Goal: Task Accomplishment & Management: Manage account settings

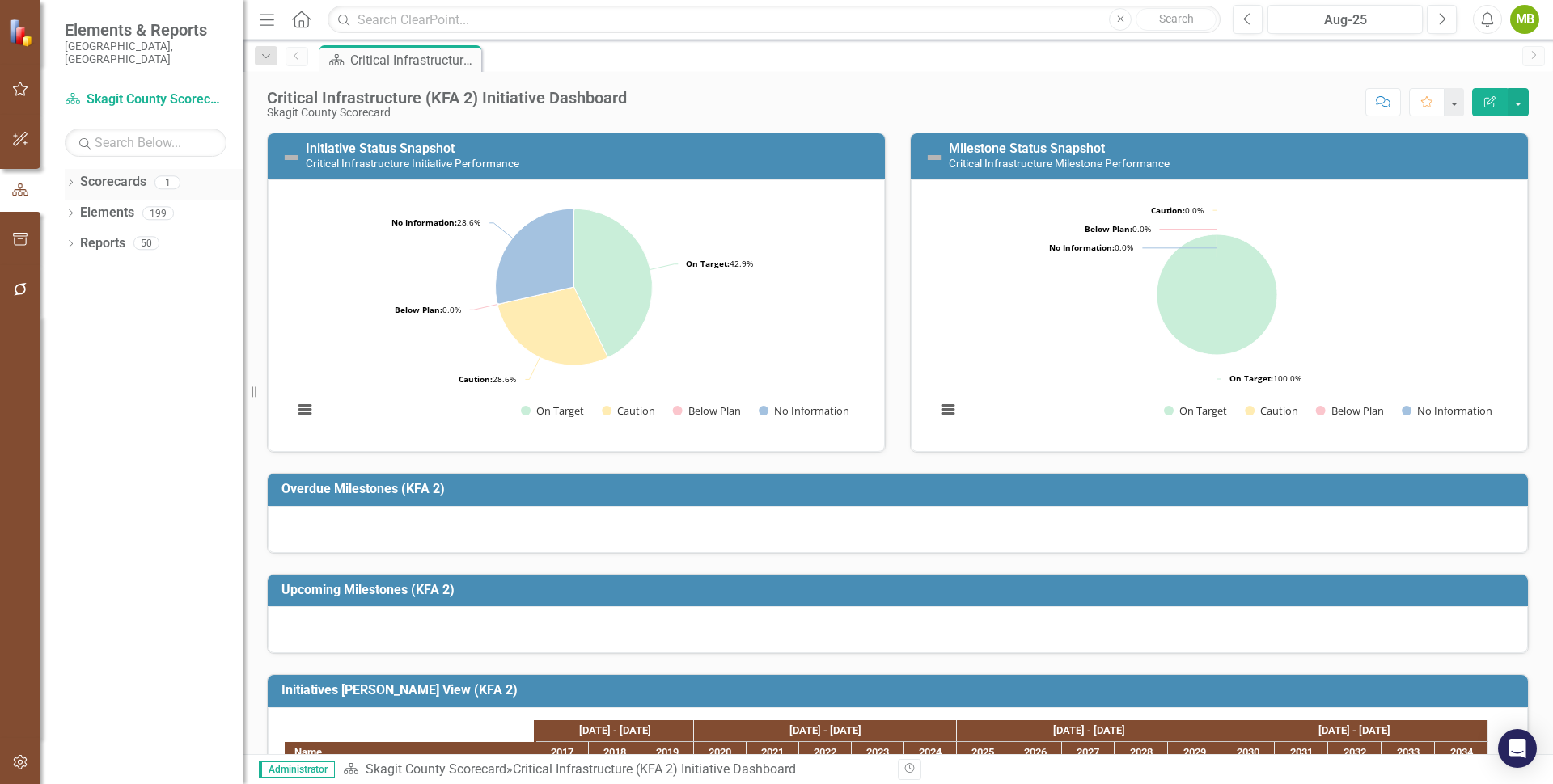
click at [74, 180] on icon "Dropdown" at bounding box center [71, 183] width 11 height 9
click at [122, 203] on link "Skagit County Scorecard" at bounding box center [165, 212] width 154 height 18
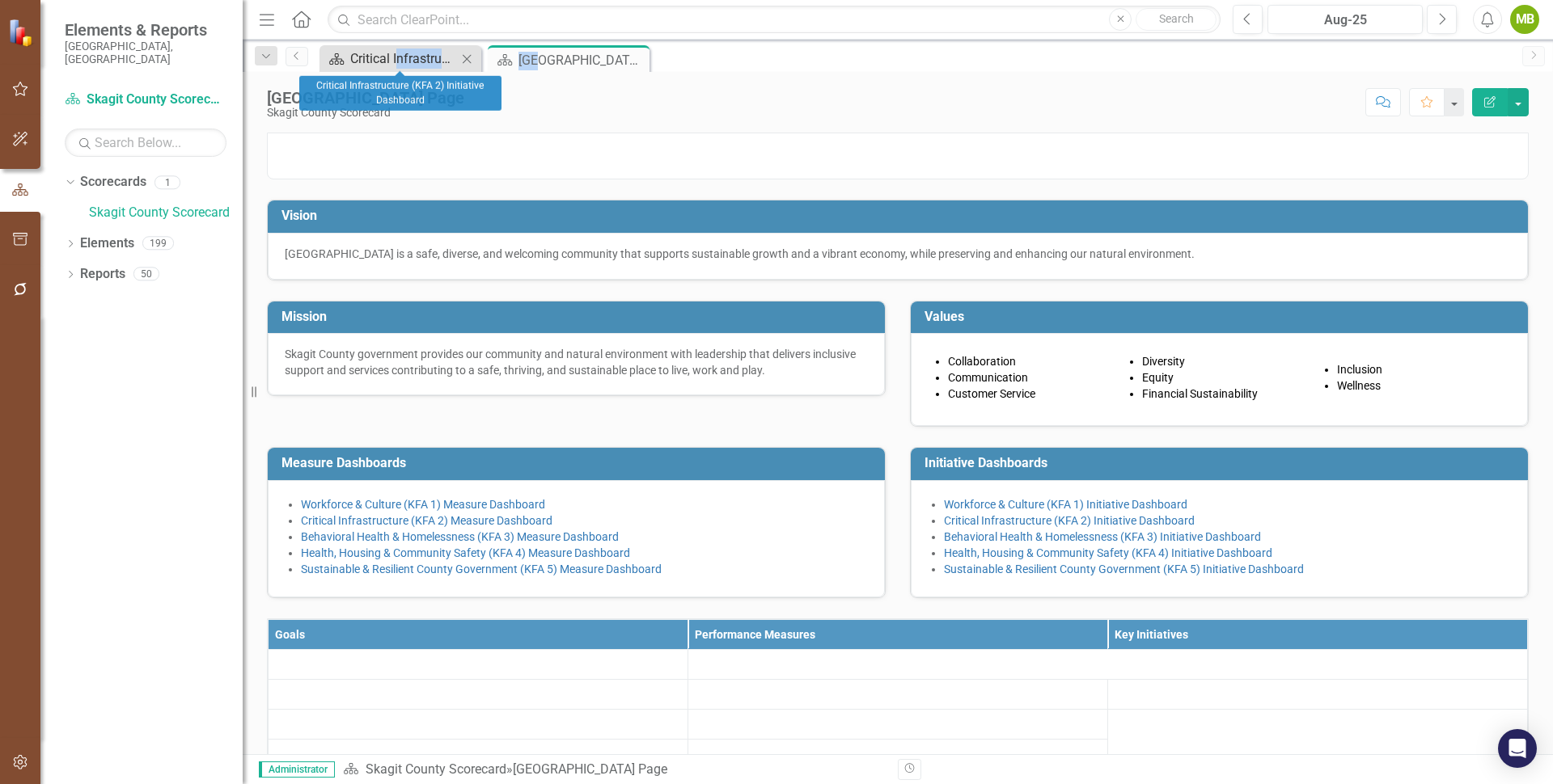
drag, startPoint x: 538, startPoint y: 57, endPoint x: 398, endPoint y: 58, distance: 140.0
click at [398, 58] on div "Scorecard Critical Infrastructure (KFA 2) Initiative Dashboard Close Scorecard …" at bounding box center [915, 57] width 1198 height 26
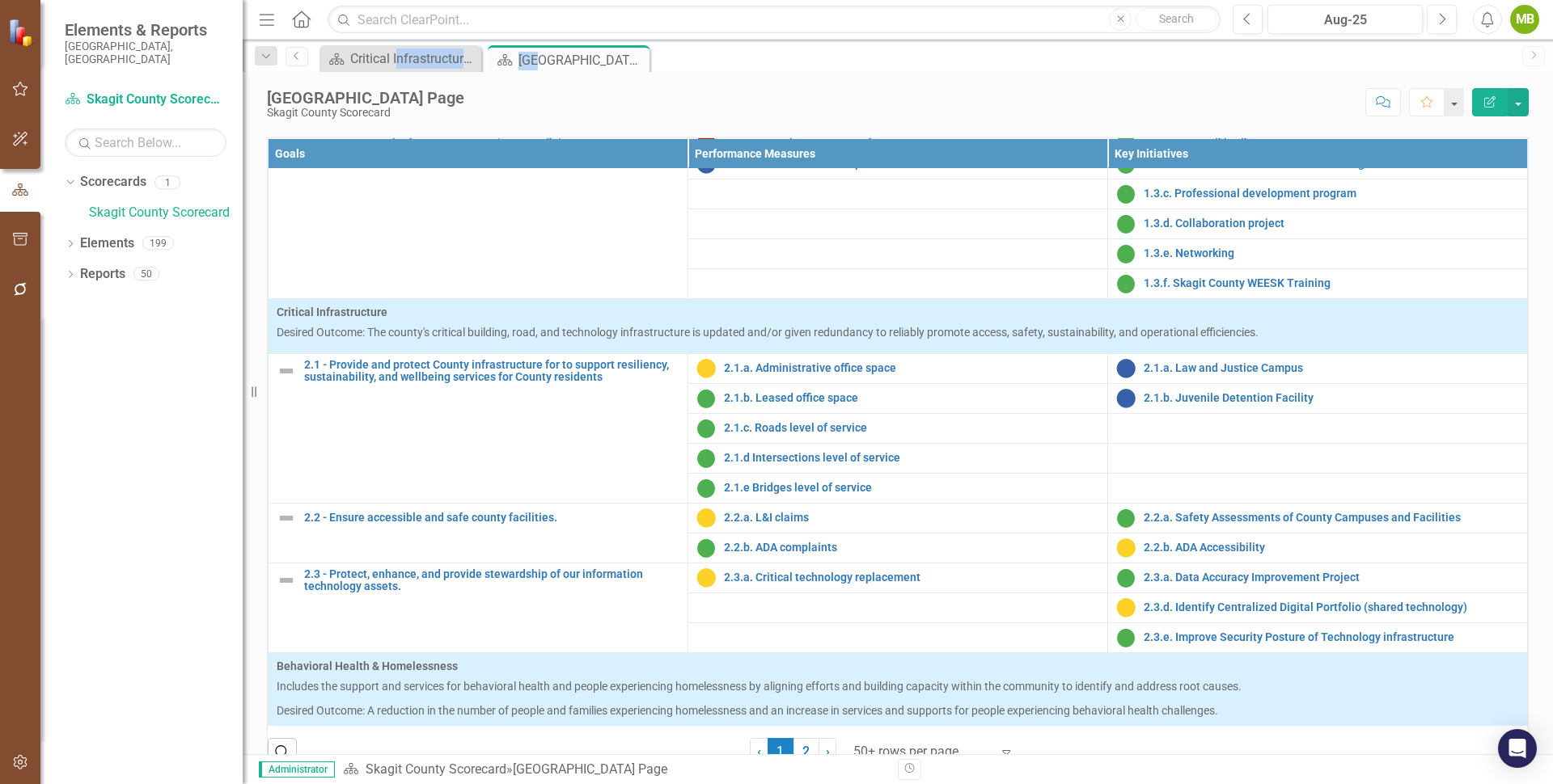
scroll to position [389, 0]
click at [968, 46] on link "Critical Infrastructure (KFA 2) Initiative Dashboard" at bounding box center [1069, 40] width 250 height 13
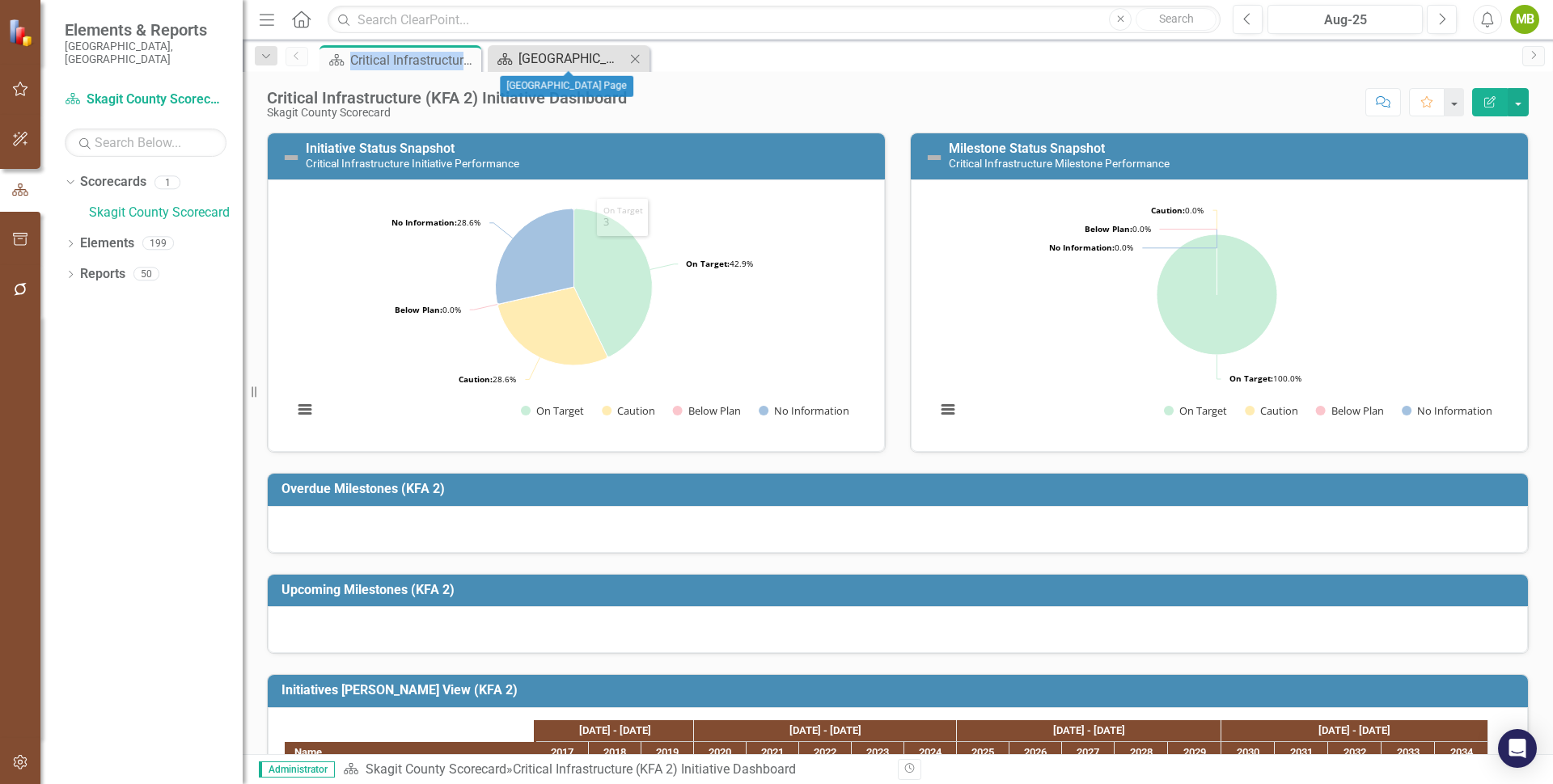
click at [538, 50] on div "[GEOGRAPHIC_DATA] Page" at bounding box center [572, 58] width 107 height 20
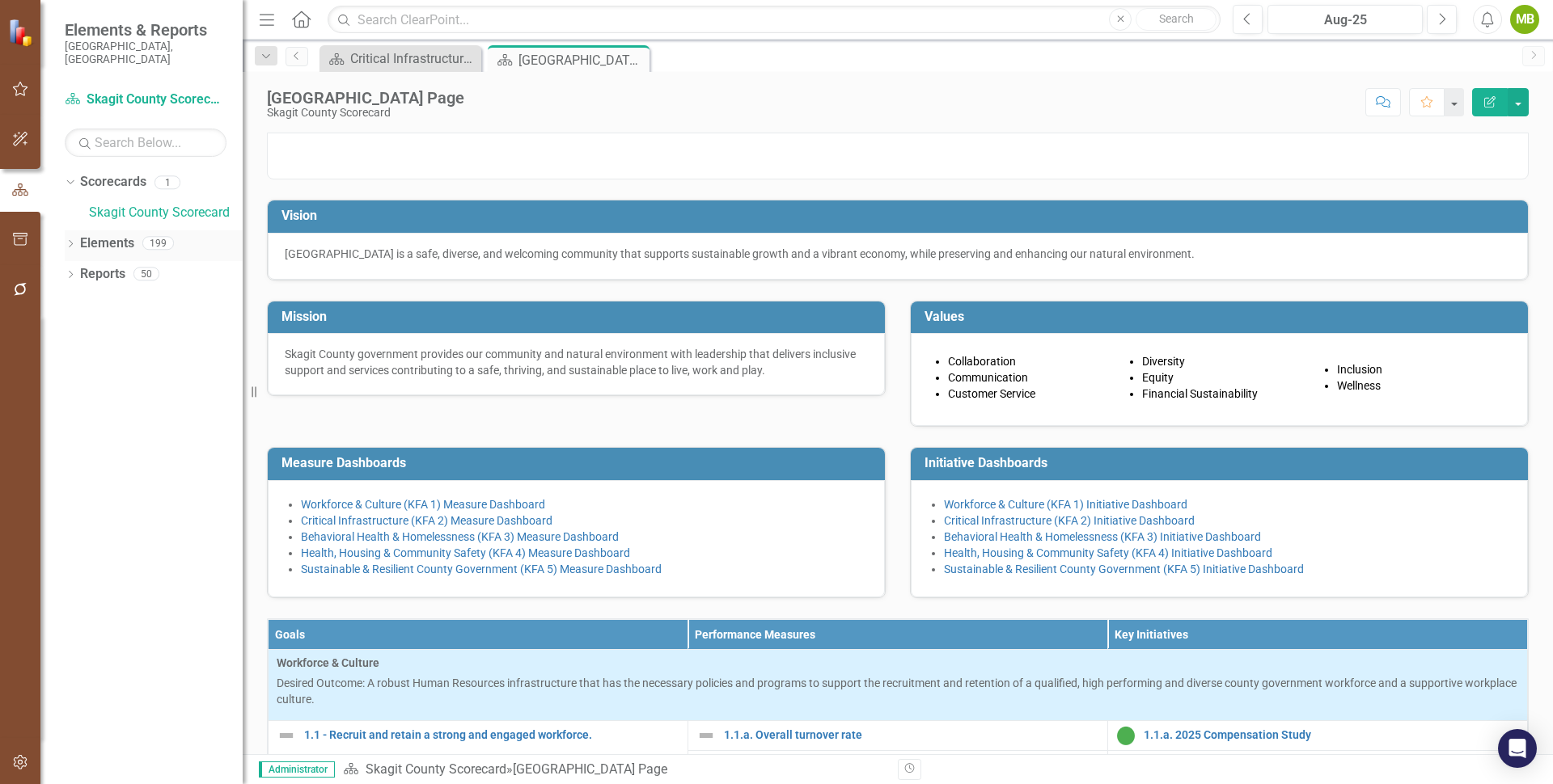
click at [70, 240] on icon at bounding box center [71, 244] width 4 height 8
click at [141, 327] on link "Key Initiative Key Initiatives" at bounding box center [139, 335] width 103 height 18
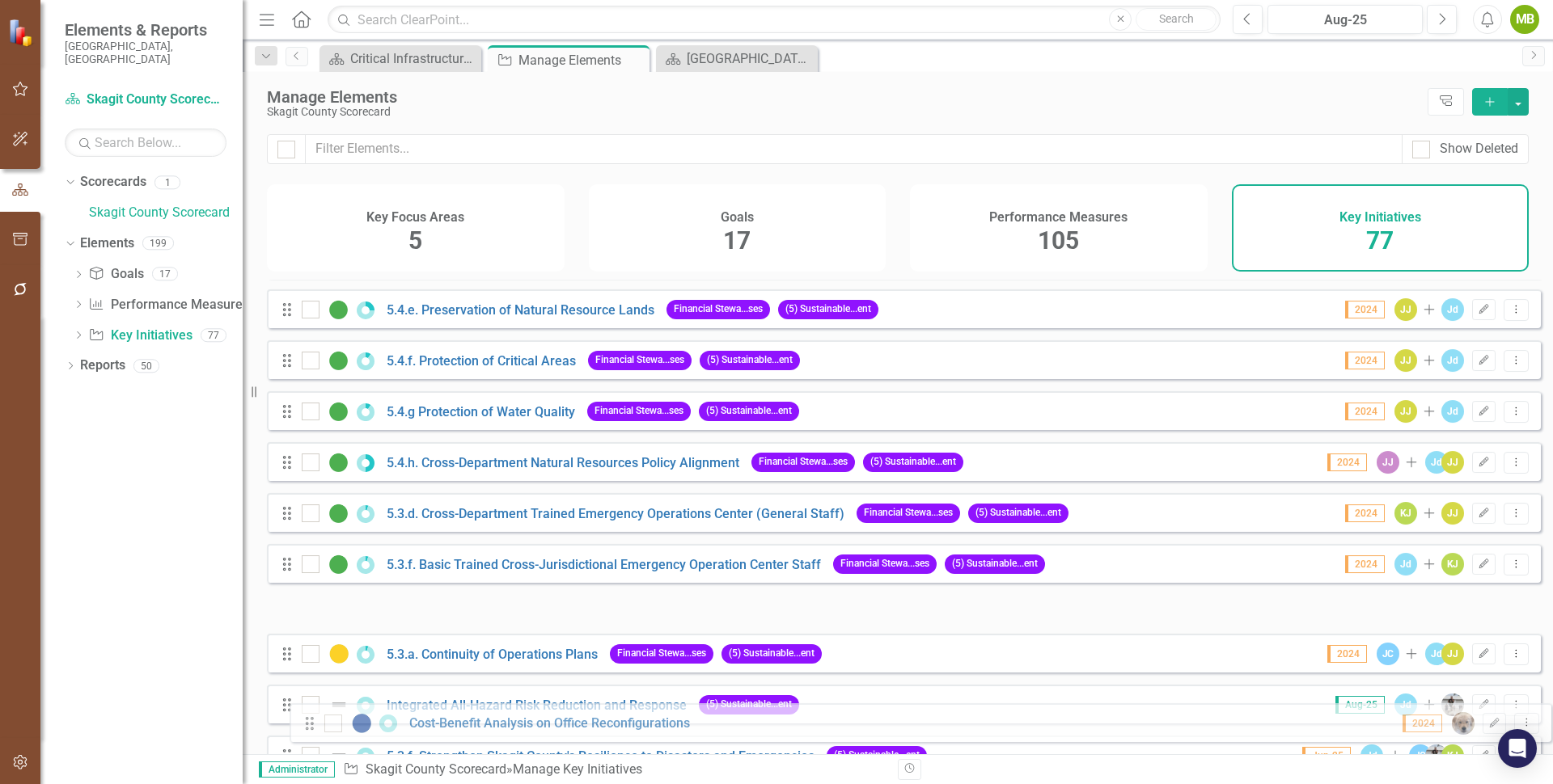
scroll to position [3458, 0]
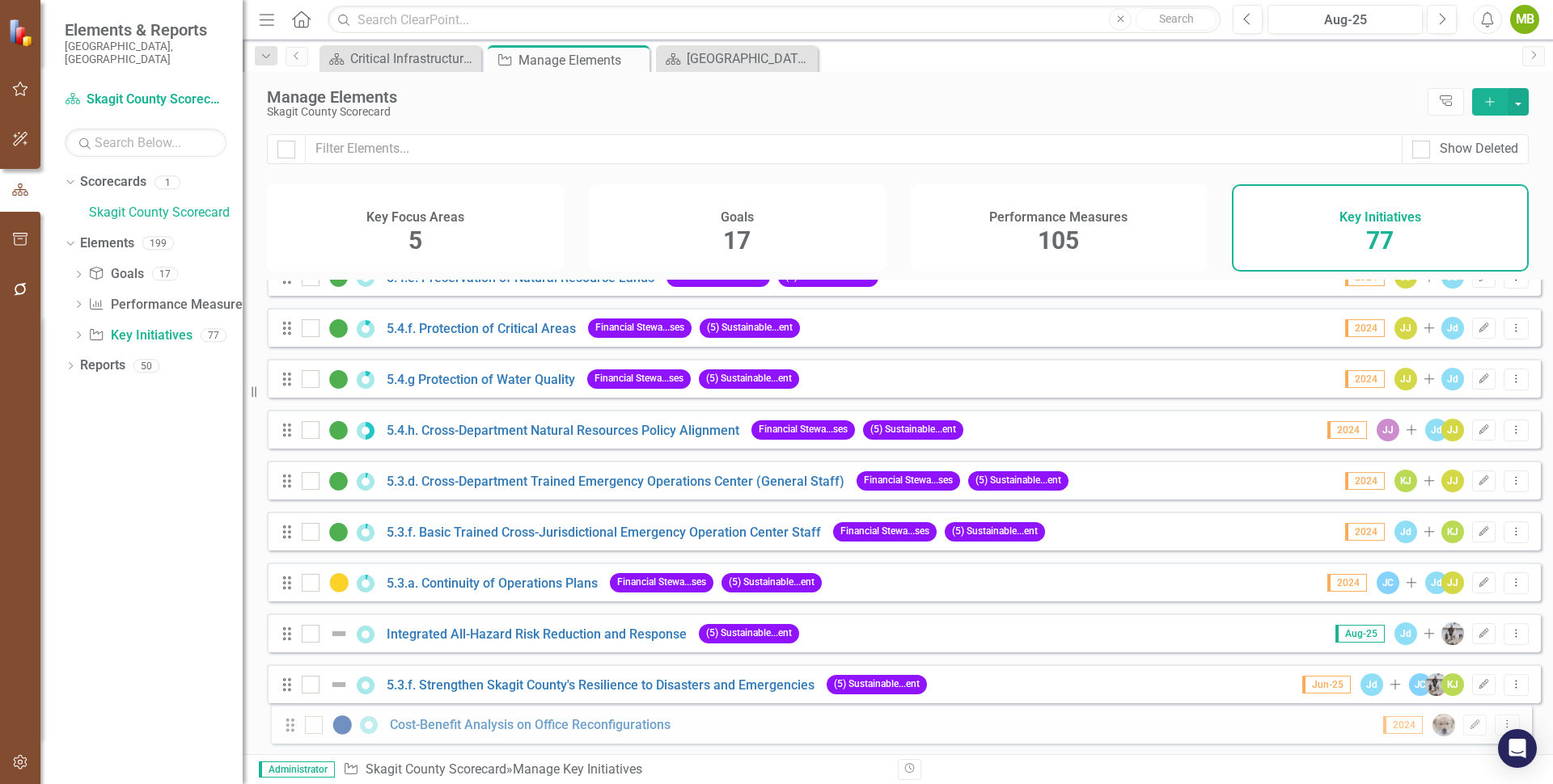
drag, startPoint x: 286, startPoint y: 418, endPoint x: 287, endPoint y: 724, distance: 306.0
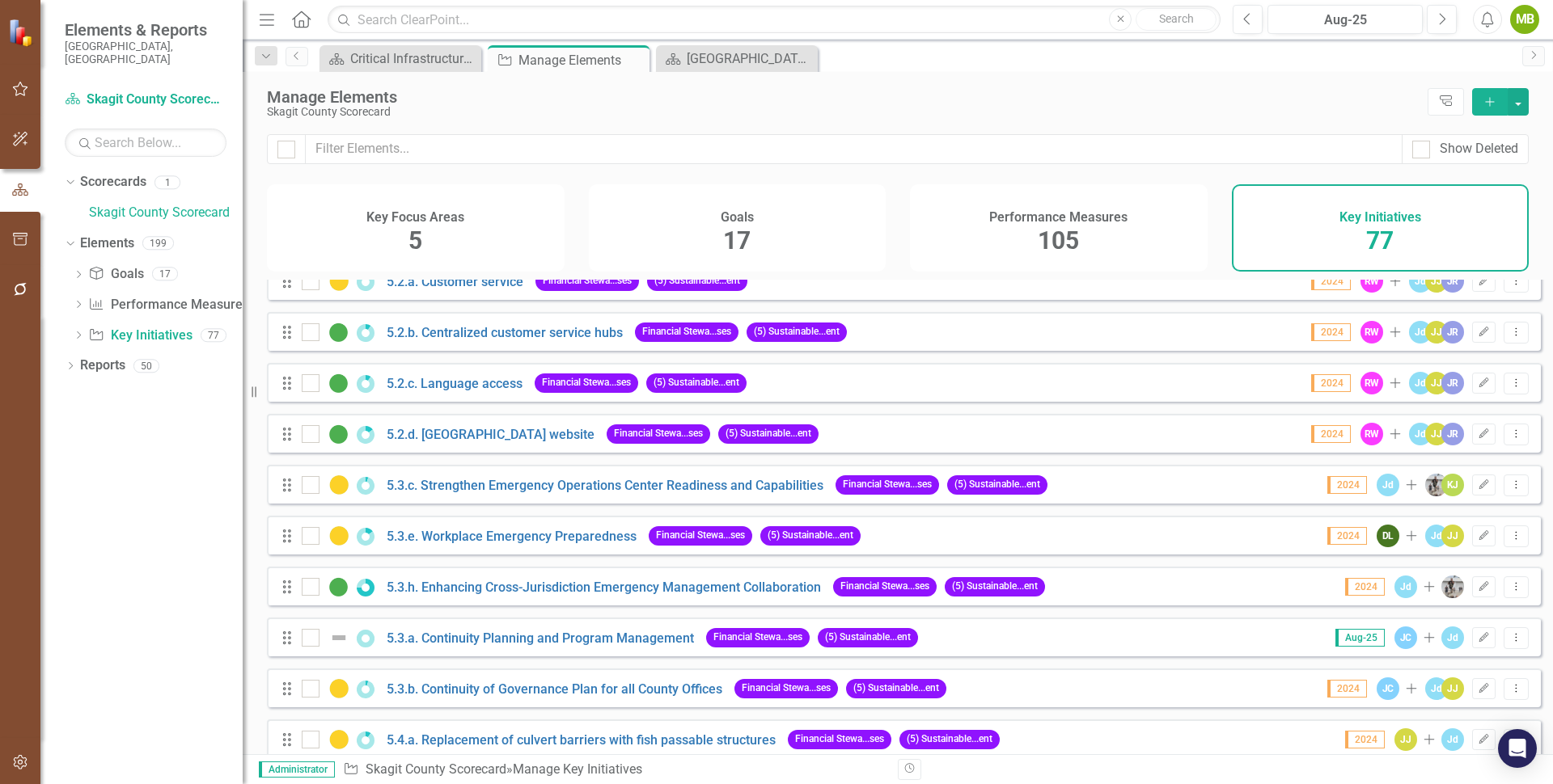
scroll to position [2758, 0]
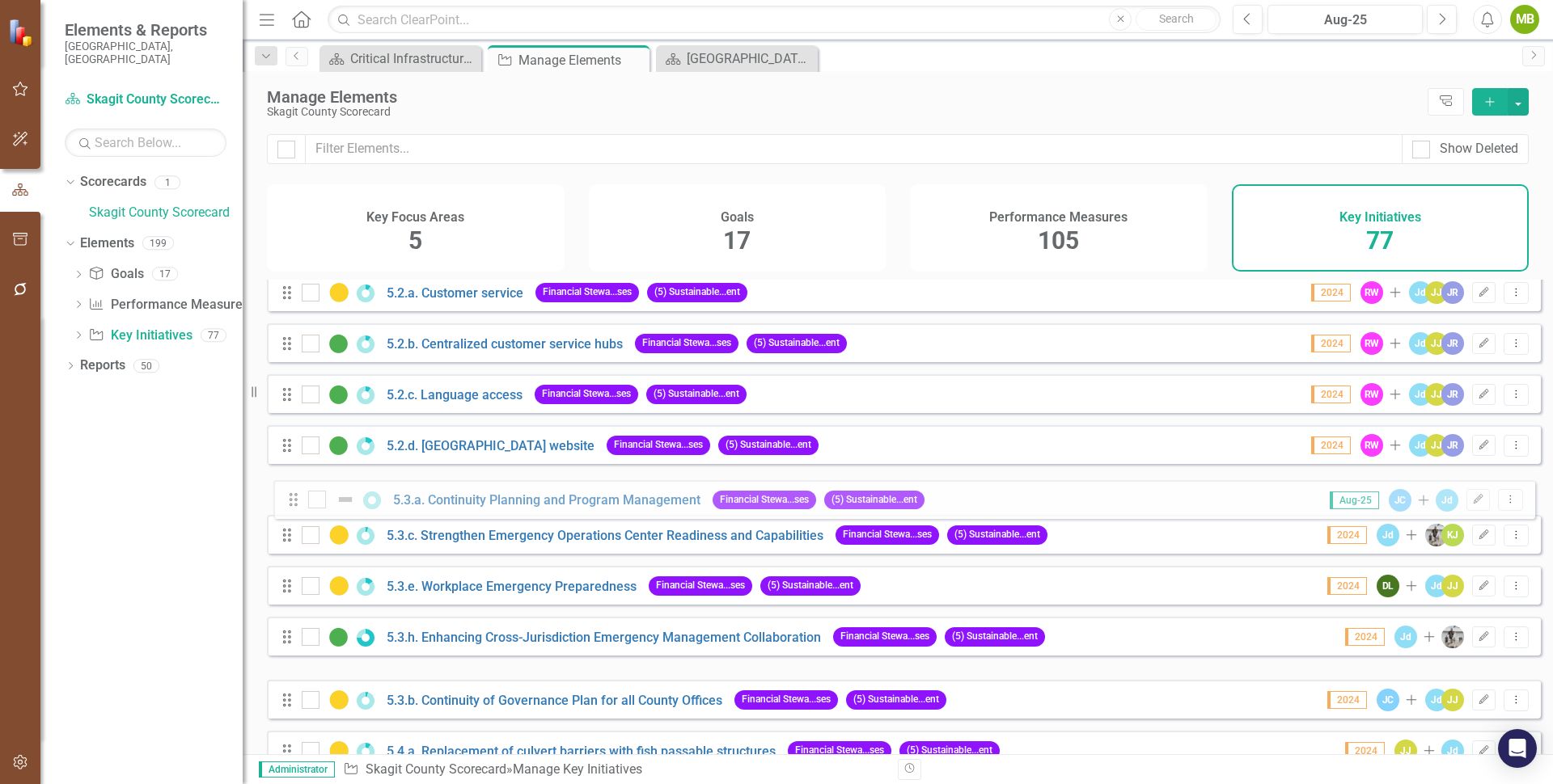
drag, startPoint x: 287, startPoint y: 662, endPoint x: 293, endPoint y: 503, distance: 159.1
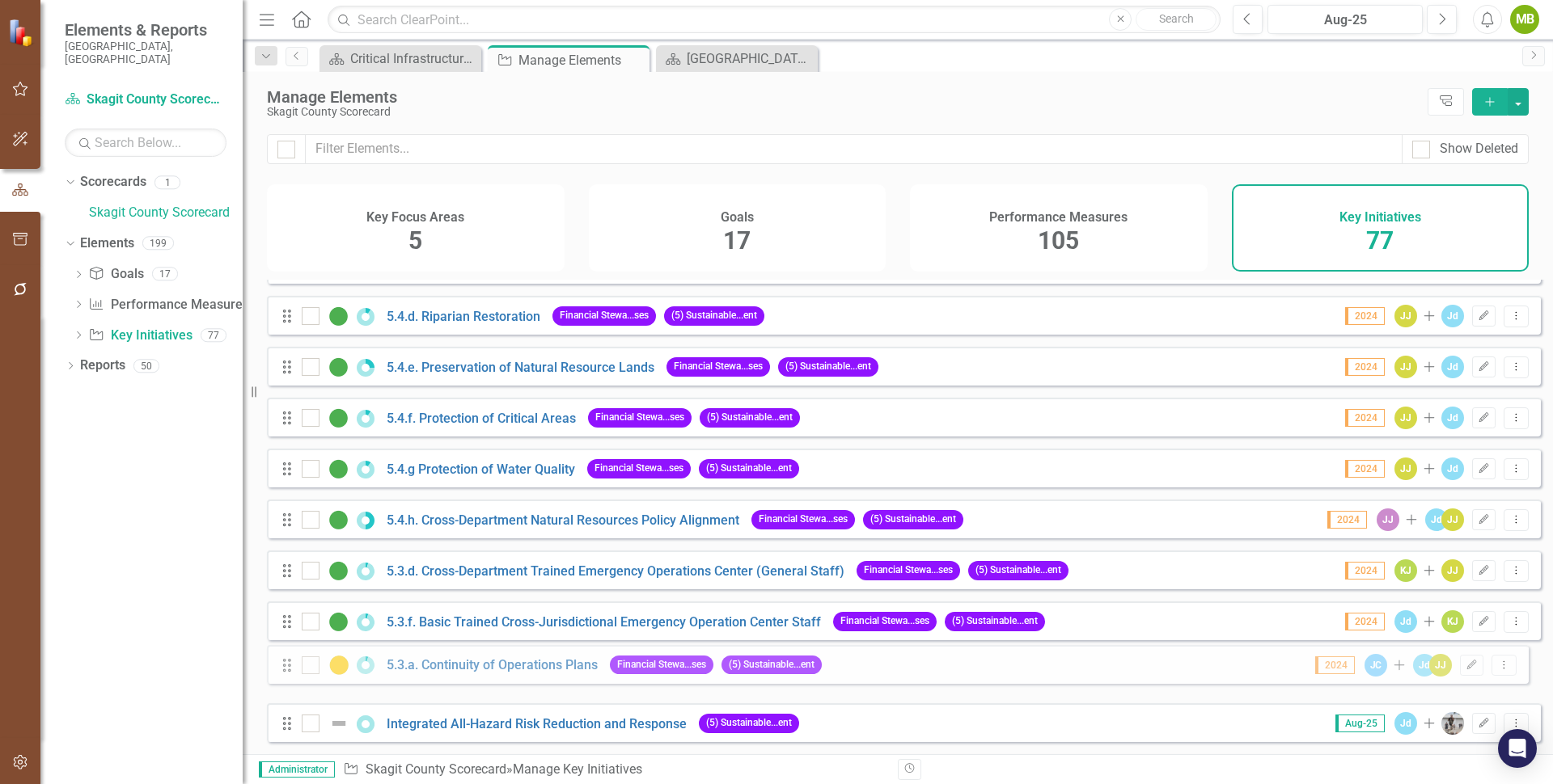
scroll to position [3346, 0]
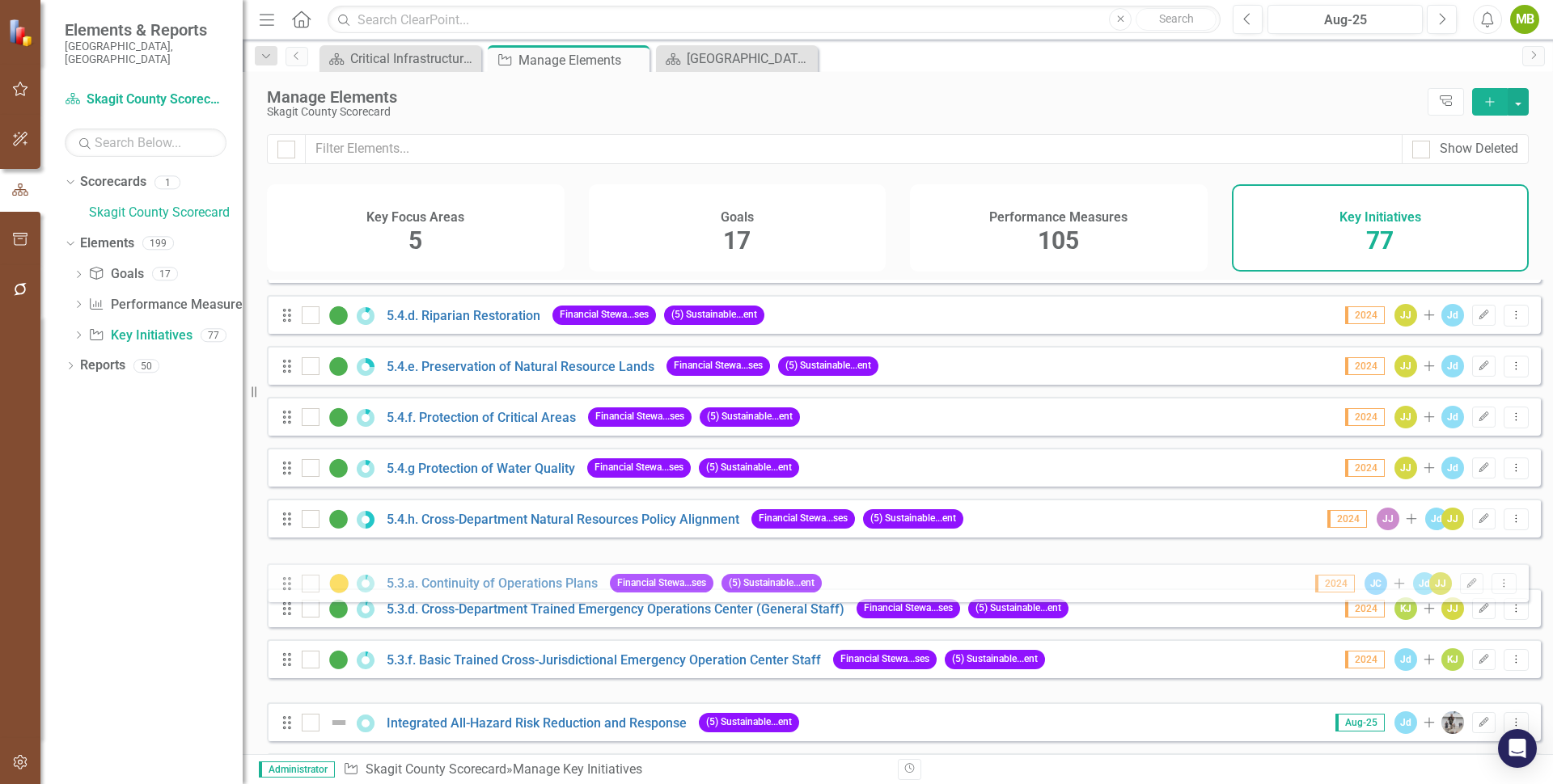
drag, startPoint x: 287, startPoint y: 687, endPoint x: 287, endPoint y: 586, distance: 101.0
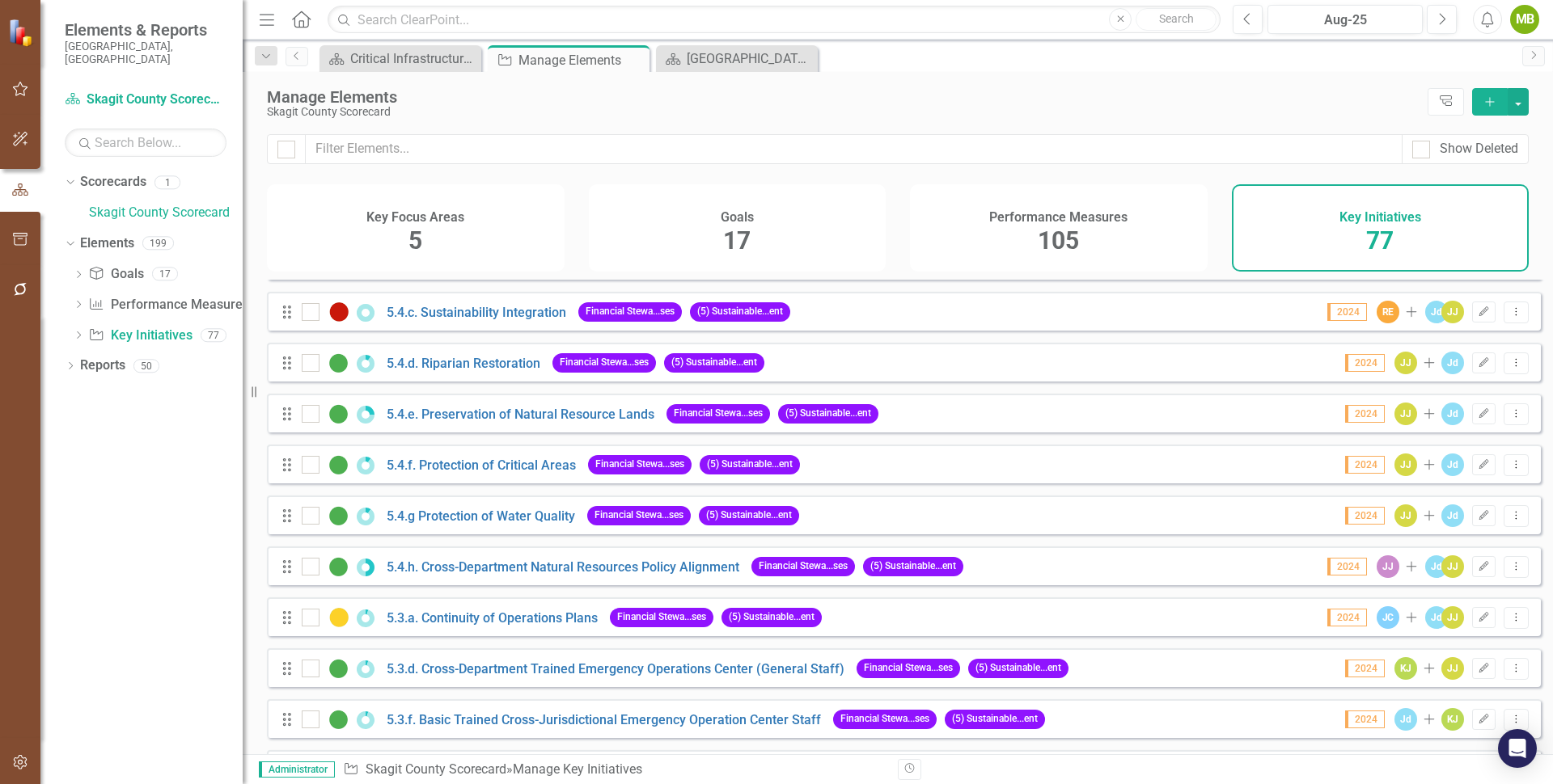
scroll to position [3301, 0]
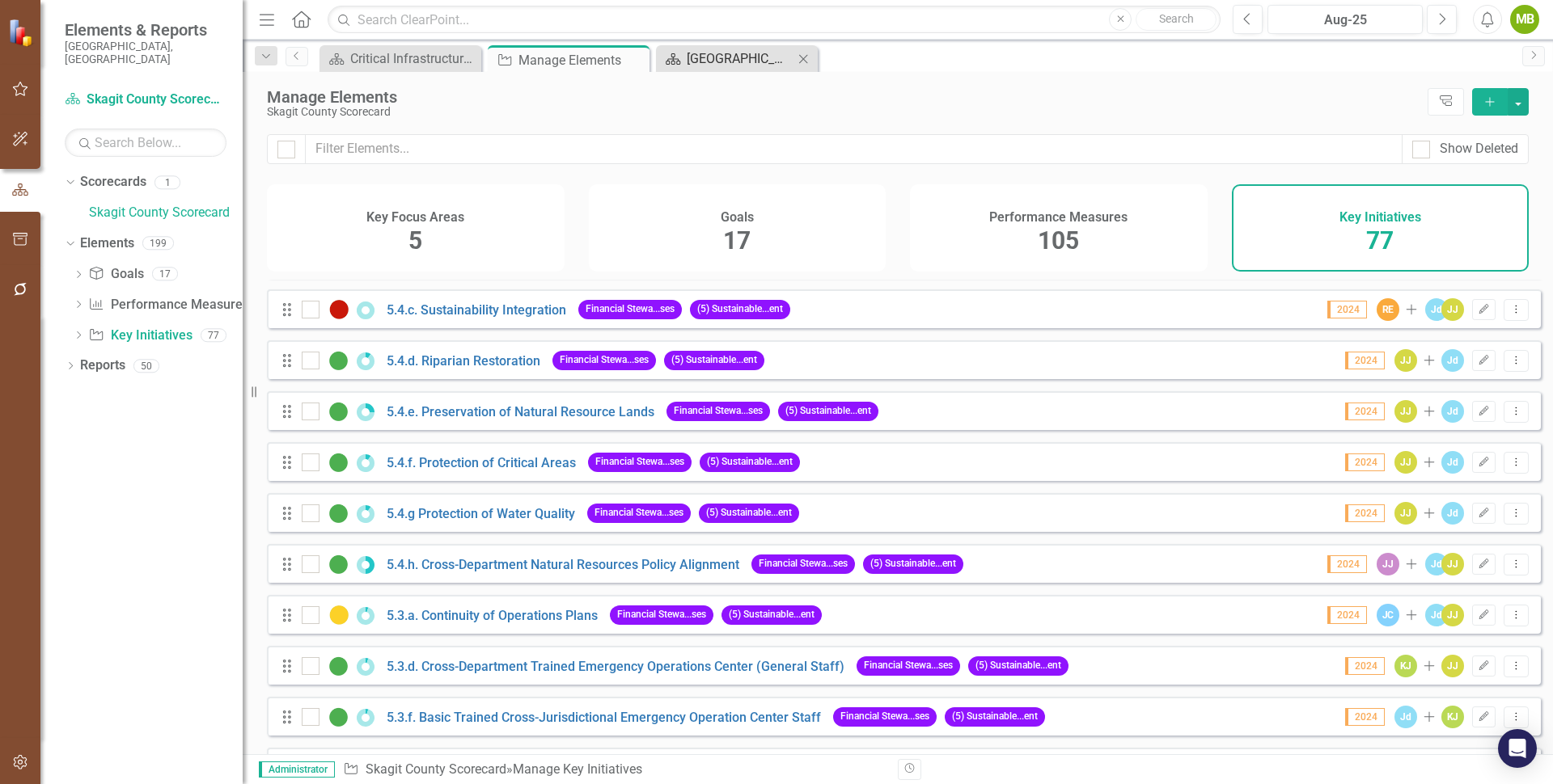
click at [701, 50] on div "[GEOGRAPHIC_DATA] Page" at bounding box center [740, 58] width 107 height 20
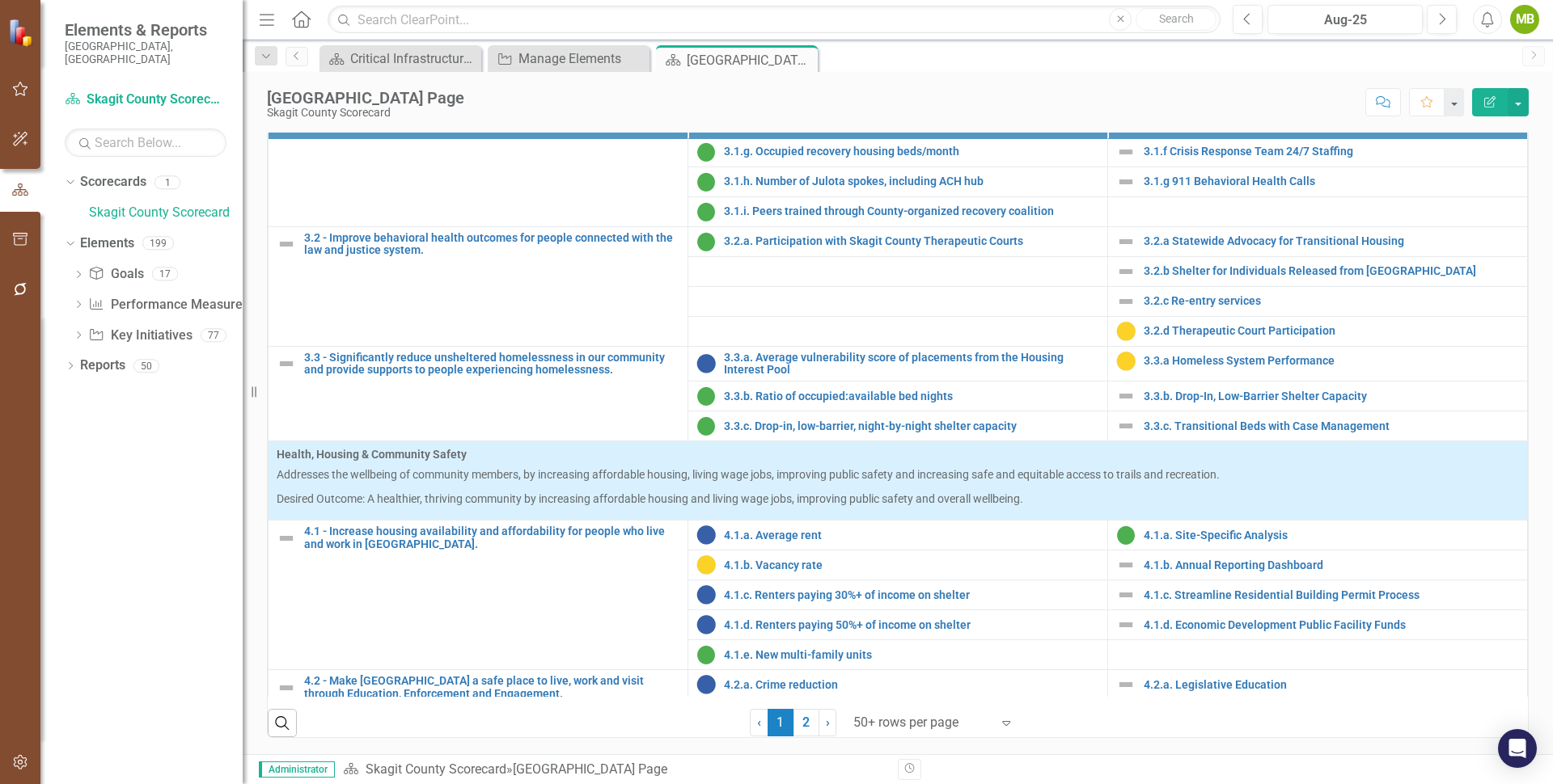
scroll to position [1350, 0]
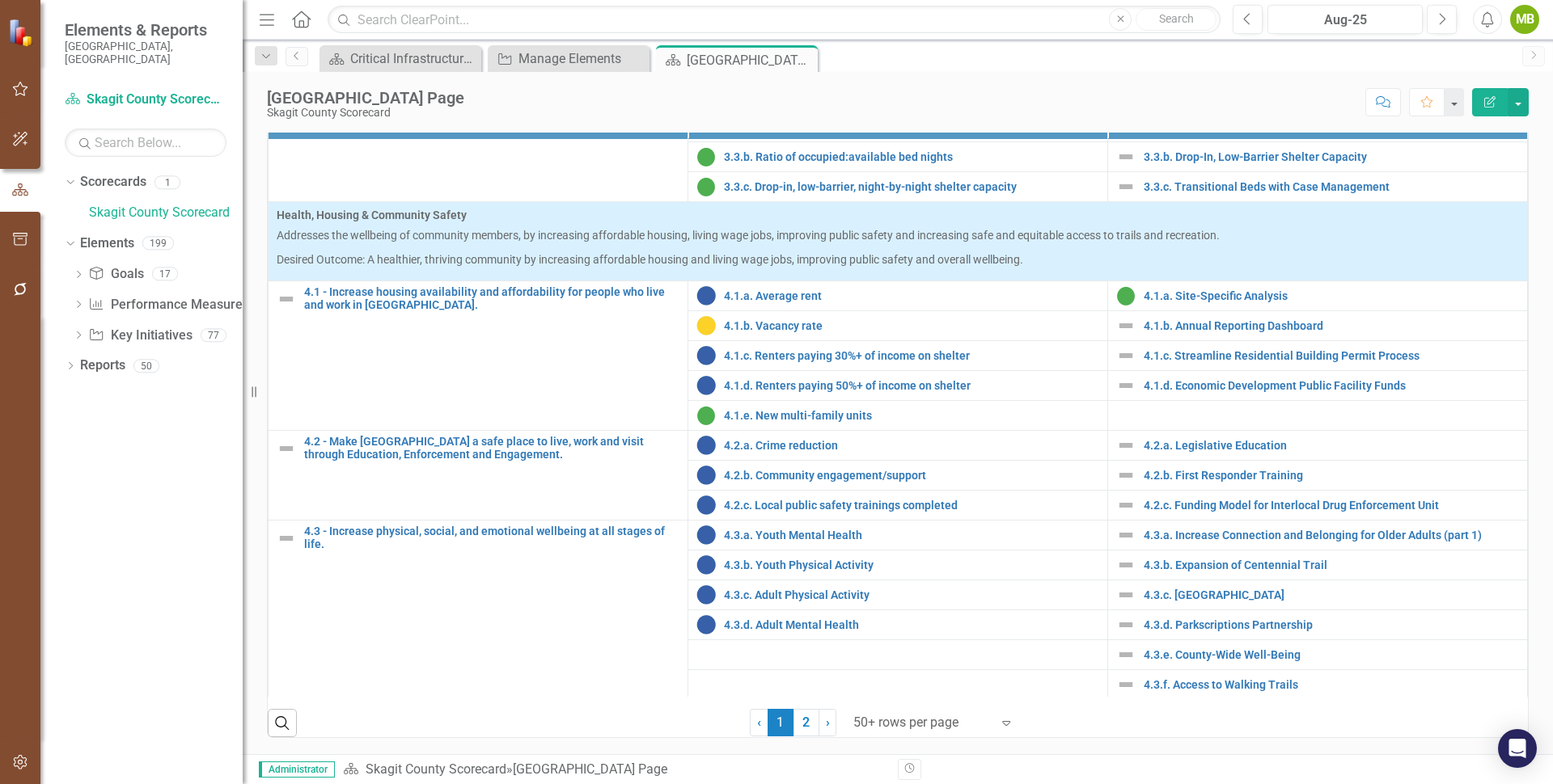
click at [875, 726] on div at bounding box center [922, 723] width 138 height 22
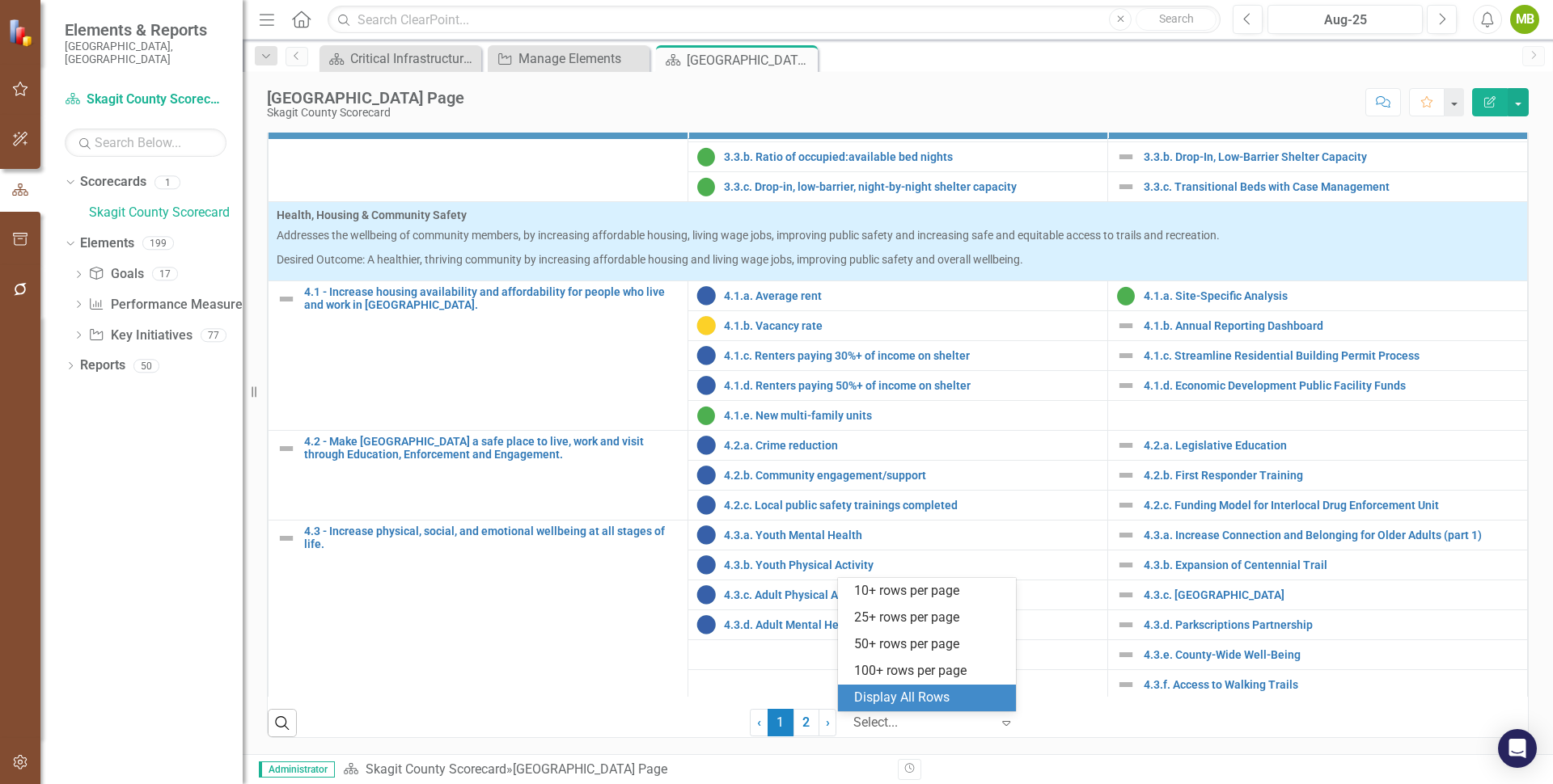
click at [881, 702] on div "Display All Rows" at bounding box center [929, 697] width 152 height 18
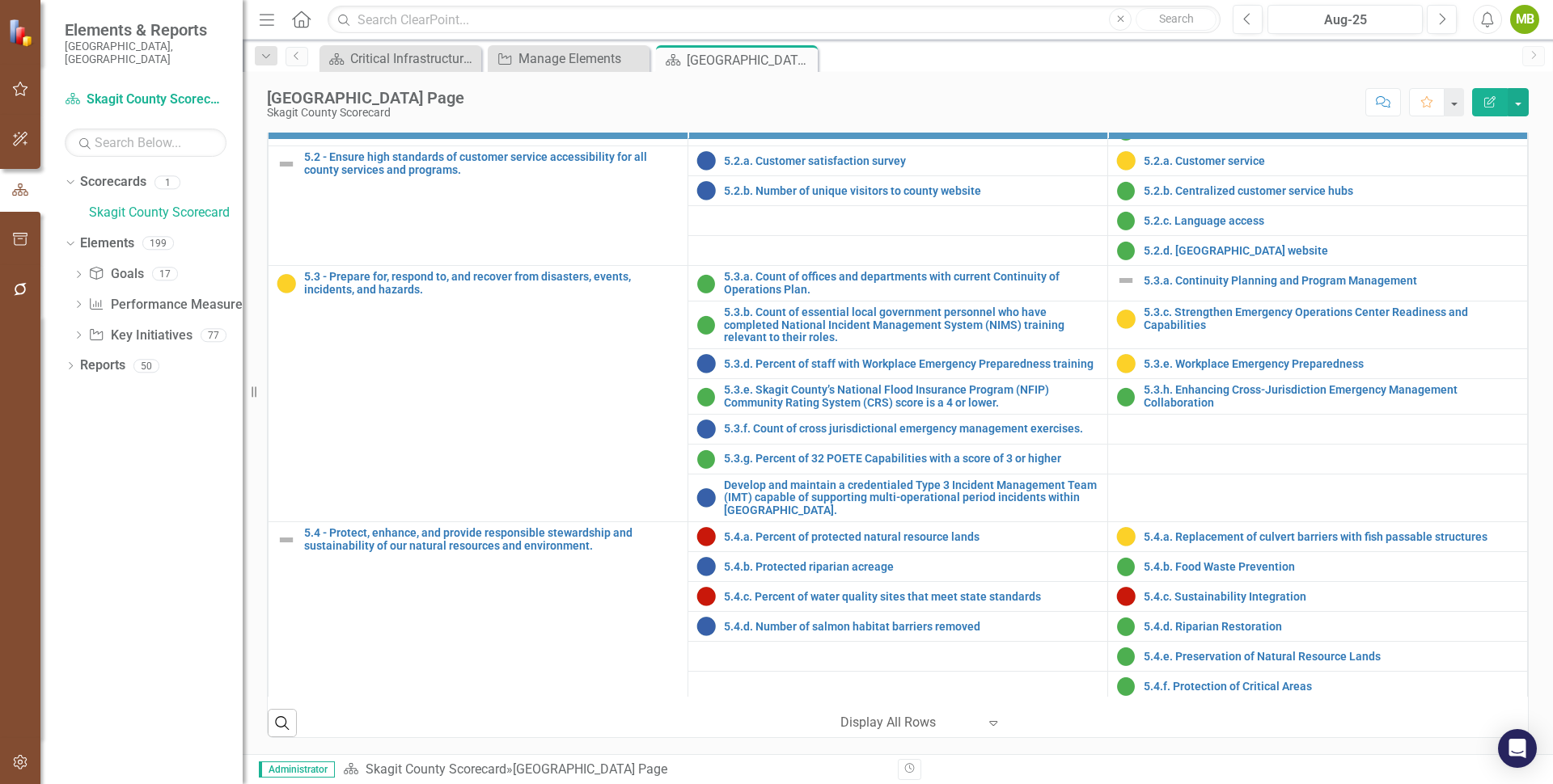
scroll to position [2200, 0]
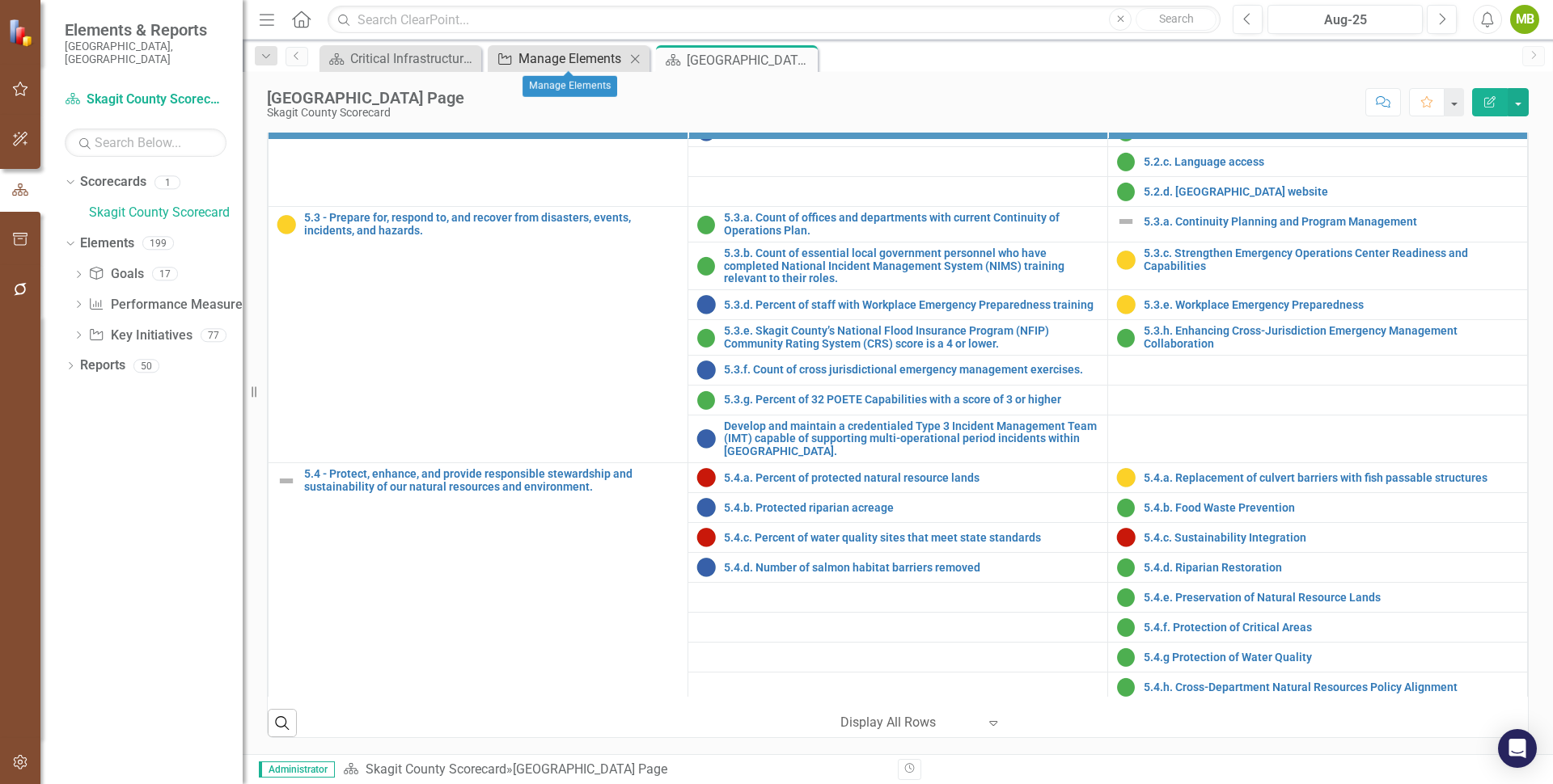
click at [567, 54] on div "Manage Elements" at bounding box center [572, 58] width 107 height 20
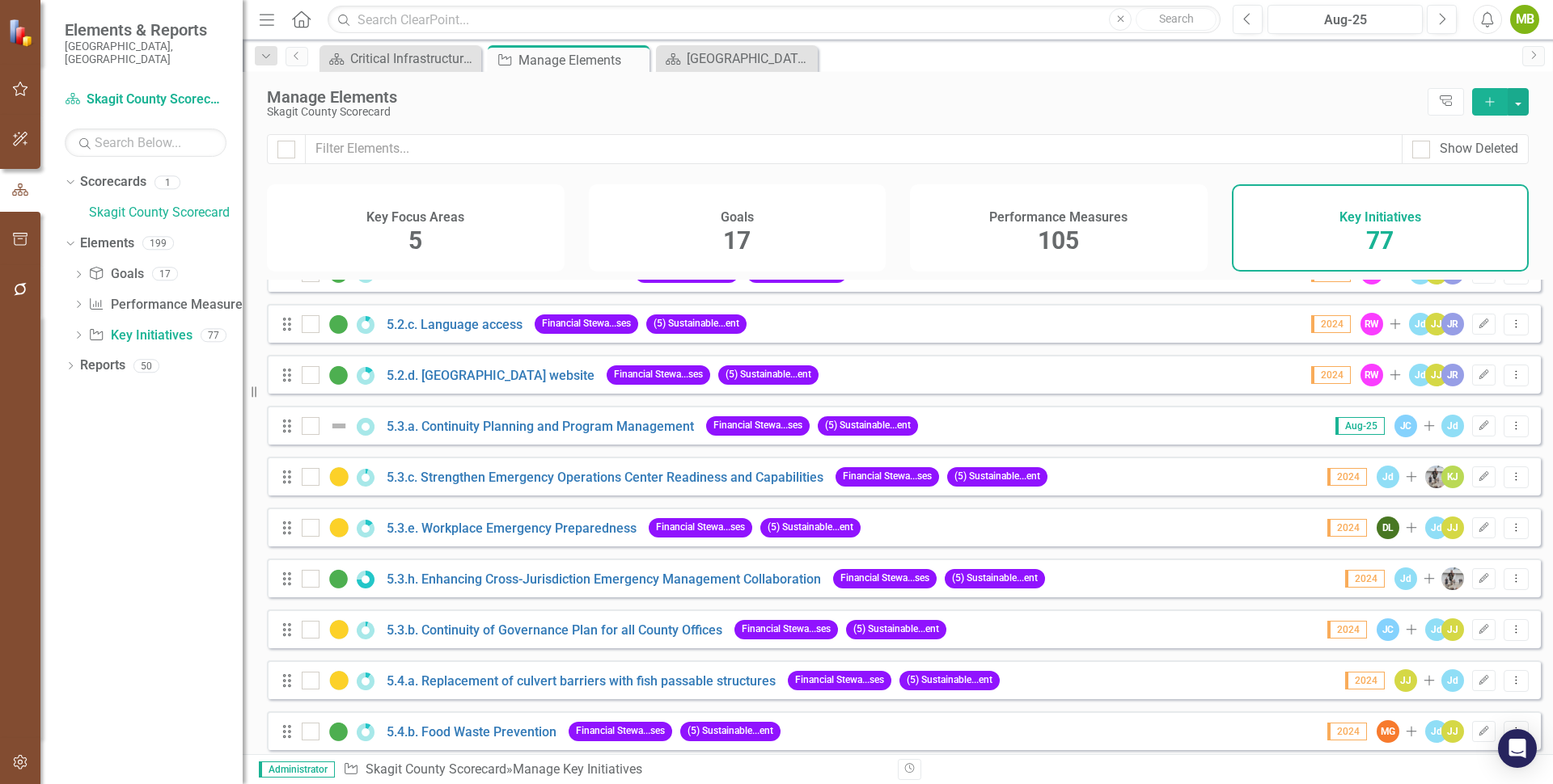
scroll to position [2823, 0]
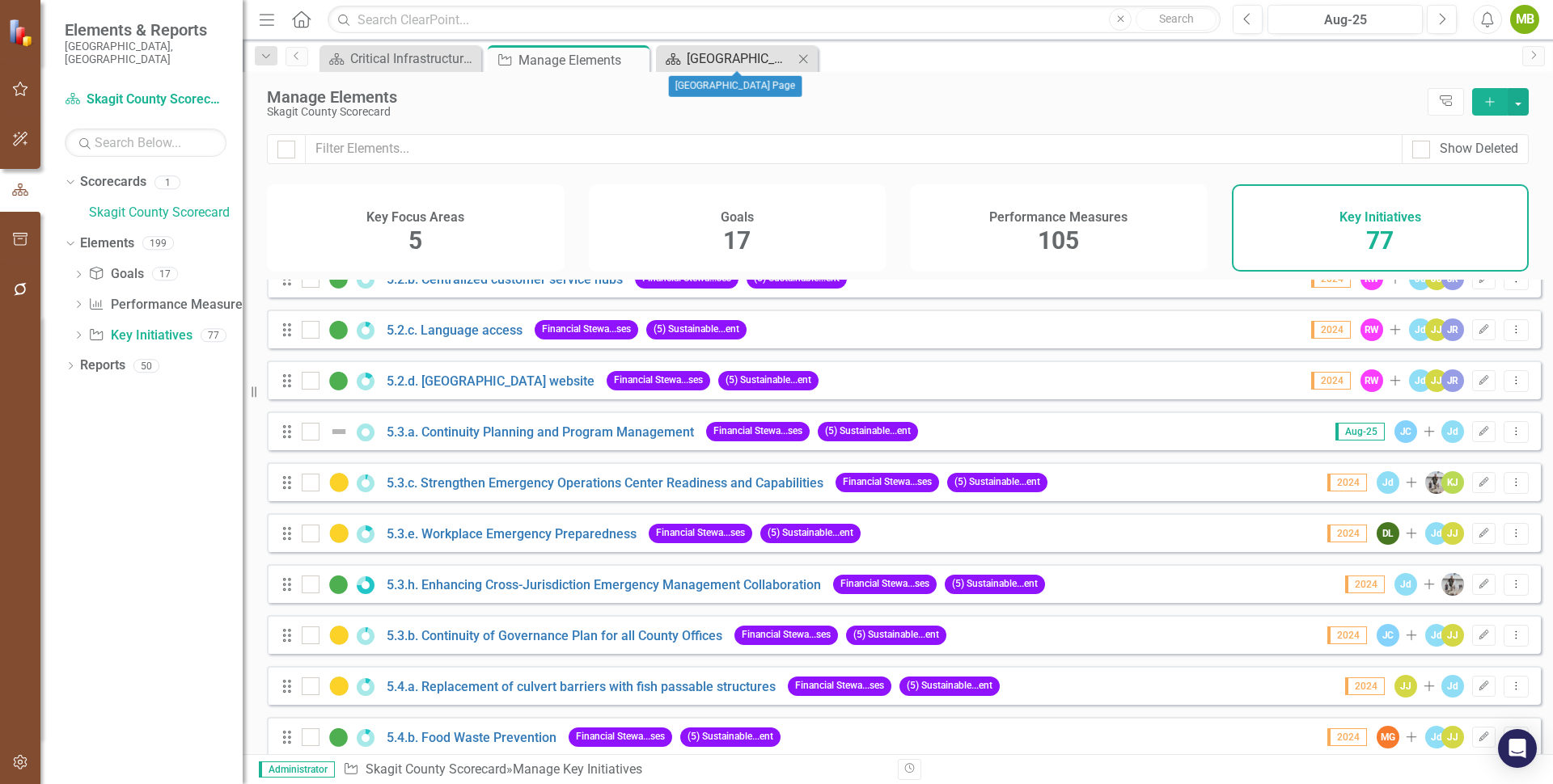
click at [734, 51] on div "[GEOGRAPHIC_DATA] Page" at bounding box center [740, 58] width 107 height 20
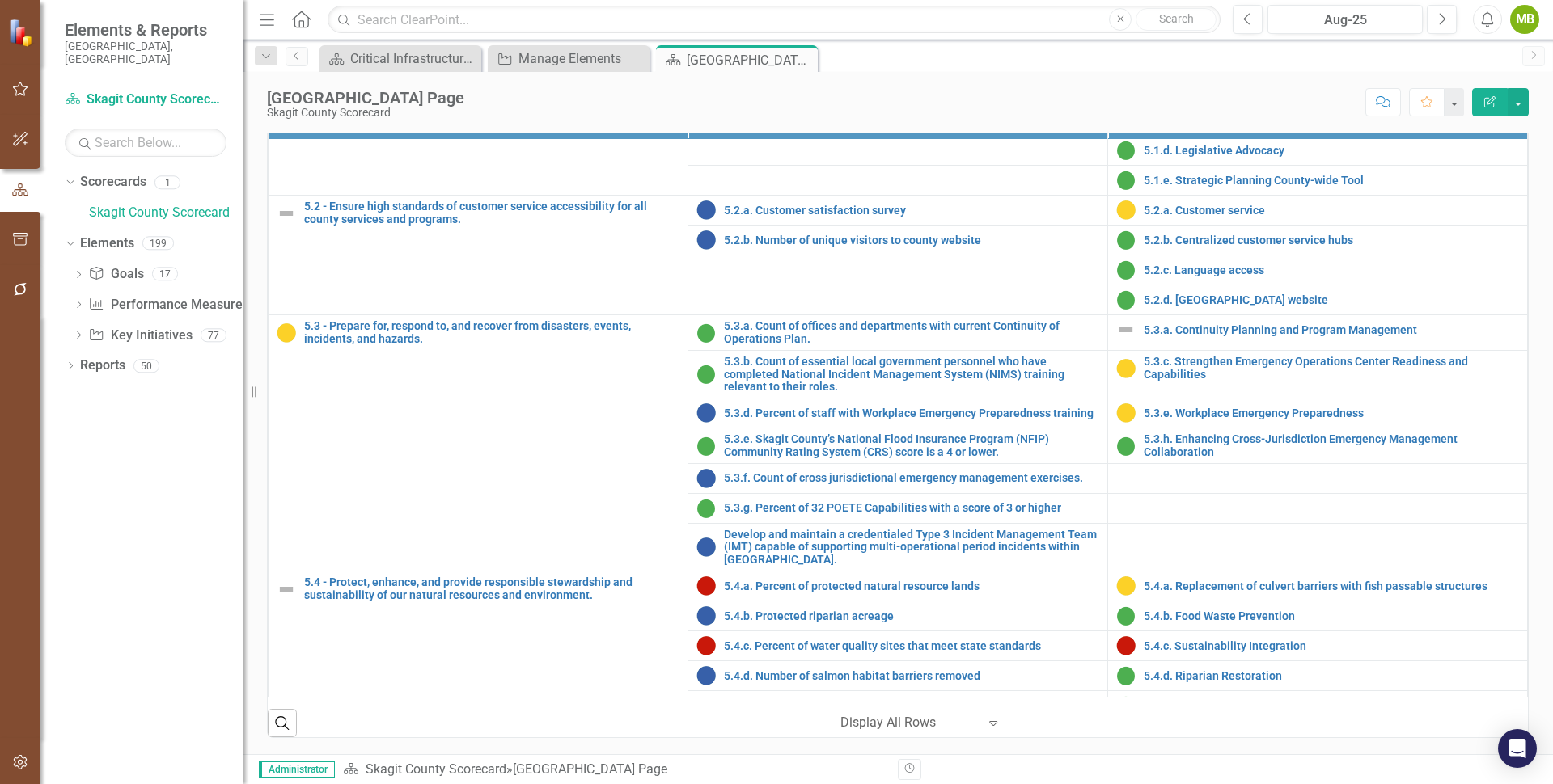
scroll to position [2082, 0]
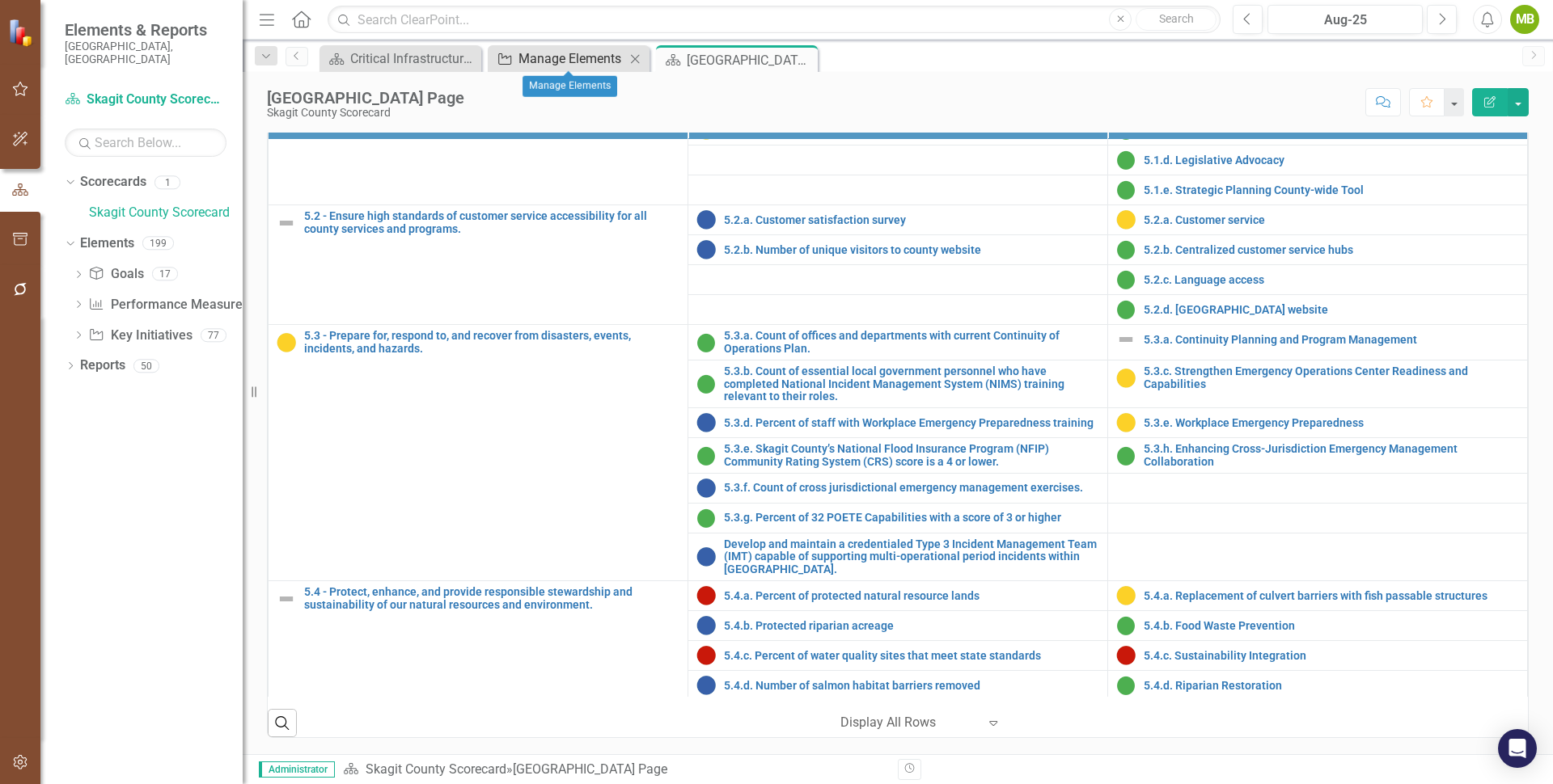
click at [572, 59] on div "Manage Elements" at bounding box center [572, 58] width 107 height 20
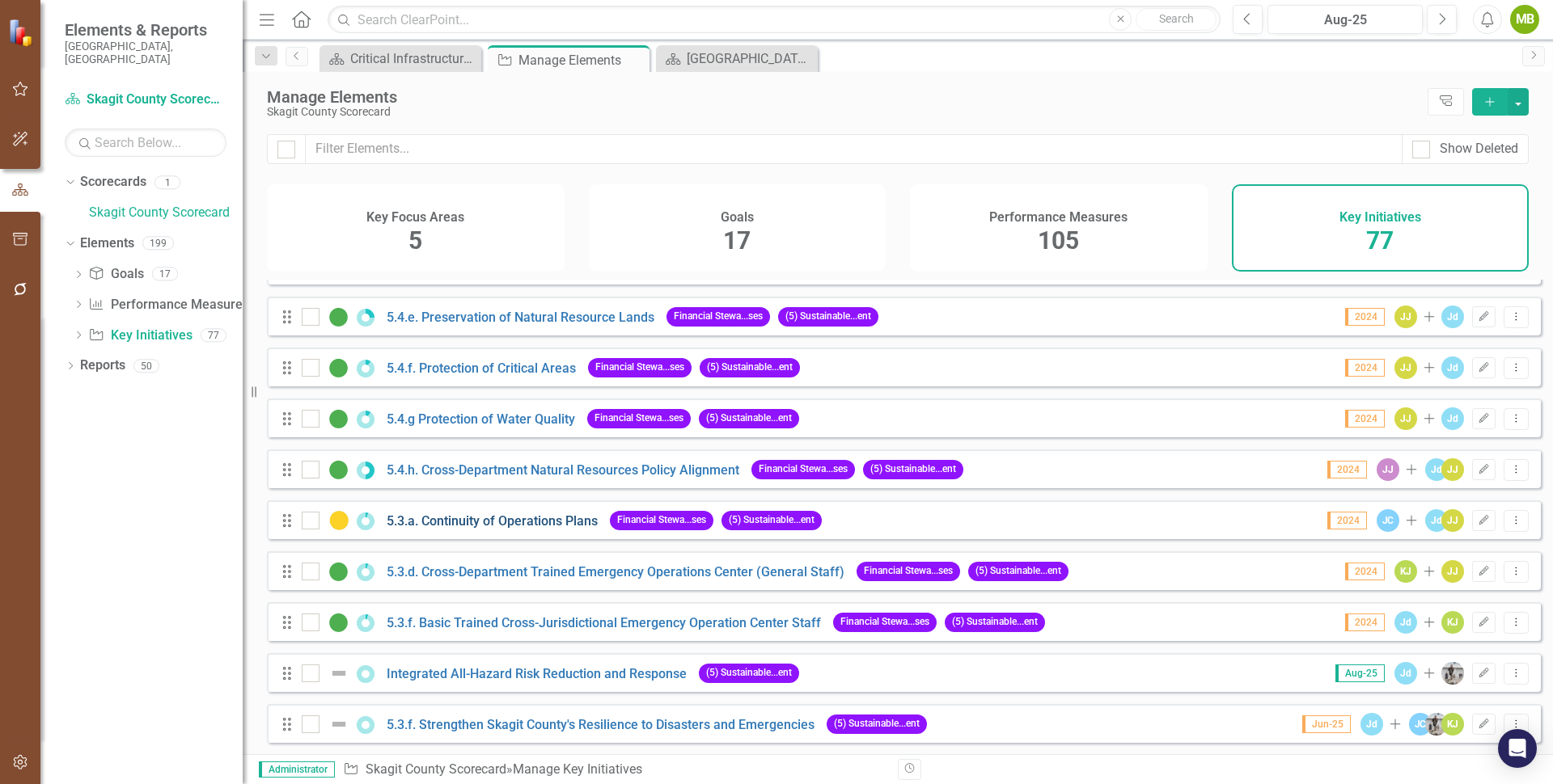
scroll to position [3399, 0]
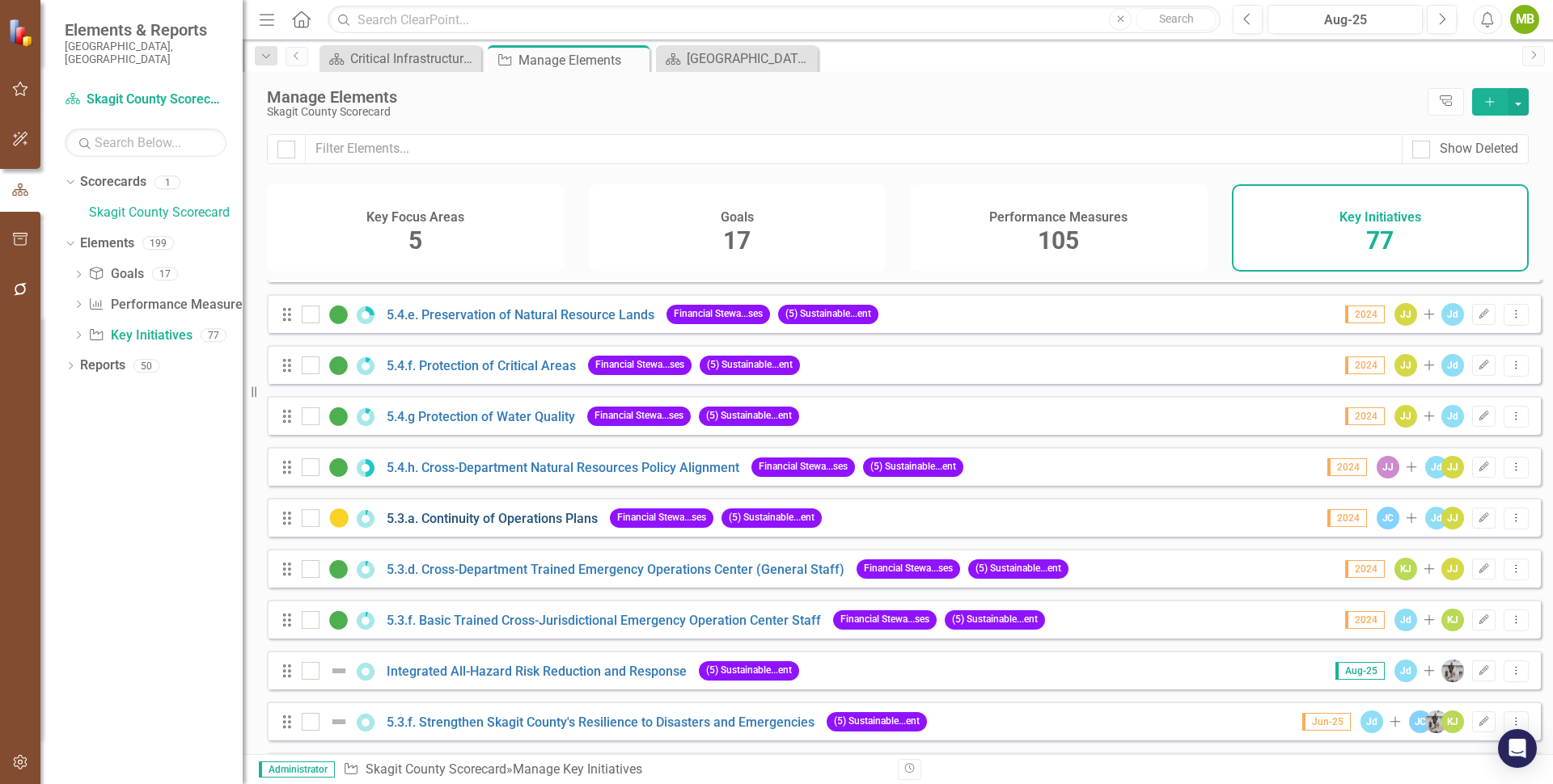
click at [461, 526] on link "5.3.a. Continuity of Operations Plans" at bounding box center [492, 519] width 211 height 15
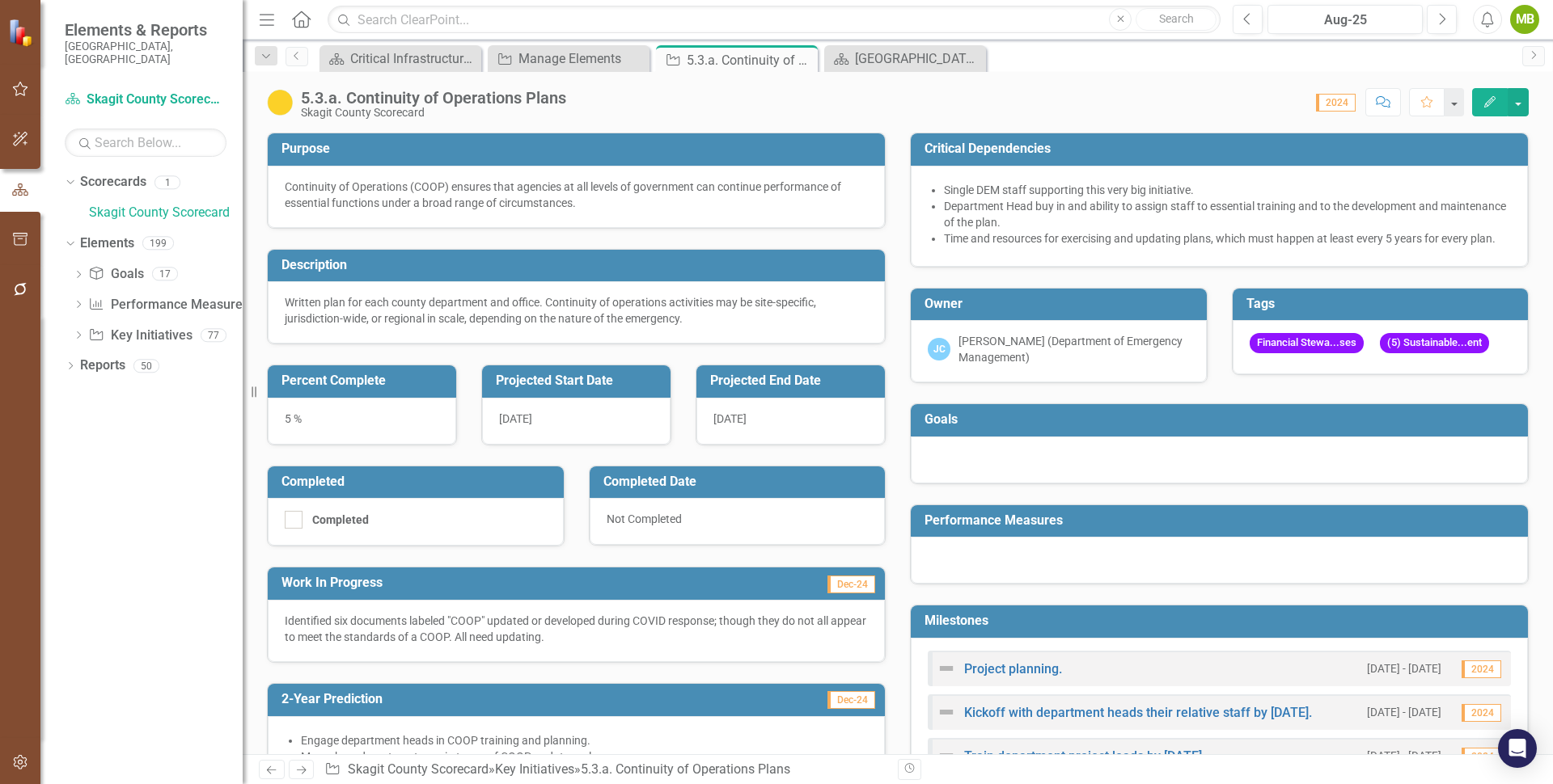
click at [1490, 100] on icon "button" at bounding box center [1490, 102] width 11 height 11
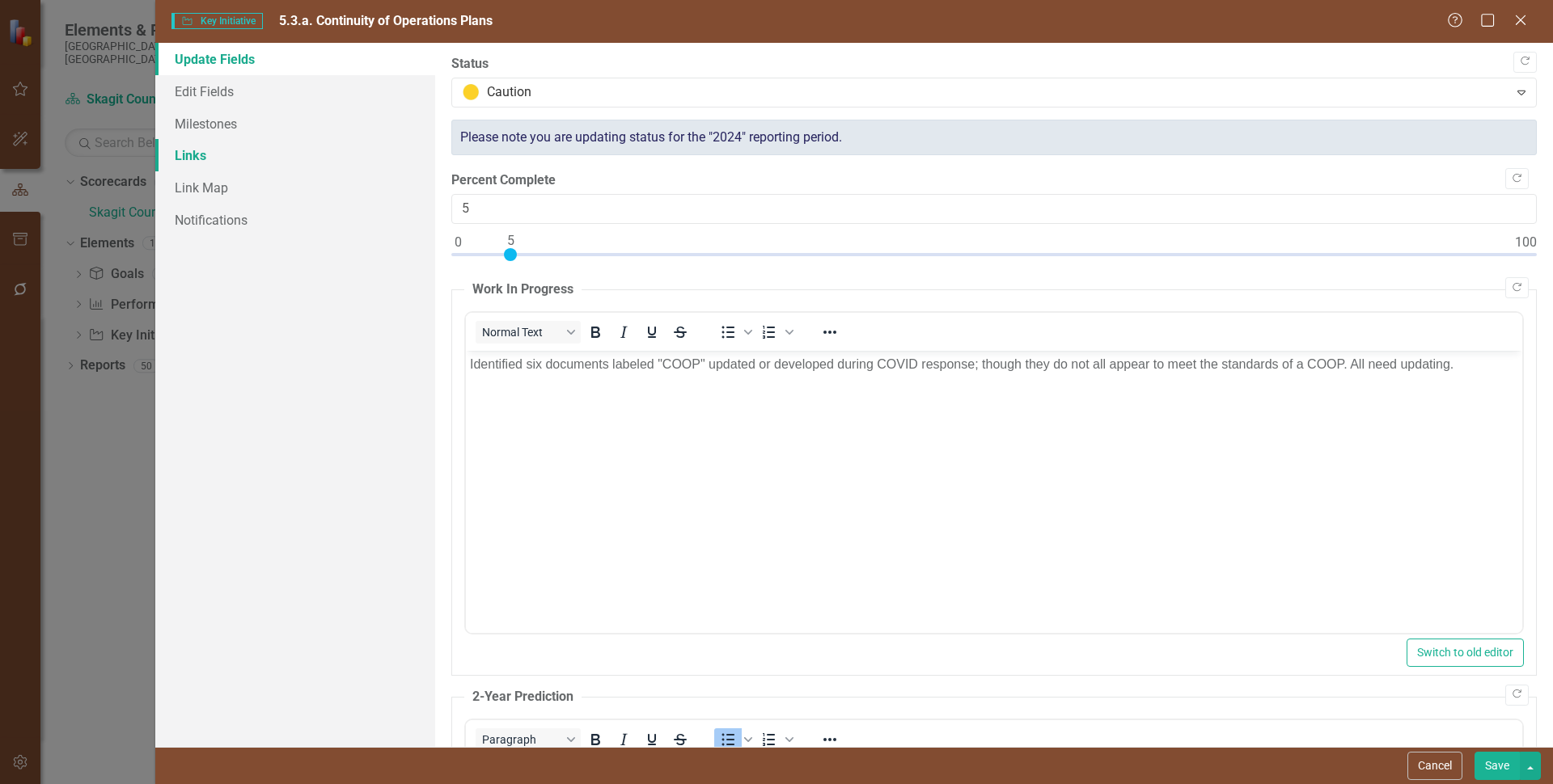
click at [212, 157] on link "Links" at bounding box center [295, 156] width 280 height 32
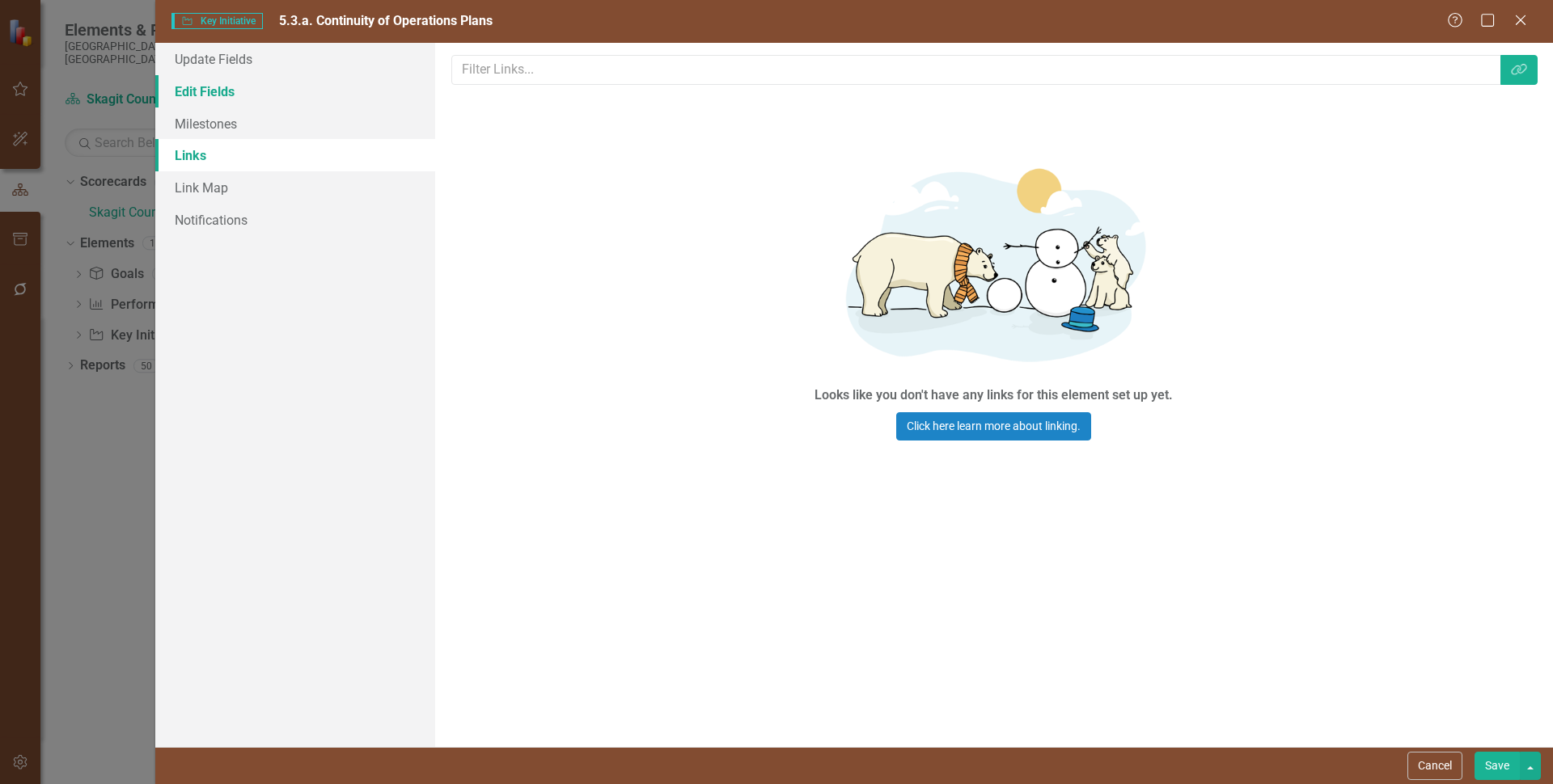
click at [235, 101] on link "Edit Fields" at bounding box center [295, 92] width 280 height 32
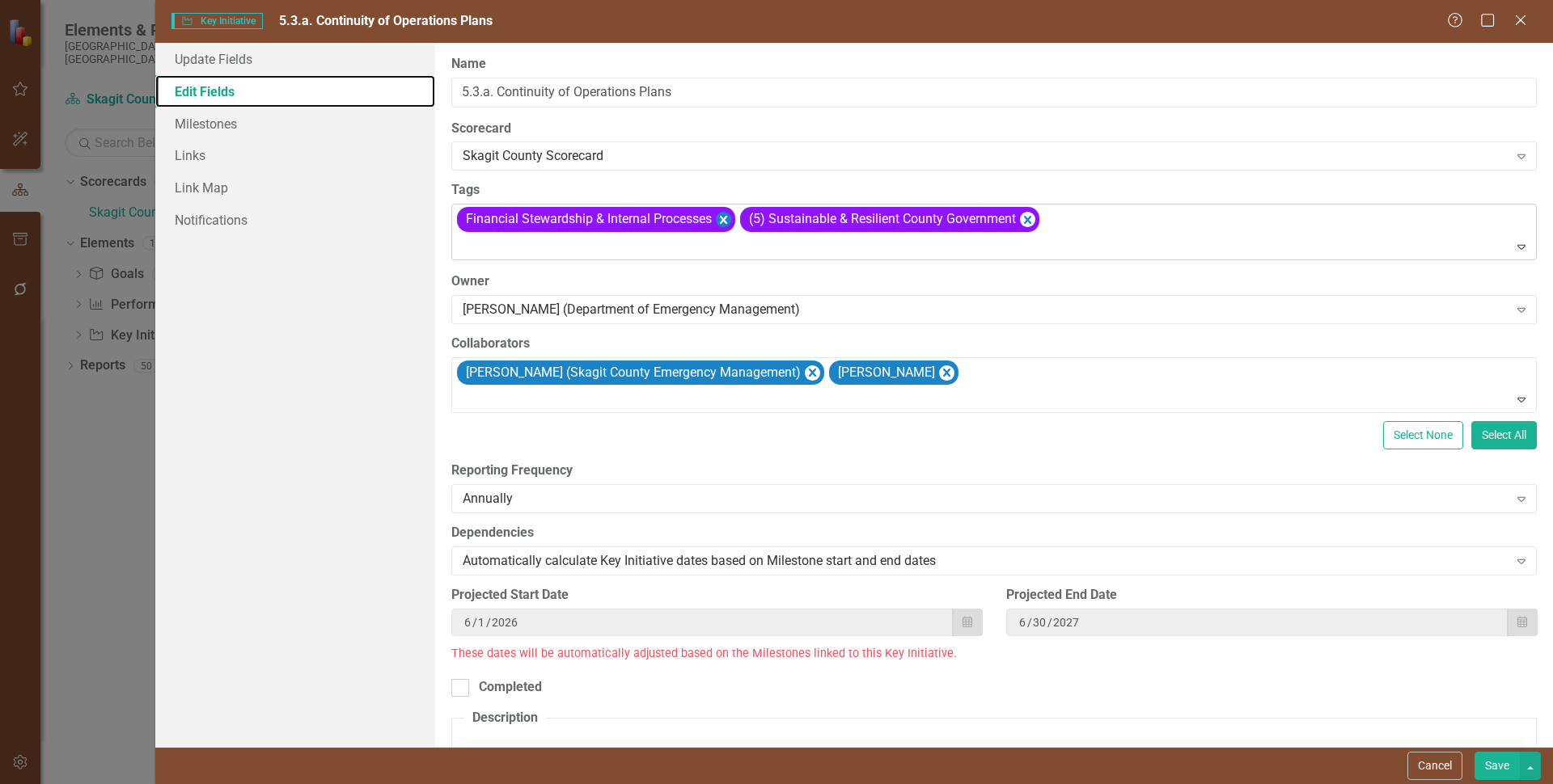
click at [724, 216] on icon "Remove [object Object]" at bounding box center [722, 219] width 15 height 20
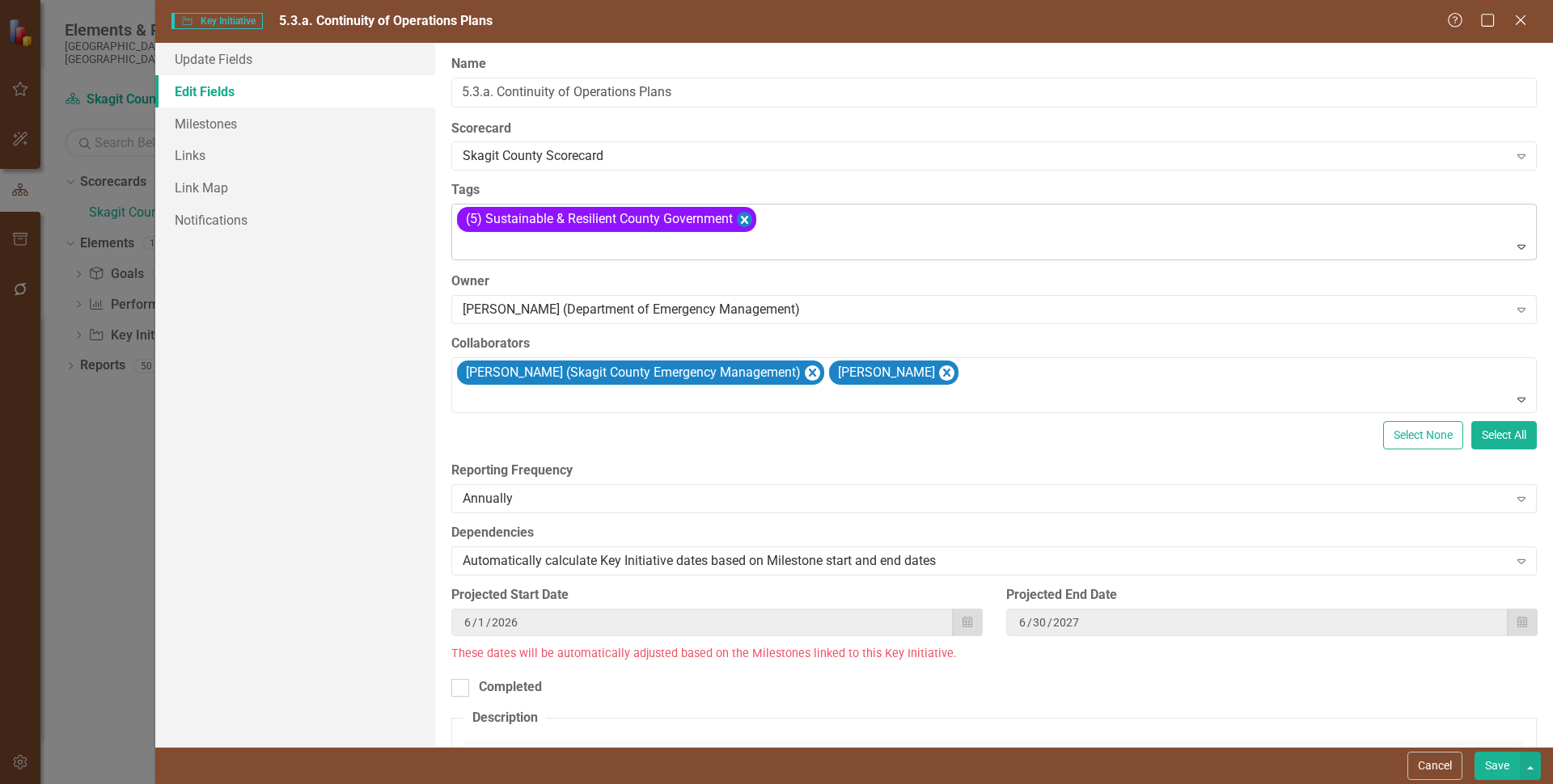
click at [742, 222] on icon "Remove [object Object]" at bounding box center [743, 219] width 15 height 20
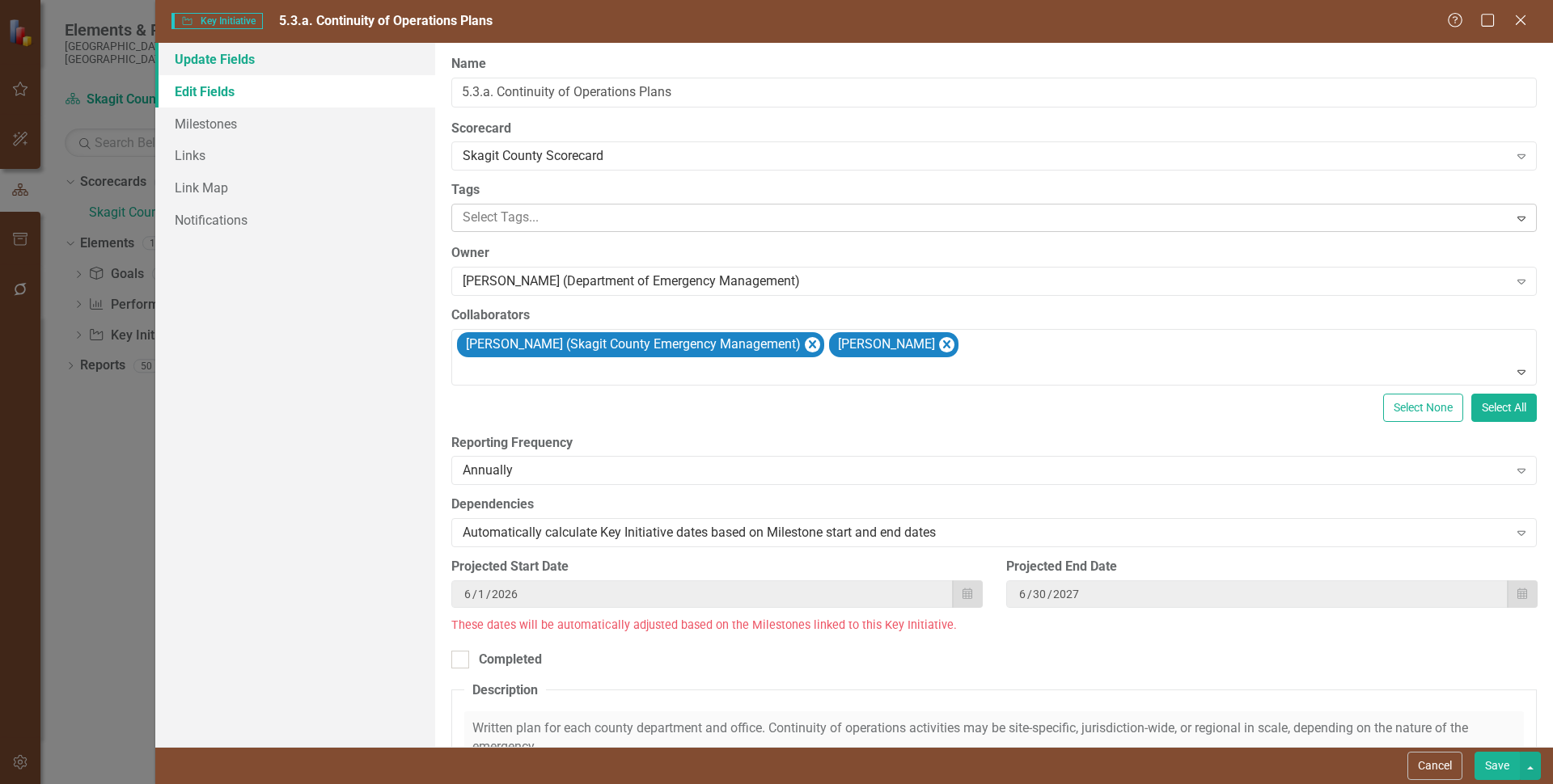
click at [225, 61] on link "Update Fields" at bounding box center [295, 59] width 280 height 32
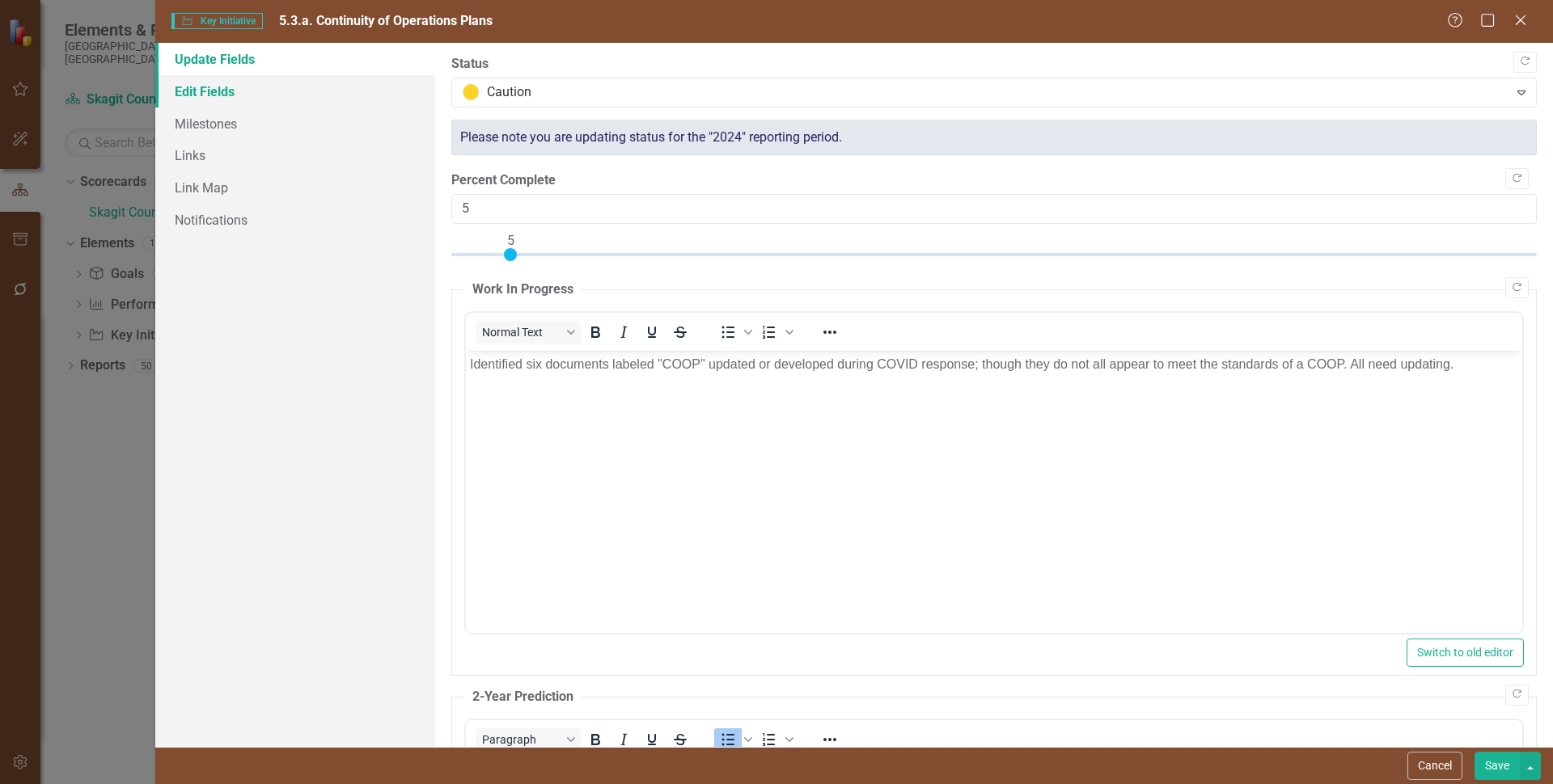
click at [223, 95] on link "Edit Fields" at bounding box center [295, 92] width 280 height 32
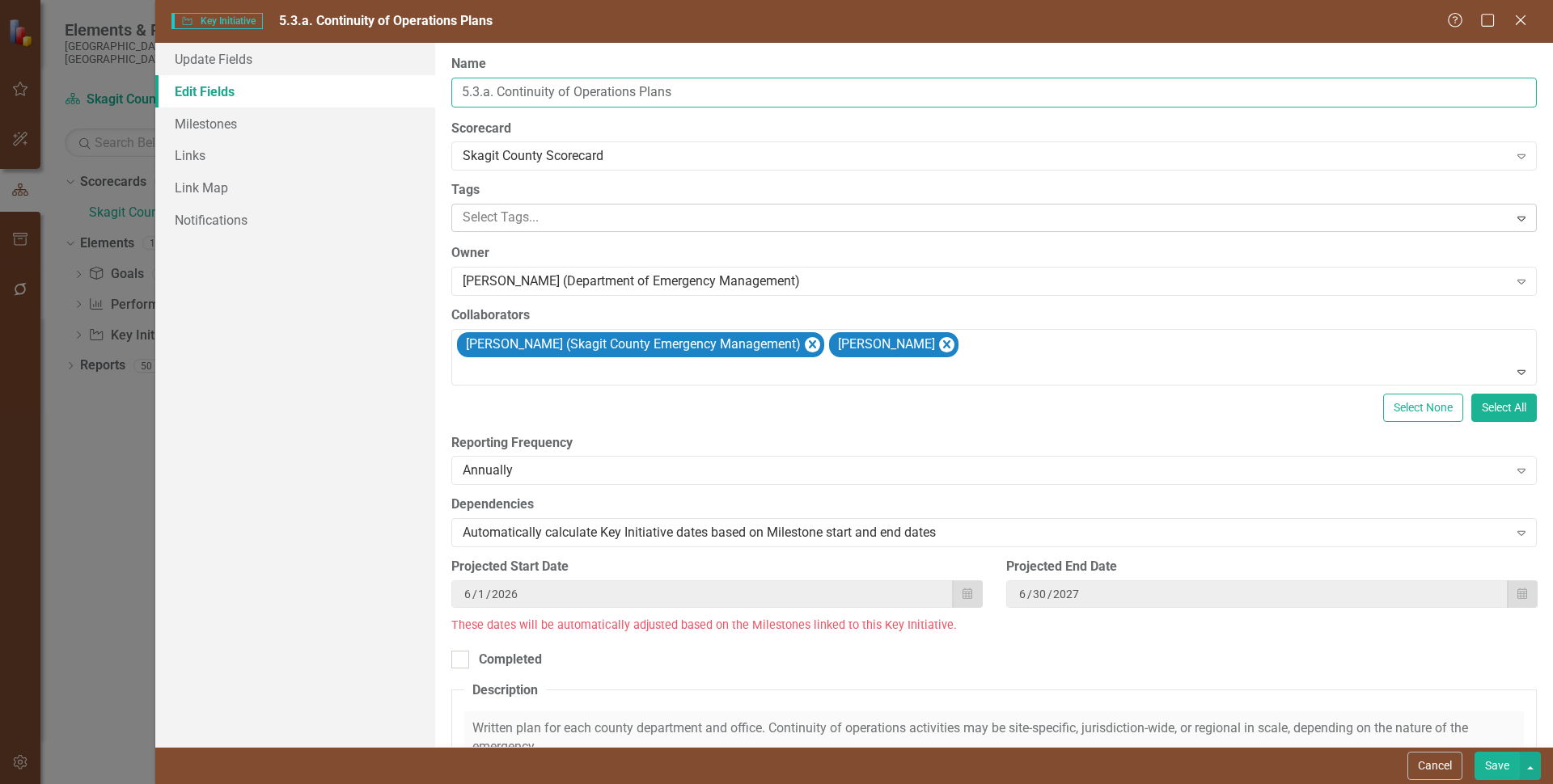
click at [496, 92] on input "5.3.a. Continuity of Operations Plans" at bounding box center [993, 92] width 1085 height 30
type input "Continuity of Operations Plans"
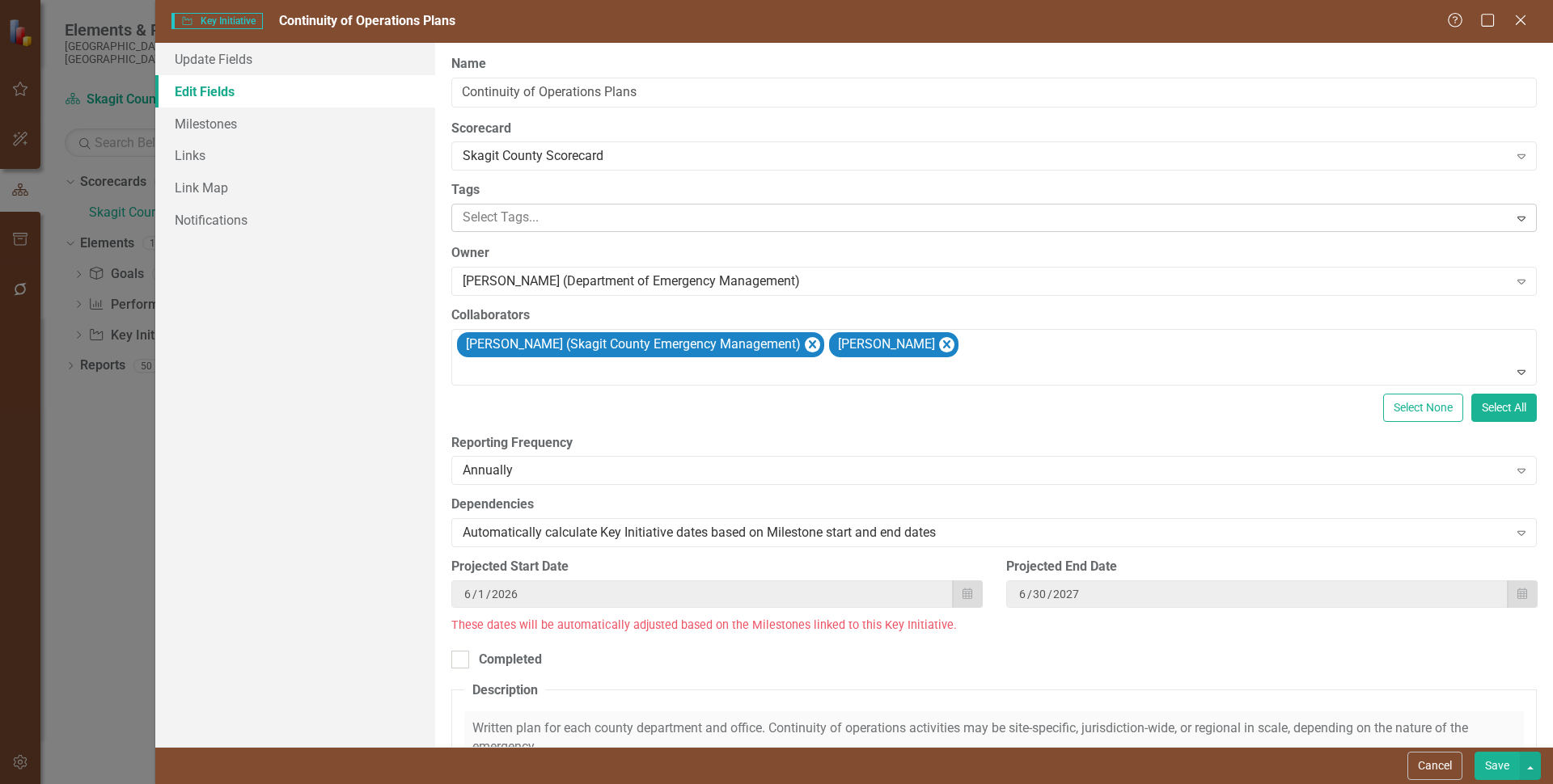
click at [1489, 763] on button "Save" at bounding box center [1497, 766] width 45 height 29
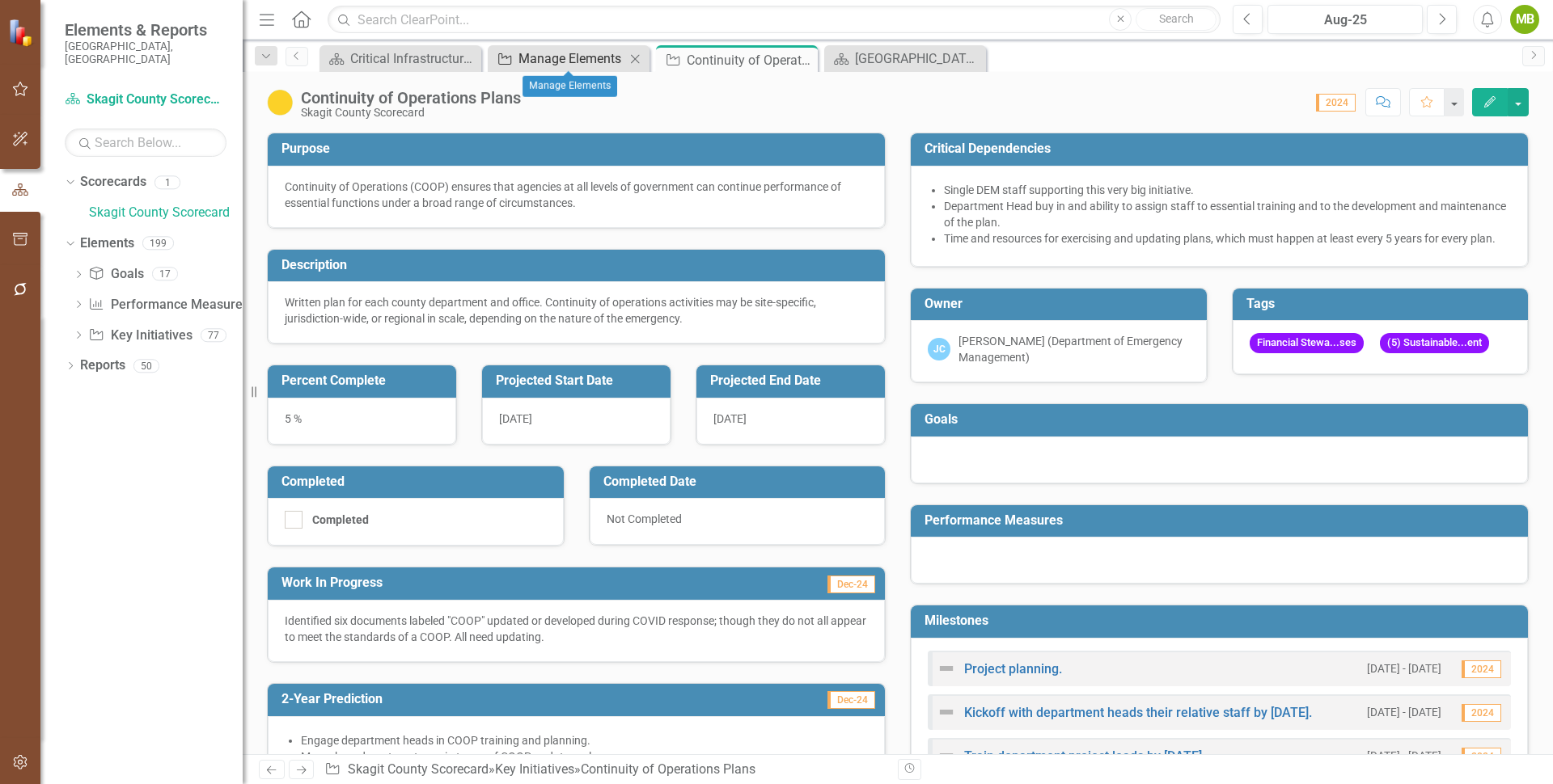
click at [556, 60] on div "Manage Elements" at bounding box center [572, 58] width 107 height 20
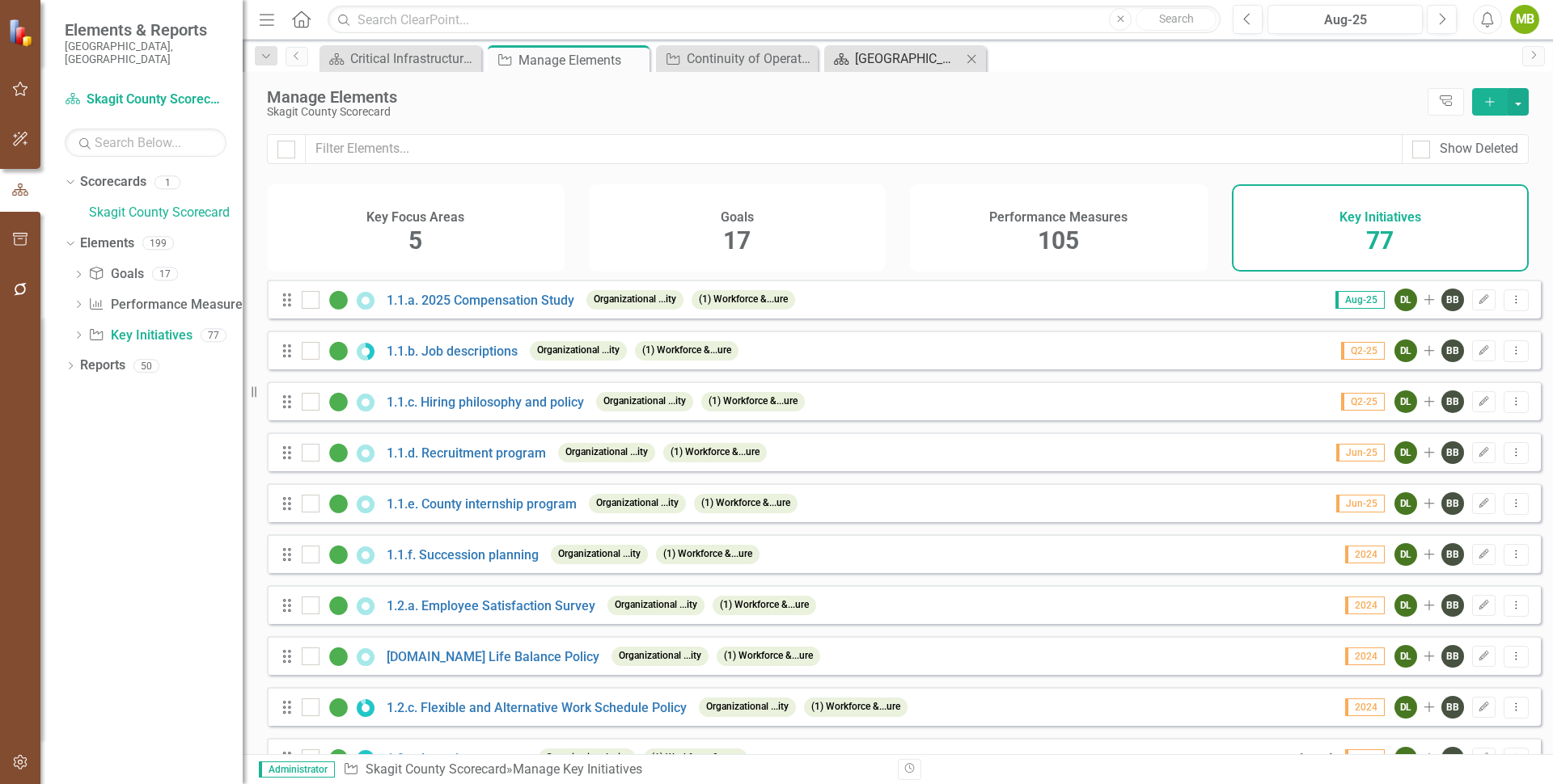
click at [910, 67] on div "[GEOGRAPHIC_DATA] Page" at bounding box center [908, 58] width 107 height 20
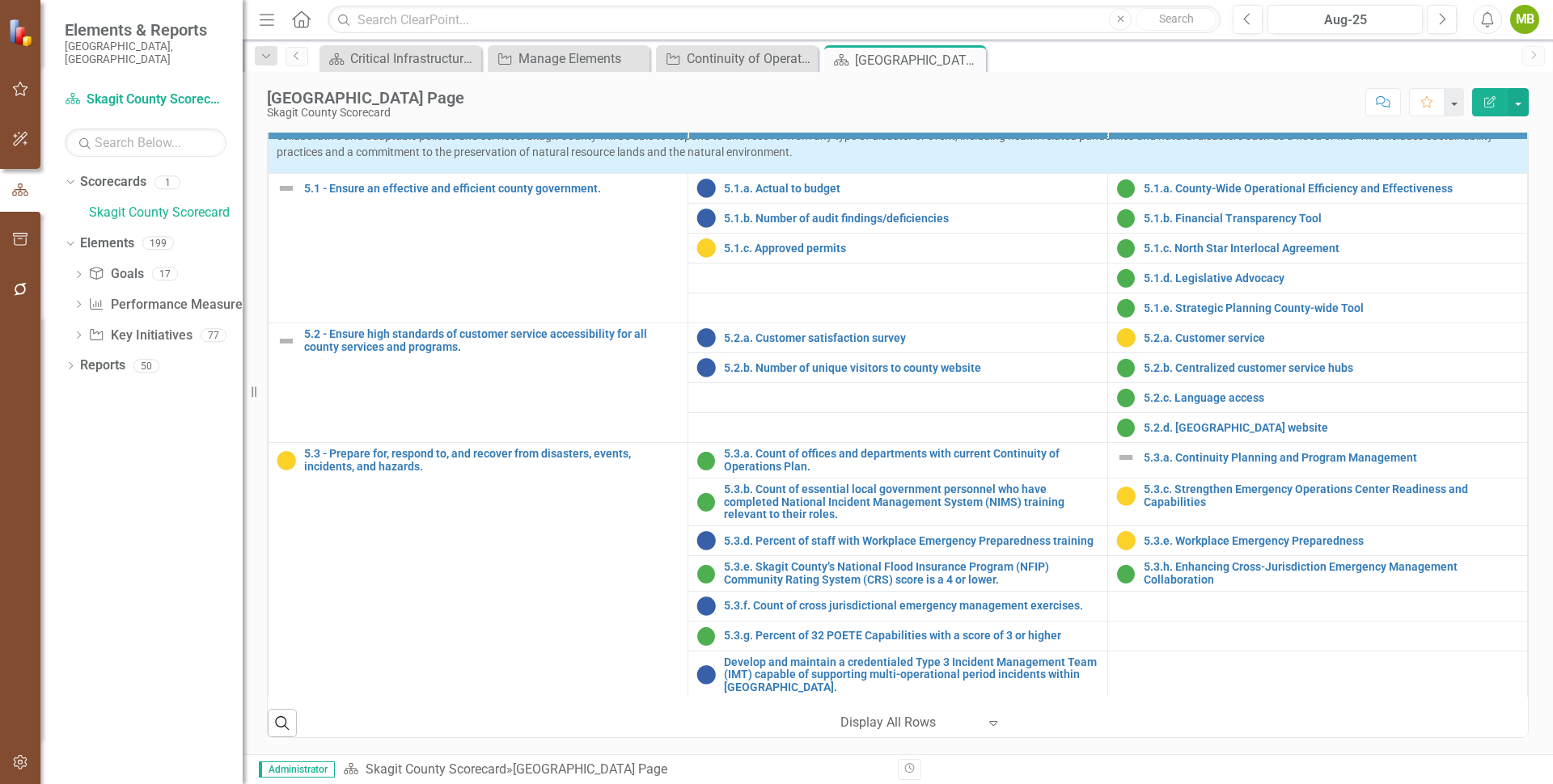
scroll to position [1959, 0]
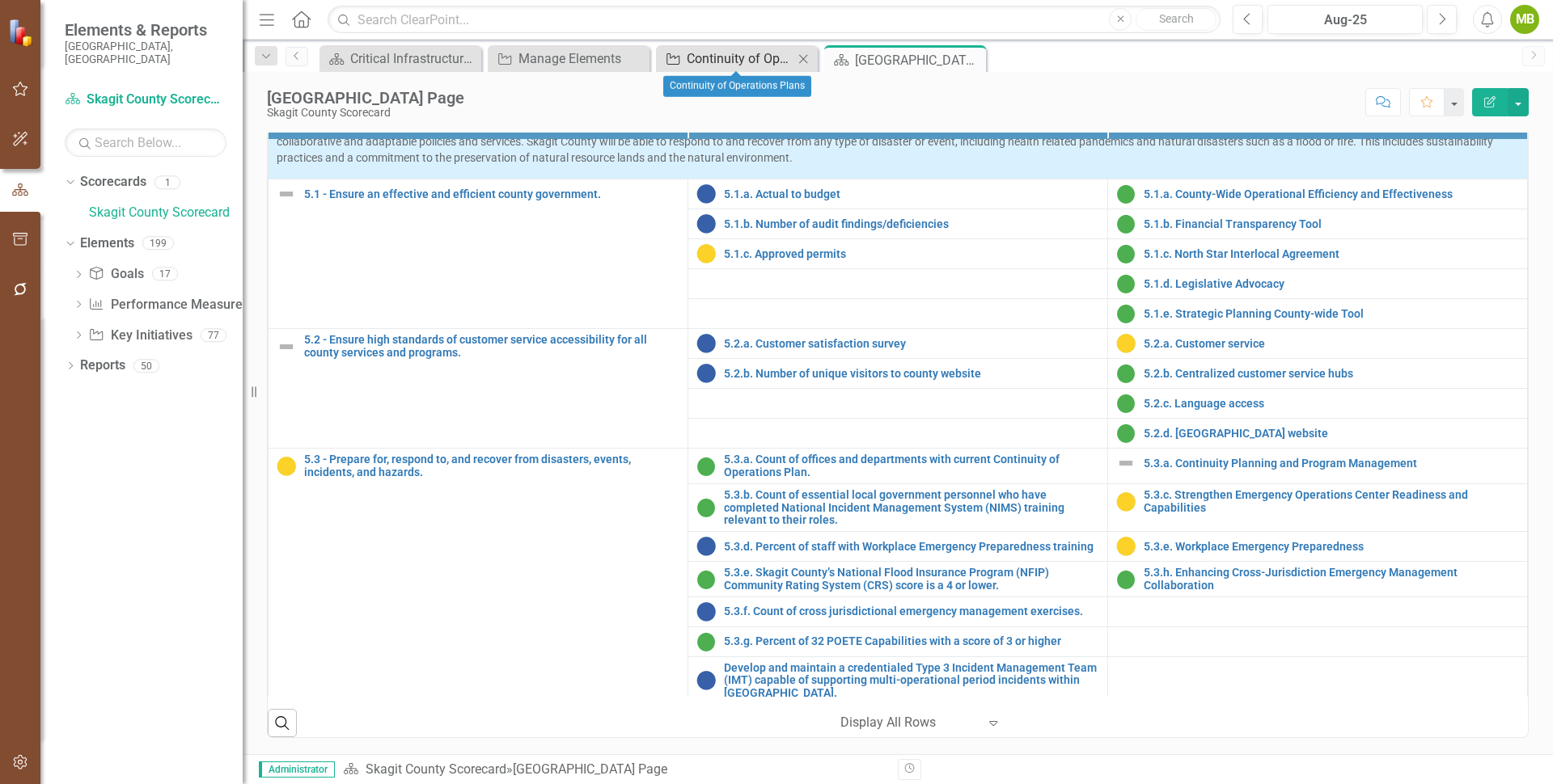
click at [736, 56] on div "Continuity of Operations Plans" at bounding box center [740, 58] width 107 height 20
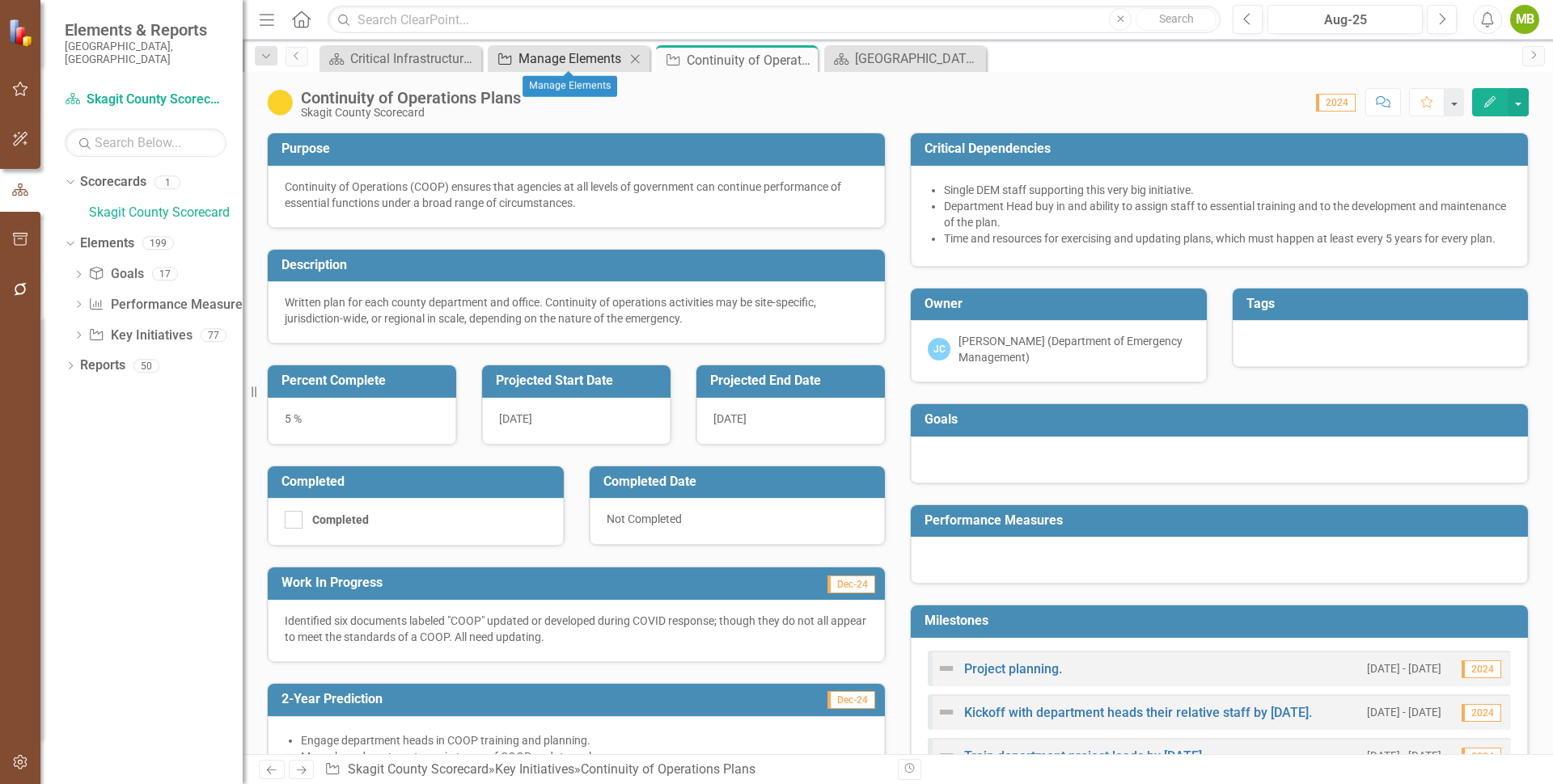
click at [584, 61] on div "Manage Elements" at bounding box center [572, 58] width 107 height 20
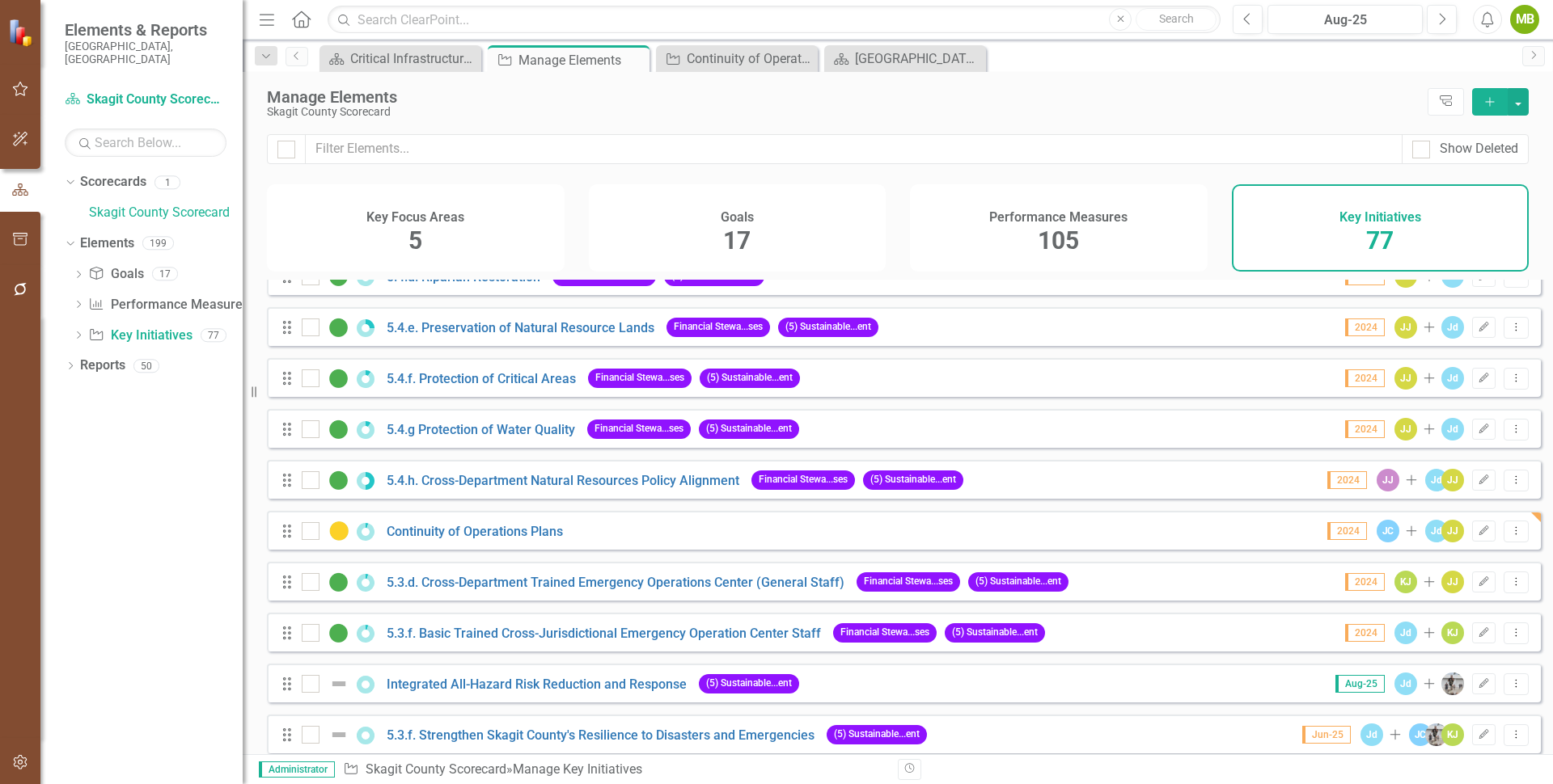
scroll to position [3458, 0]
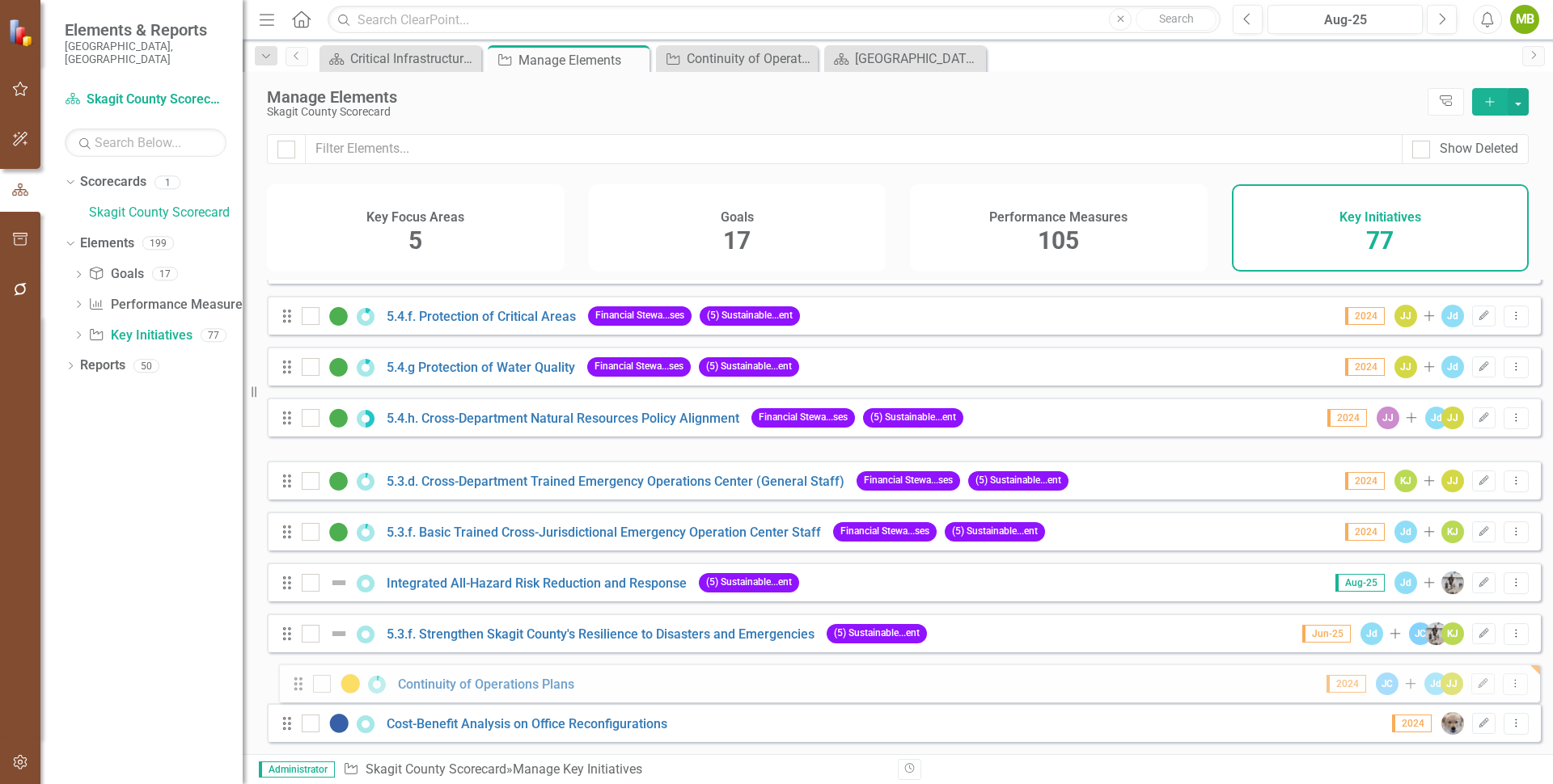
drag, startPoint x: 286, startPoint y: 470, endPoint x: 297, endPoint y: 684, distance: 214.3
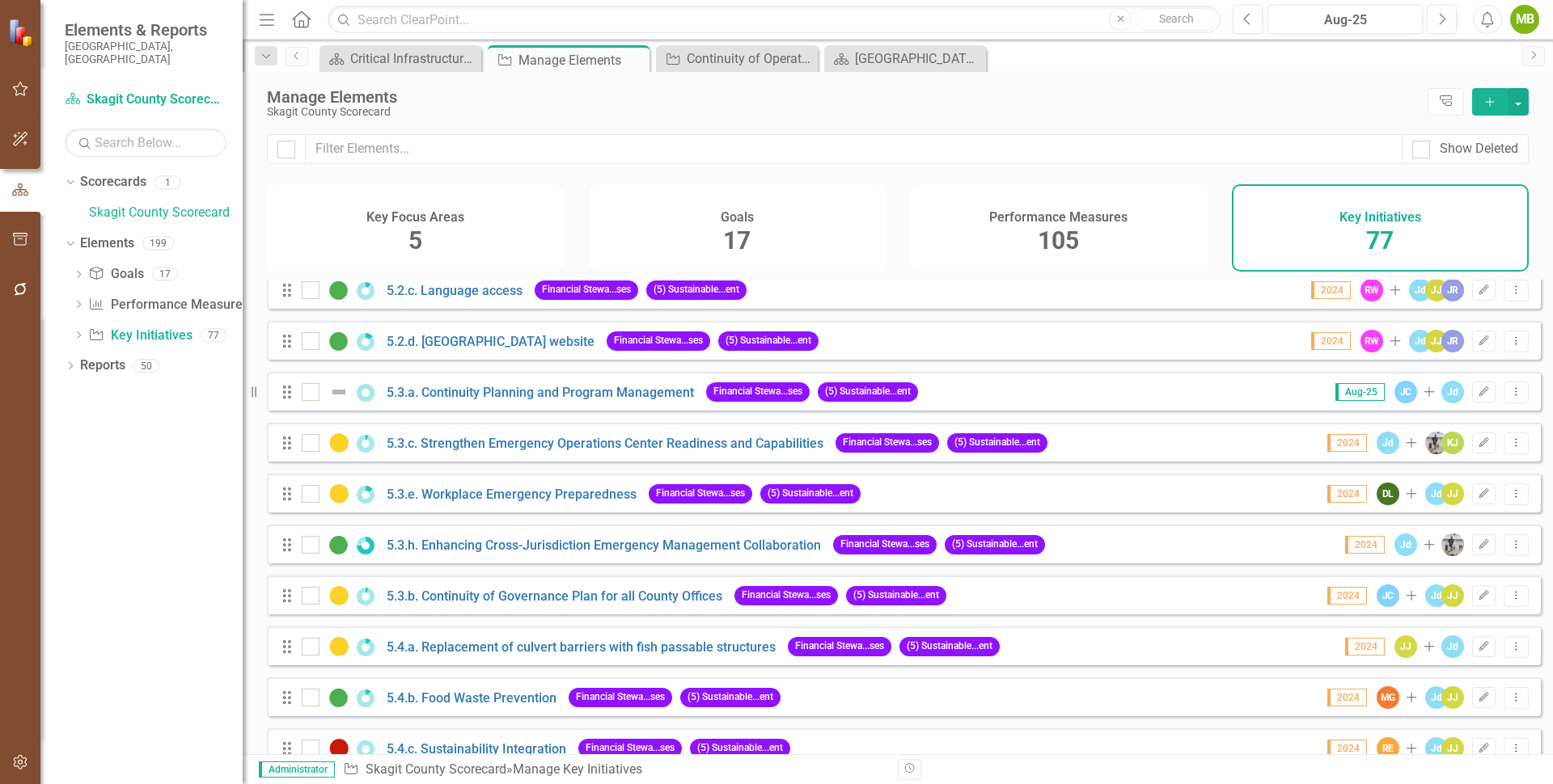
scroll to position [2850, 0]
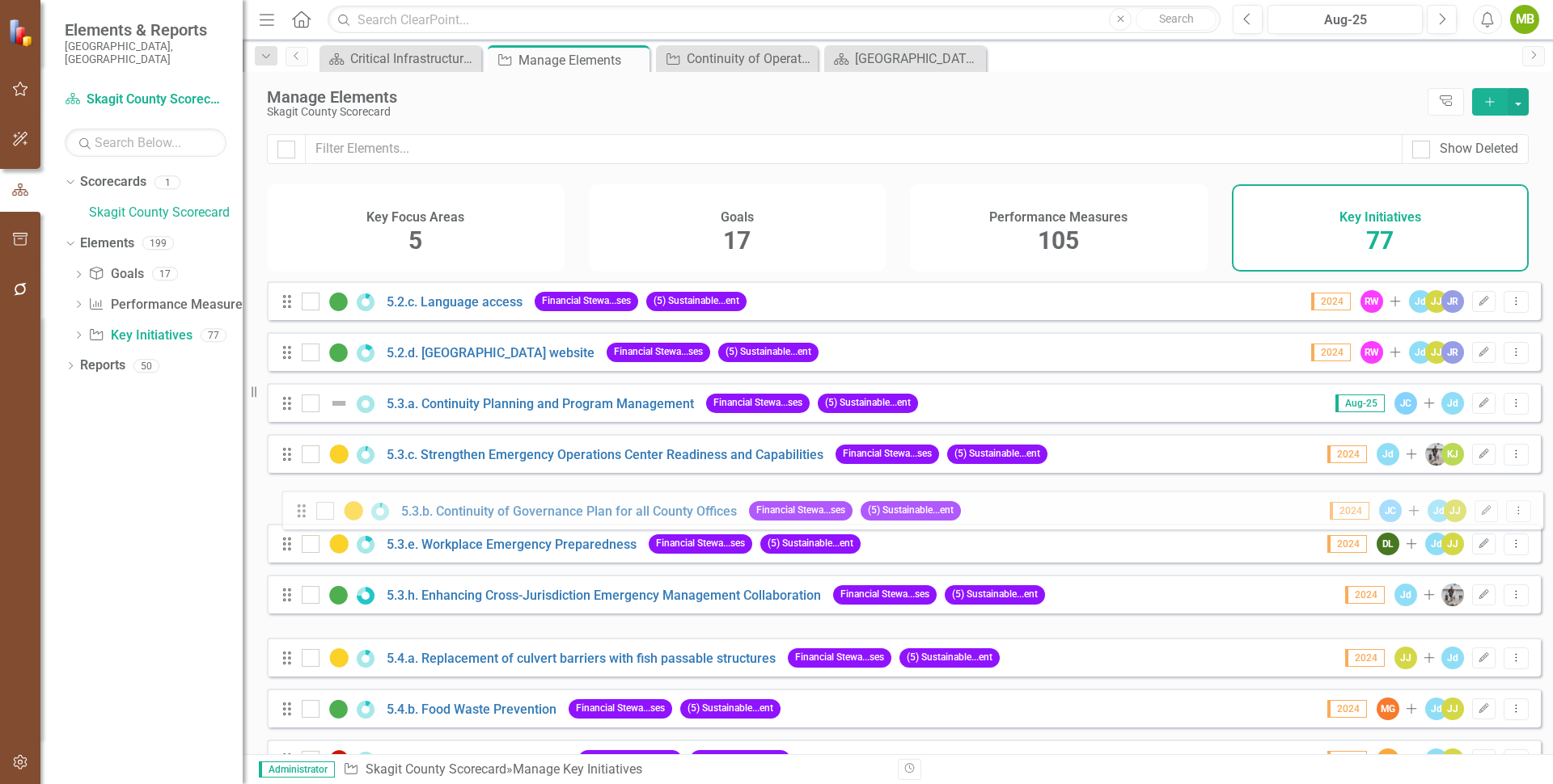
drag, startPoint x: 284, startPoint y: 620, endPoint x: 298, endPoint y: 513, distance: 107.9
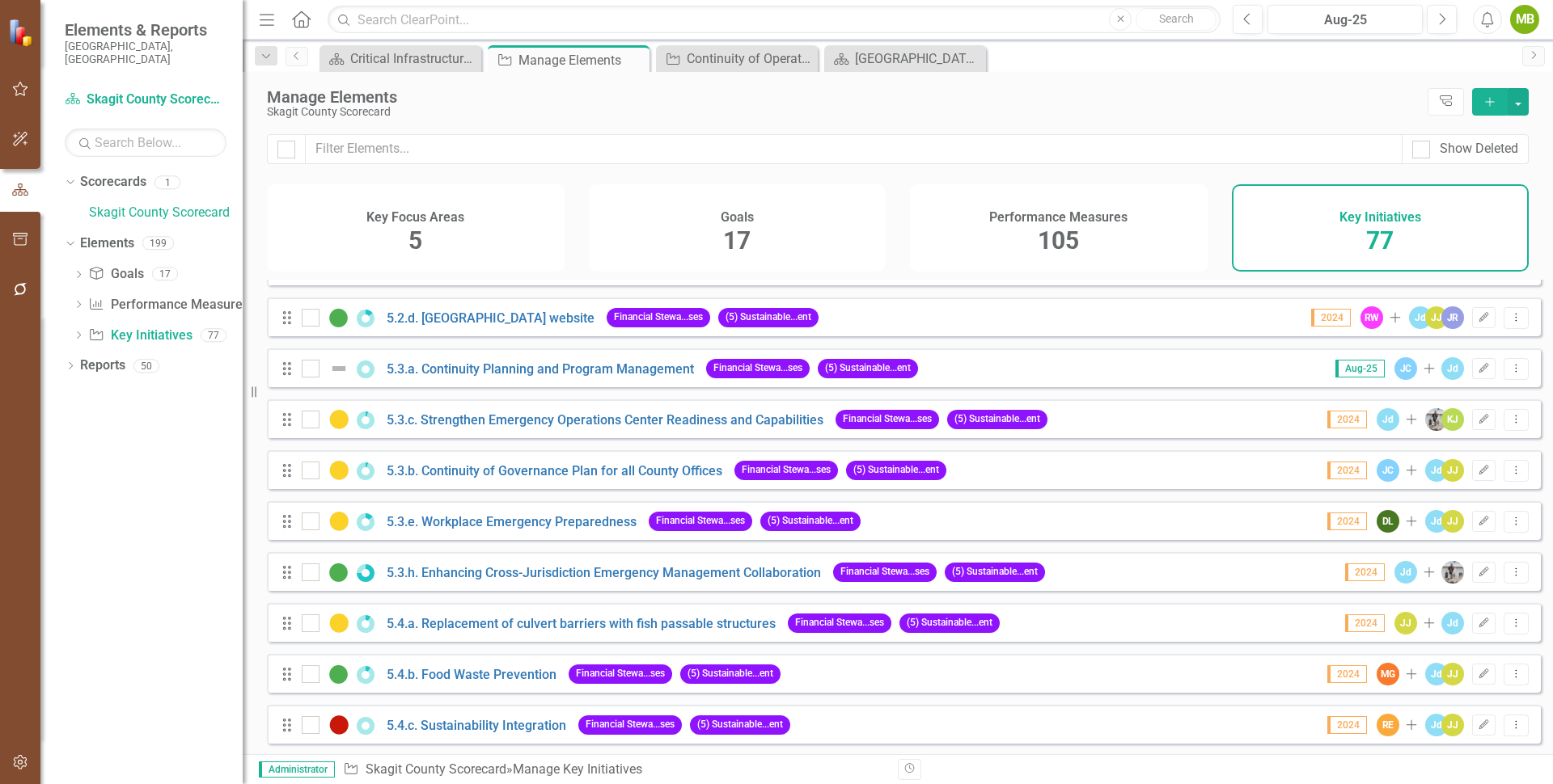
scroll to position [2880, 0]
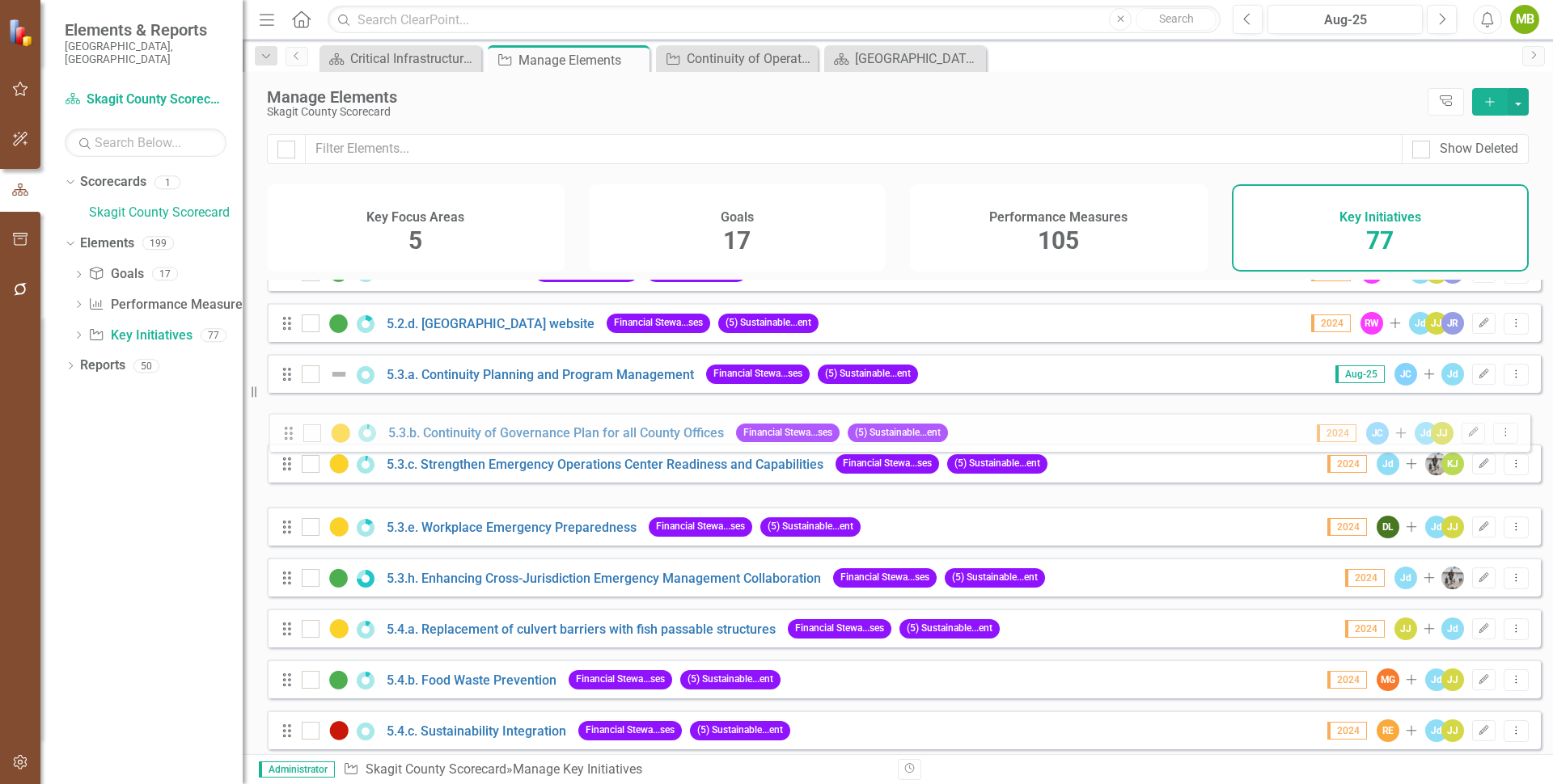
drag, startPoint x: 287, startPoint y: 490, endPoint x: 288, endPoint y: 436, distance: 54.0
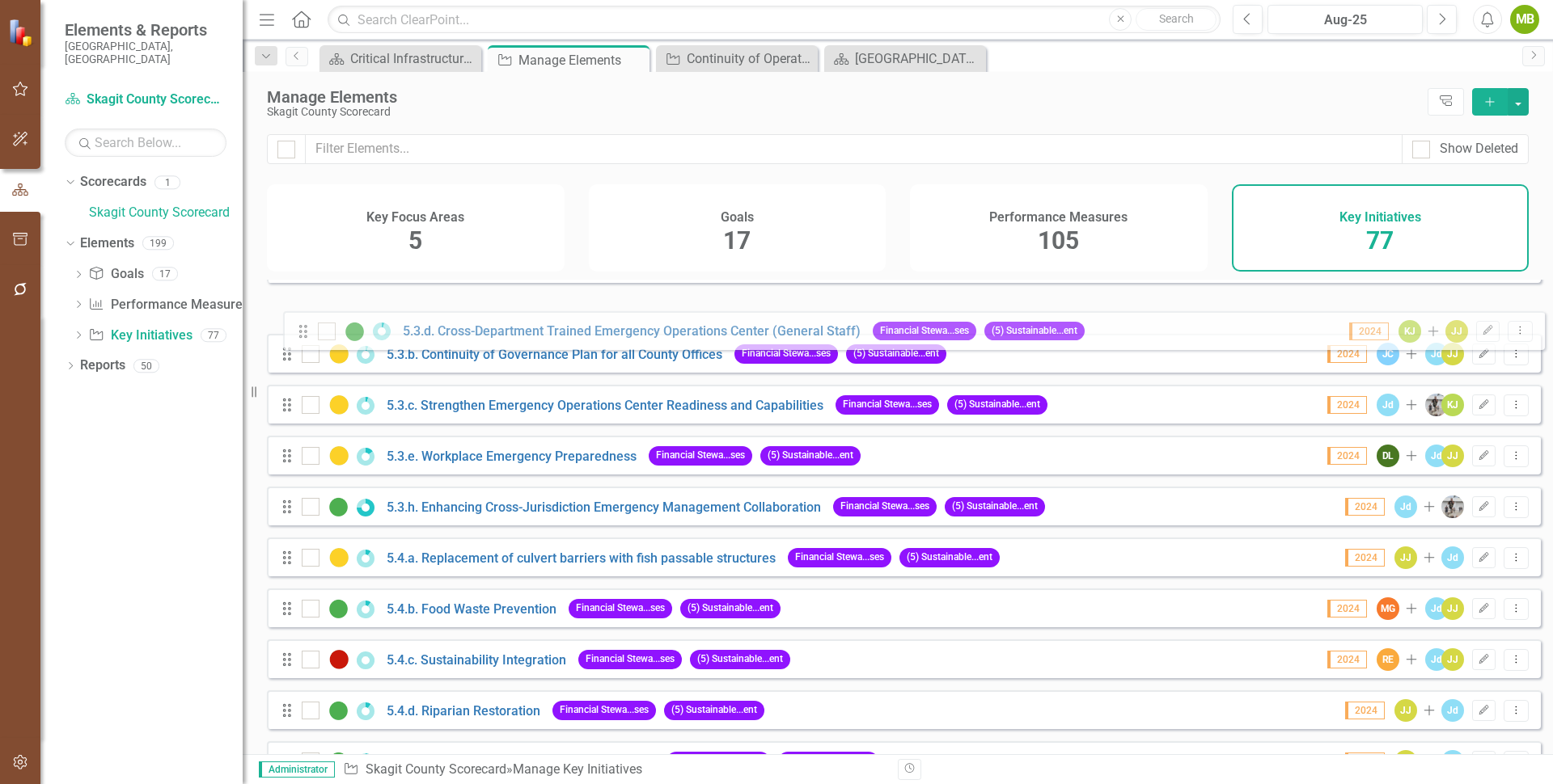
scroll to position [2925, 0]
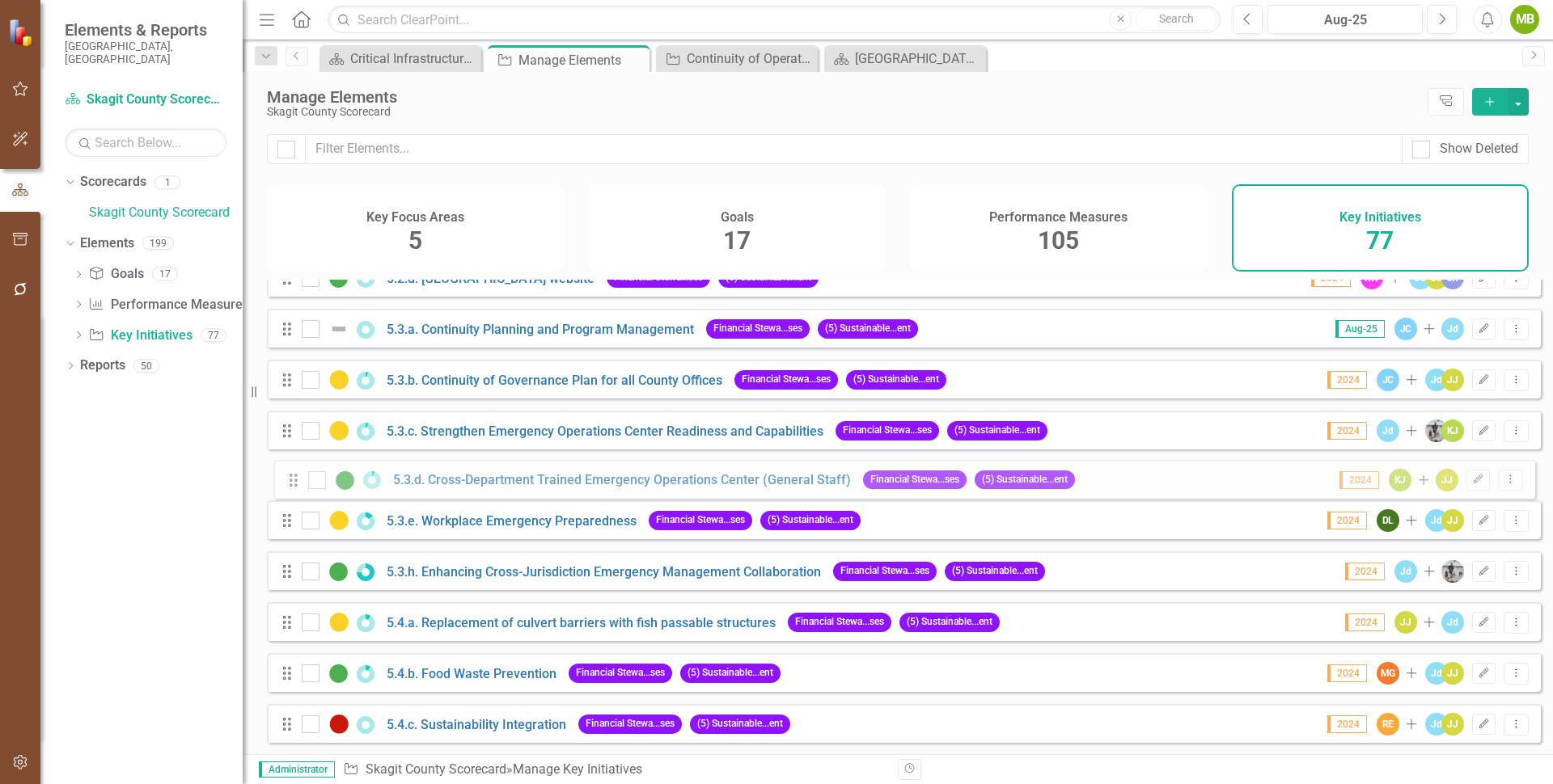
drag, startPoint x: 284, startPoint y: 665, endPoint x: 290, endPoint y: 480, distance: 185.1
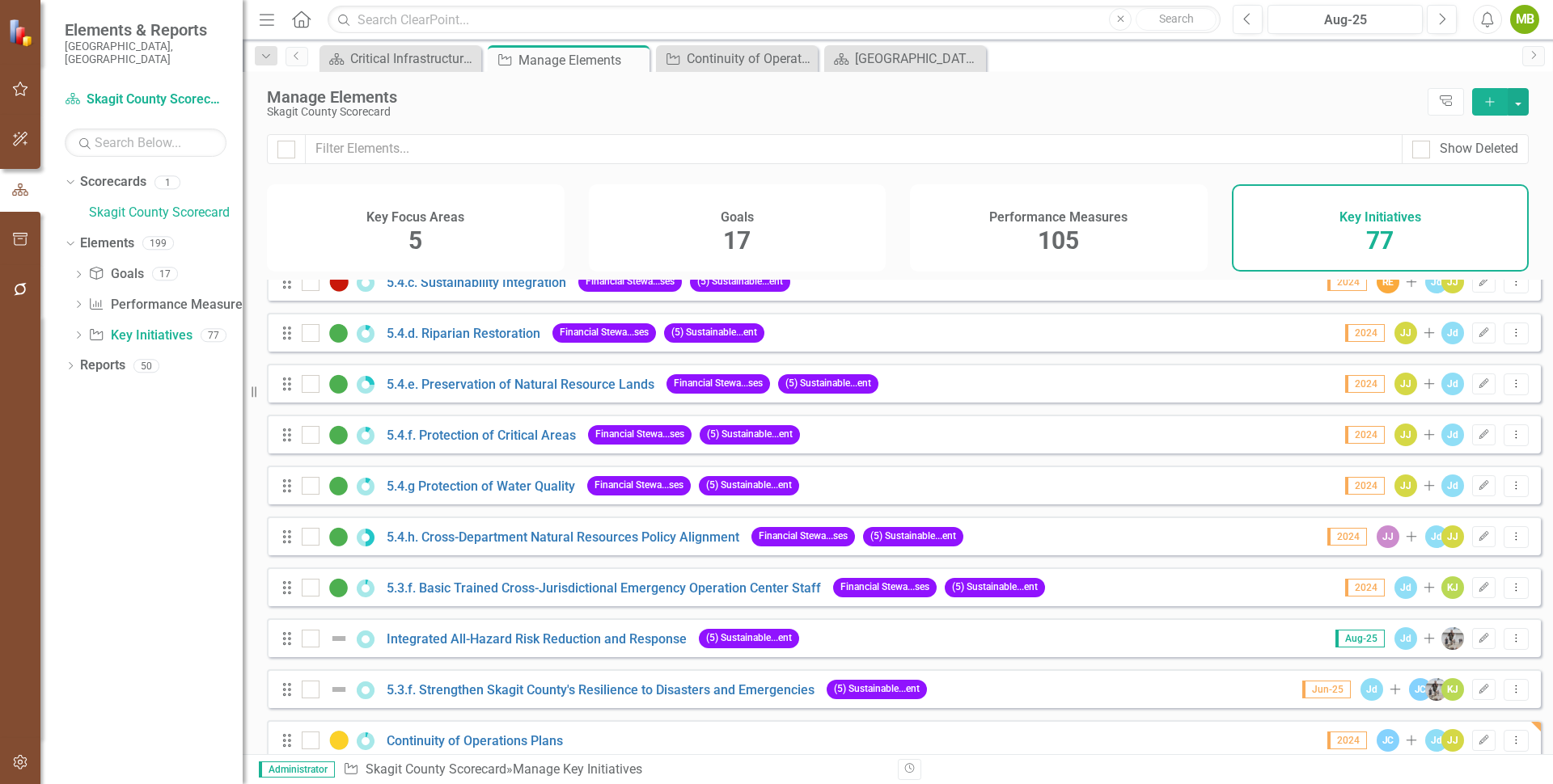
scroll to position [3458, 0]
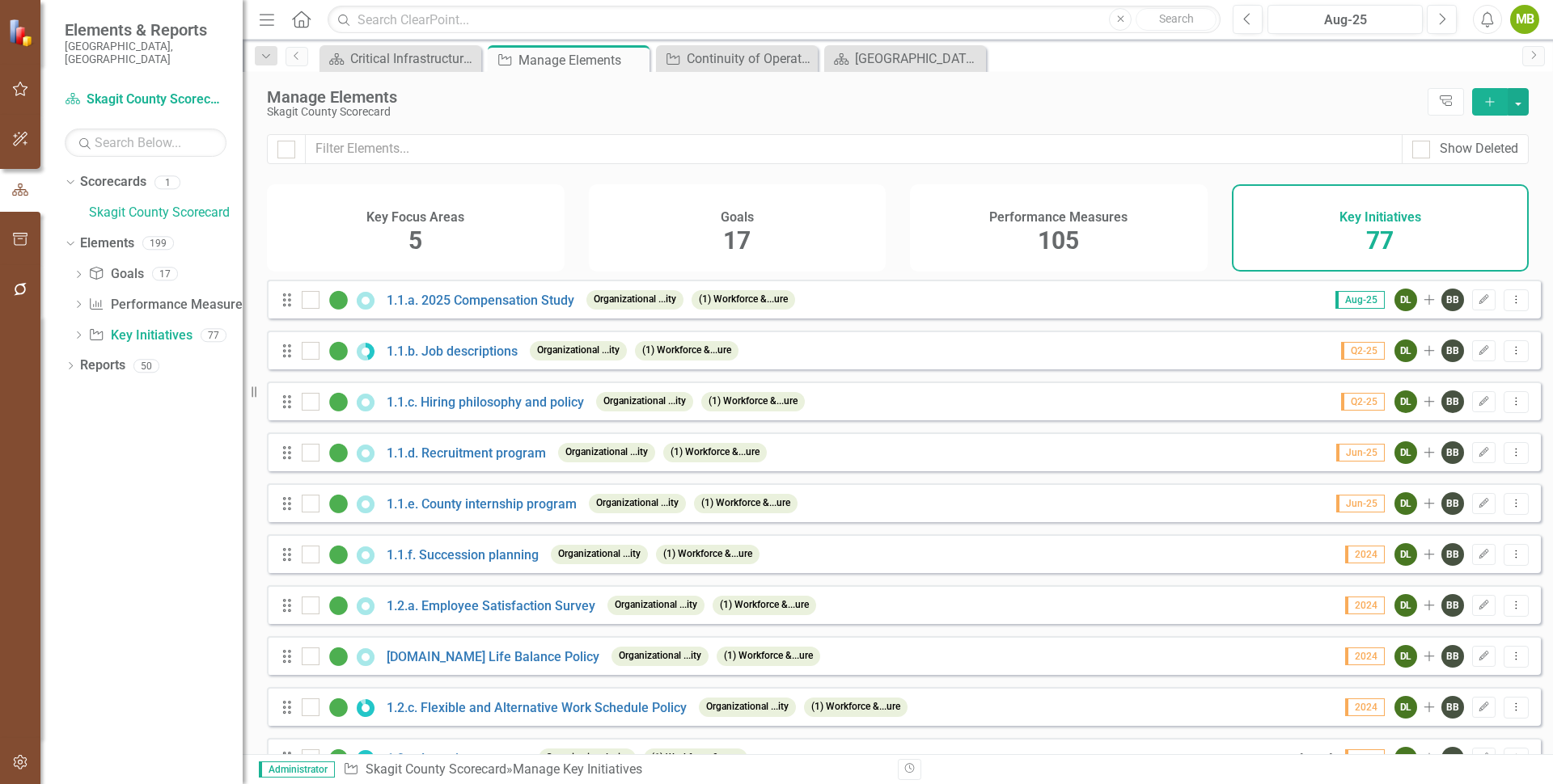
scroll to position [3458, 0]
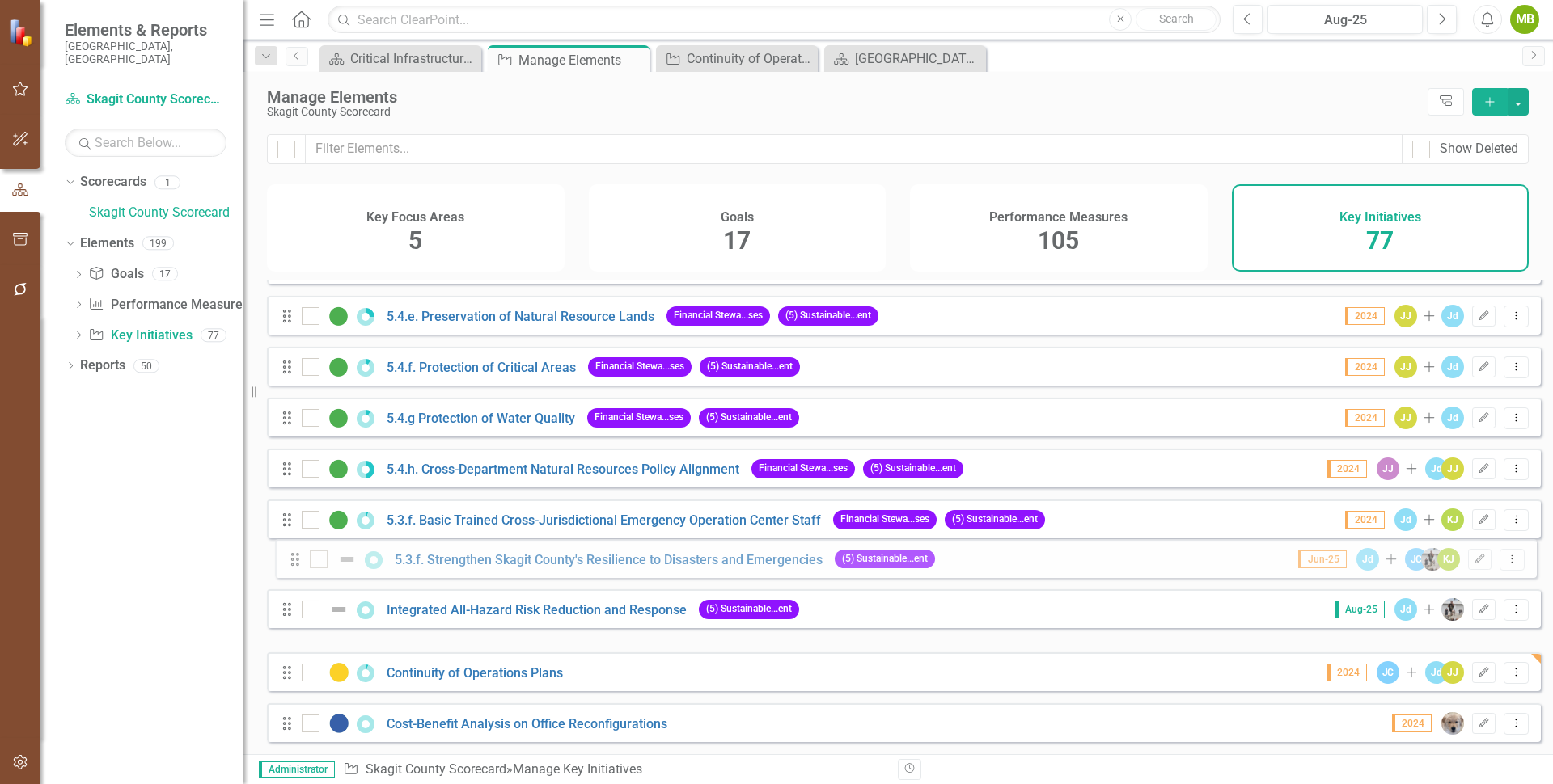
drag, startPoint x: 288, startPoint y: 623, endPoint x: 297, endPoint y: 562, distance: 61.7
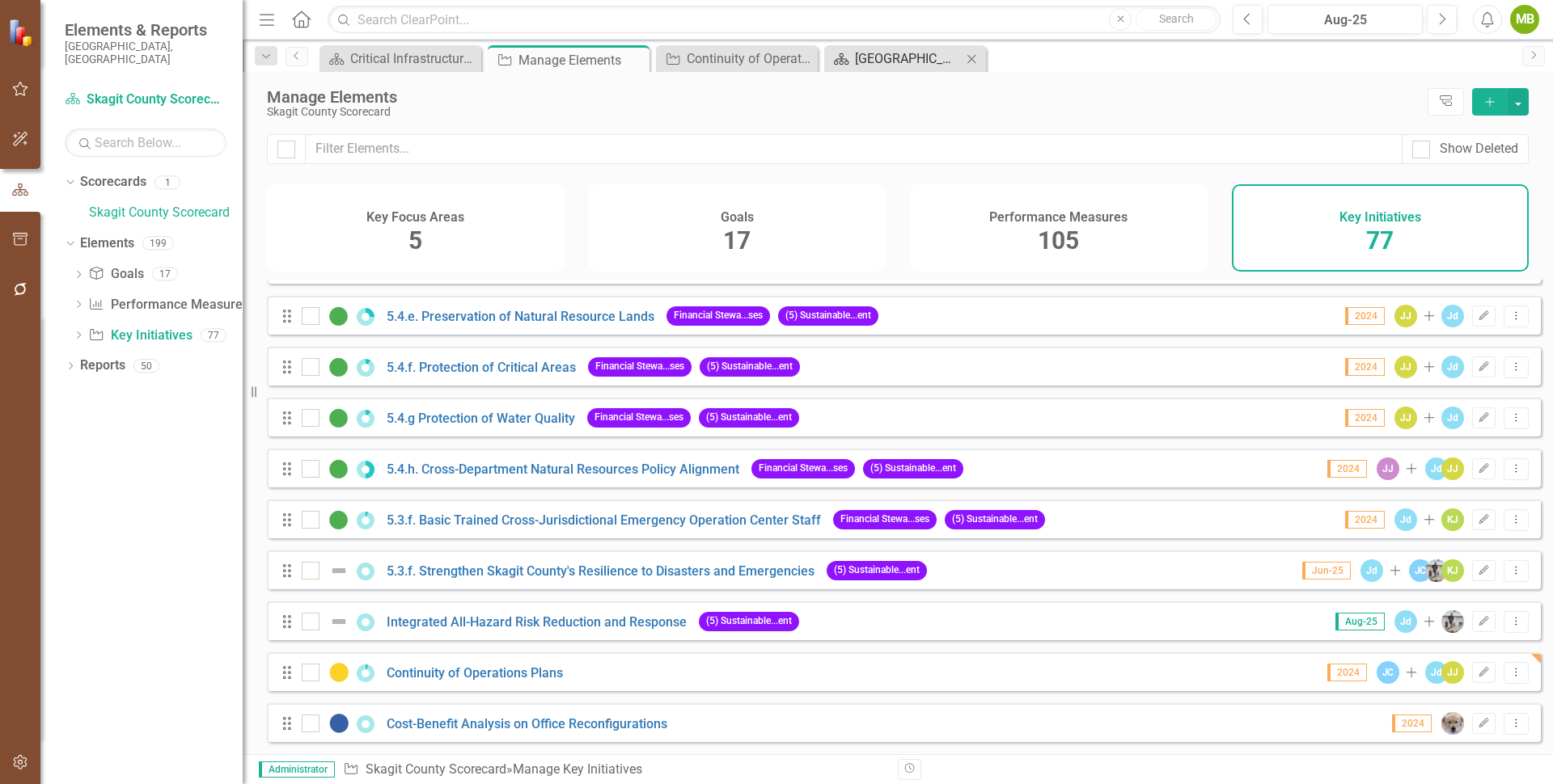
click at [883, 58] on div "[GEOGRAPHIC_DATA] Page" at bounding box center [908, 58] width 107 height 20
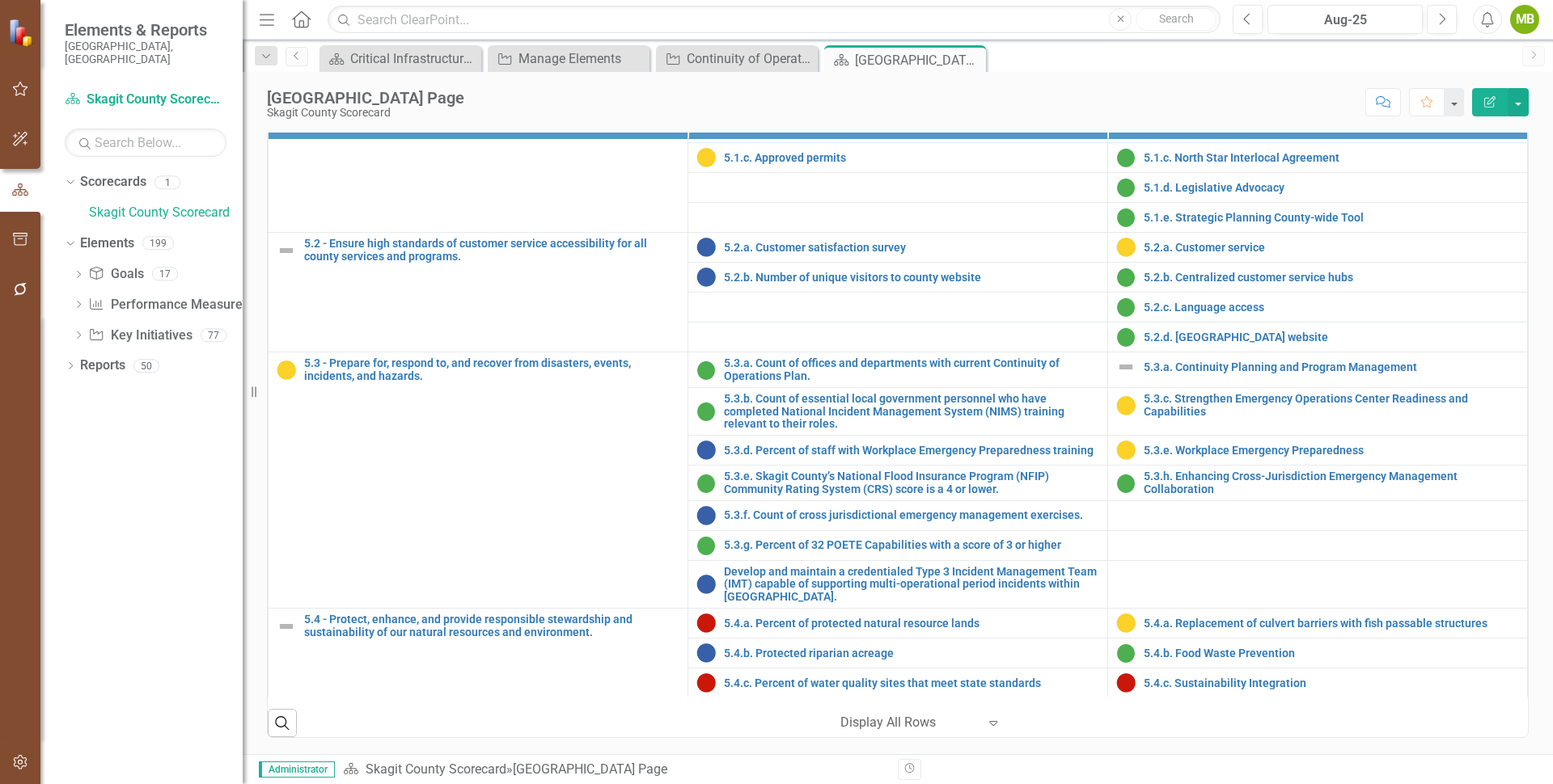
scroll to position [2050, 0]
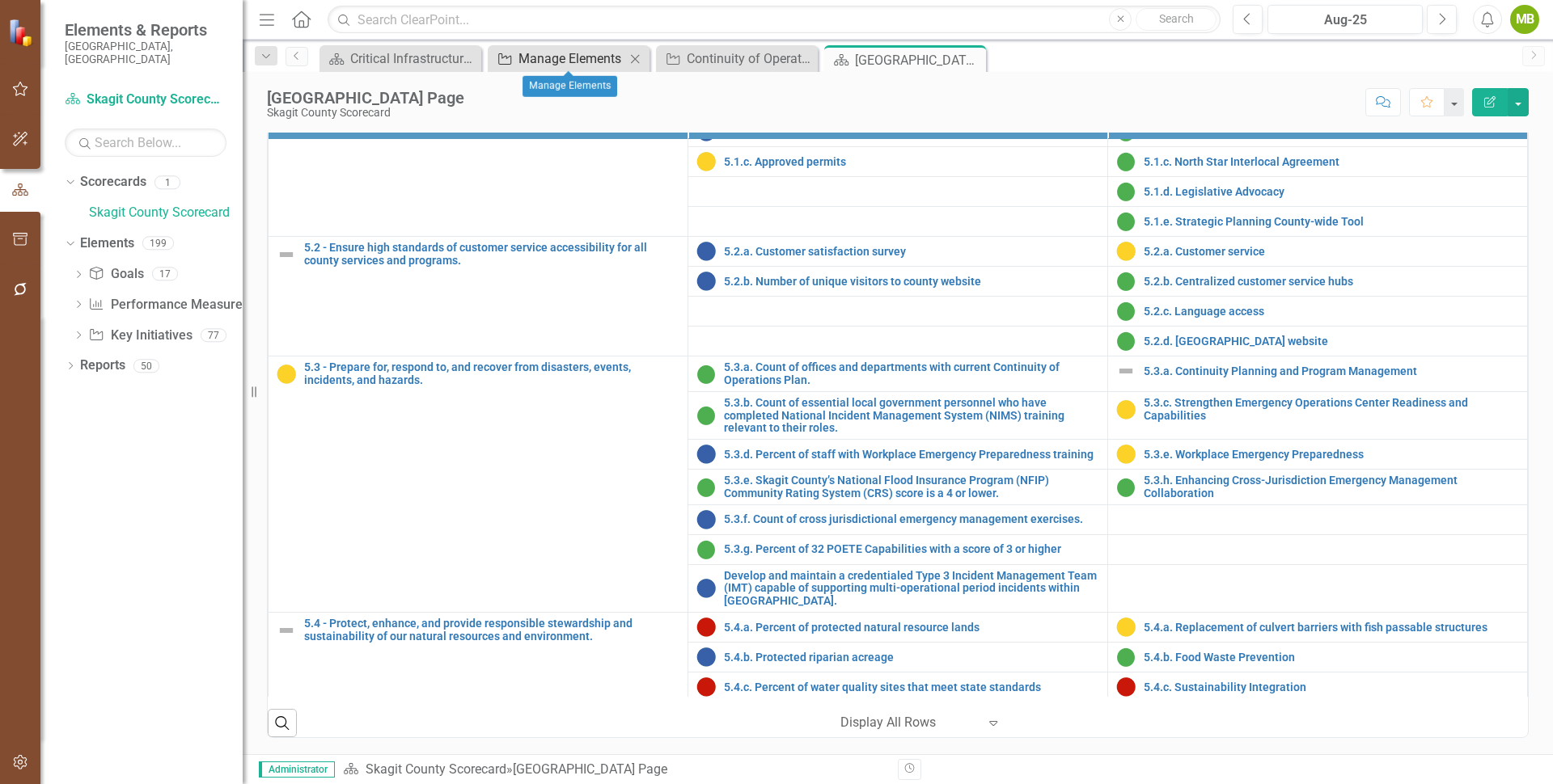
click at [578, 62] on div "Manage Elements" at bounding box center [572, 58] width 107 height 20
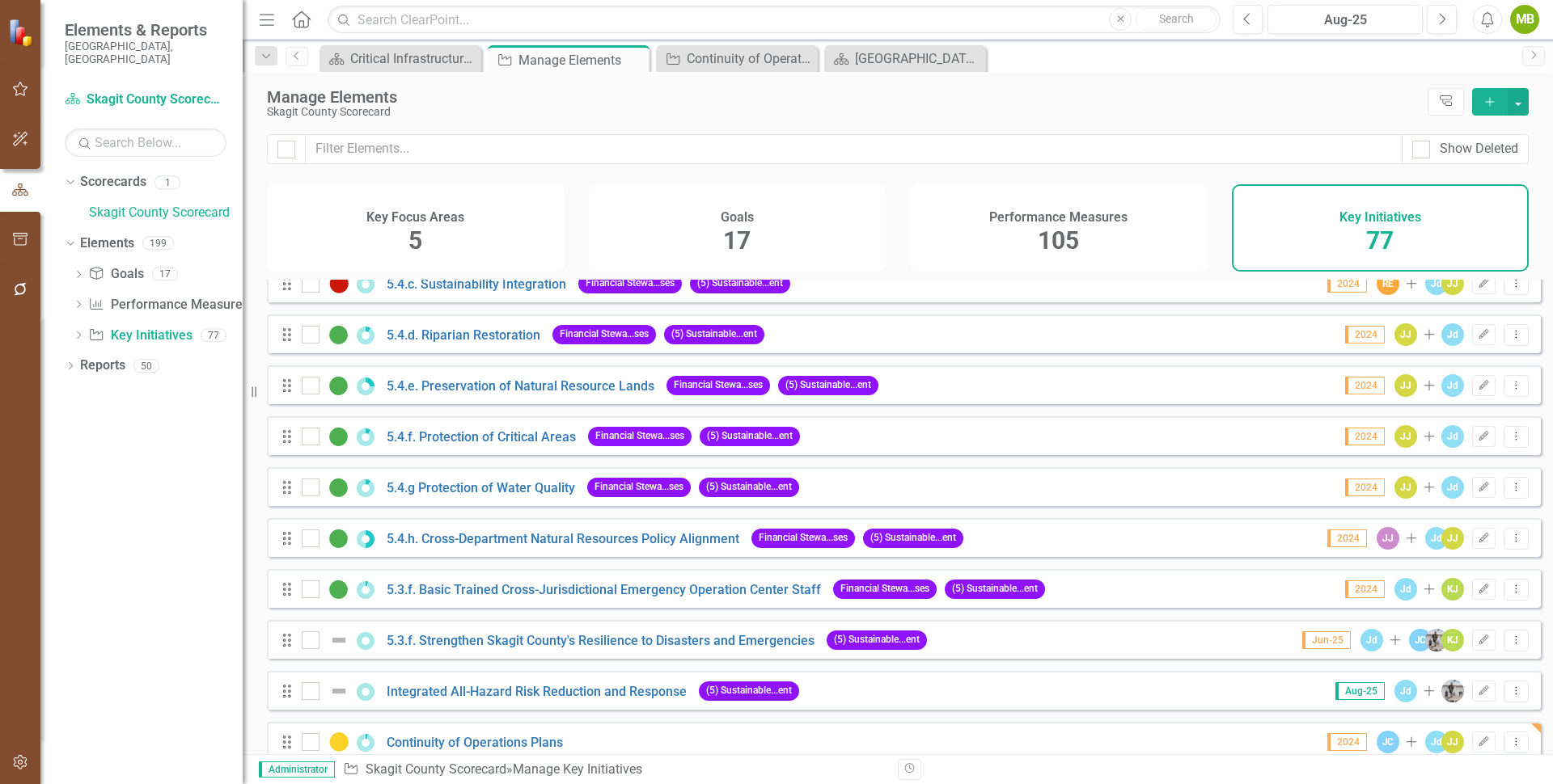
scroll to position [3458, 0]
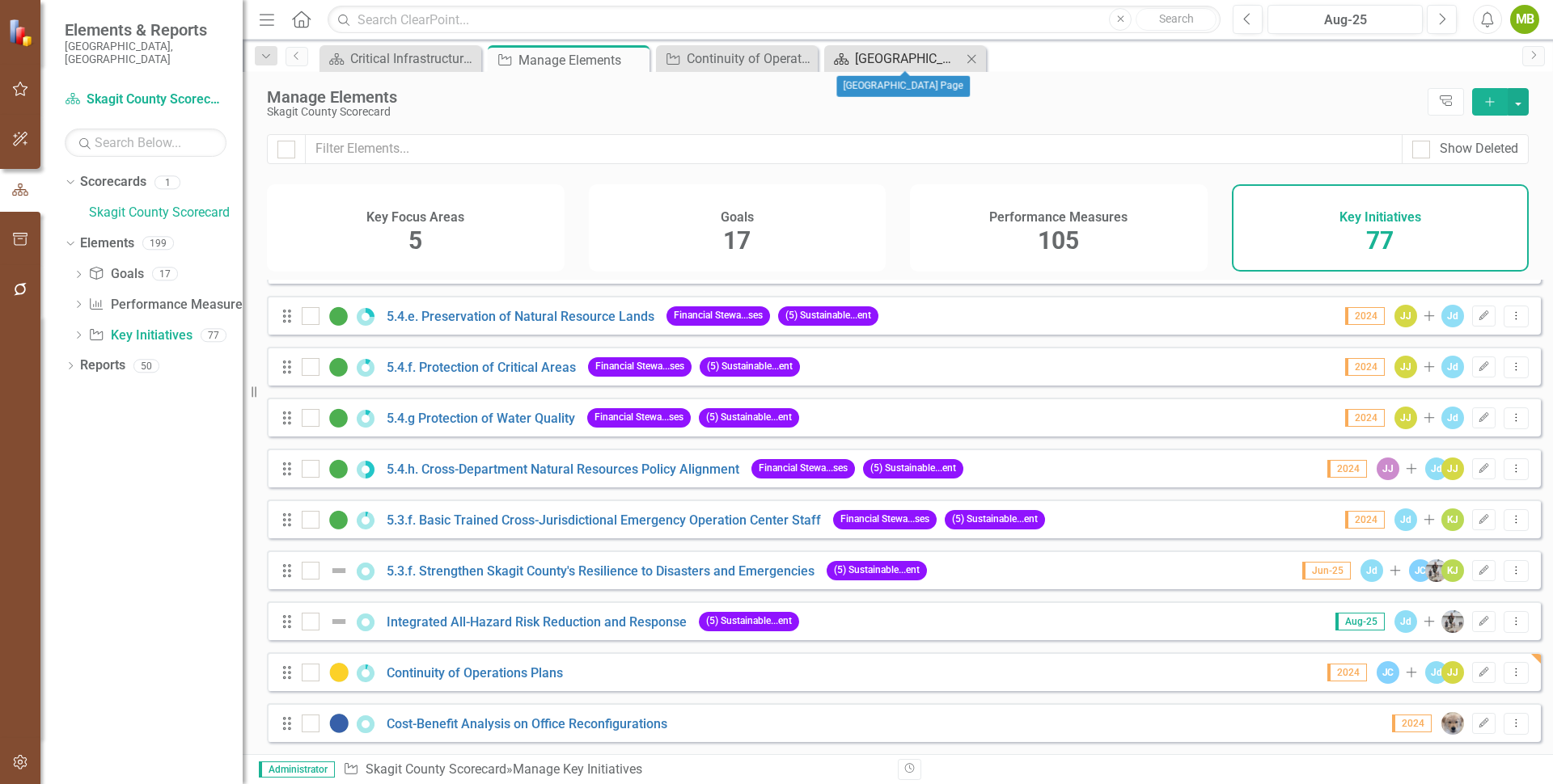
click at [876, 52] on div "[GEOGRAPHIC_DATA] Page" at bounding box center [908, 58] width 107 height 20
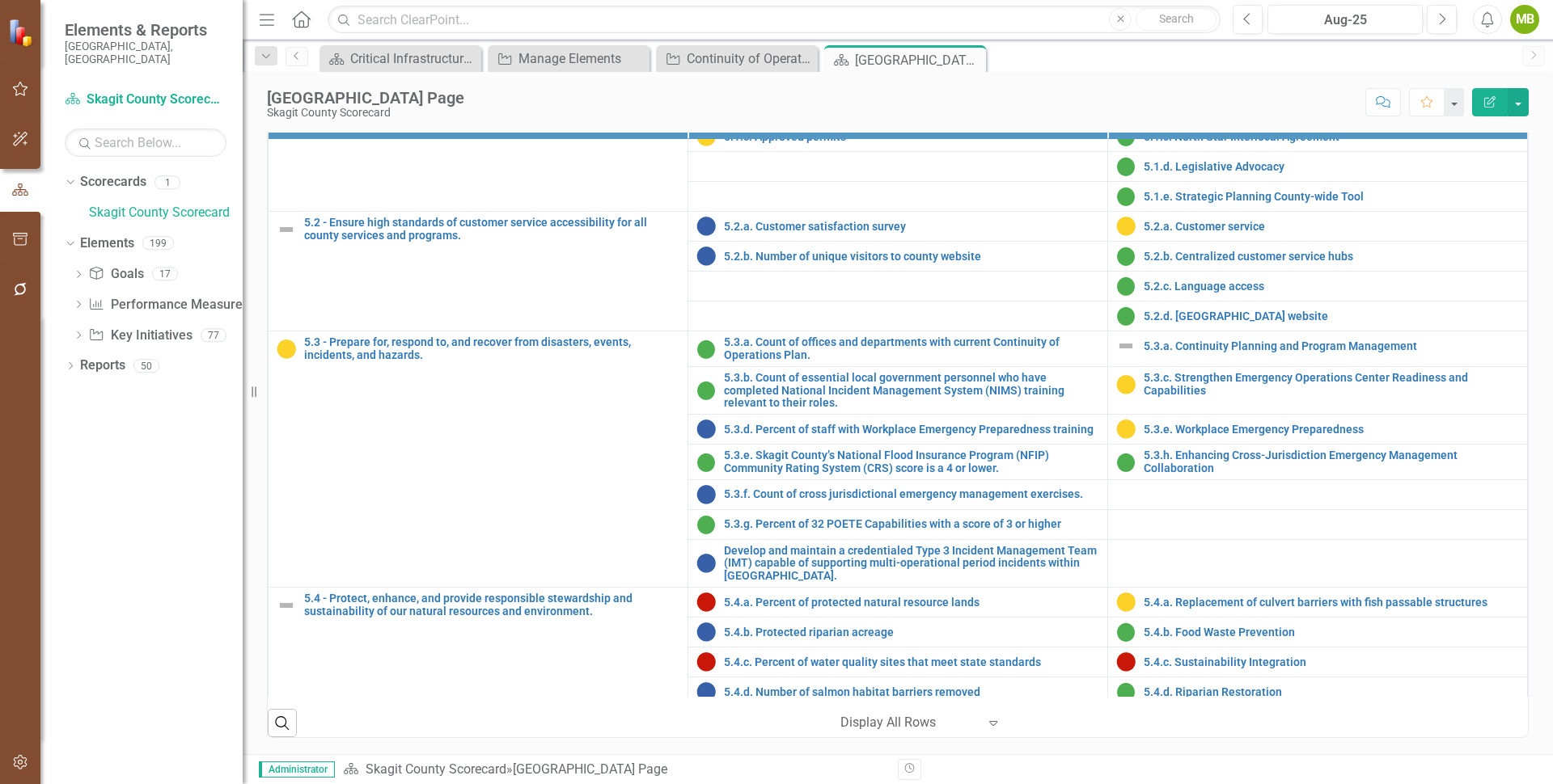
scroll to position [2070, 0]
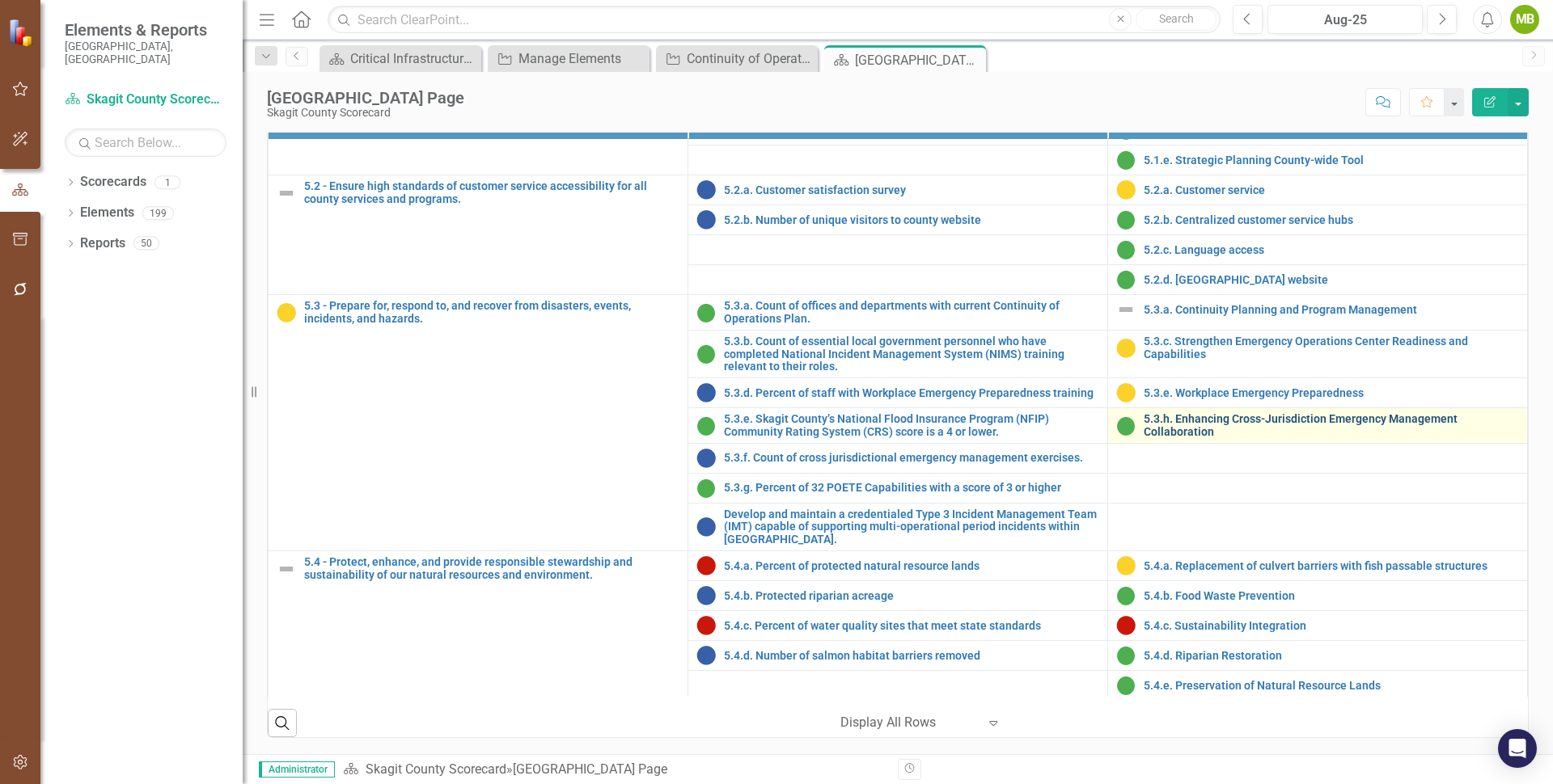
scroll to position [2086, 0]
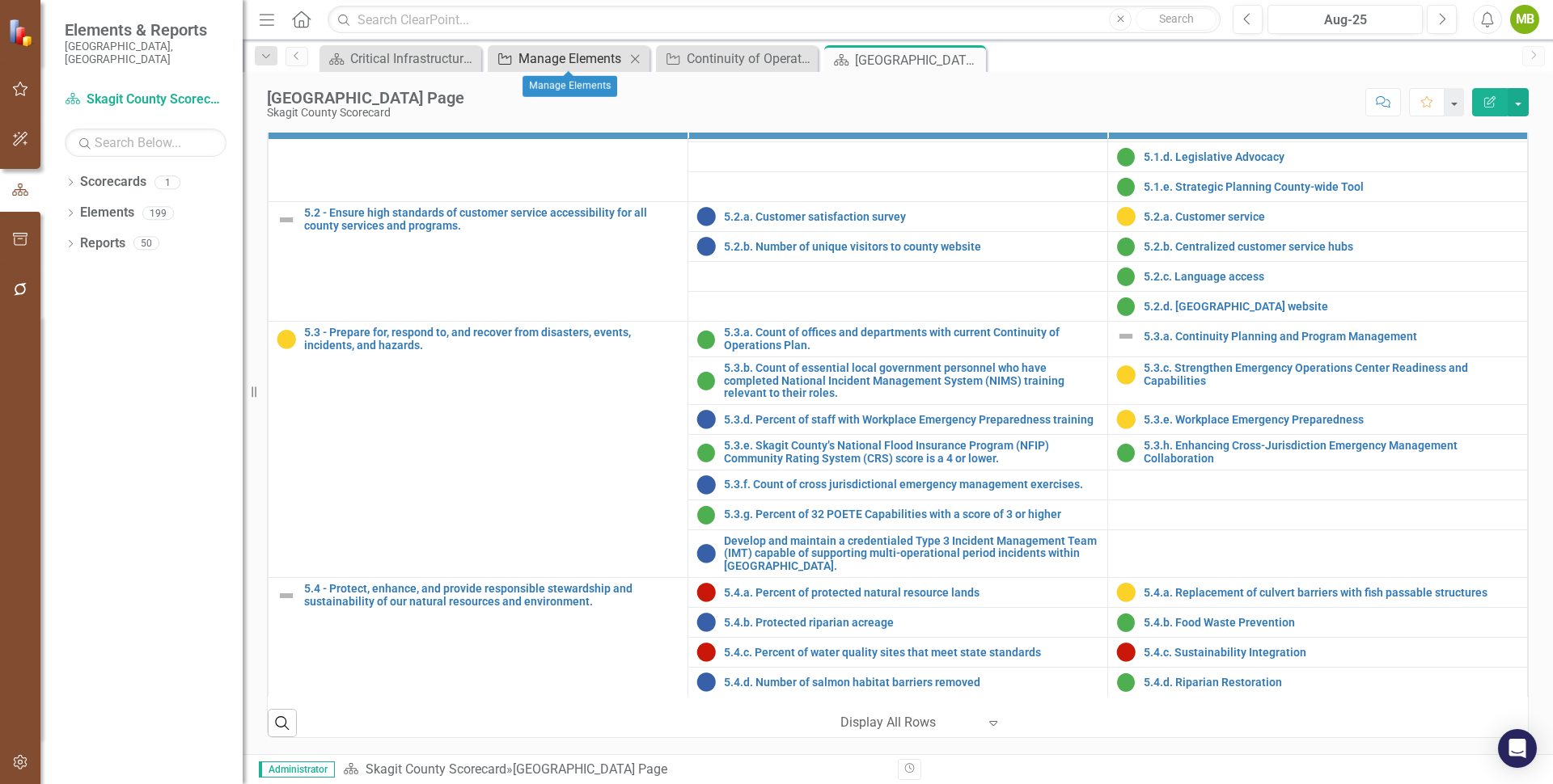
click at [543, 55] on div "Manage Elements" at bounding box center [572, 58] width 107 height 20
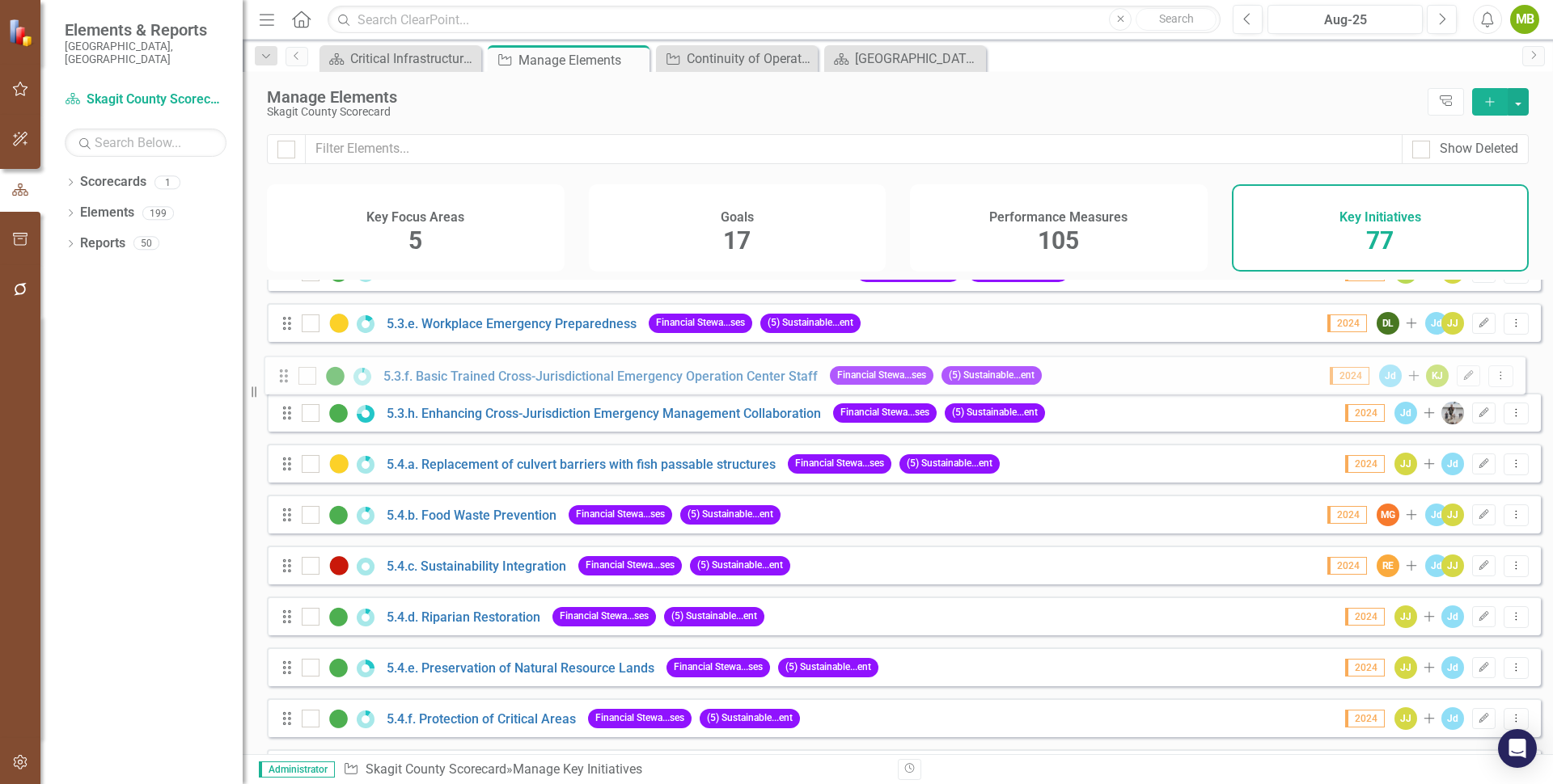
scroll to position [3133, 0]
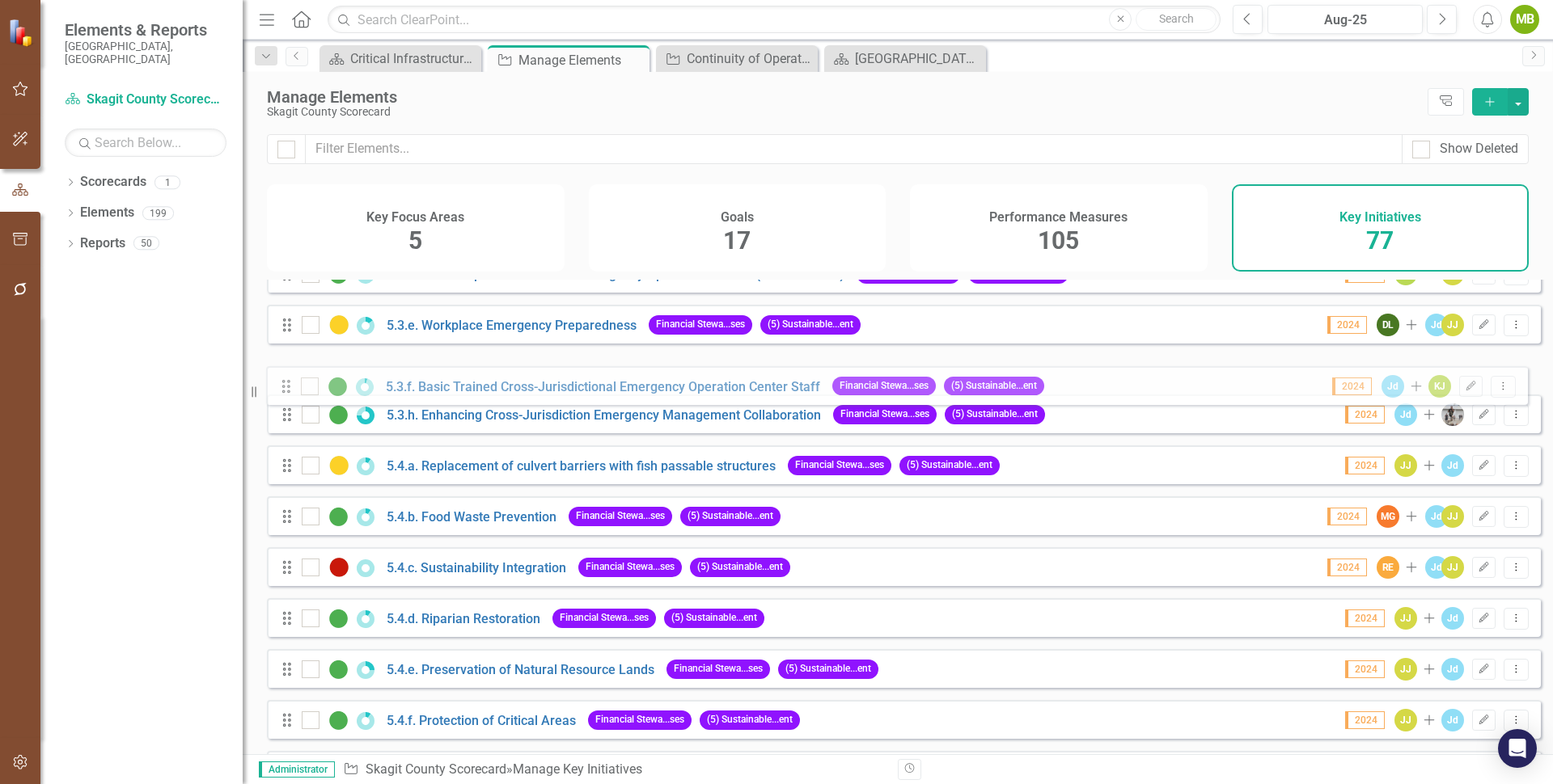
drag, startPoint x: 288, startPoint y: 523, endPoint x: 287, endPoint y: 389, distance: 134.0
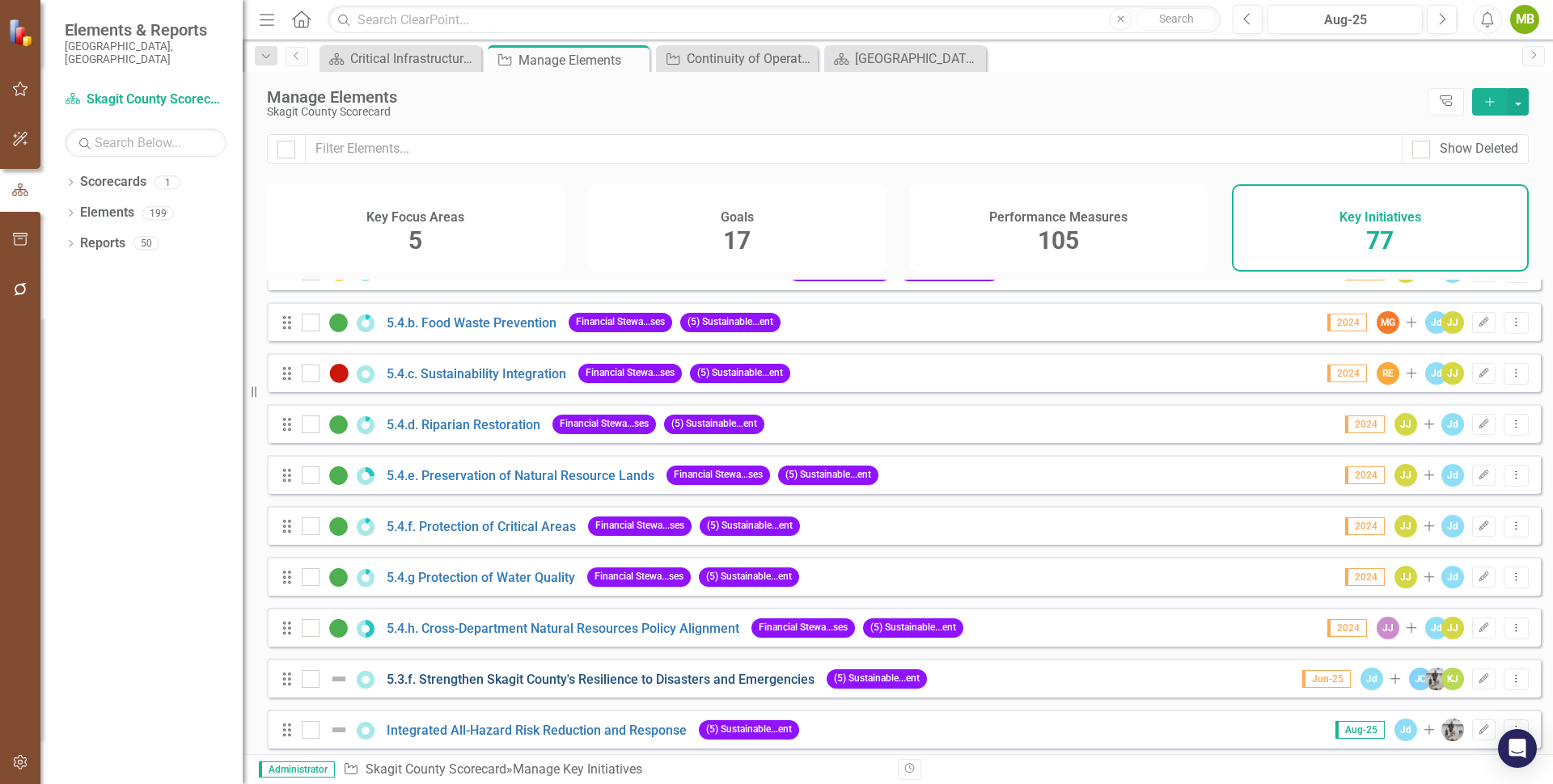
scroll to position [3324, 0]
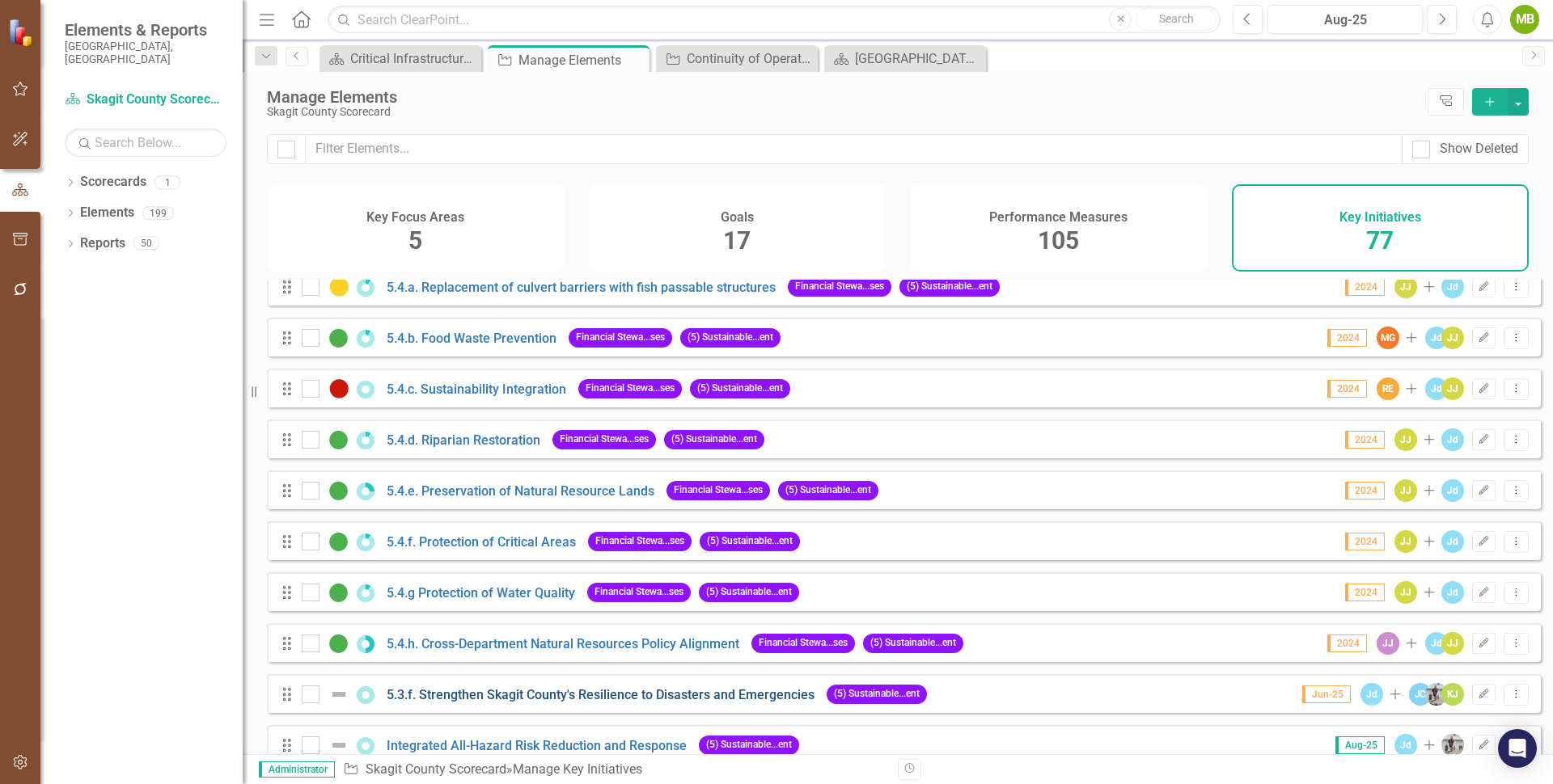
click at [479, 702] on link "5.3.f. Strengthen Skagit County's Resilience to Disasters and Emergencies" at bounding box center [601, 695] width 428 height 15
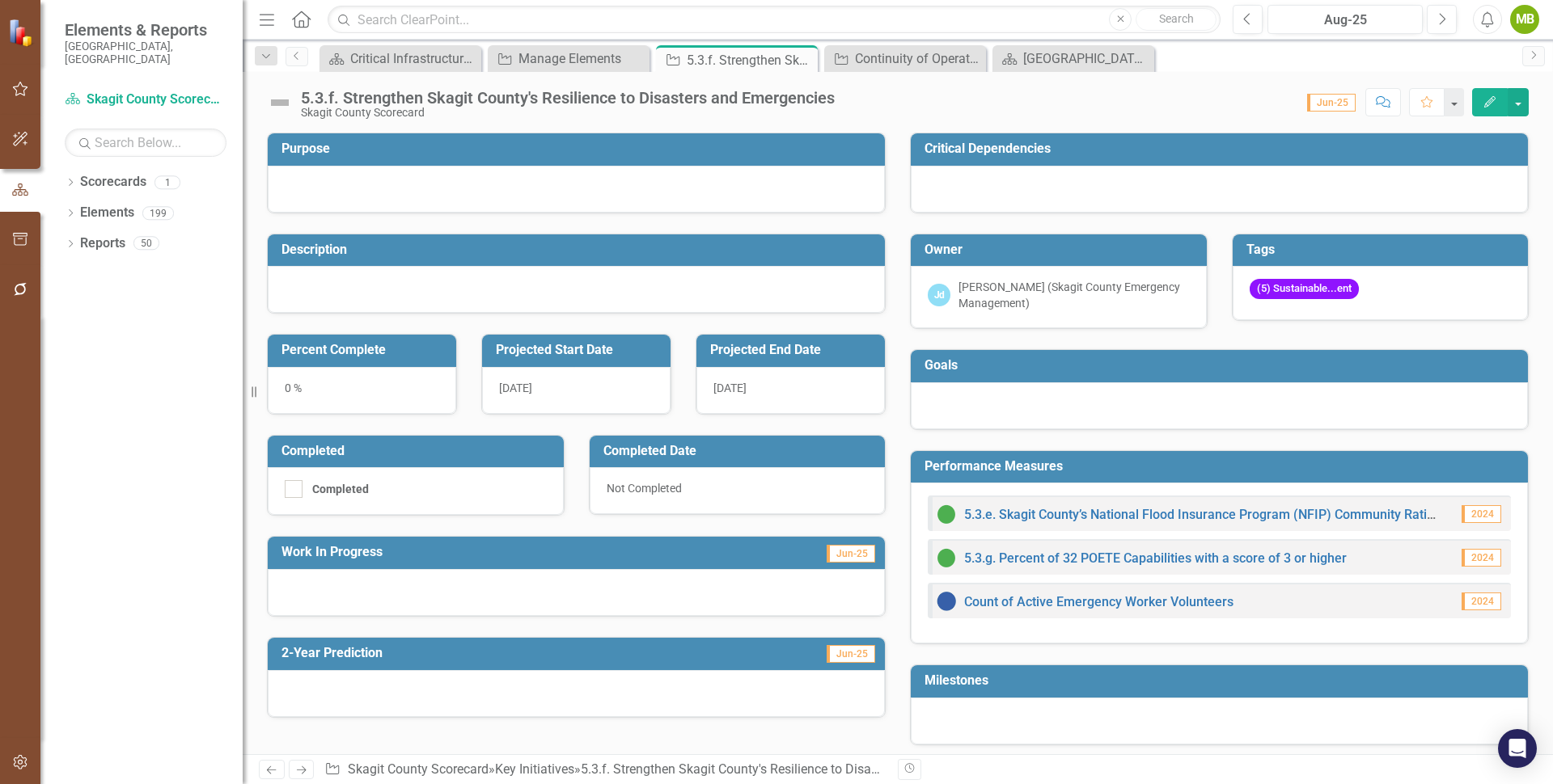
click at [1494, 96] on icon "Edit" at bounding box center [1489, 102] width 14 height 11
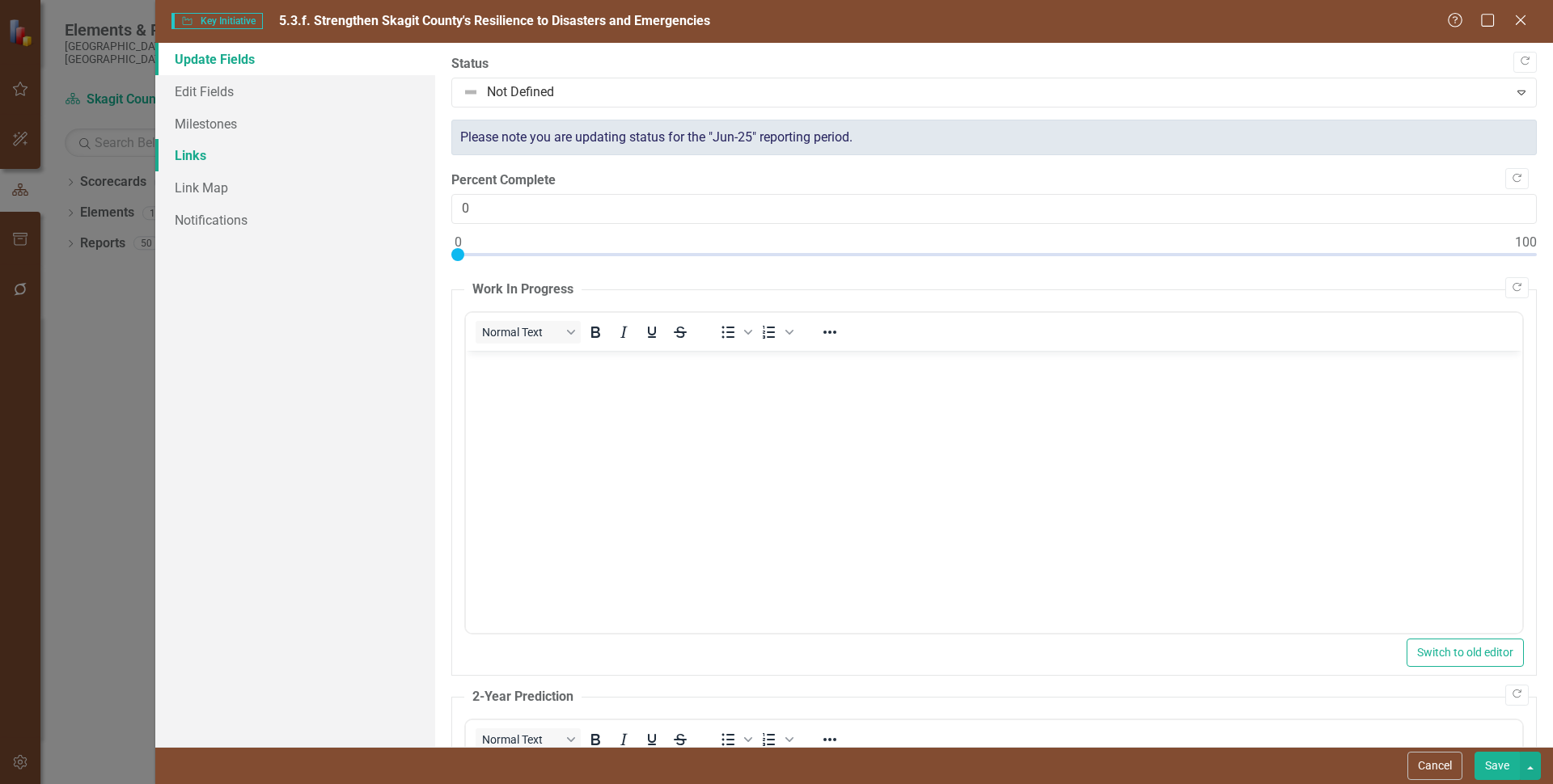
click at [199, 154] on link "Links" at bounding box center [295, 156] width 280 height 32
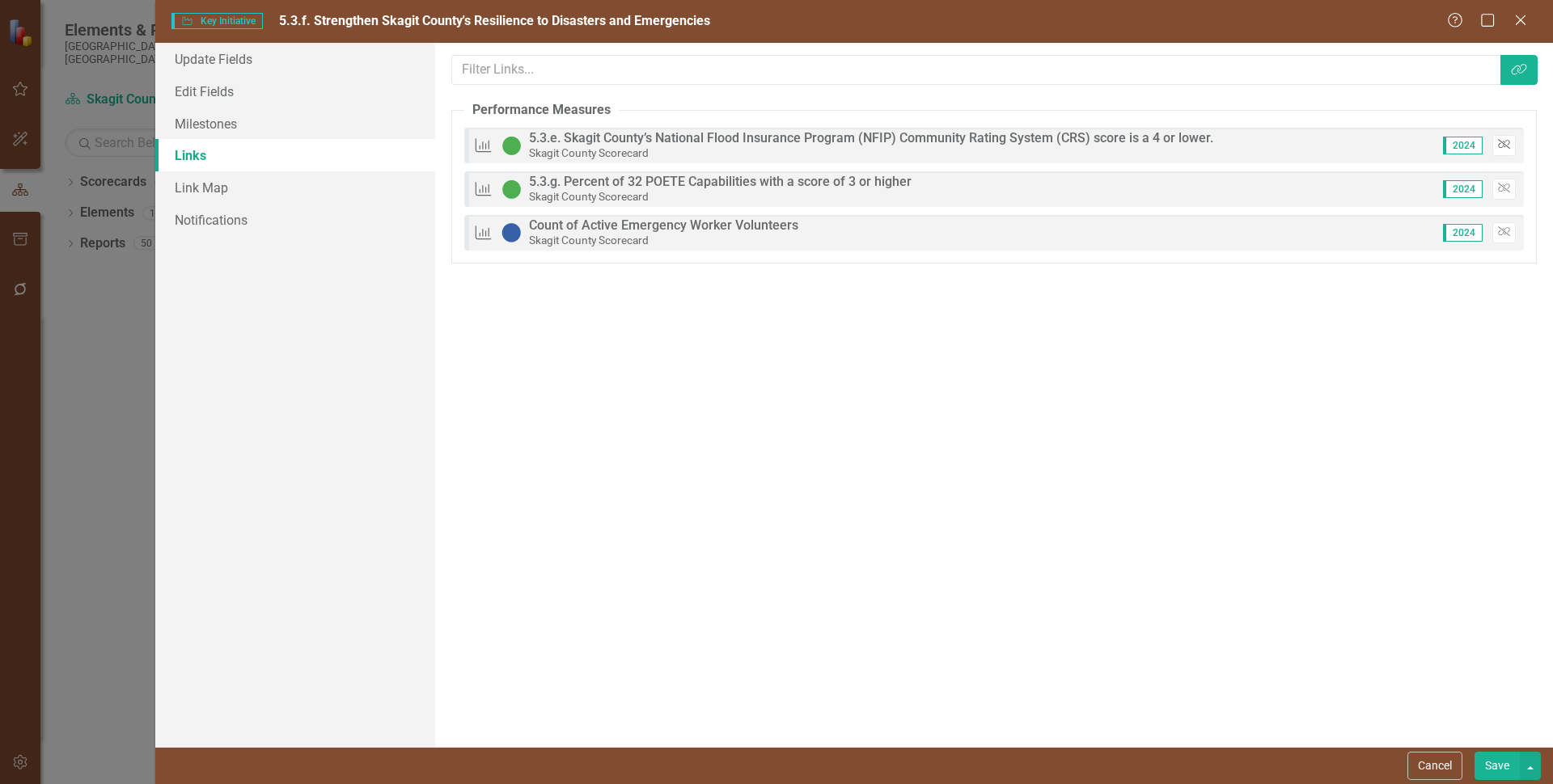
click at [1500, 145] on icon "Unlink" at bounding box center [1503, 144] width 12 height 10
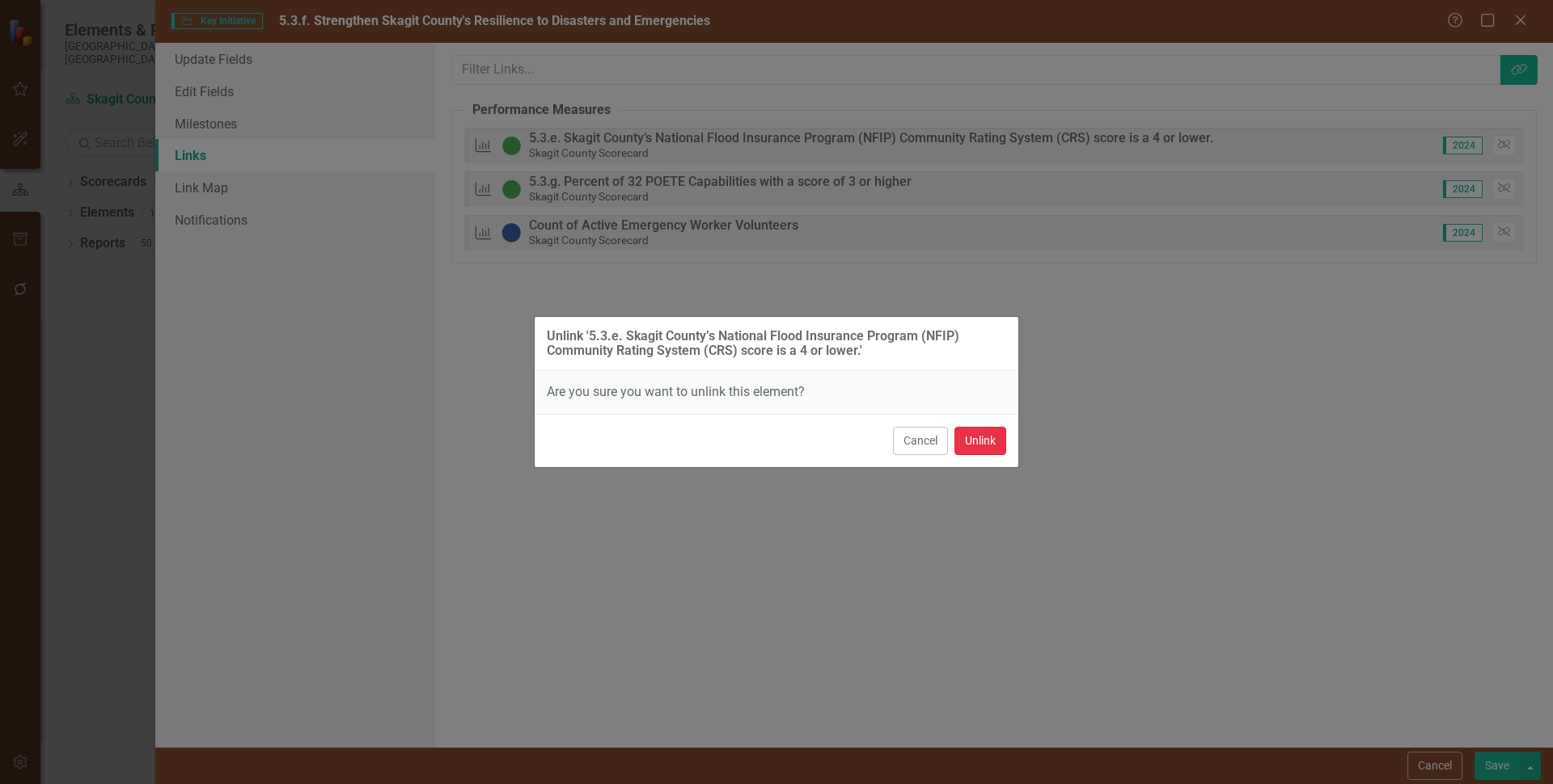
click at [984, 440] on button "Unlink" at bounding box center [980, 441] width 52 height 29
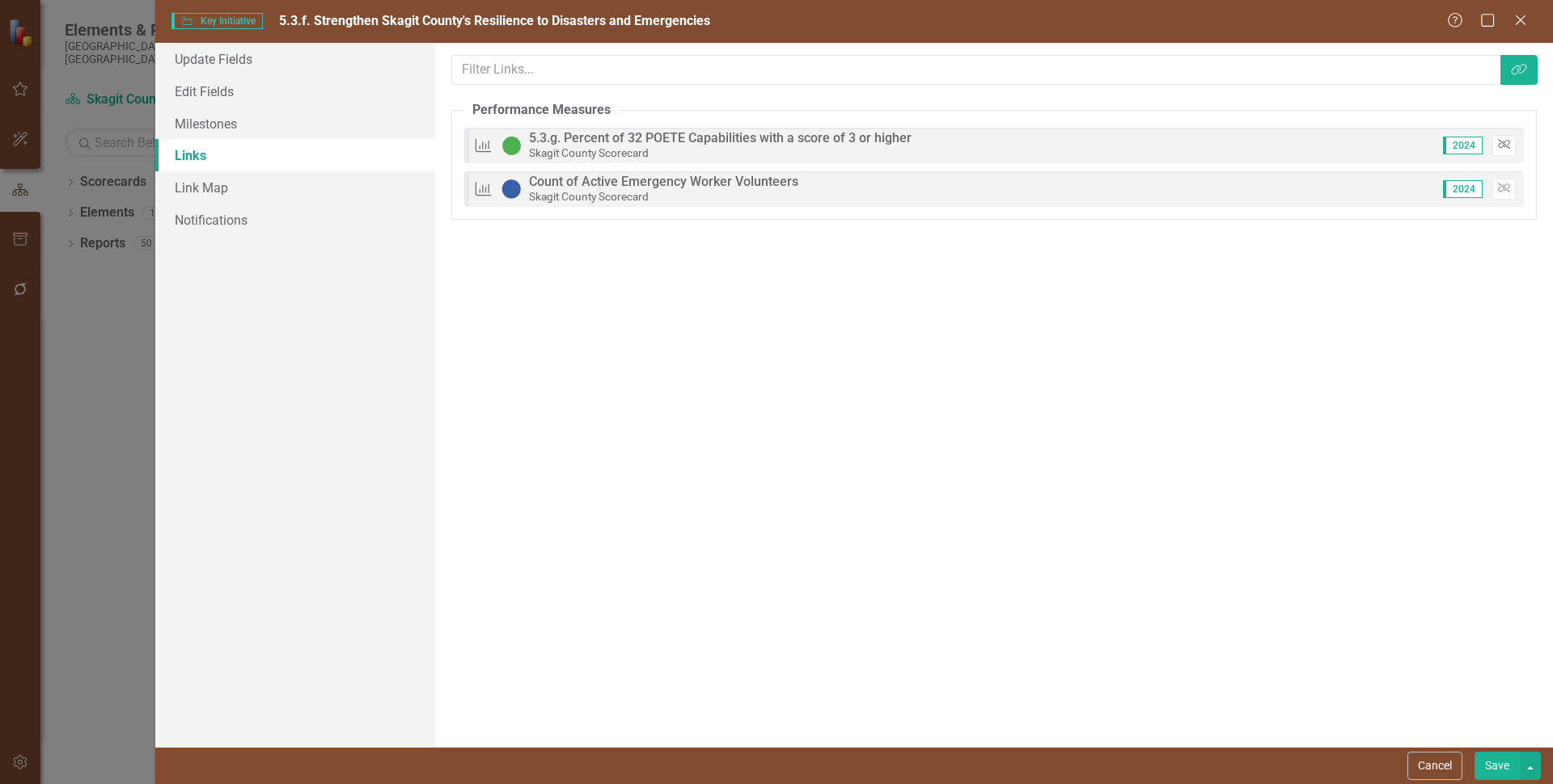
click at [1502, 138] on button "Unlink" at bounding box center [1503, 145] width 24 height 21
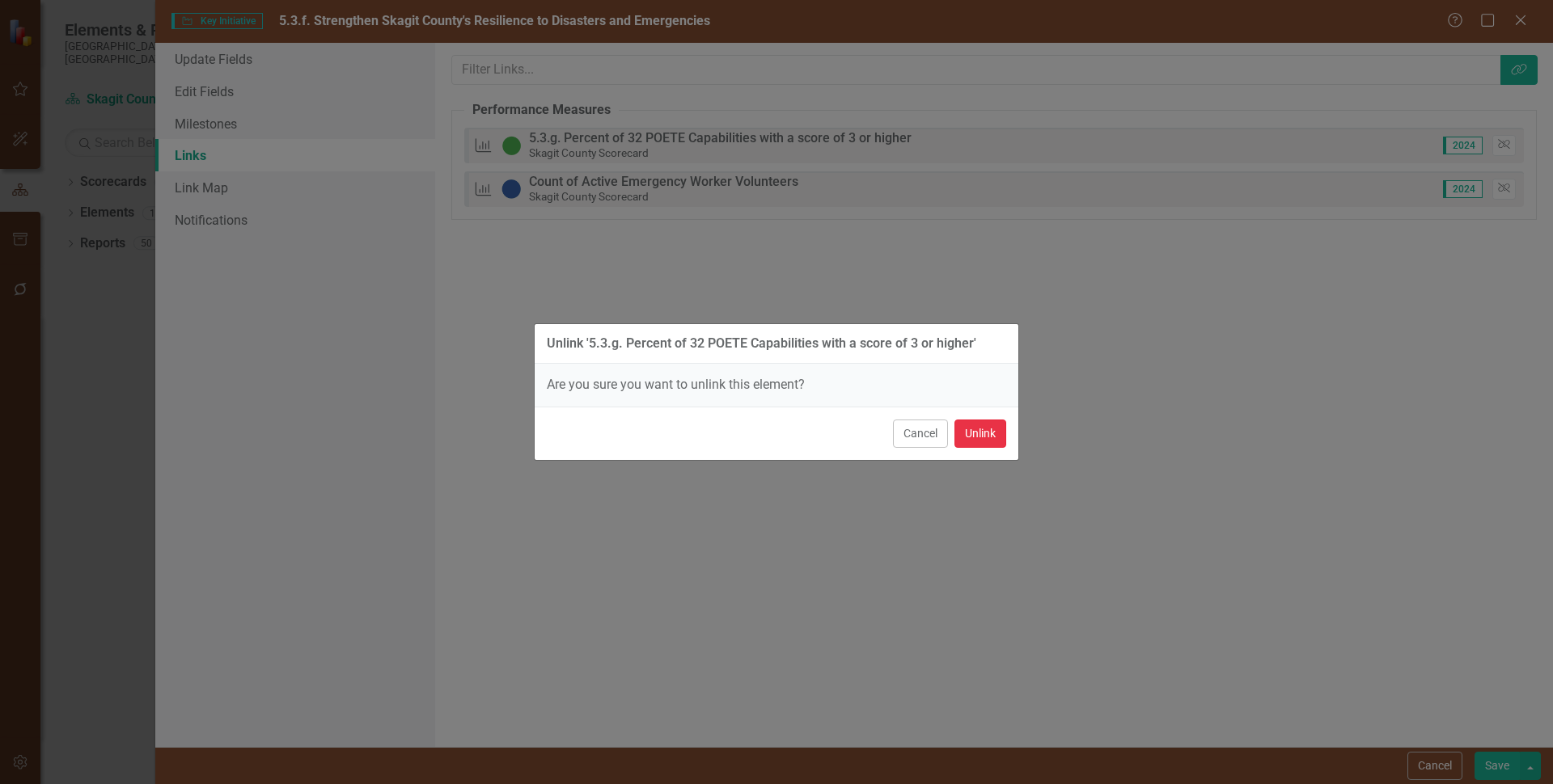
click at [978, 435] on button "Unlink" at bounding box center [980, 434] width 52 height 29
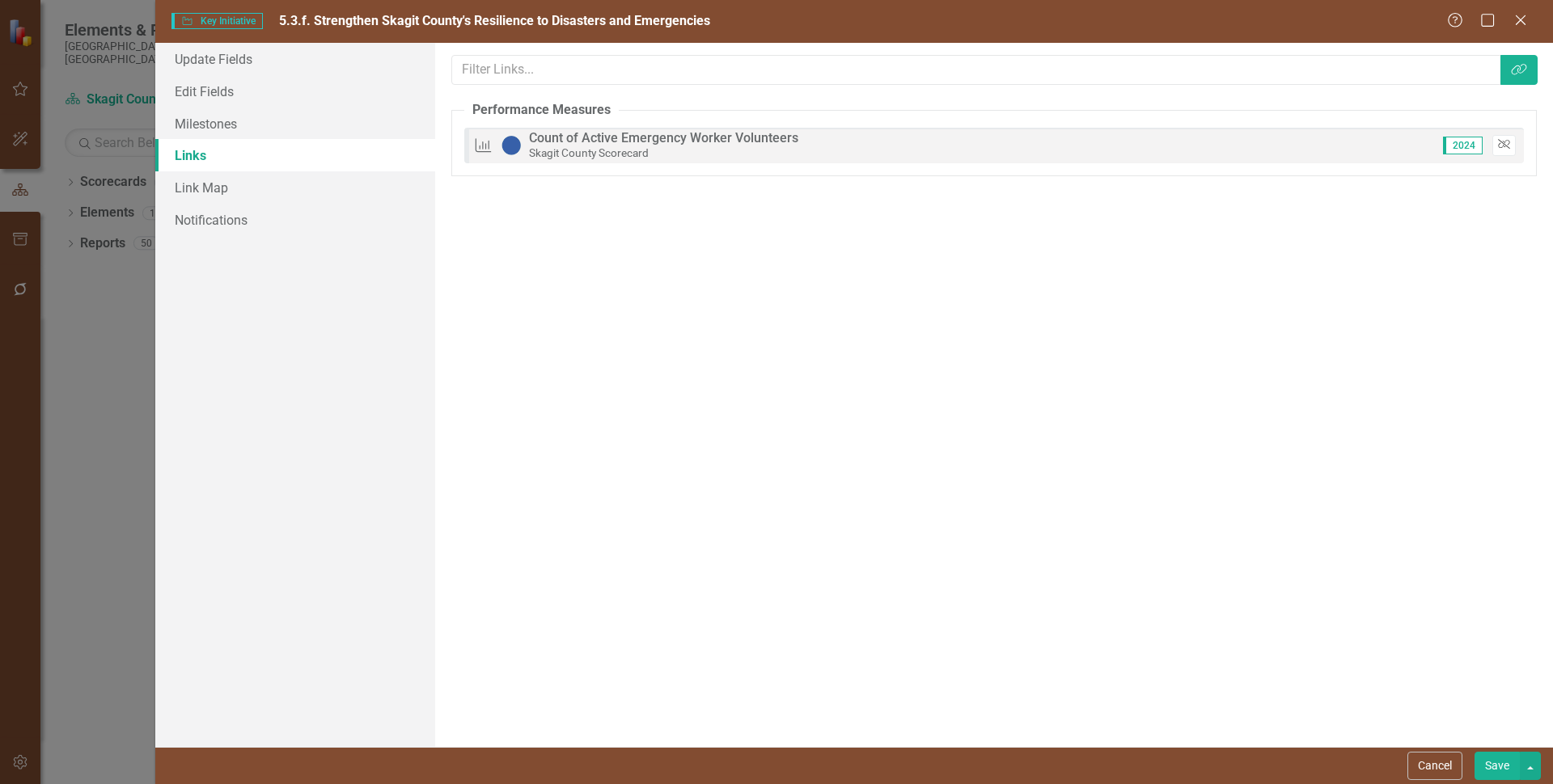
click at [1504, 142] on icon "Unlink" at bounding box center [1503, 144] width 12 height 10
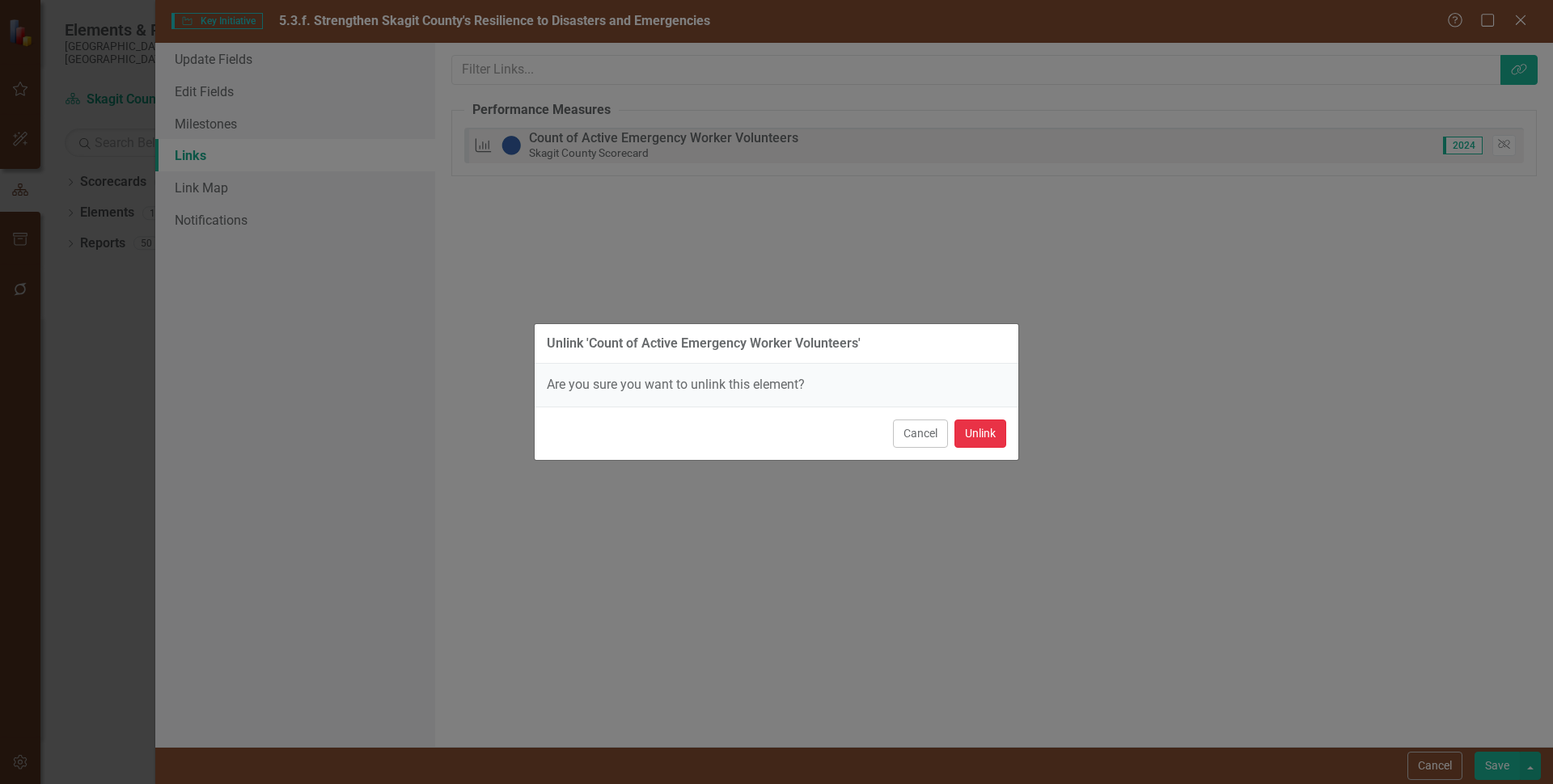
click at [984, 433] on button "Unlink" at bounding box center [980, 434] width 52 height 29
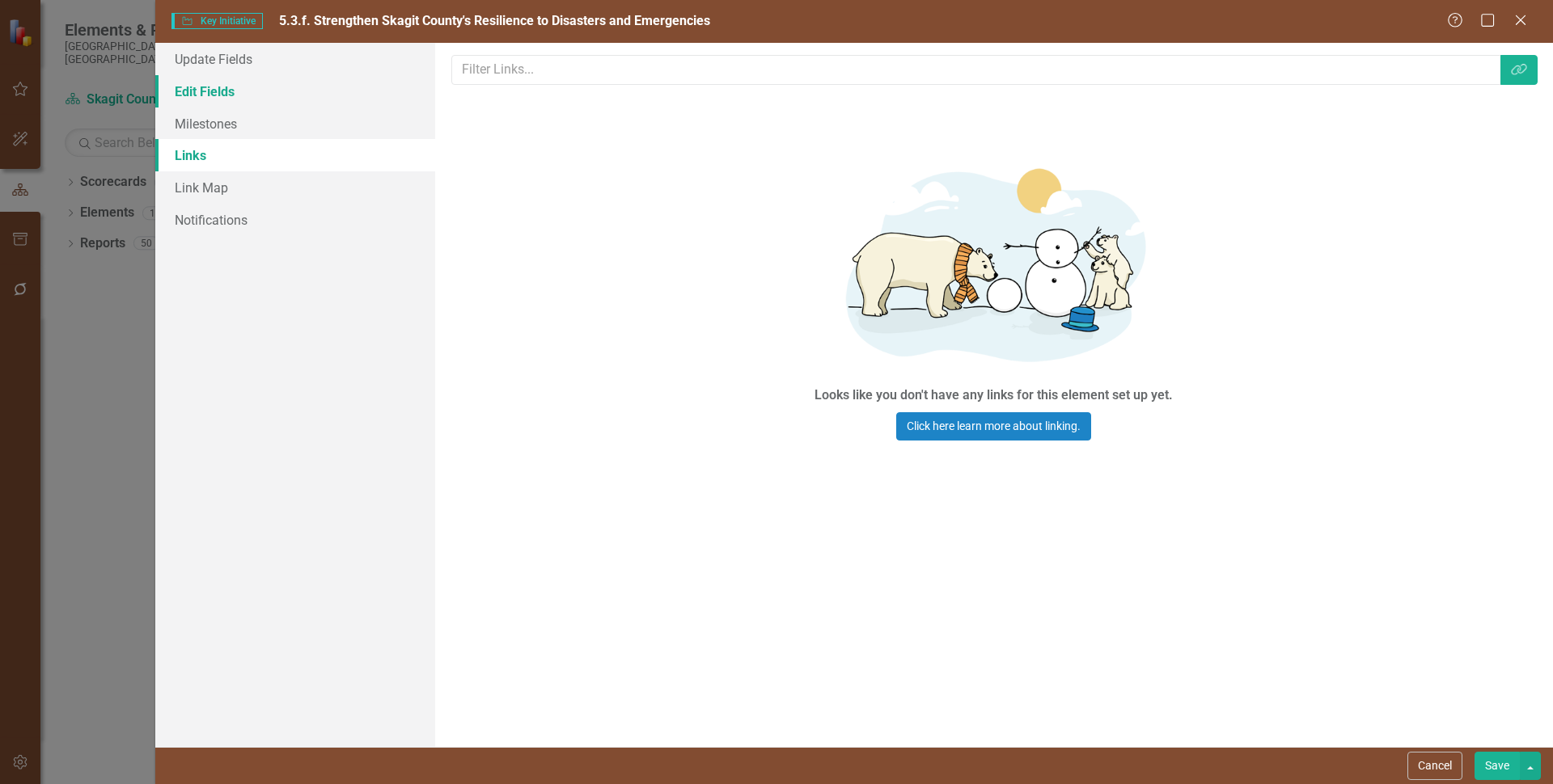
click at [228, 86] on link "Edit Fields" at bounding box center [295, 92] width 280 height 32
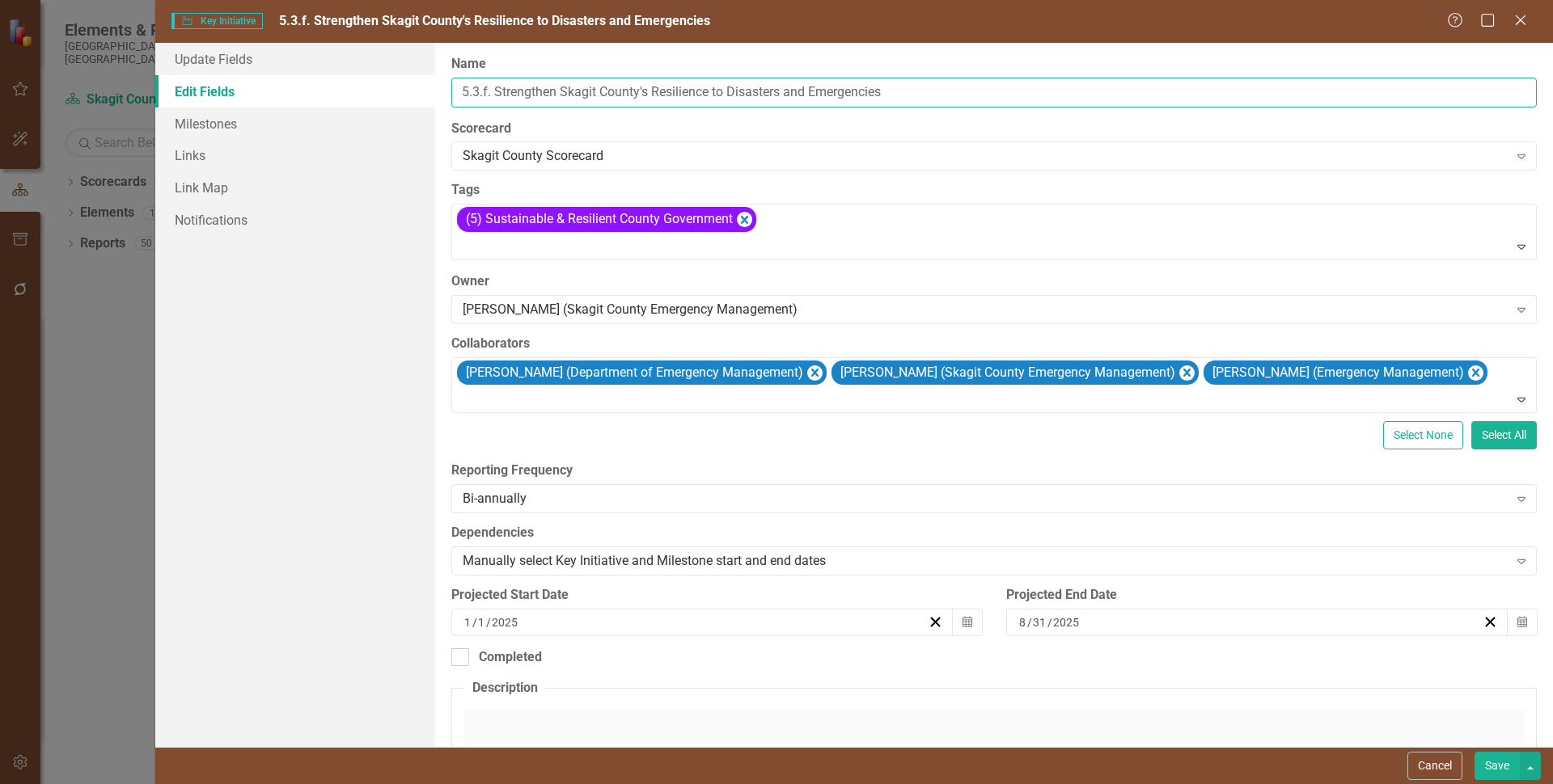
click at [496, 92] on input "5.3.f. Strengthen Skagit County's Resilience to Disasters and Emergencies" at bounding box center [993, 92] width 1085 height 30
click at [740, 210] on icon "Remove [object Object]" at bounding box center [743, 219] width 15 height 20
type input "Strengthen Skagit County's Resilience to Disasters and Emergencies"
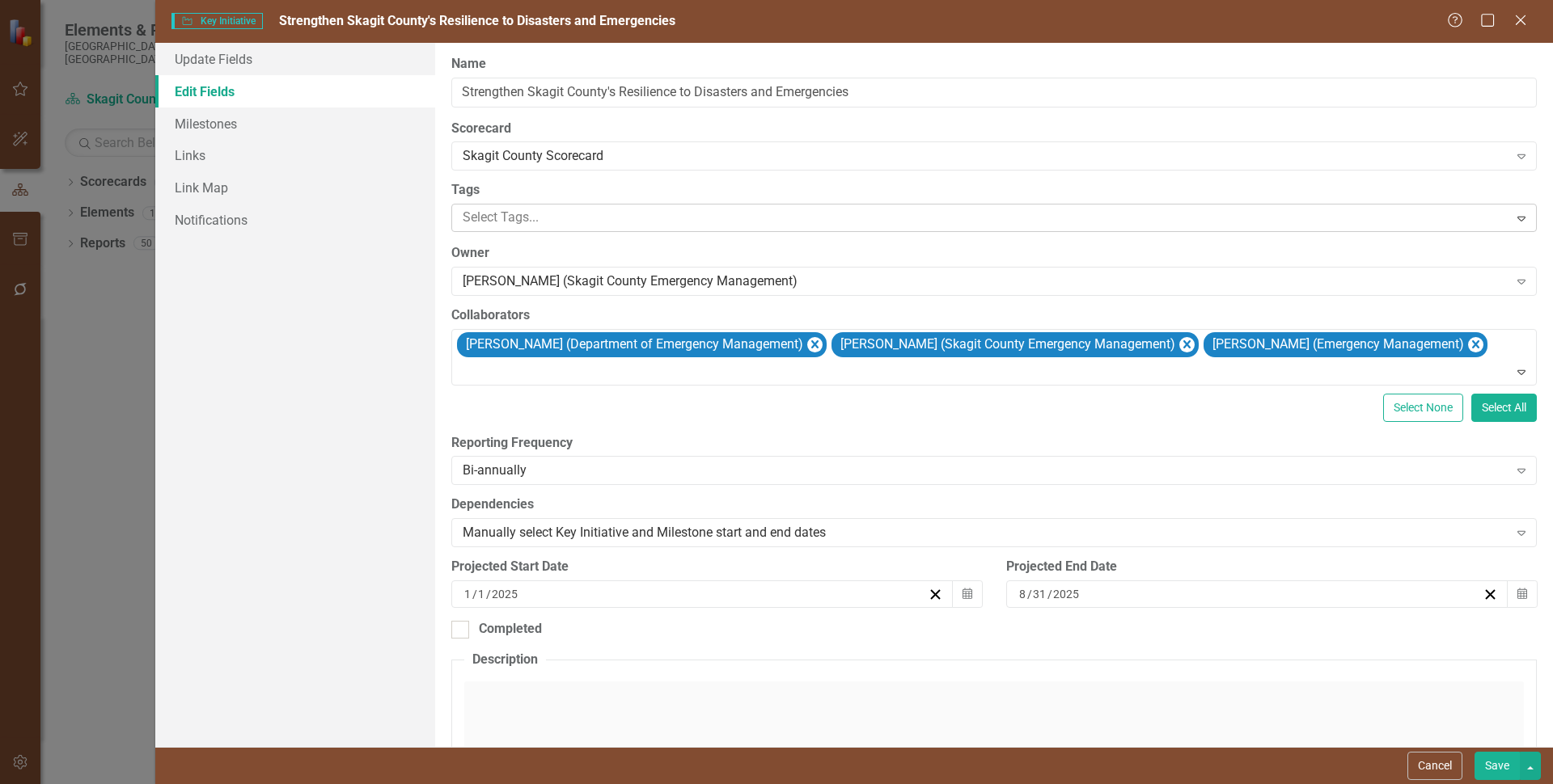
click at [1497, 769] on button "Save" at bounding box center [1497, 766] width 45 height 29
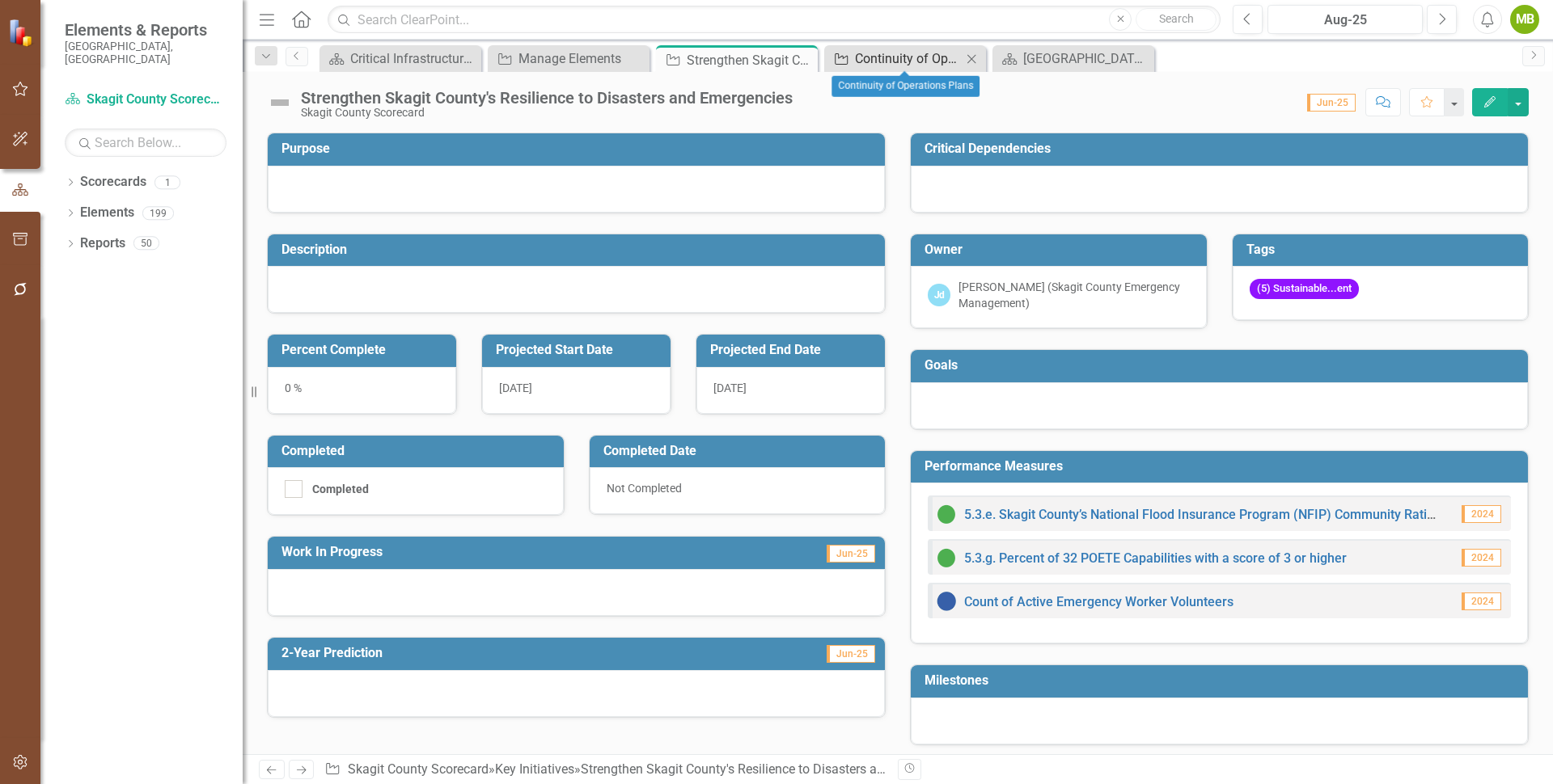
click at [903, 55] on div "Continuity of Operations Plans" at bounding box center [908, 58] width 107 height 20
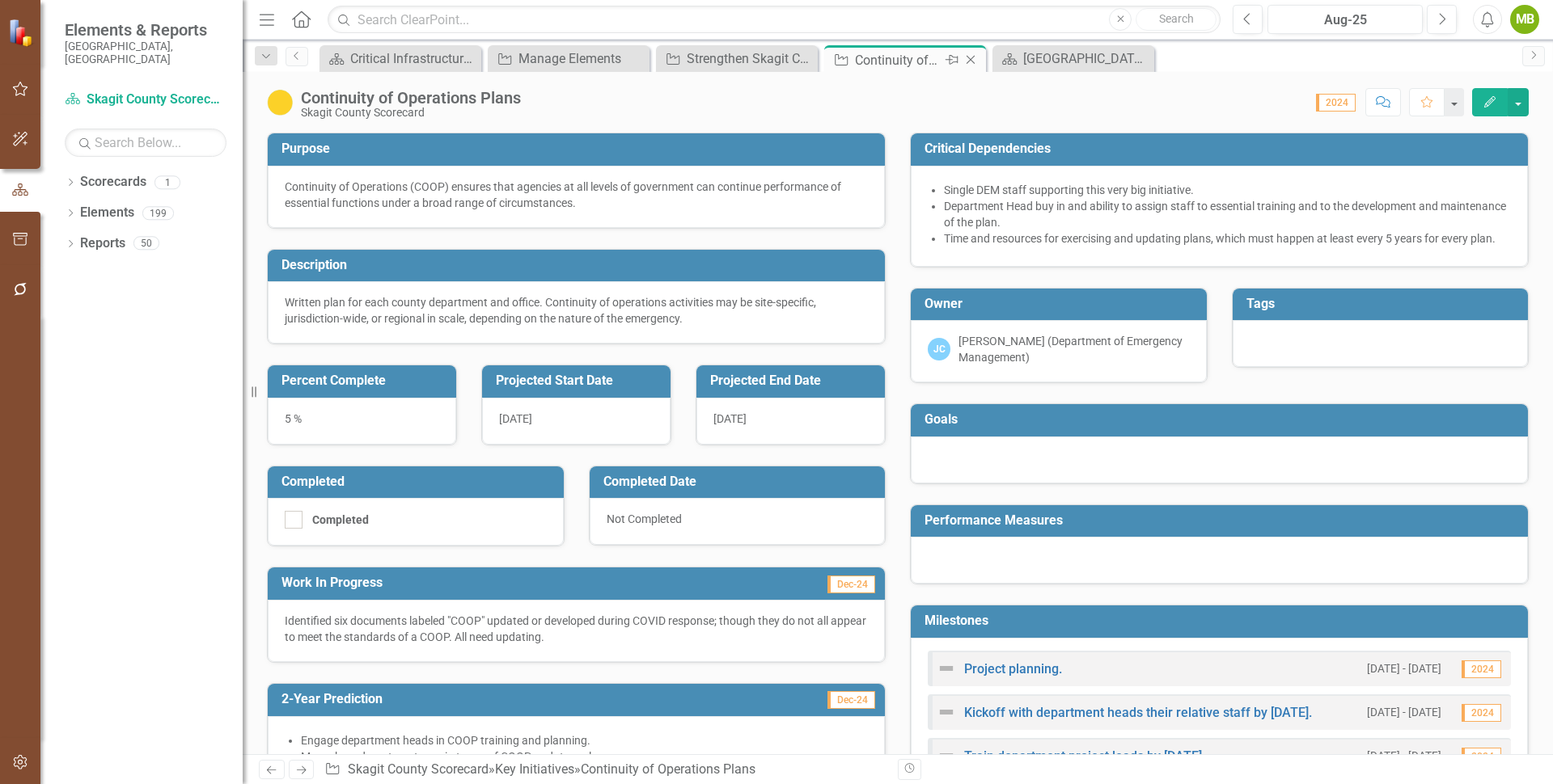
click at [970, 55] on icon "Close" at bounding box center [970, 60] width 16 height 13
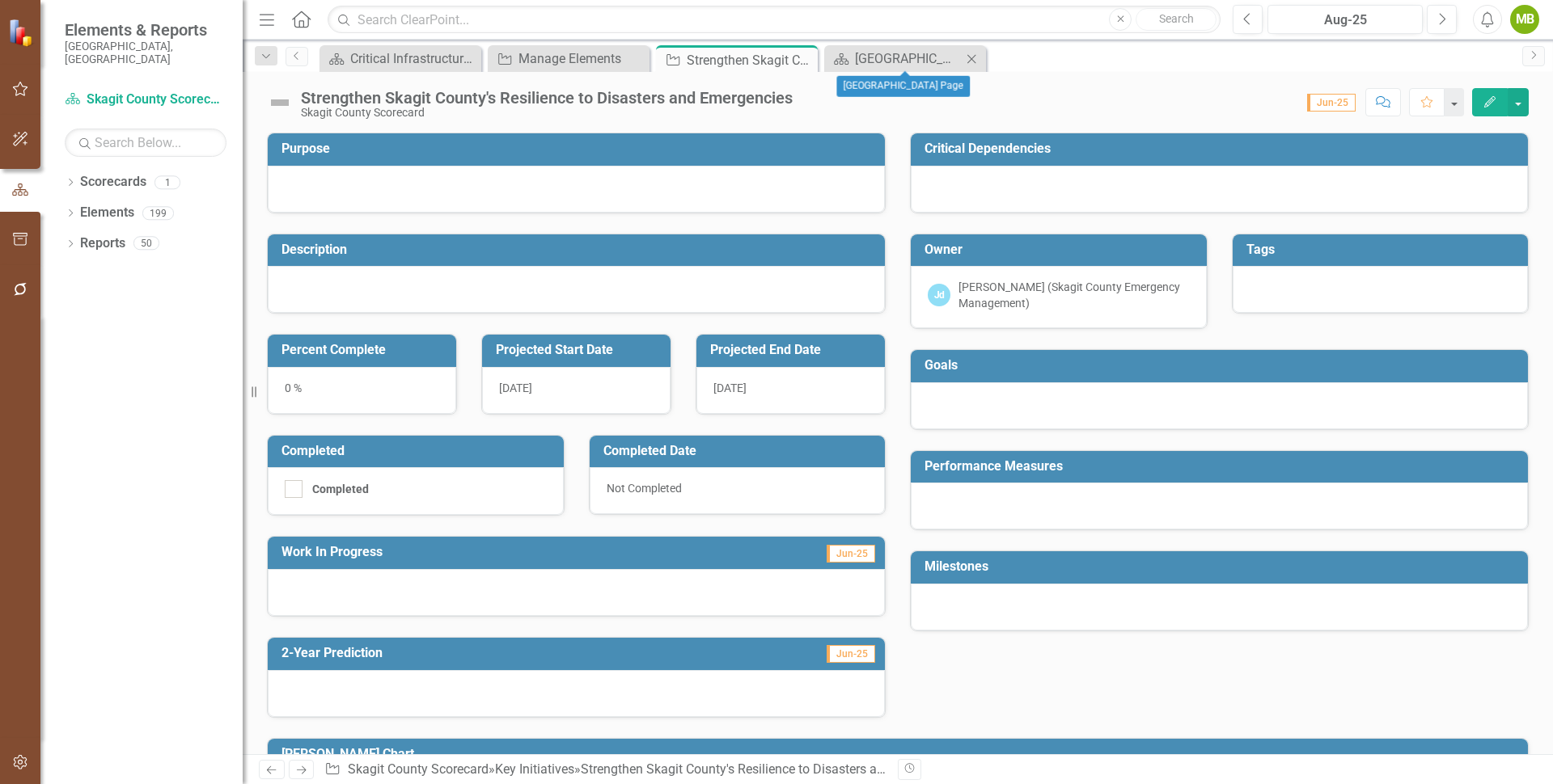
click at [976, 55] on icon "Close" at bounding box center [970, 59] width 16 height 13
click at [567, 60] on div "Manage Elements" at bounding box center [572, 58] width 107 height 20
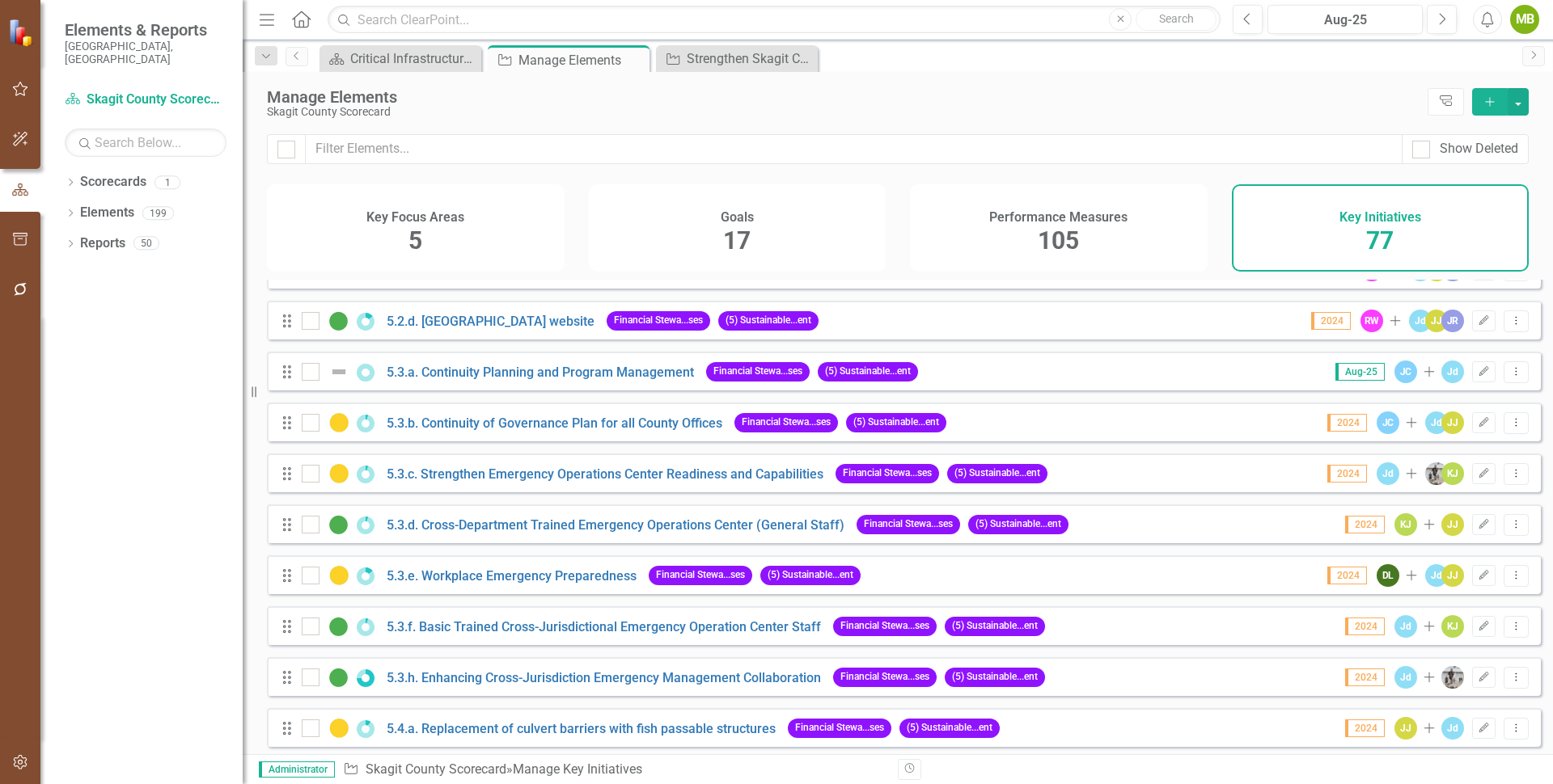
scroll to position [2861, 0]
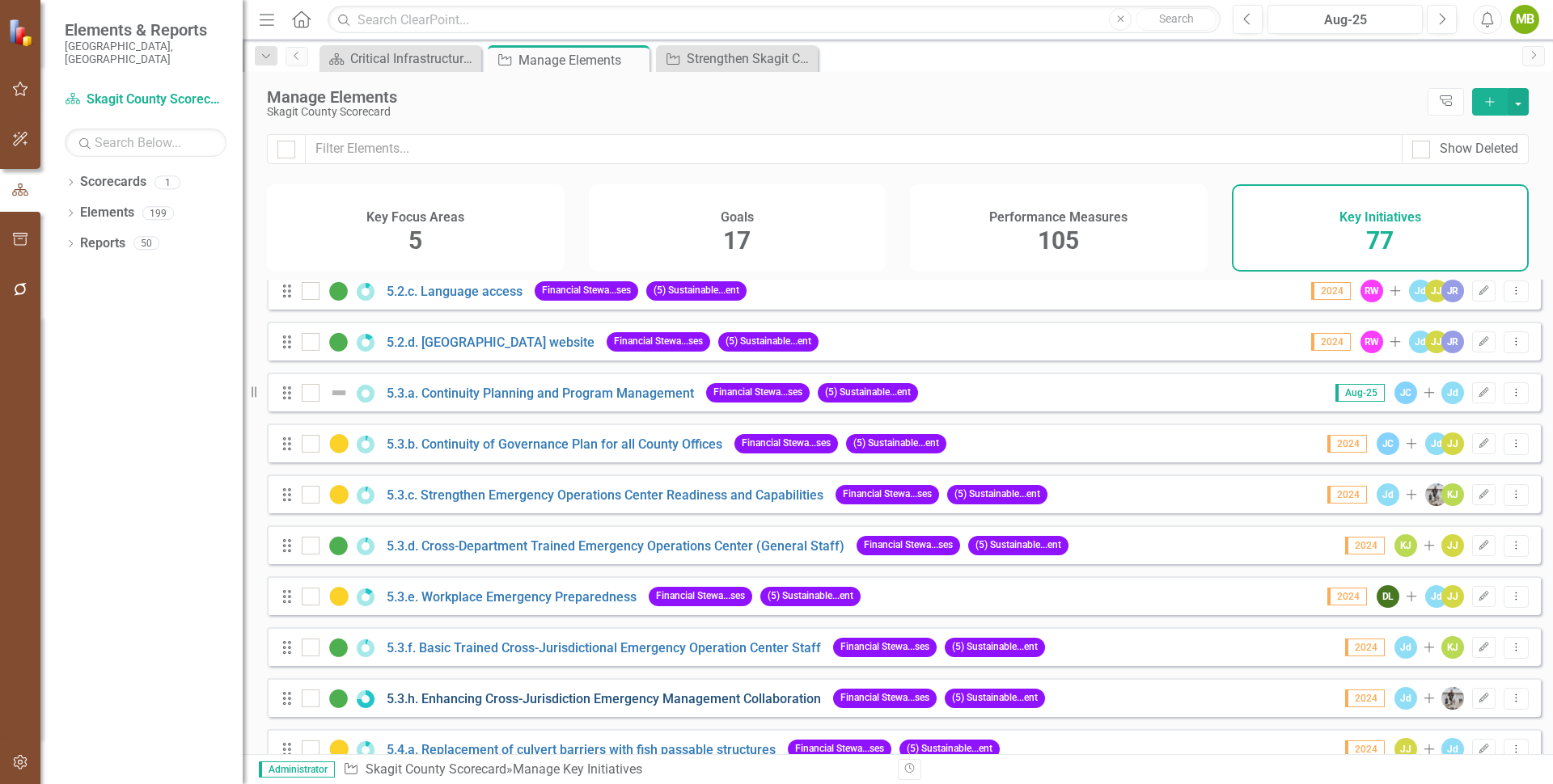
click at [457, 707] on link "5.3.h. Enhancing Cross-Jurisdiction Emergency Management Collaboration" at bounding box center [604, 699] width 435 height 15
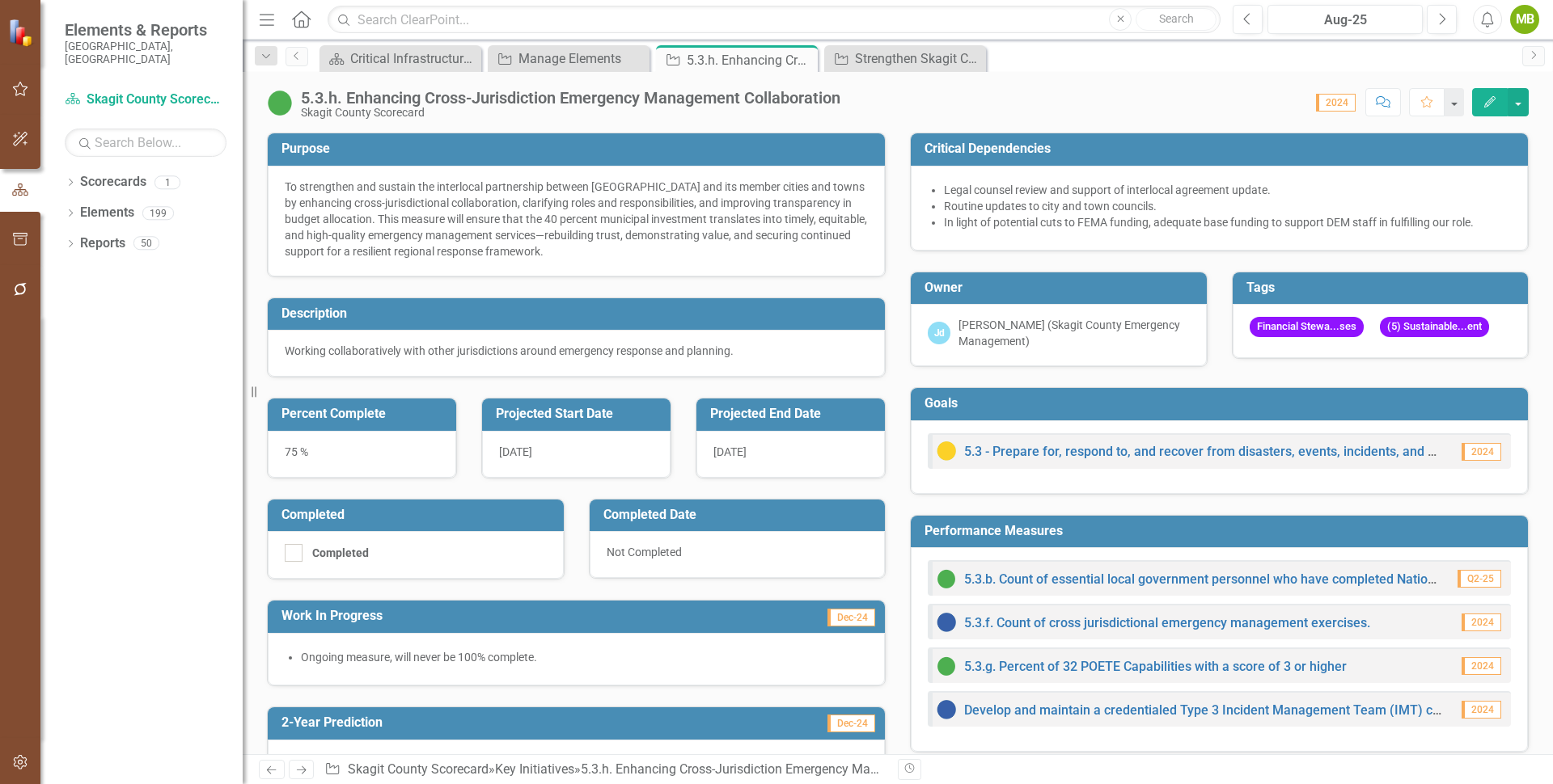
click at [1485, 97] on icon "Edit" at bounding box center [1489, 102] width 14 height 11
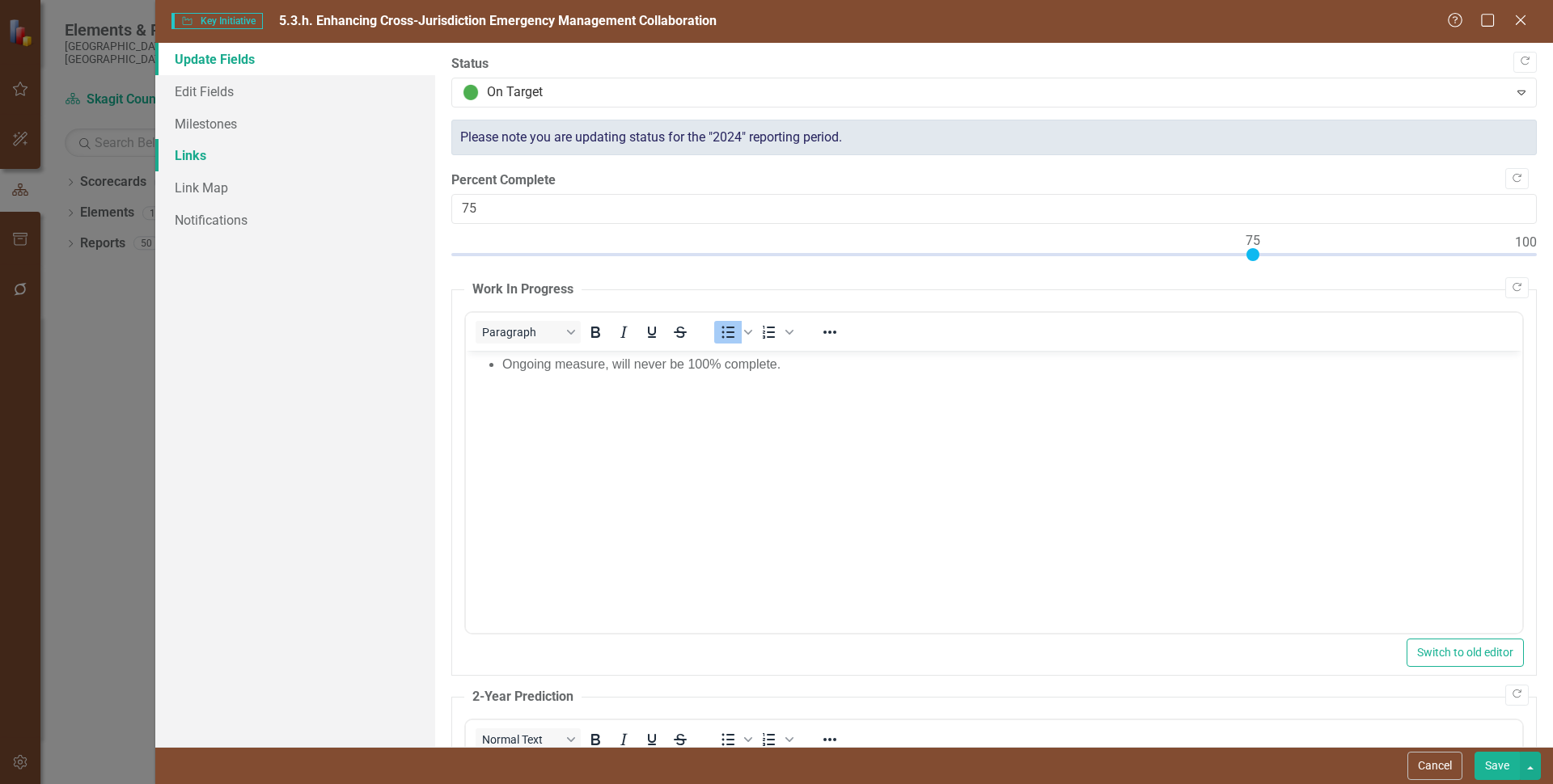
click at [182, 158] on link "Links" at bounding box center [295, 156] width 280 height 32
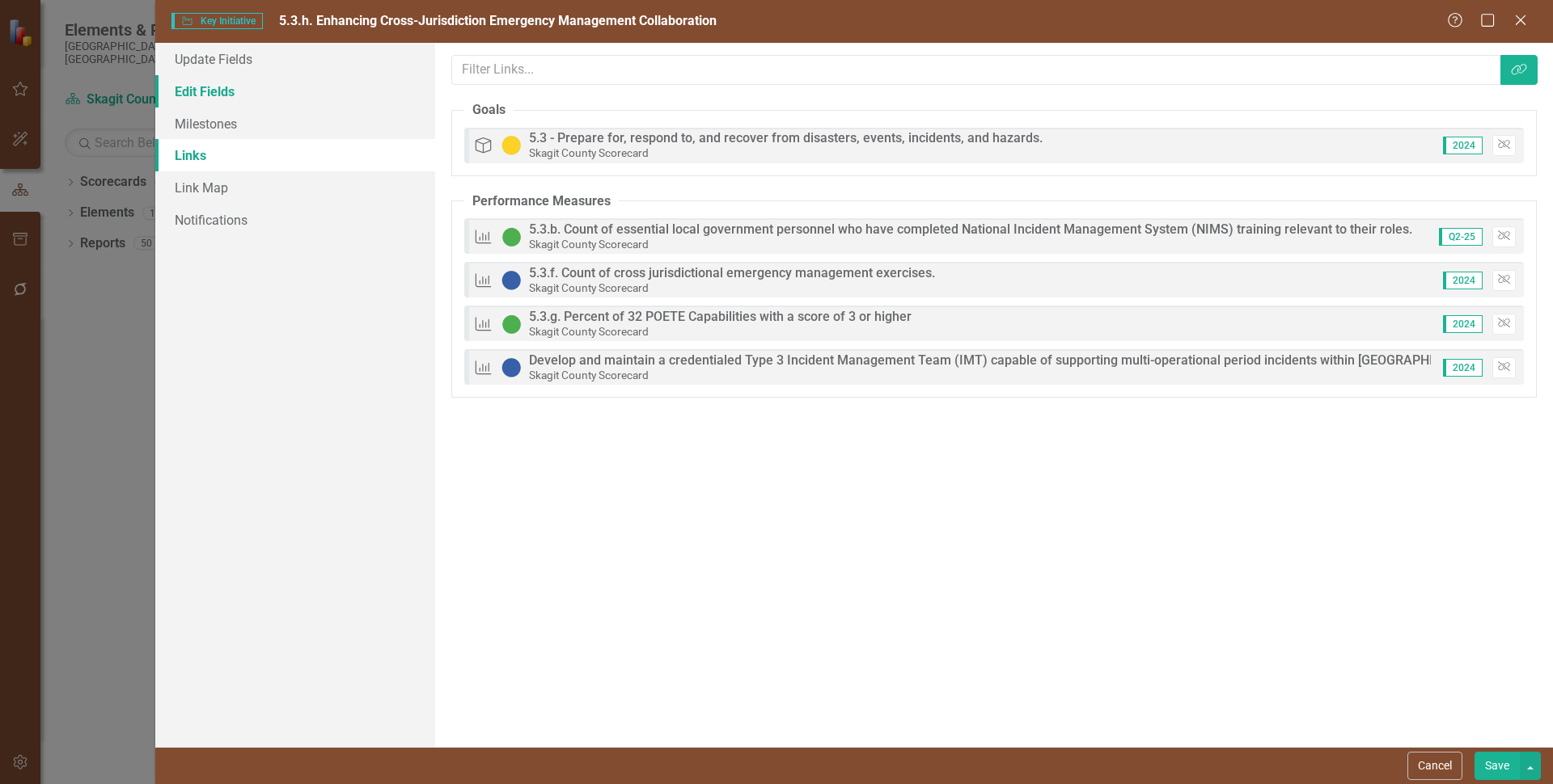
click at [203, 91] on link "Edit Fields" at bounding box center [295, 92] width 280 height 32
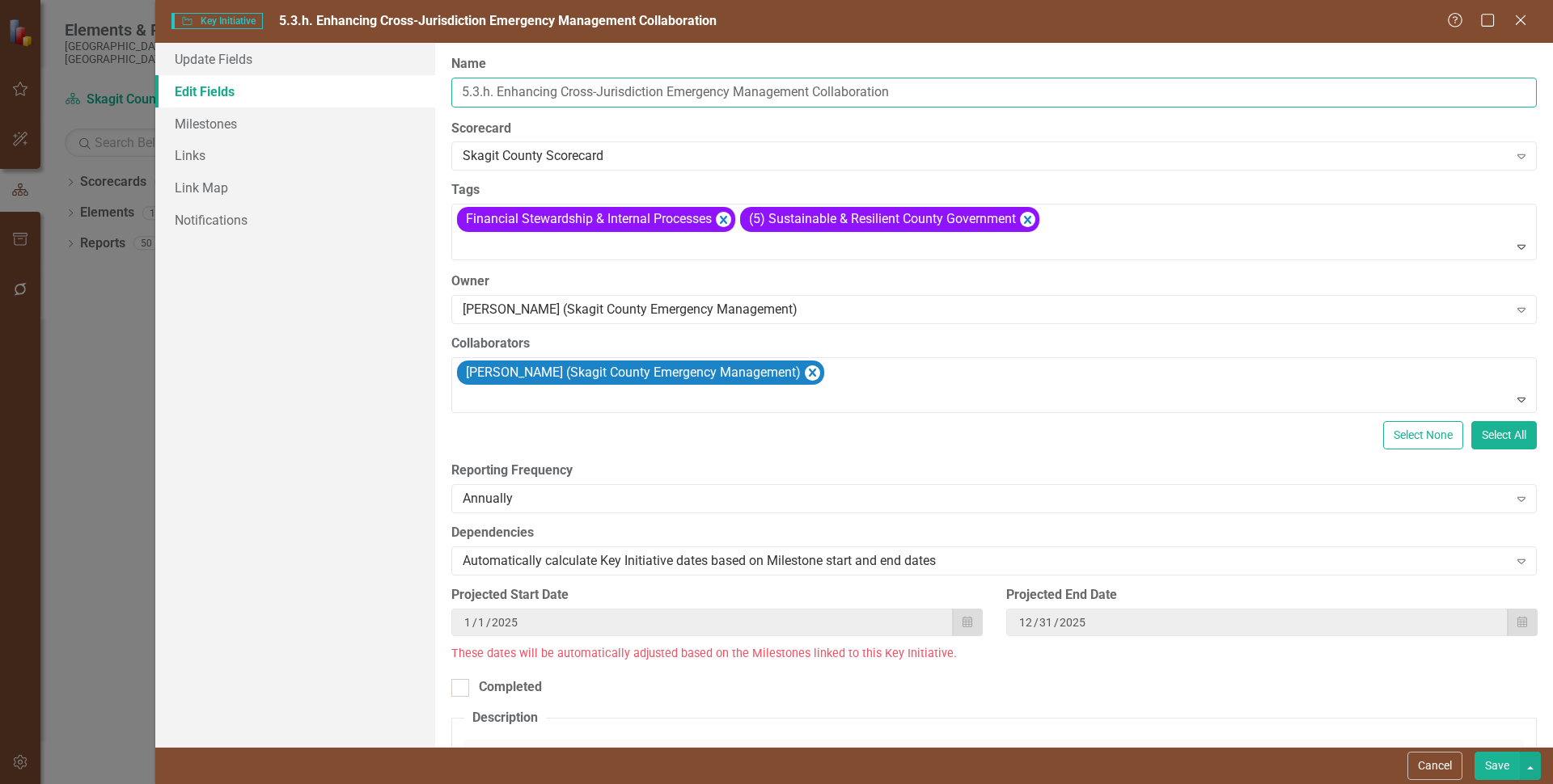
click at [487, 87] on input "5.3.h. Enhancing Cross-Jurisdiction Emergency Management Collaboration" at bounding box center [993, 92] width 1085 height 30
type input "5.3.g. Enhancing Cross-Jurisdiction Emergency Management Collaboration"
click at [1500, 755] on button "Save" at bounding box center [1497, 766] width 45 height 29
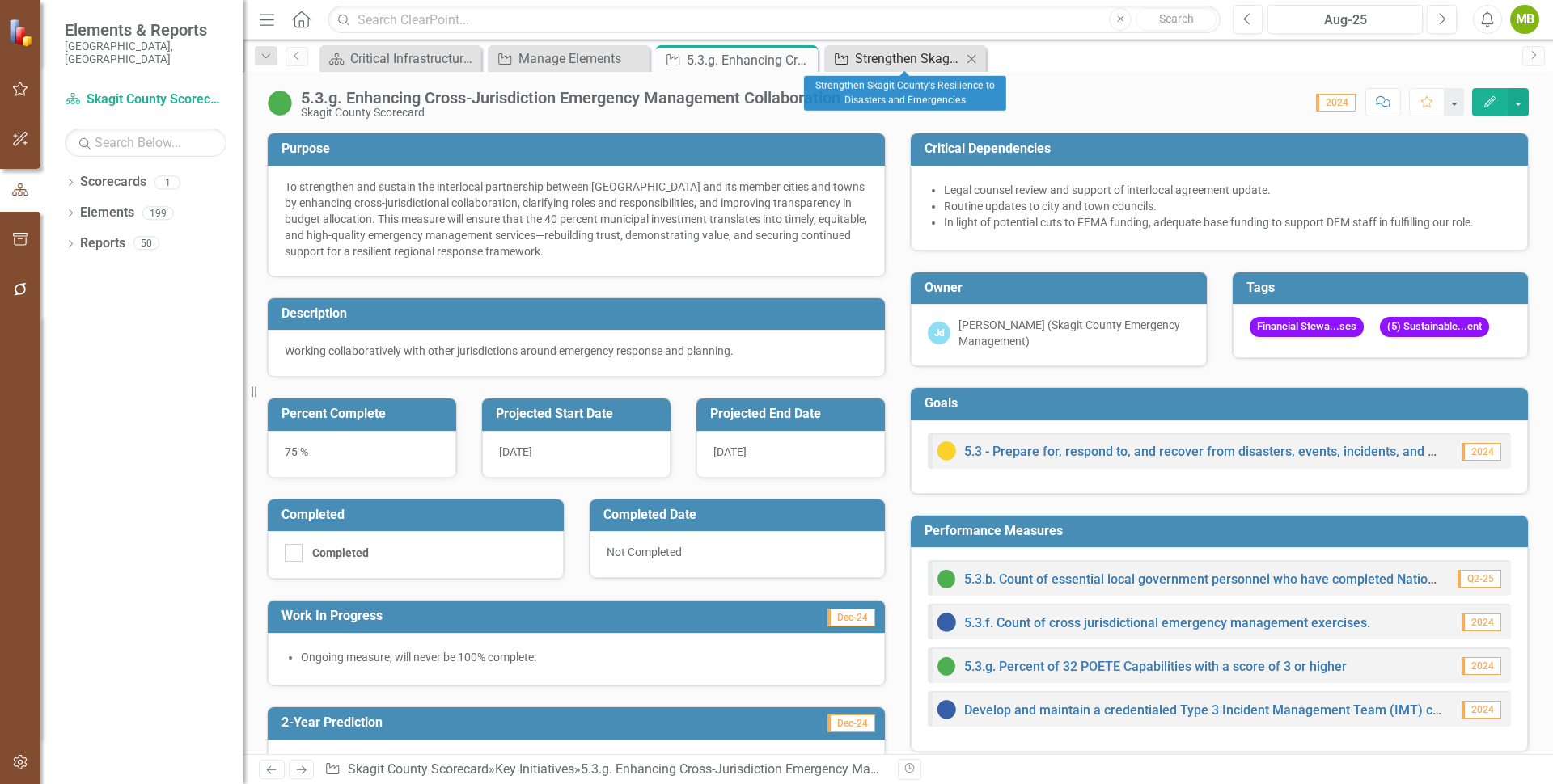
click at [867, 61] on div "Strengthen Skagit County's Resilience to Disasters and Emergencies" at bounding box center [908, 58] width 107 height 20
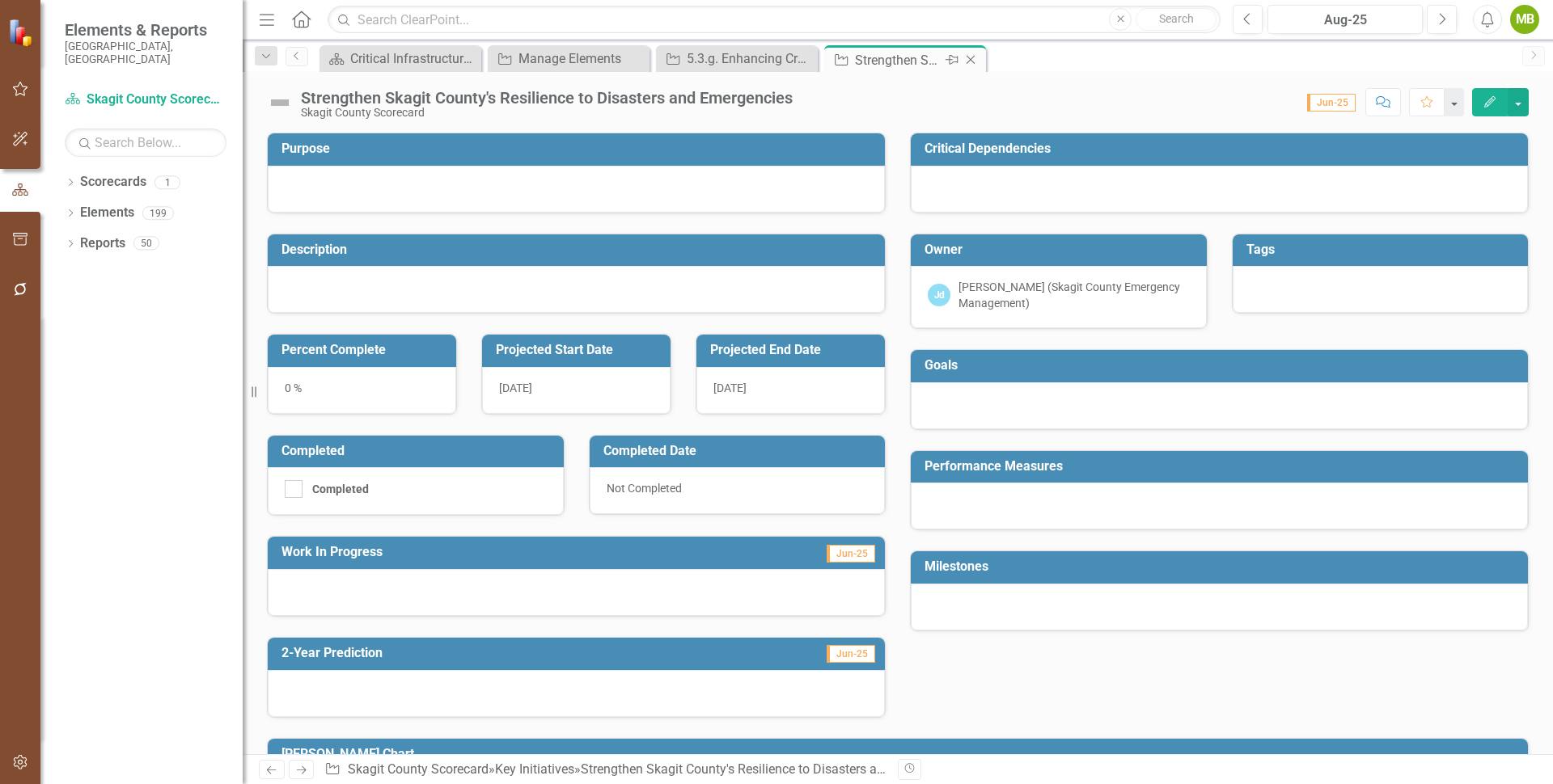
click at [970, 60] on icon "Close" at bounding box center [970, 60] width 16 height 13
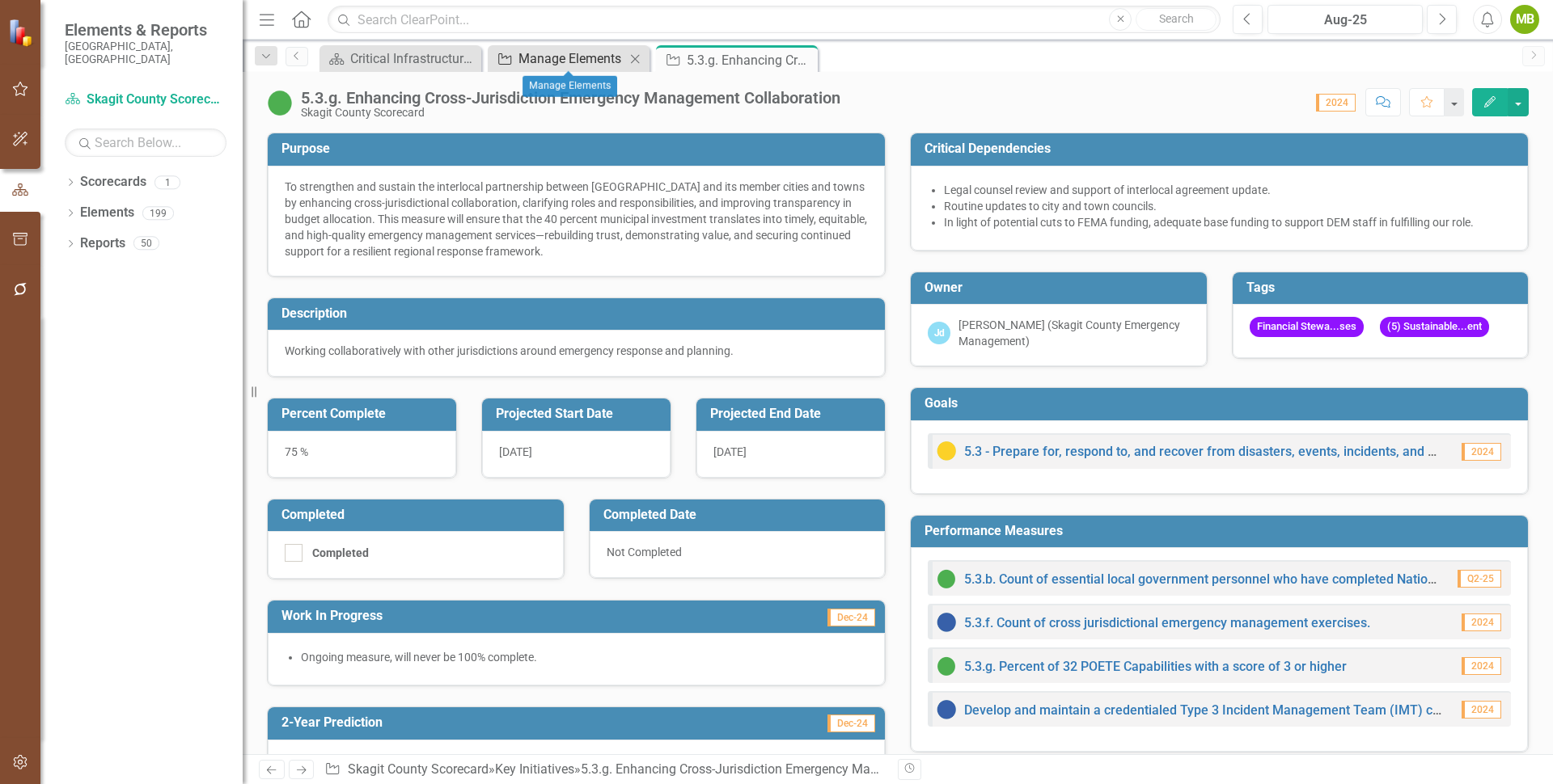
click at [585, 61] on div "Manage Elements" at bounding box center [572, 58] width 107 height 20
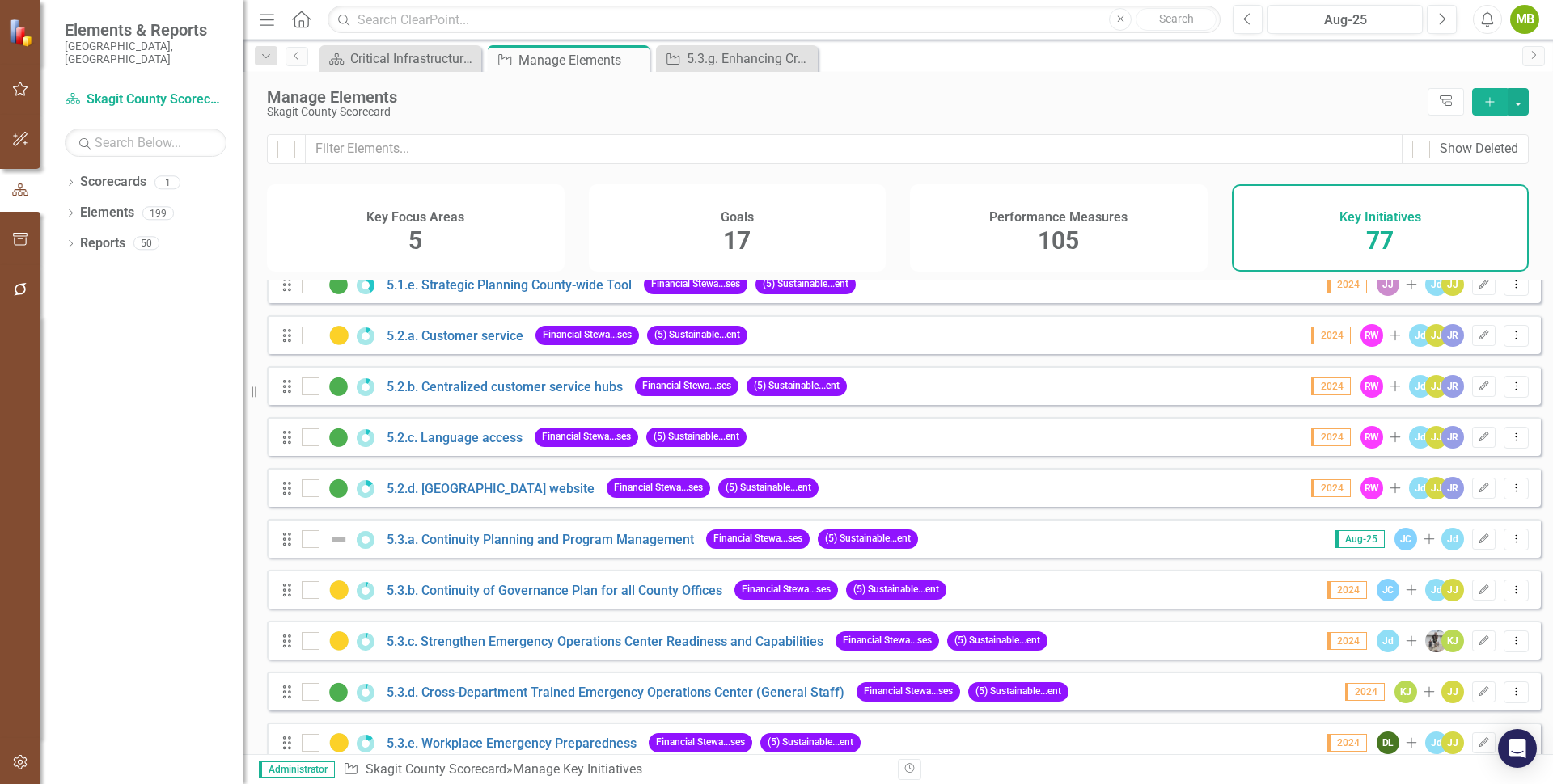
scroll to position [2675, 0]
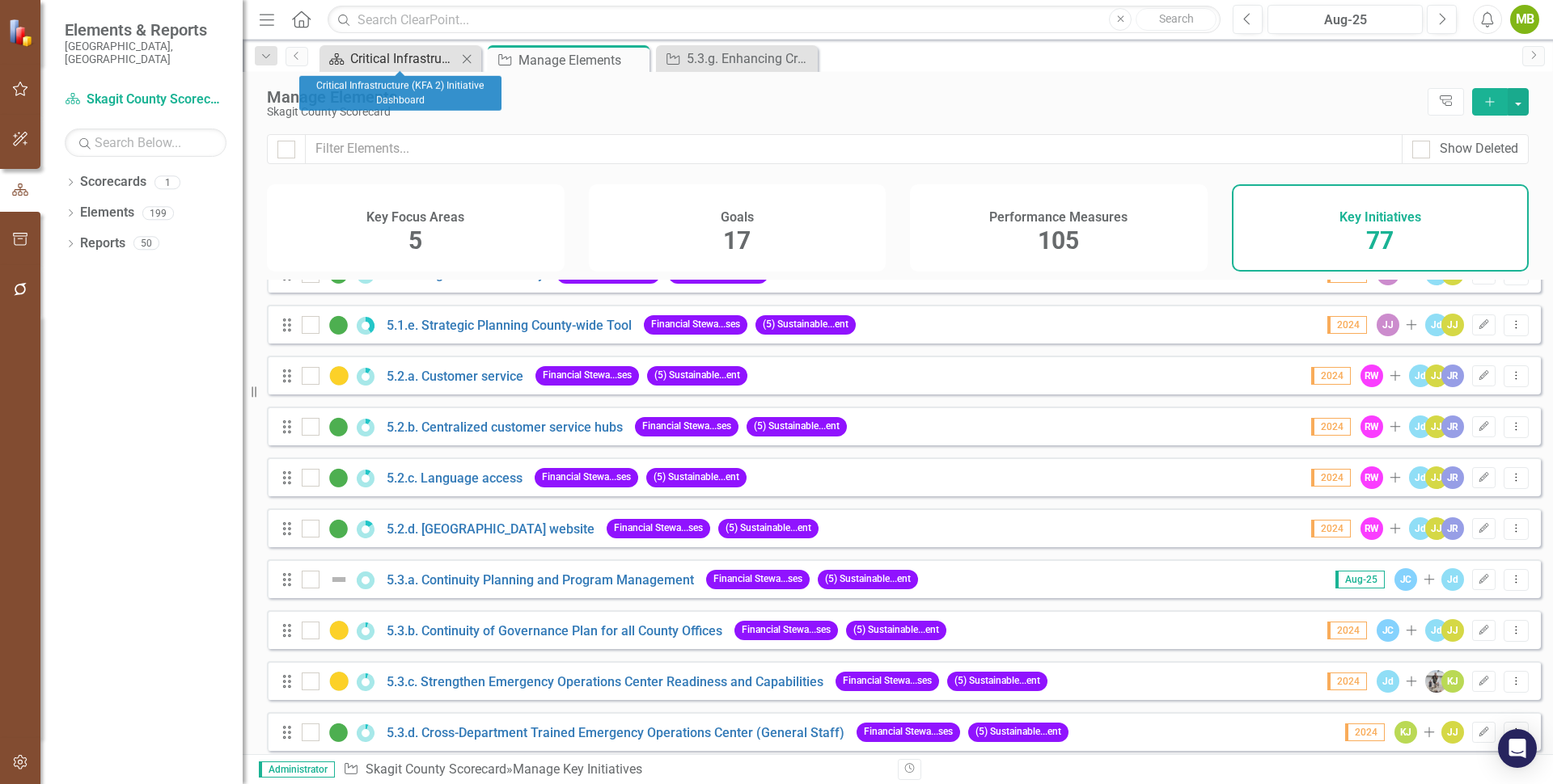
click at [402, 56] on div "Critical Infrastructure (KFA 2) Initiative Dashboard" at bounding box center [404, 58] width 107 height 20
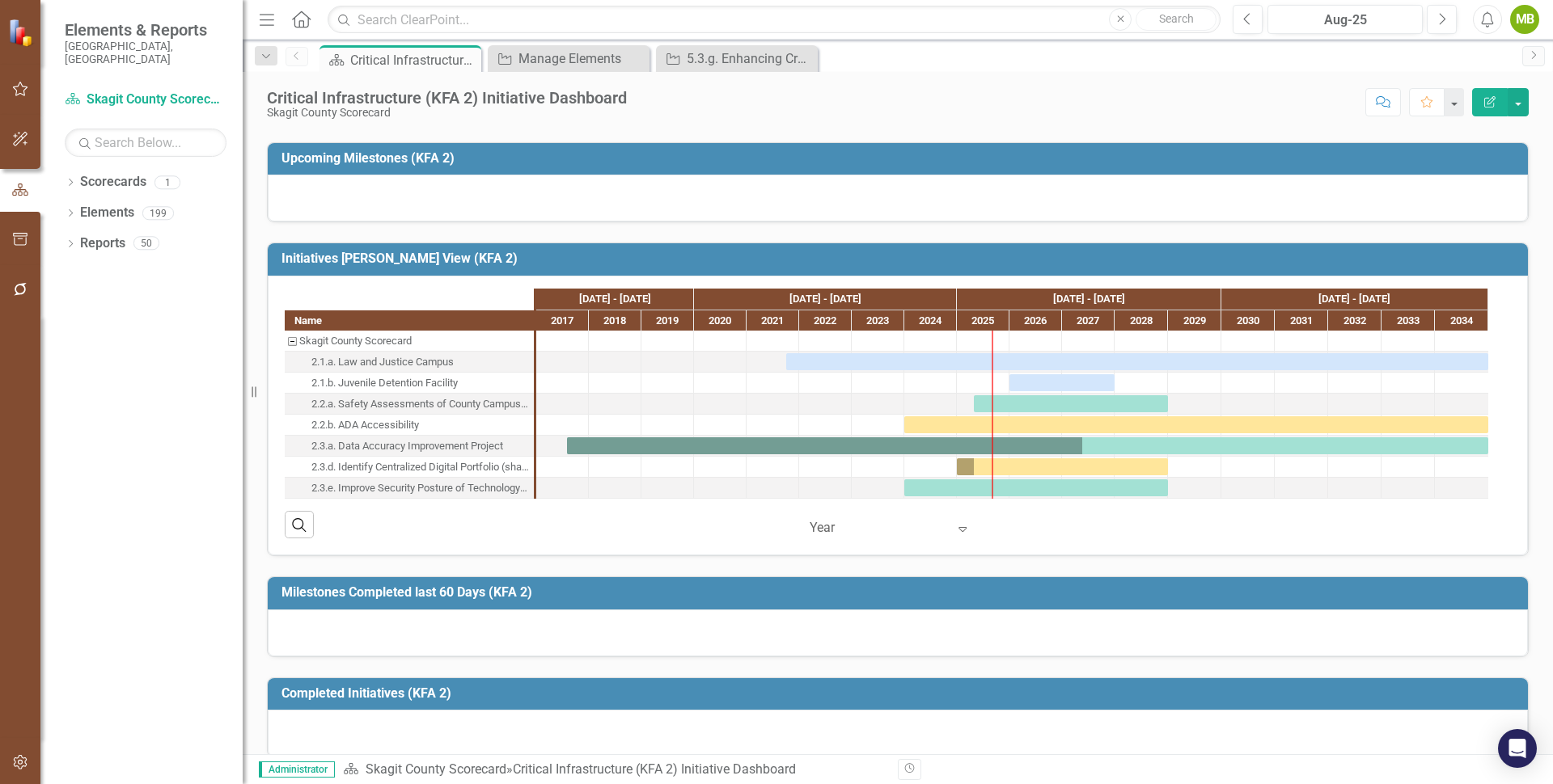
scroll to position [443, 0]
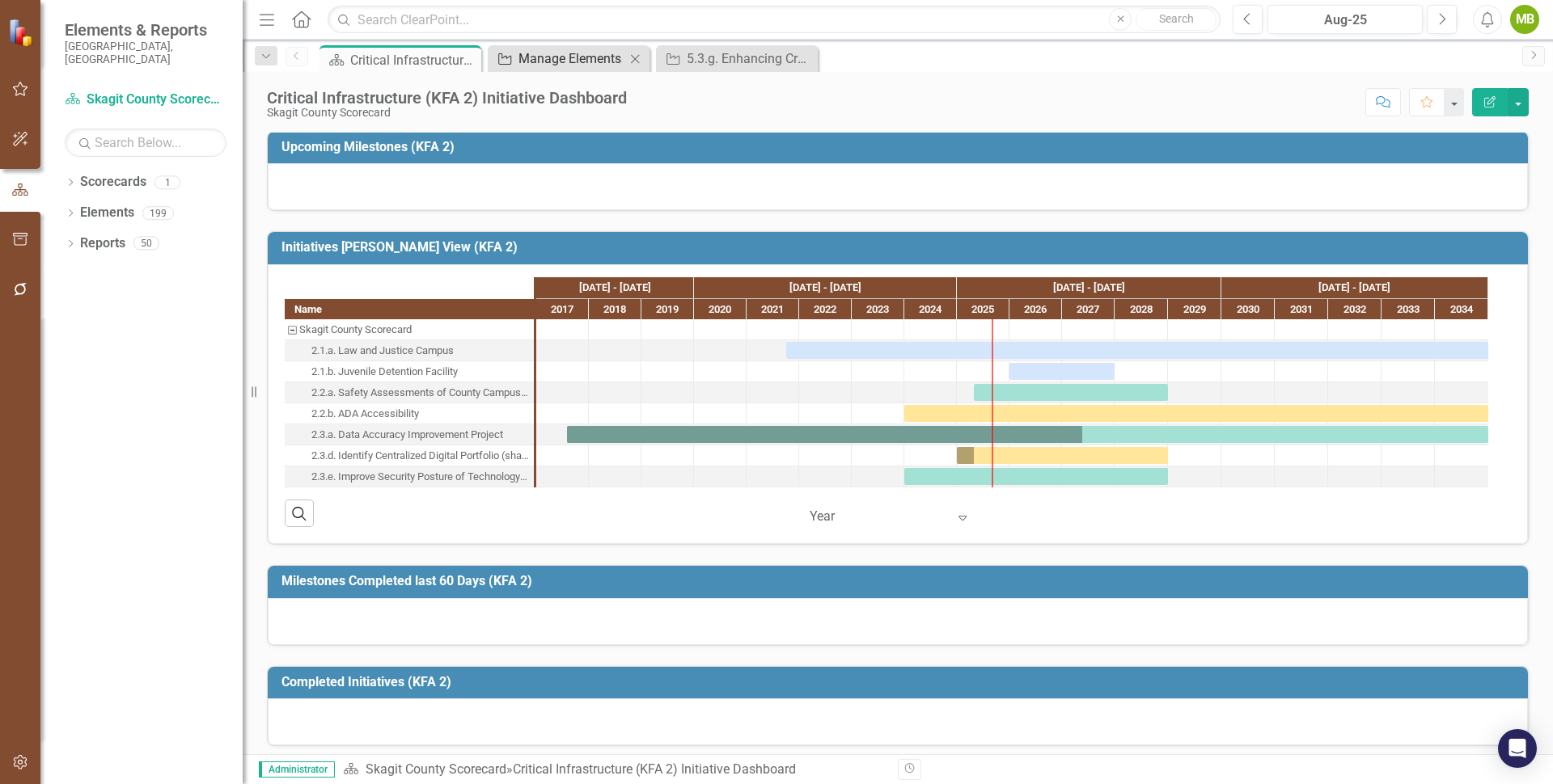
click at [585, 65] on div "Manage Elements" at bounding box center [572, 58] width 107 height 20
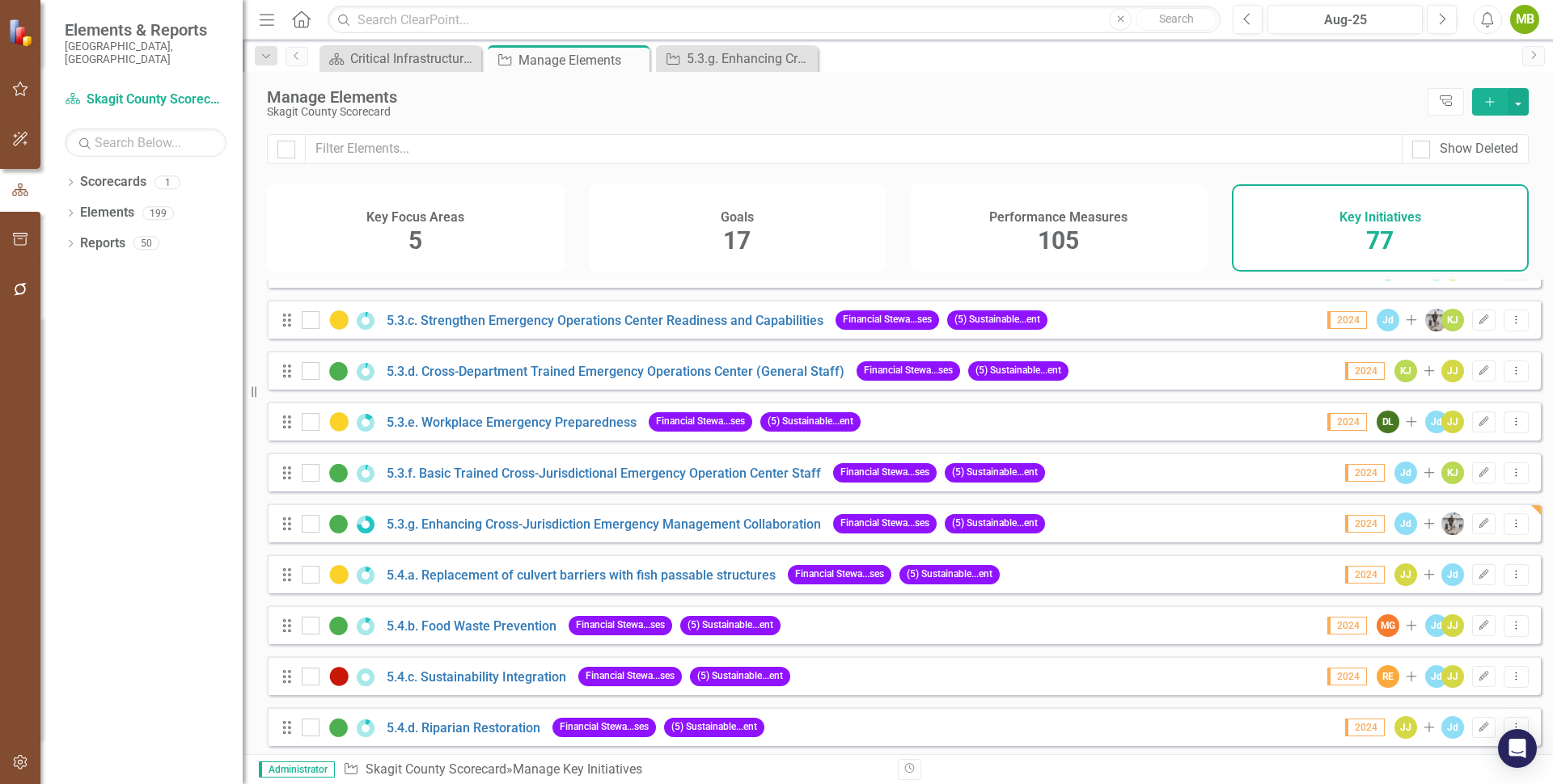
scroll to position [3458, 0]
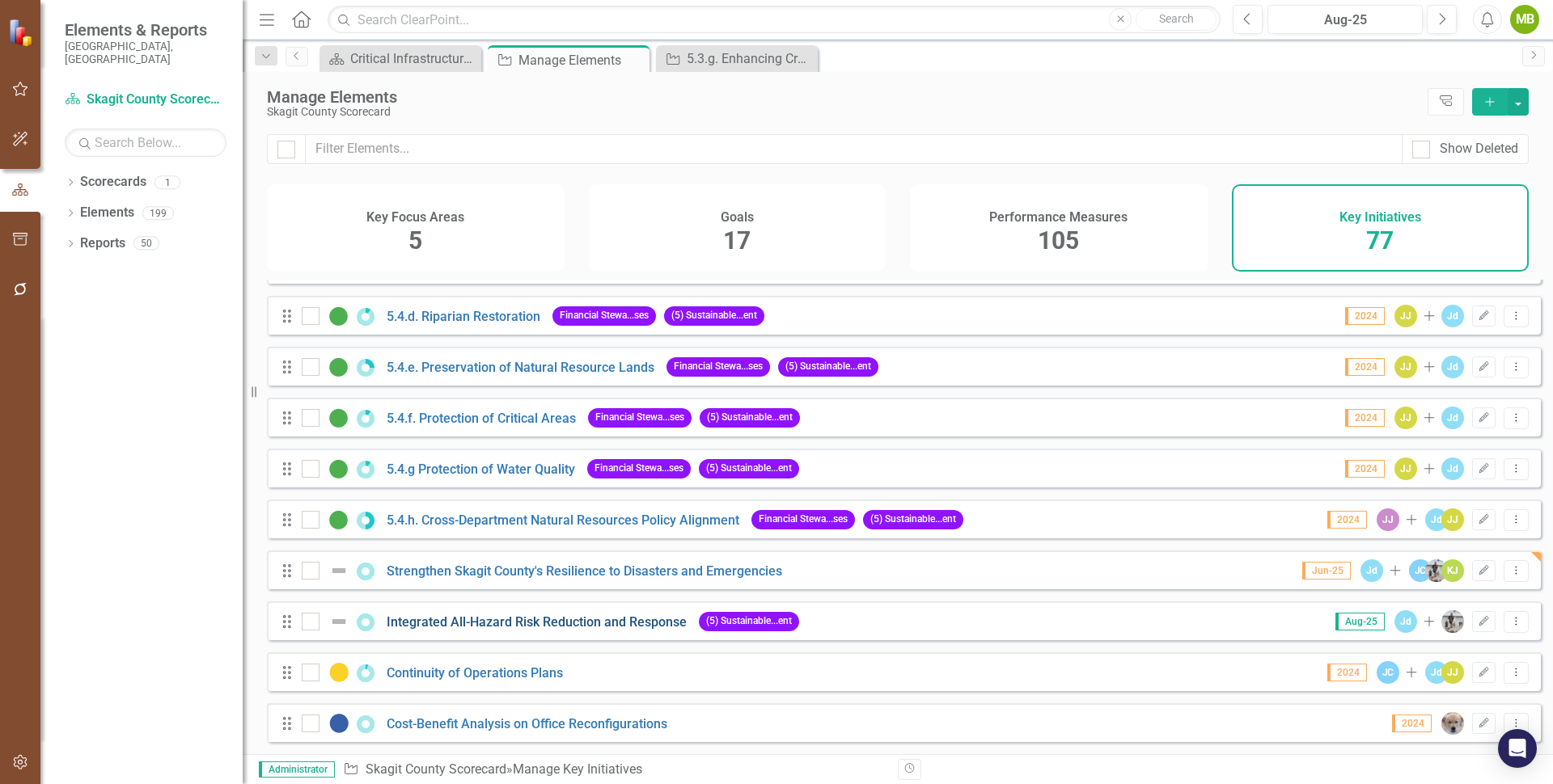
click at [491, 624] on link "Integrated All-Hazard Risk Reduction and Response" at bounding box center [537, 622] width 300 height 15
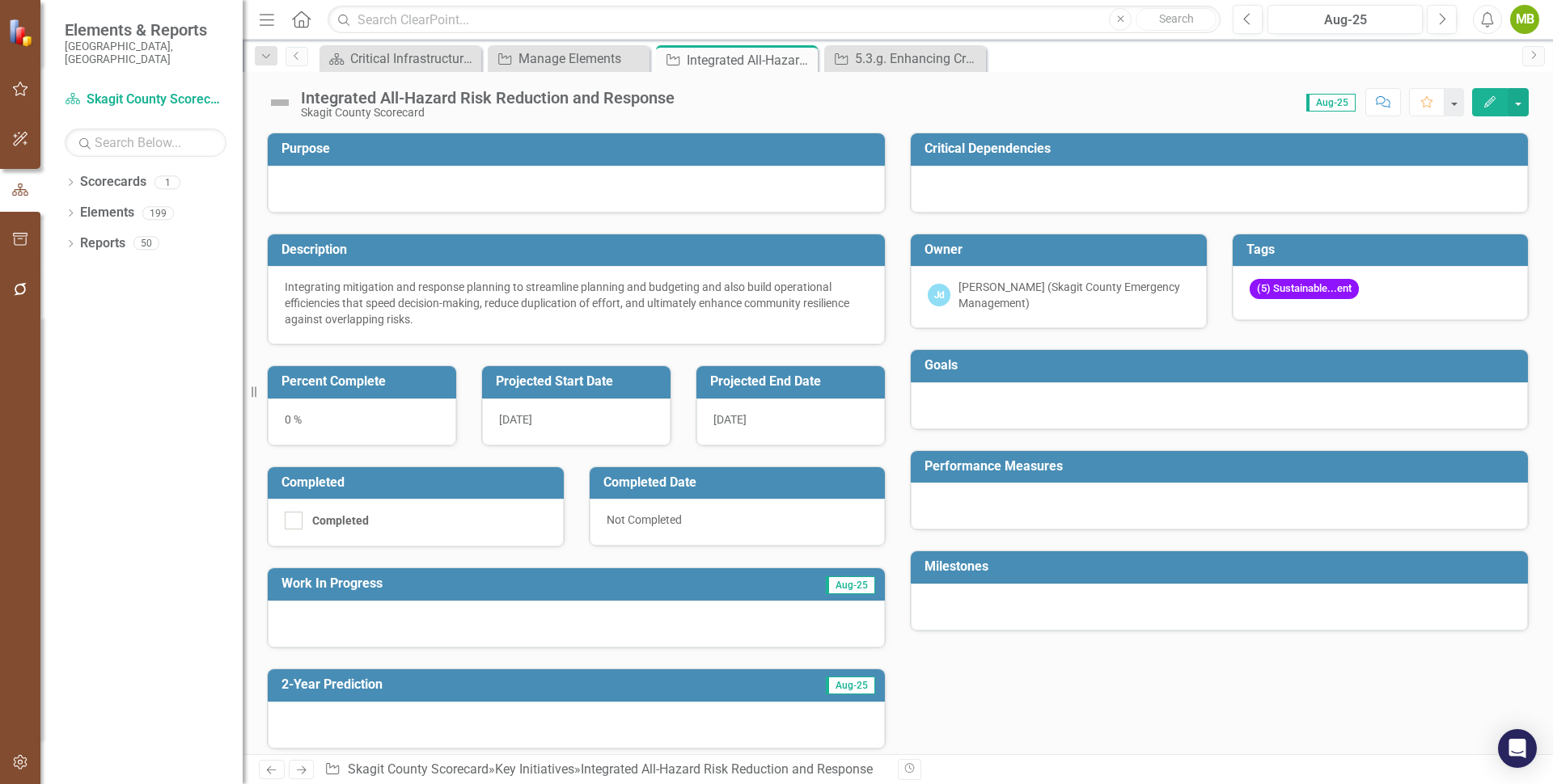
click at [1489, 100] on icon "Edit" at bounding box center [1489, 102] width 14 height 11
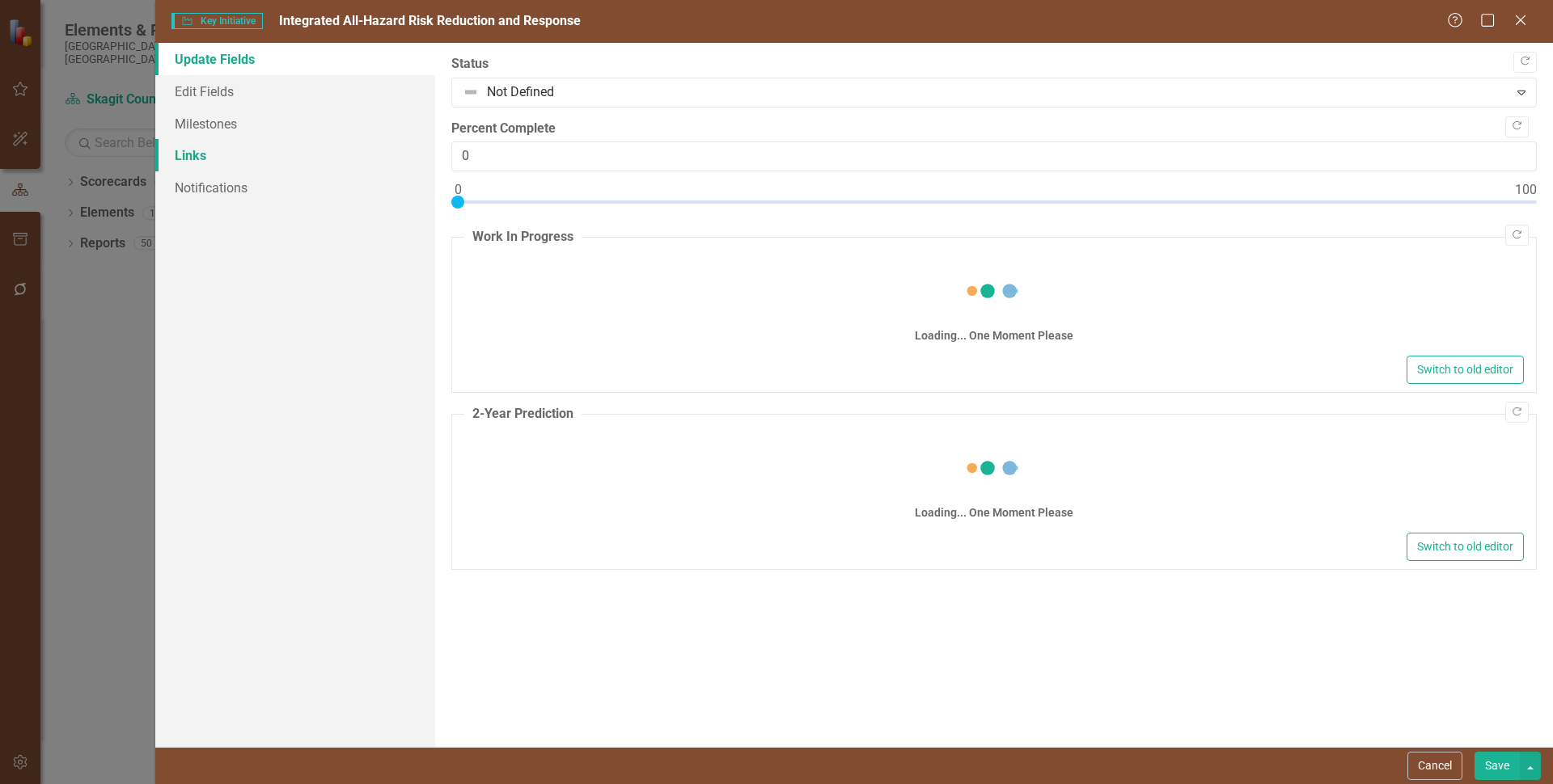
click at [200, 156] on link "Links" at bounding box center [295, 156] width 280 height 32
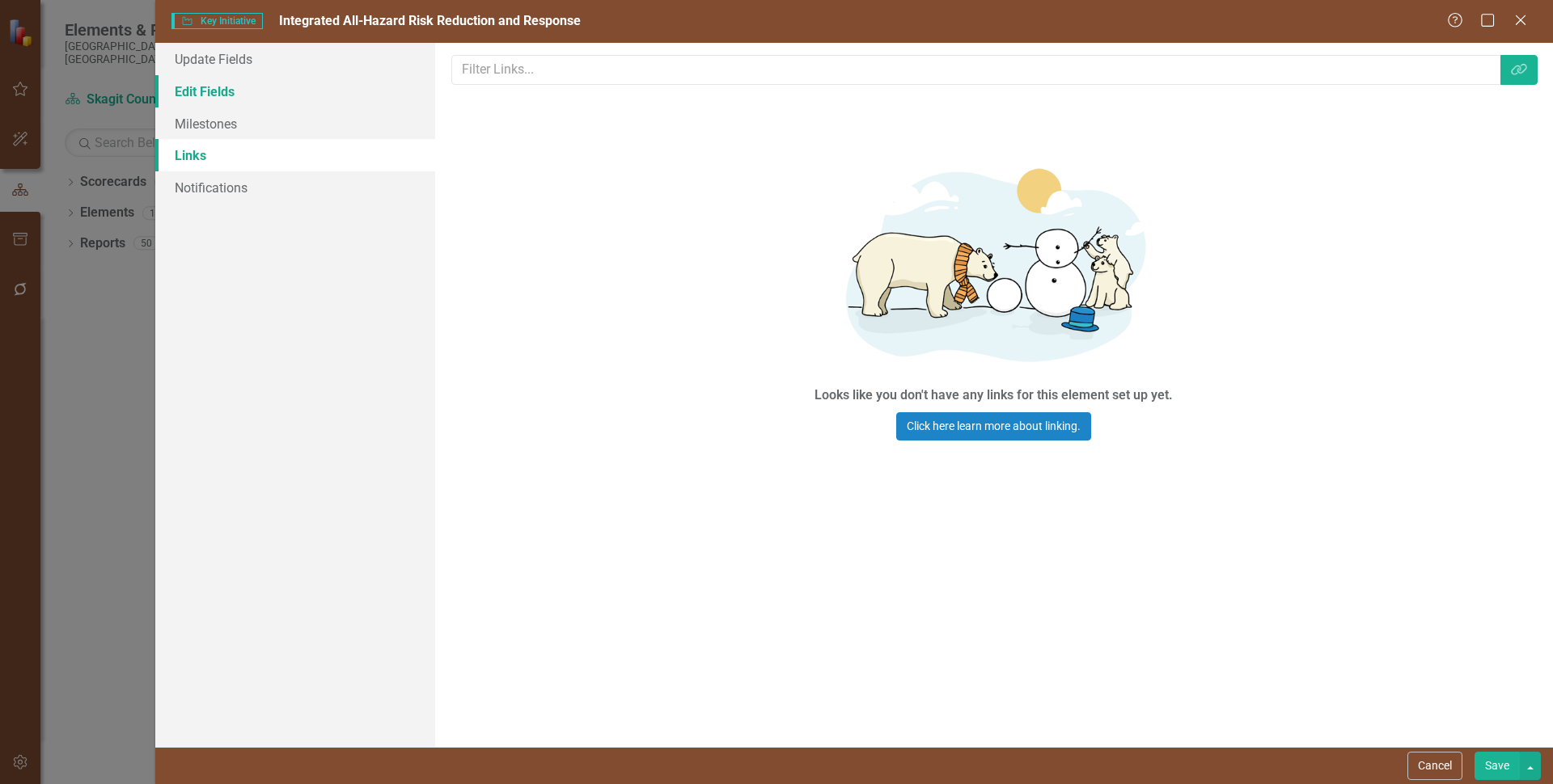
click at [214, 93] on link "Edit Fields" at bounding box center [295, 92] width 280 height 32
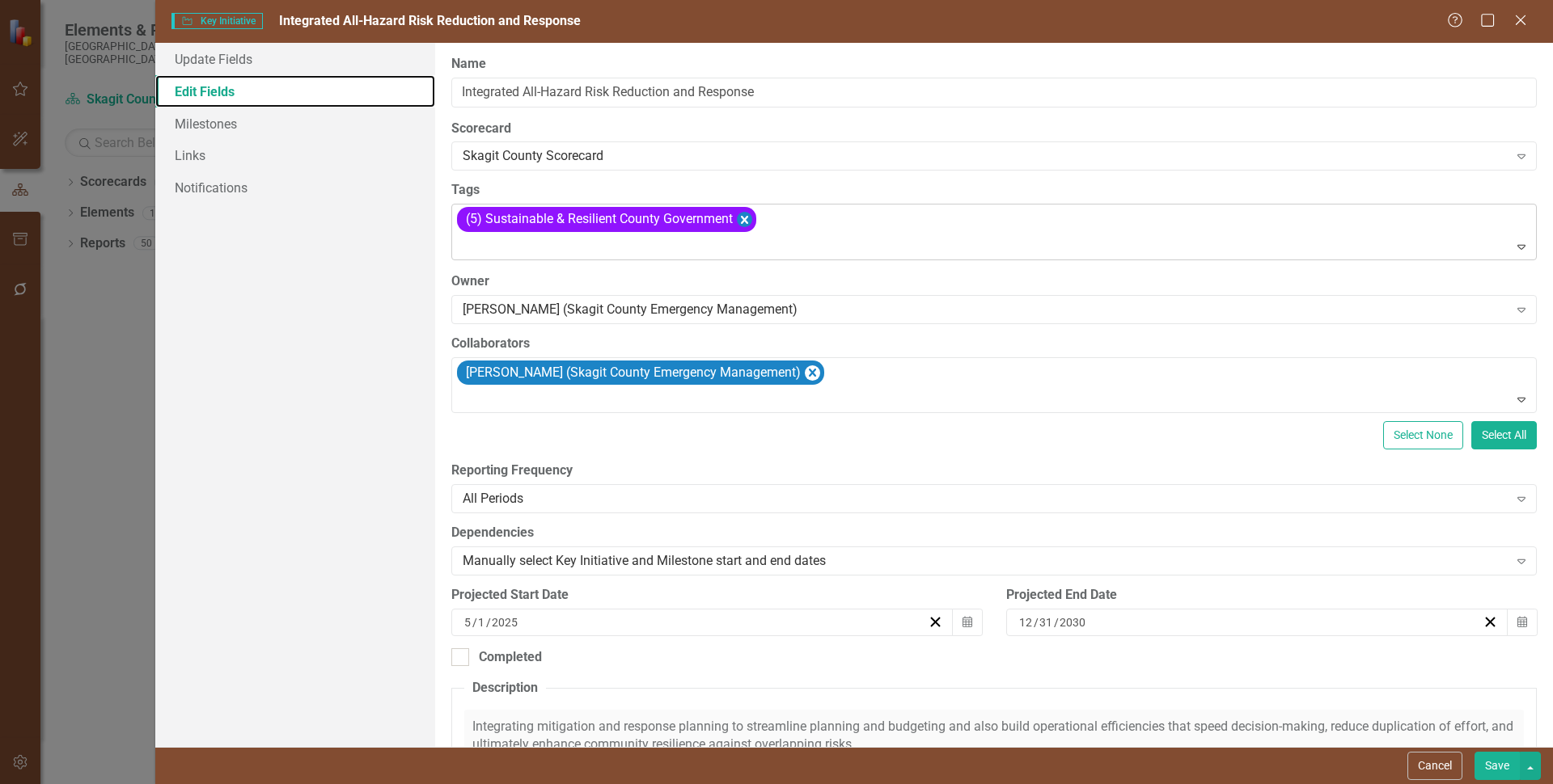
click at [747, 216] on icon "Remove [object Object]" at bounding box center [743, 219] width 15 height 20
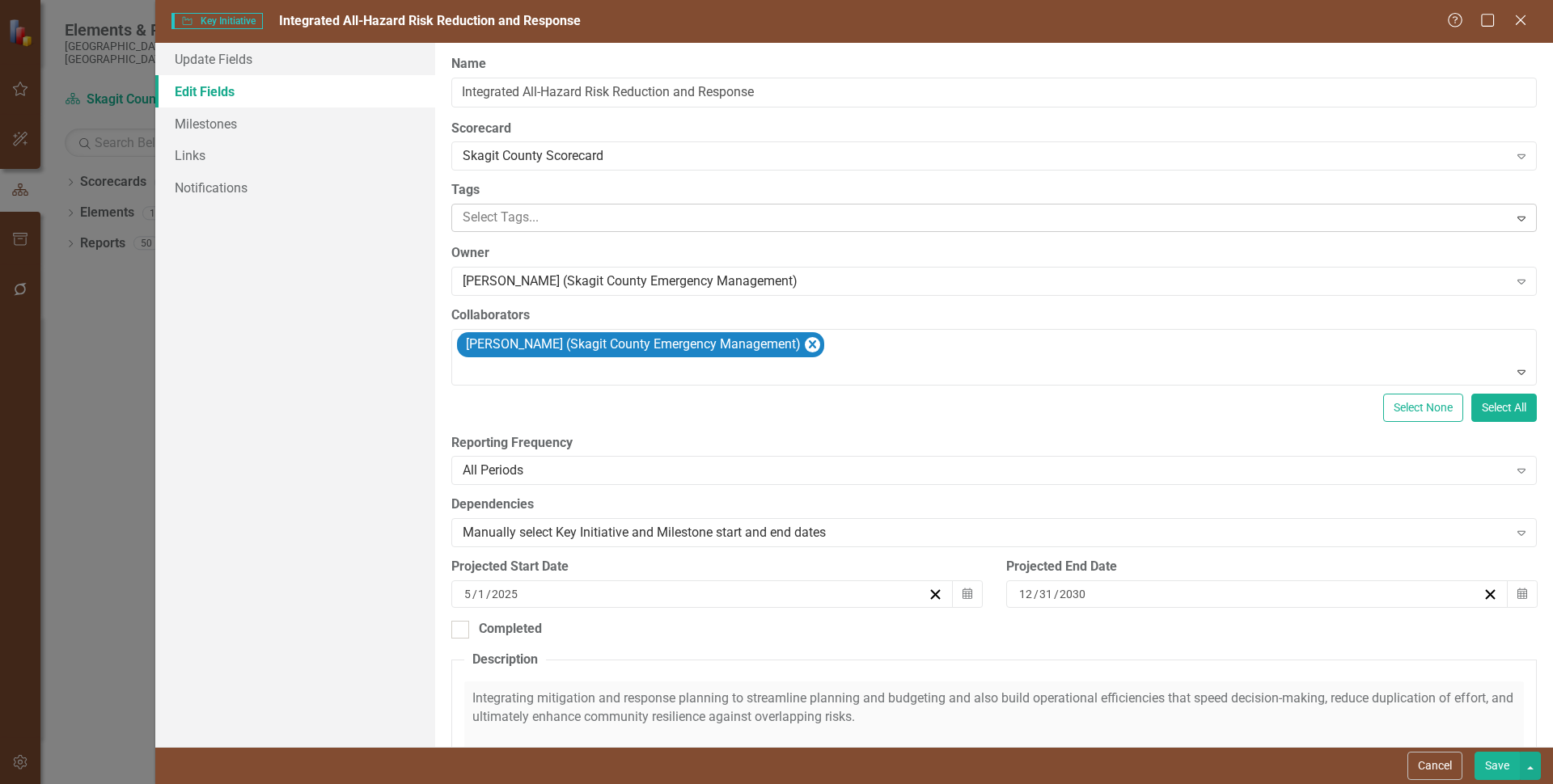
click at [1500, 769] on button "Save" at bounding box center [1497, 766] width 45 height 29
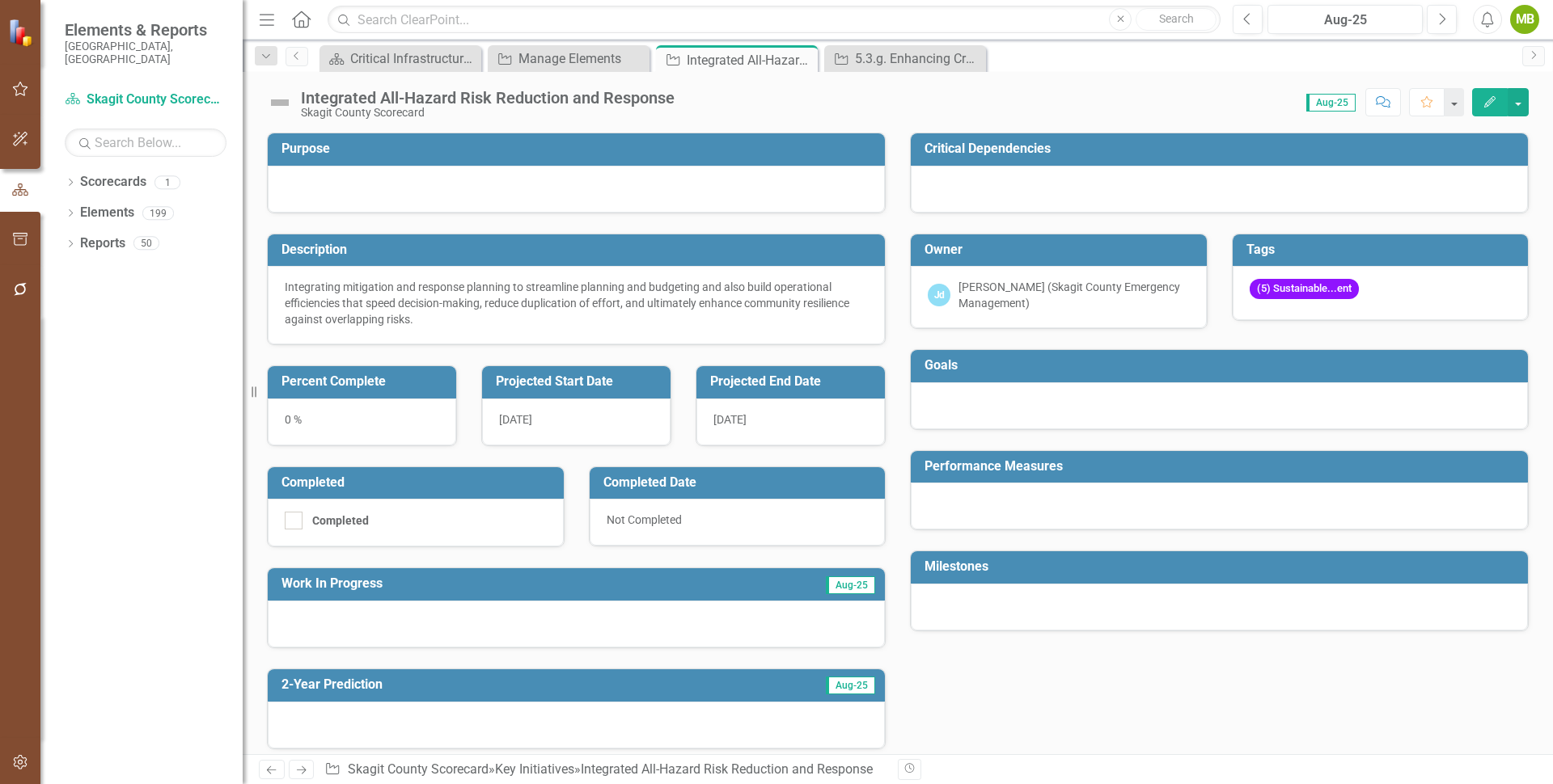
click at [1489, 96] on icon "Edit" at bounding box center [1489, 102] width 14 height 11
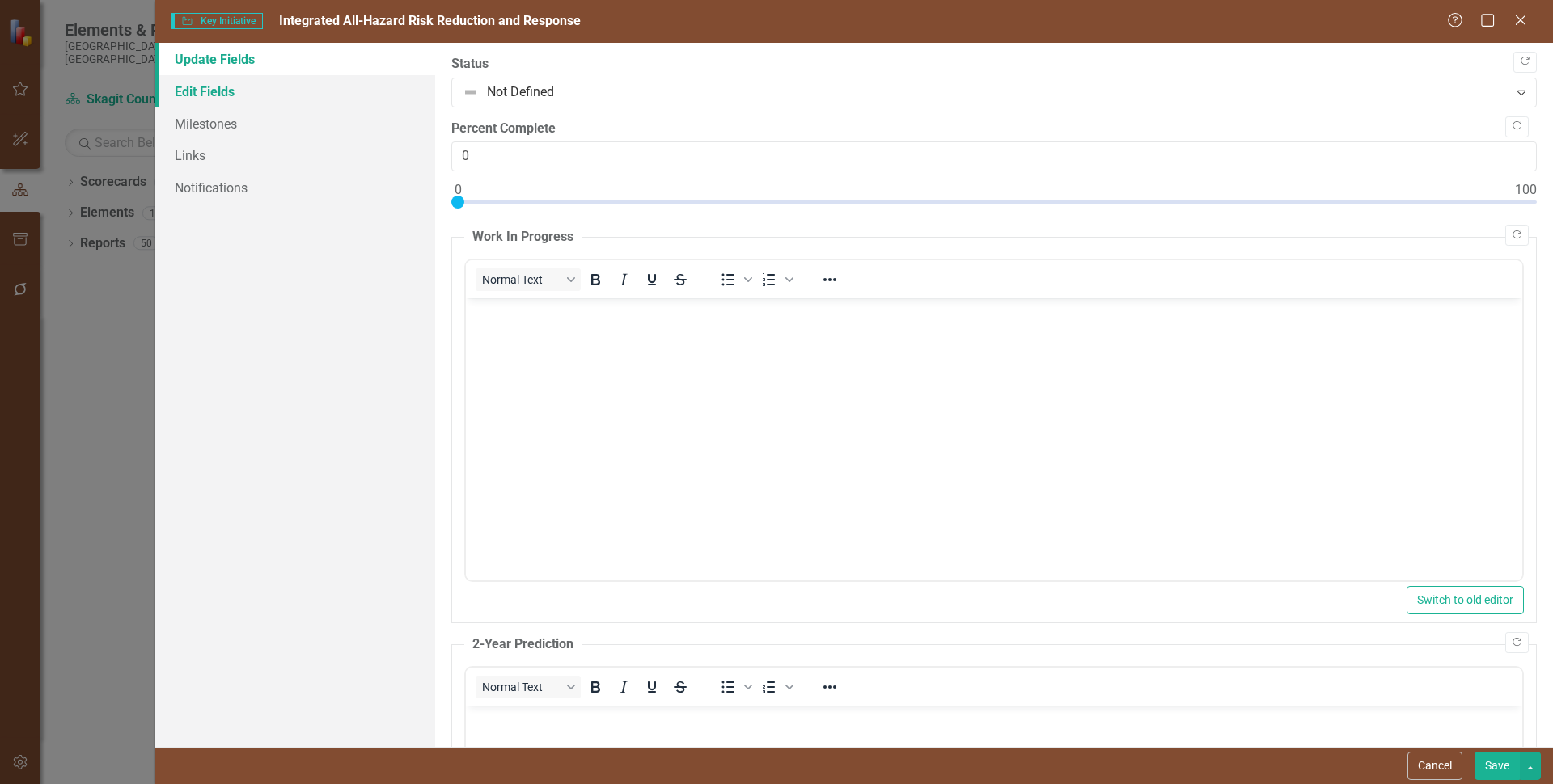
click at [214, 91] on link "Edit Fields" at bounding box center [295, 92] width 280 height 32
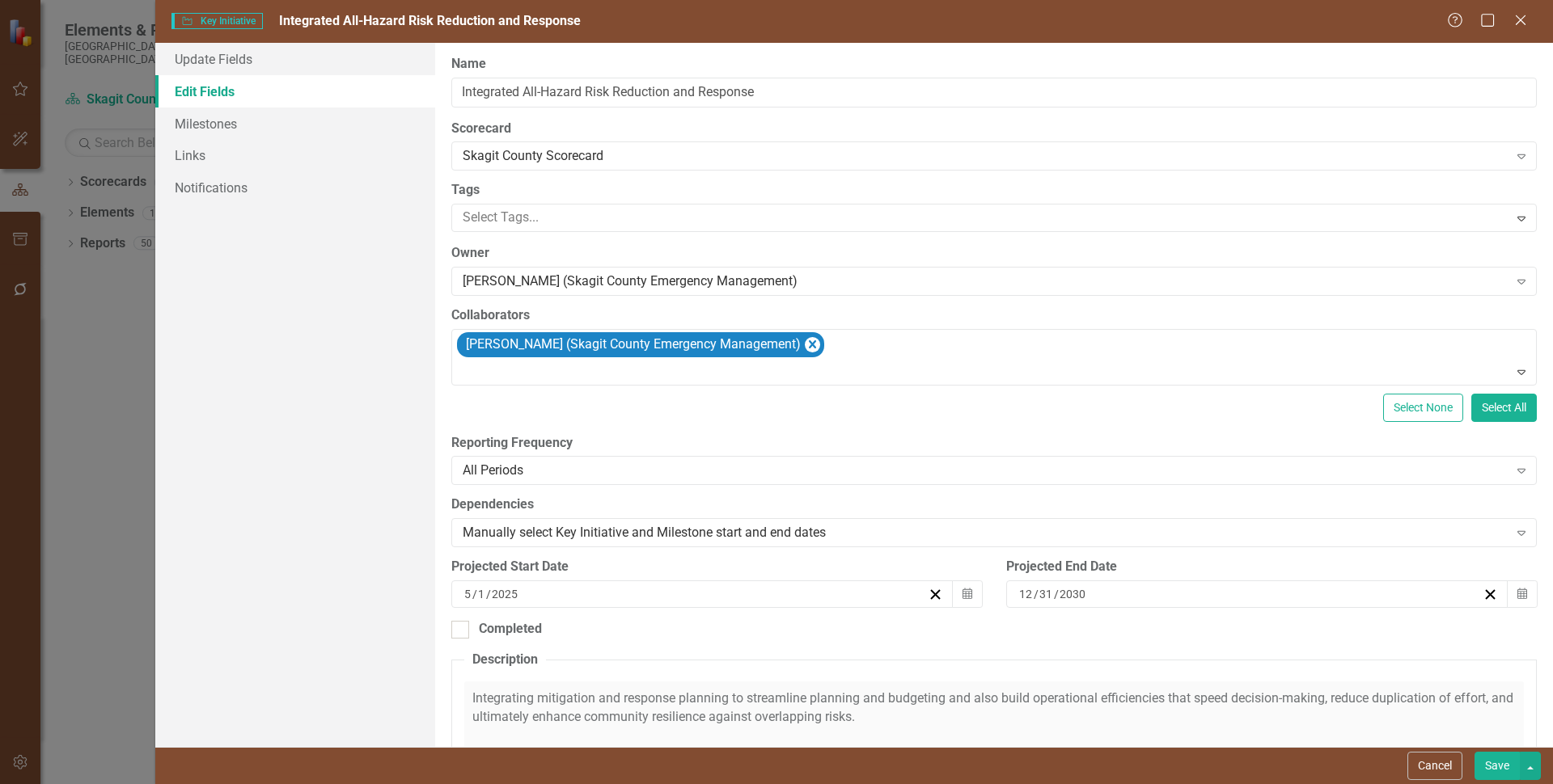
click at [1502, 764] on button "Save" at bounding box center [1497, 766] width 45 height 29
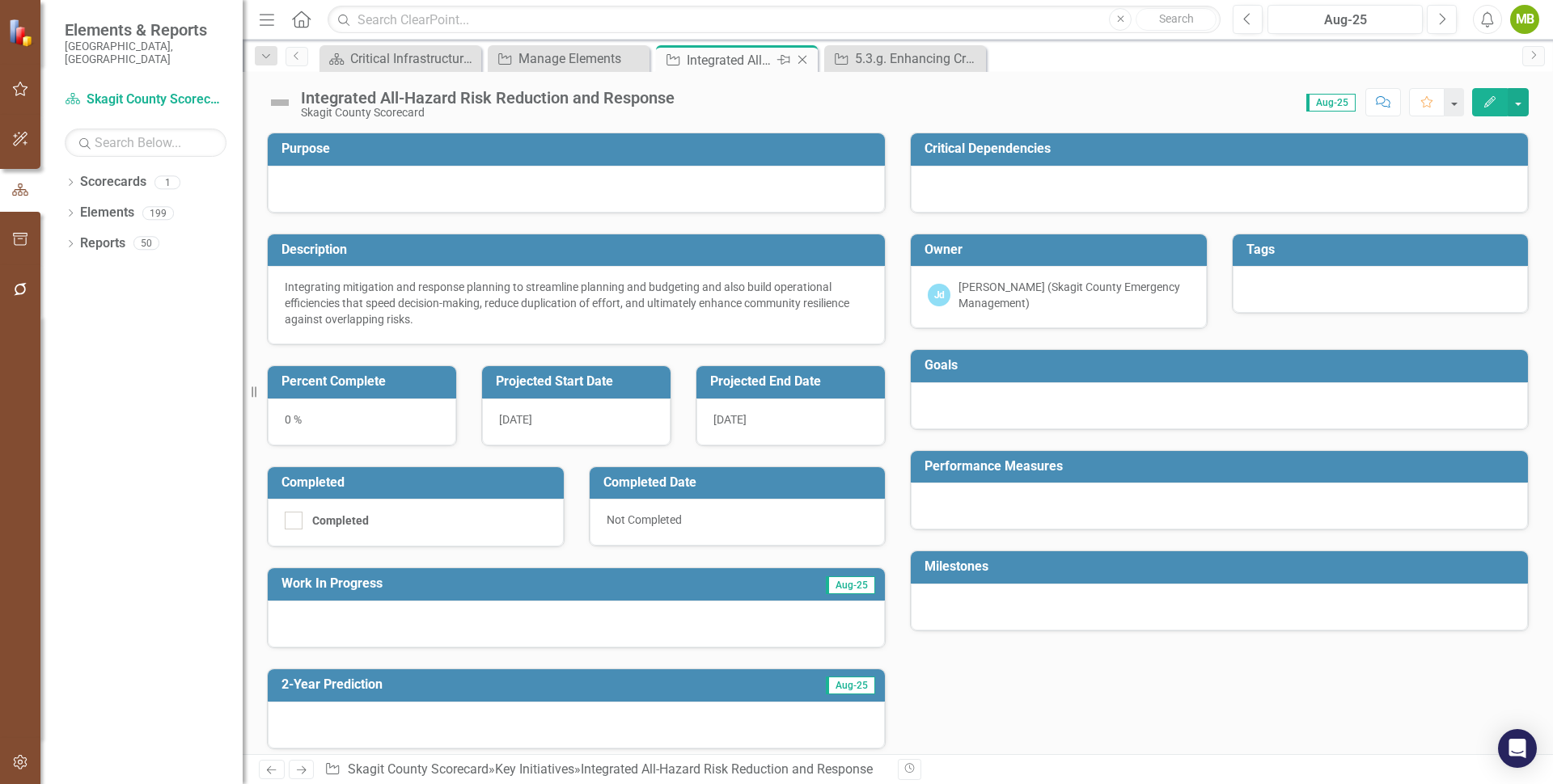
click at [802, 55] on icon "Close" at bounding box center [801, 60] width 16 height 13
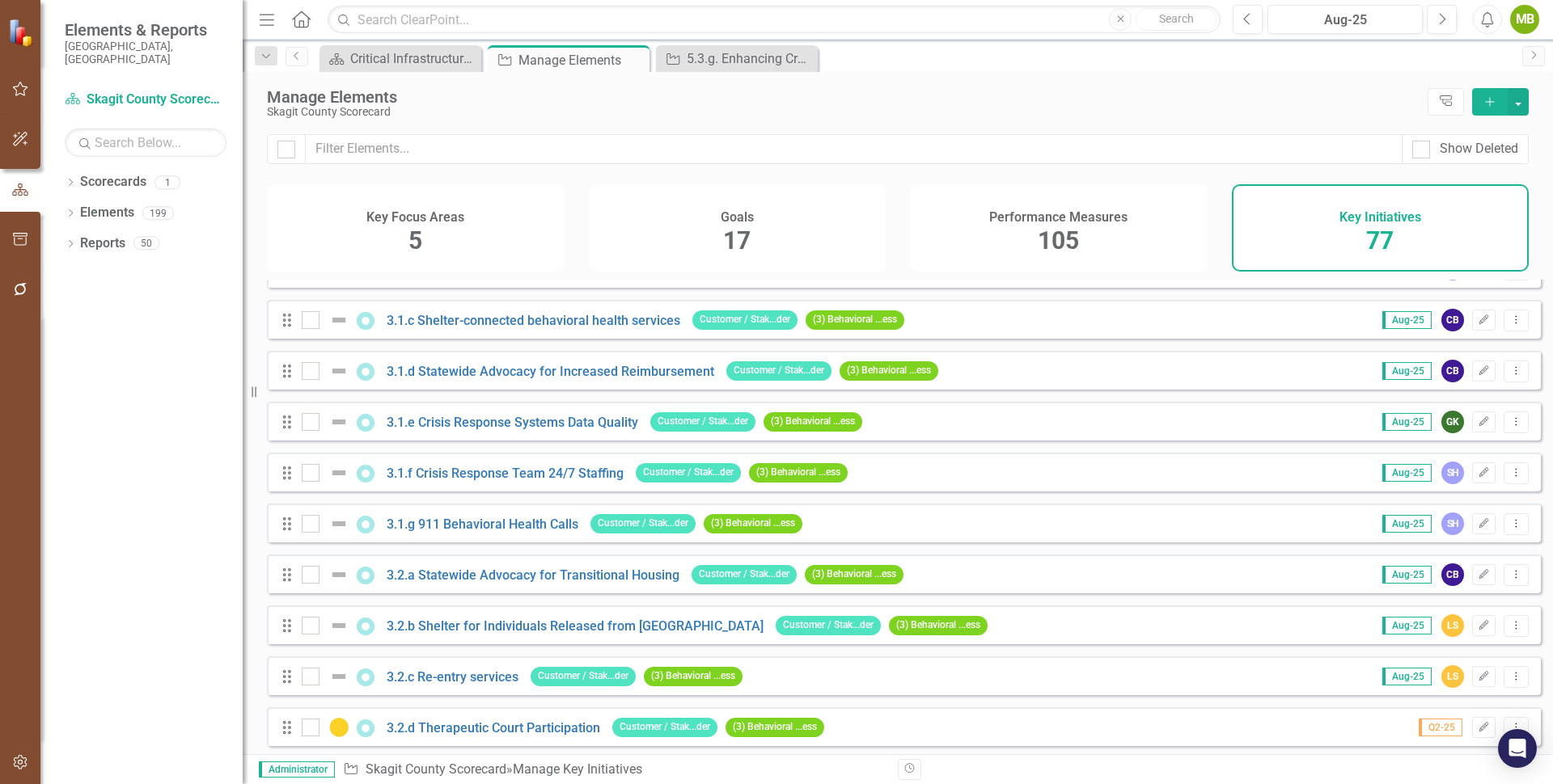
scroll to position [976, 0]
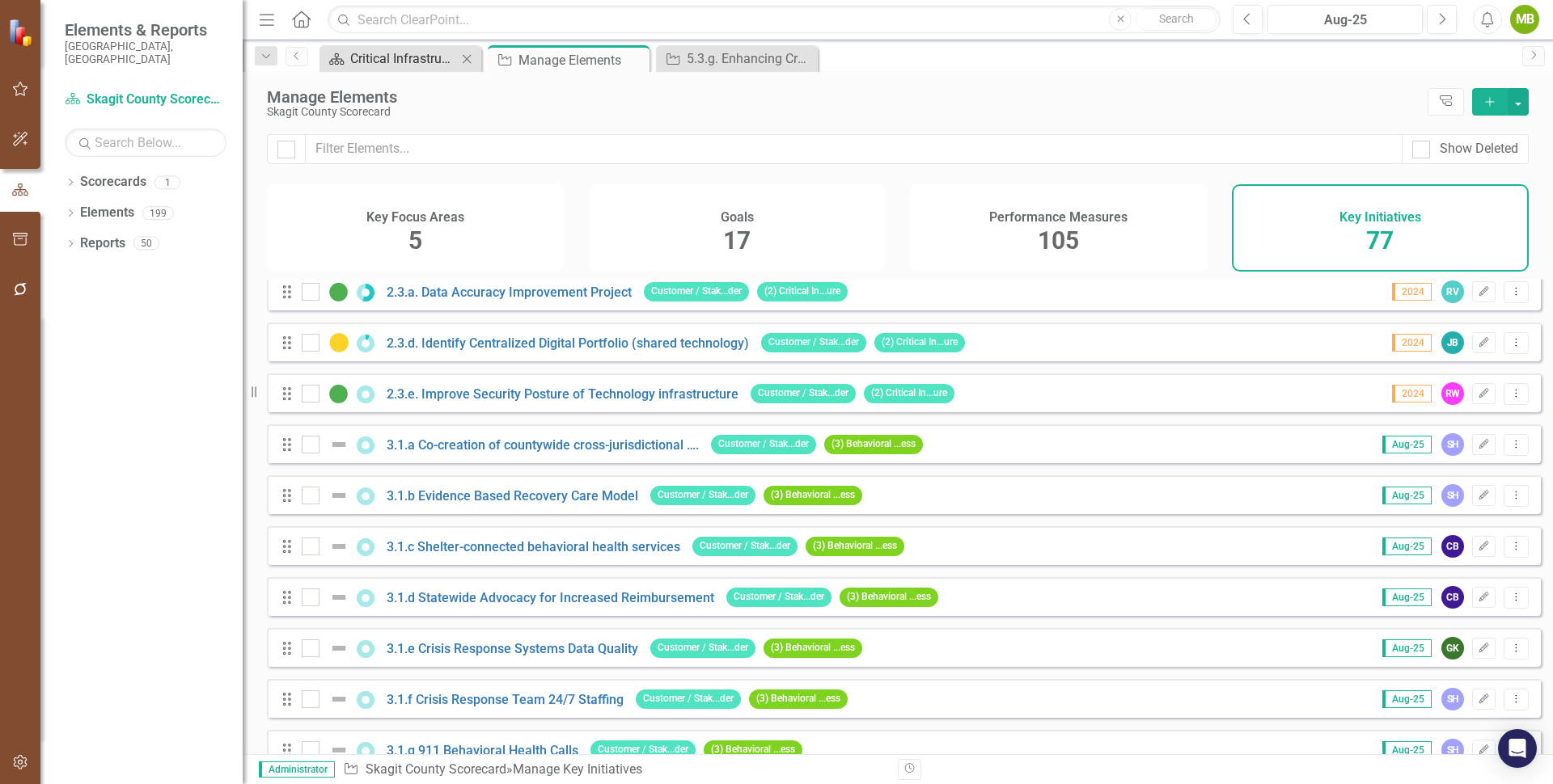
click at [419, 55] on div "Critical Infrastructure (KFA 2) Initiative Dashboard" at bounding box center [404, 58] width 107 height 20
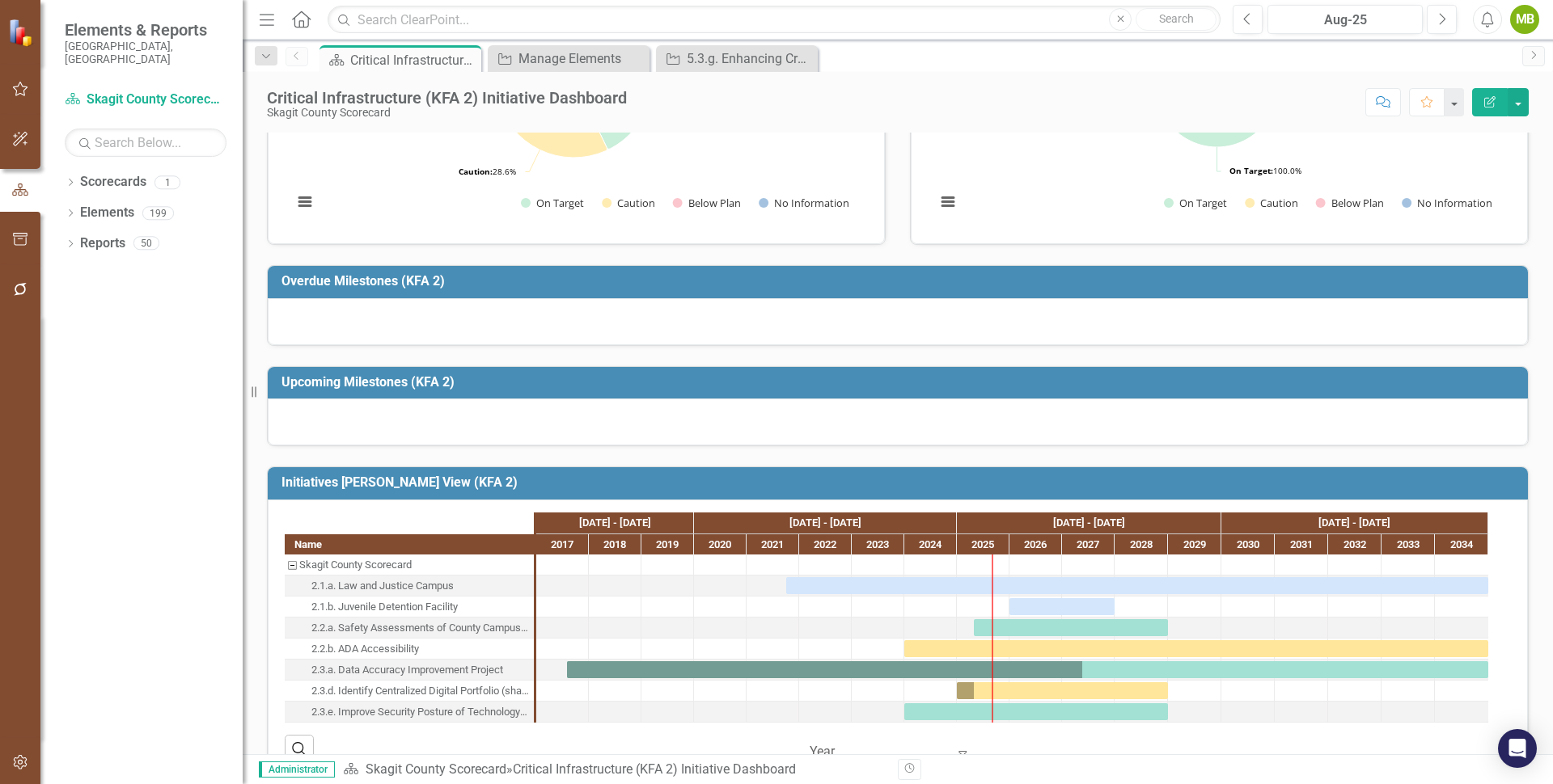
scroll to position [204, 0]
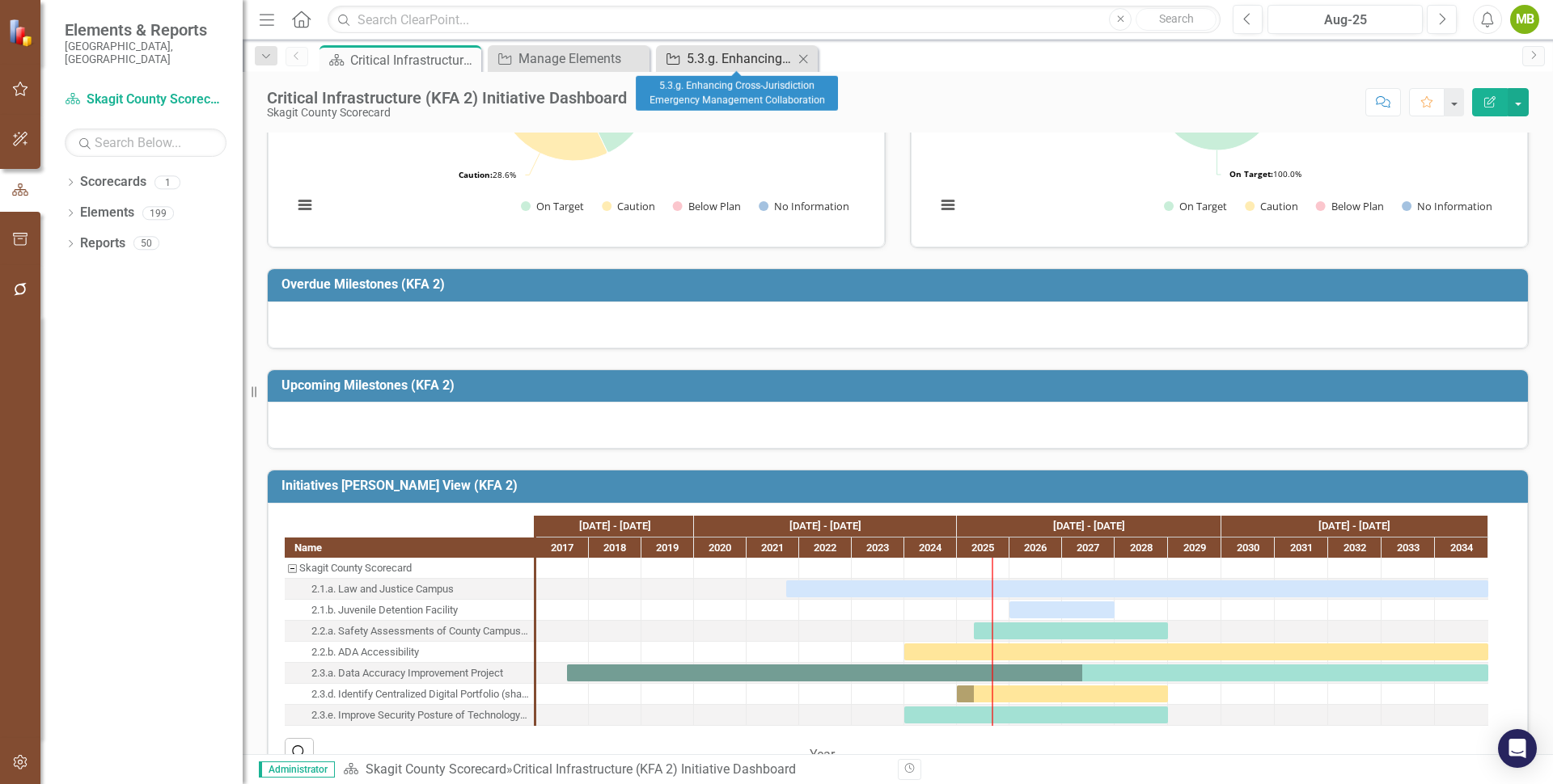
click at [740, 53] on div "5.3.g. Enhancing Cross-Jurisdiction Emergency Management Collaboration" at bounding box center [740, 58] width 107 height 20
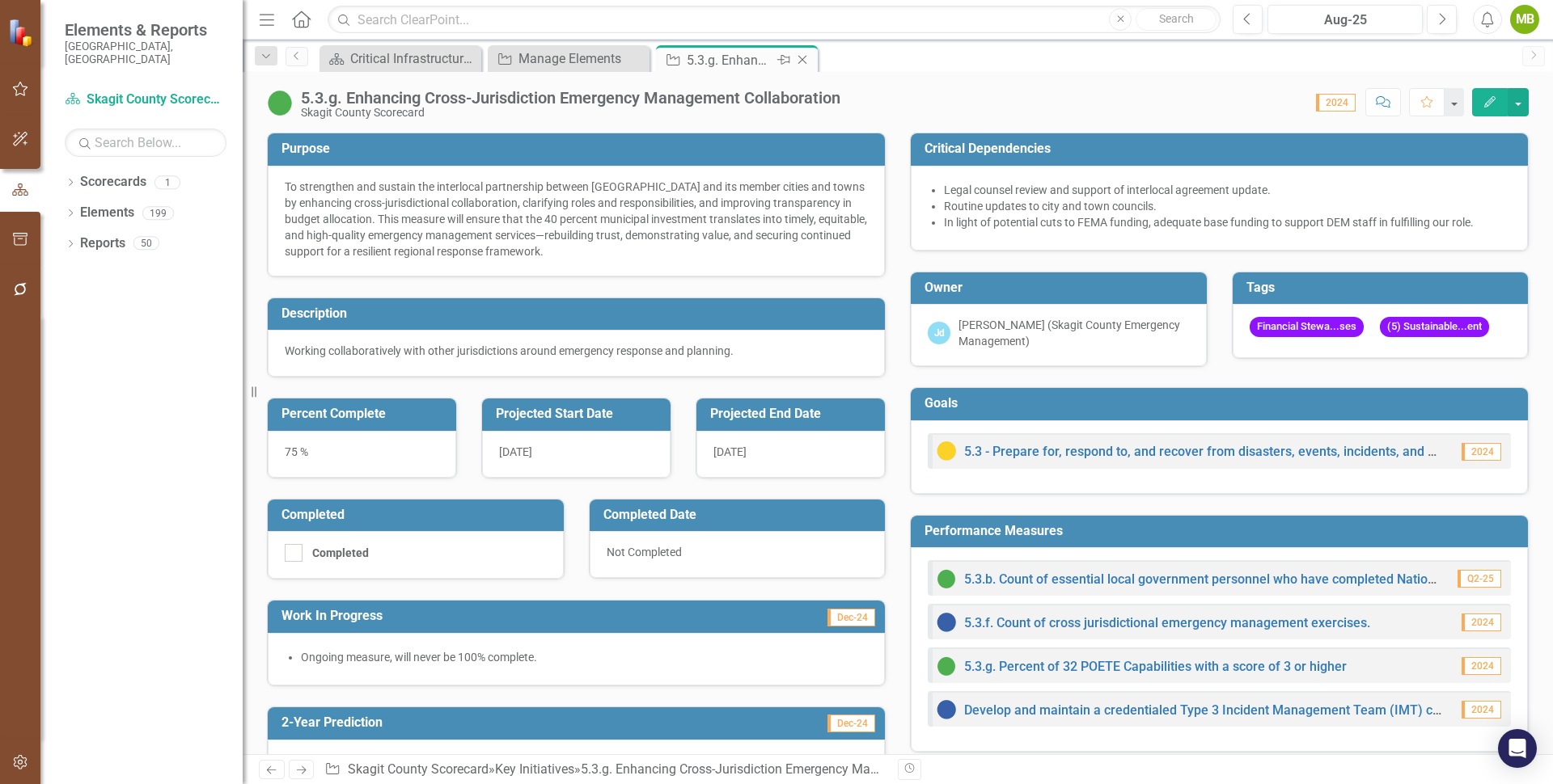
click at [804, 55] on icon at bounding box center [802, 59] width 9 height 9
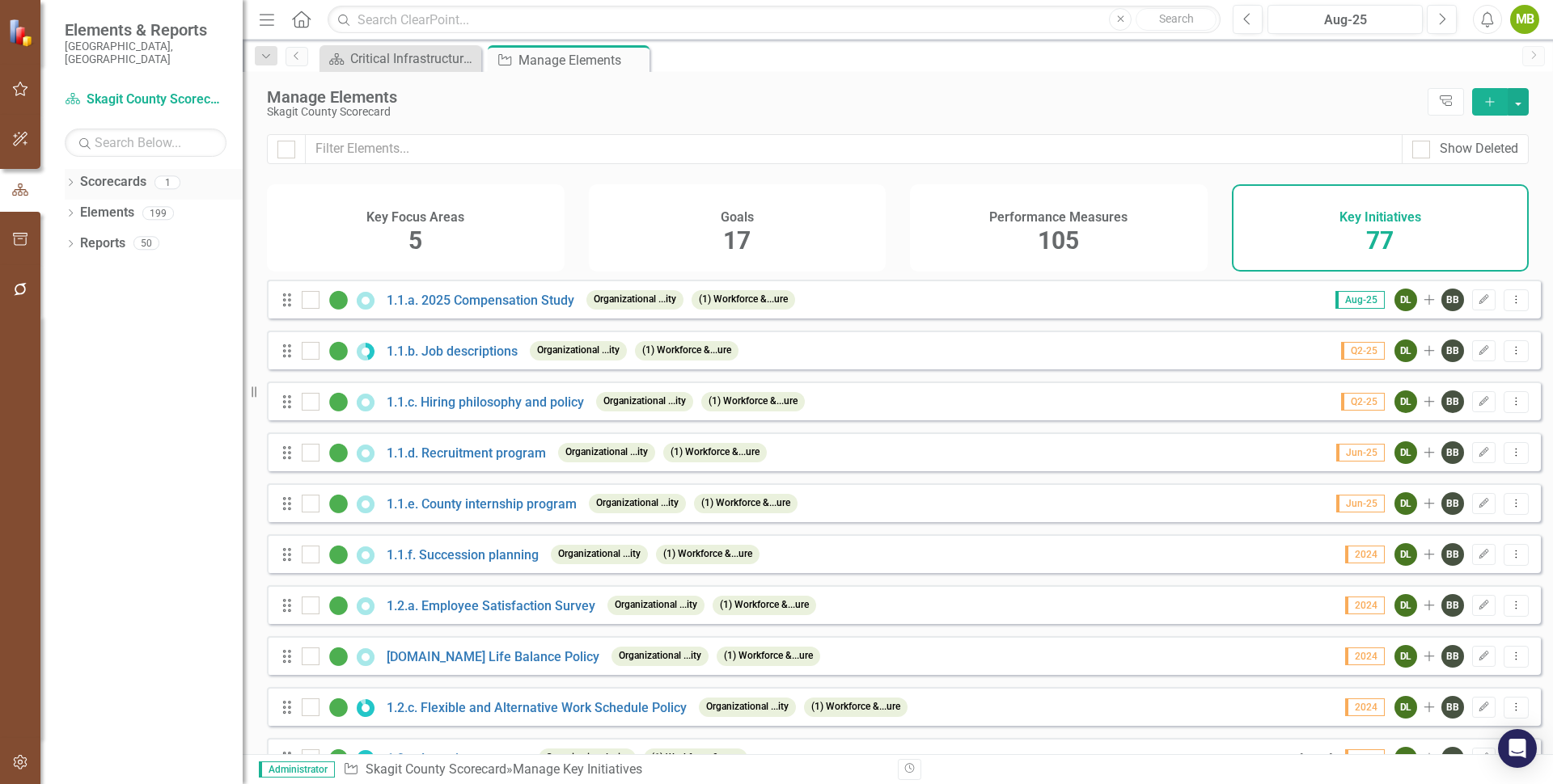
click at [76, 169] on div "Dropdown Scorecards 1" at bounding box center [154, 184] width 178 height 31
click at [71, 180] on icon "Dropdown" at bounding box center [71, 183] width 11 height 9
click at [124, 203] on link "Skagit County Scorecard" at bounding box center [165, 212] width 154 height 18
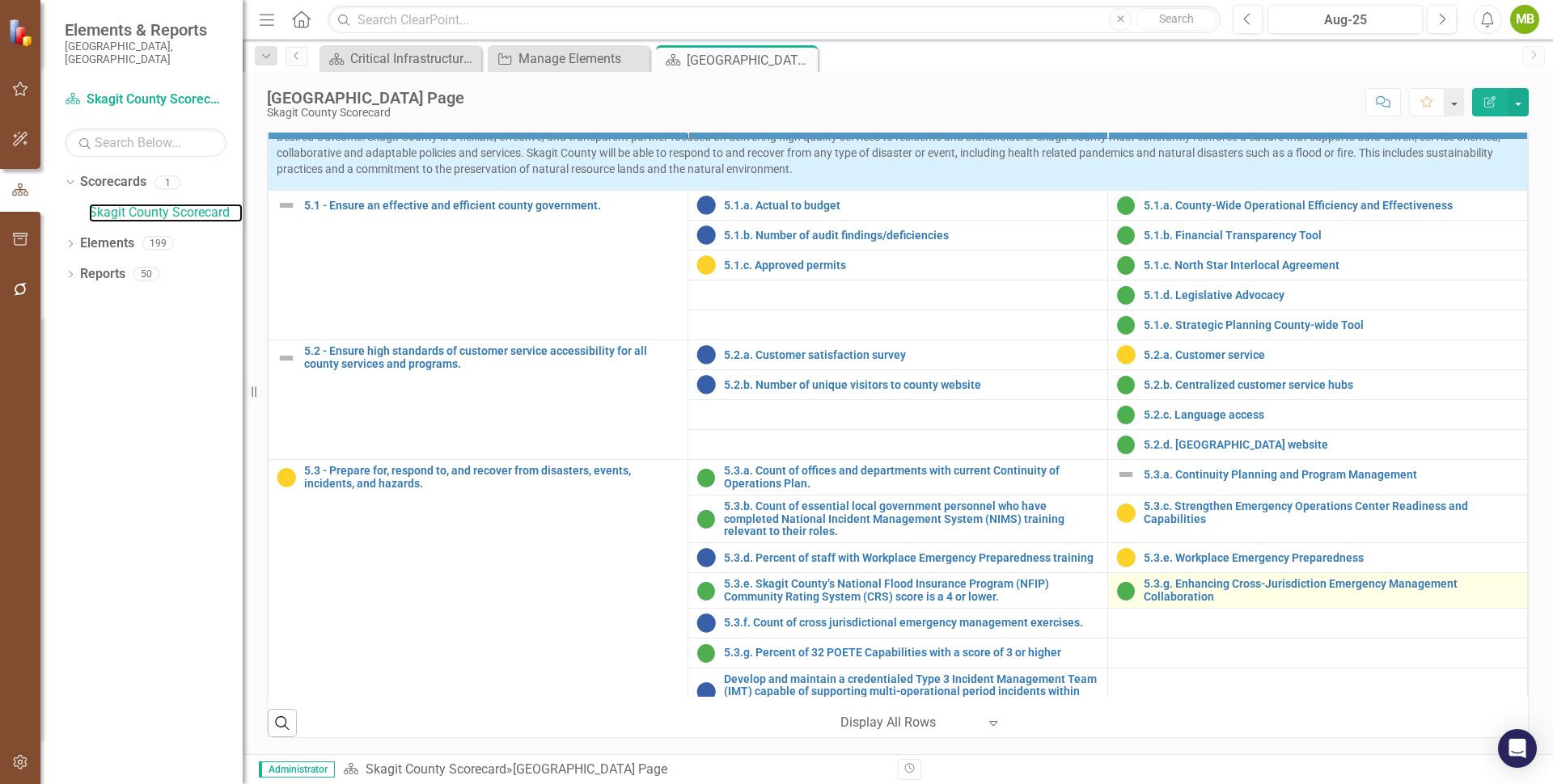
scroll to position [1946, 0]
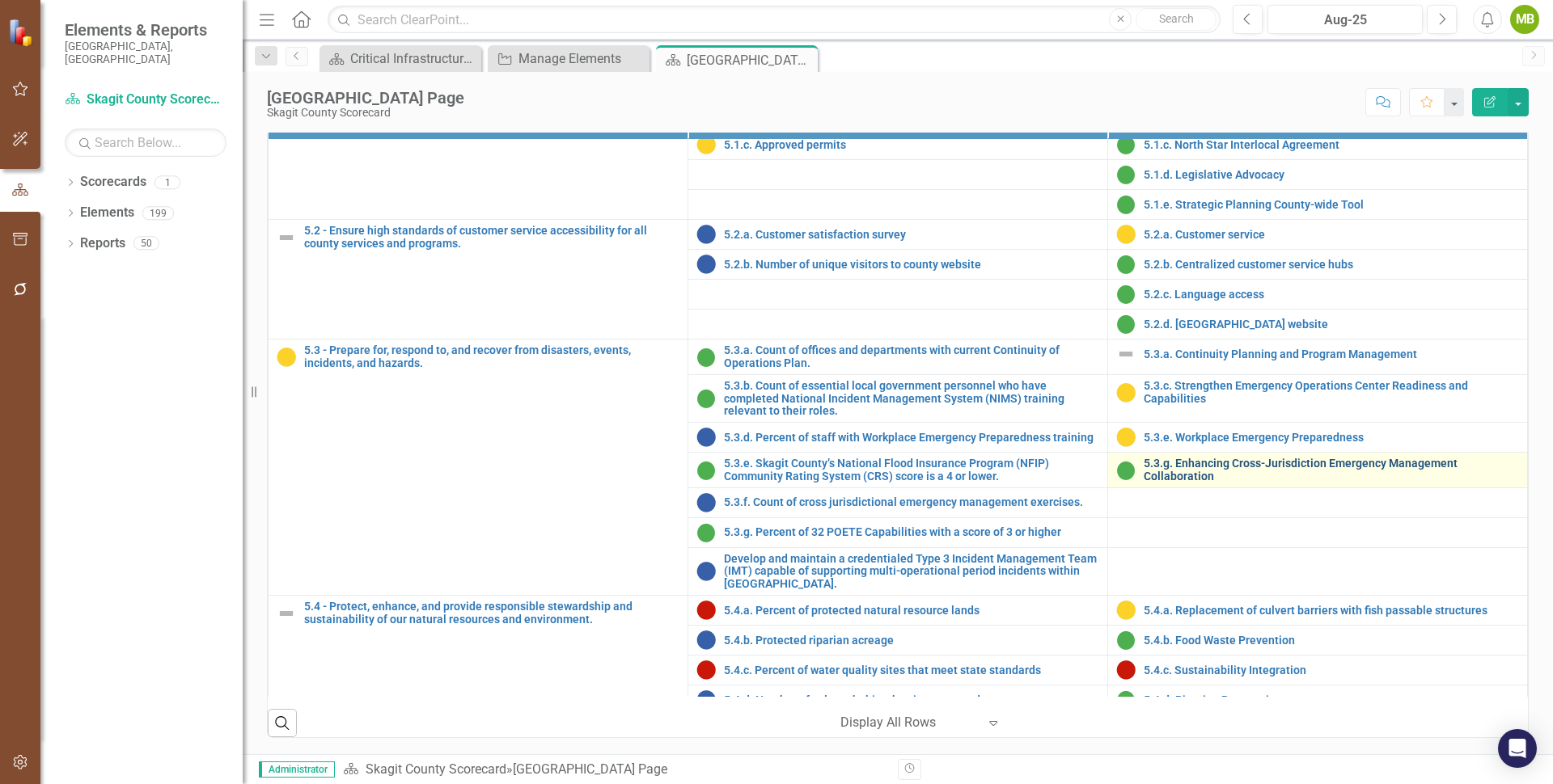
scroll to position [2075, 0]
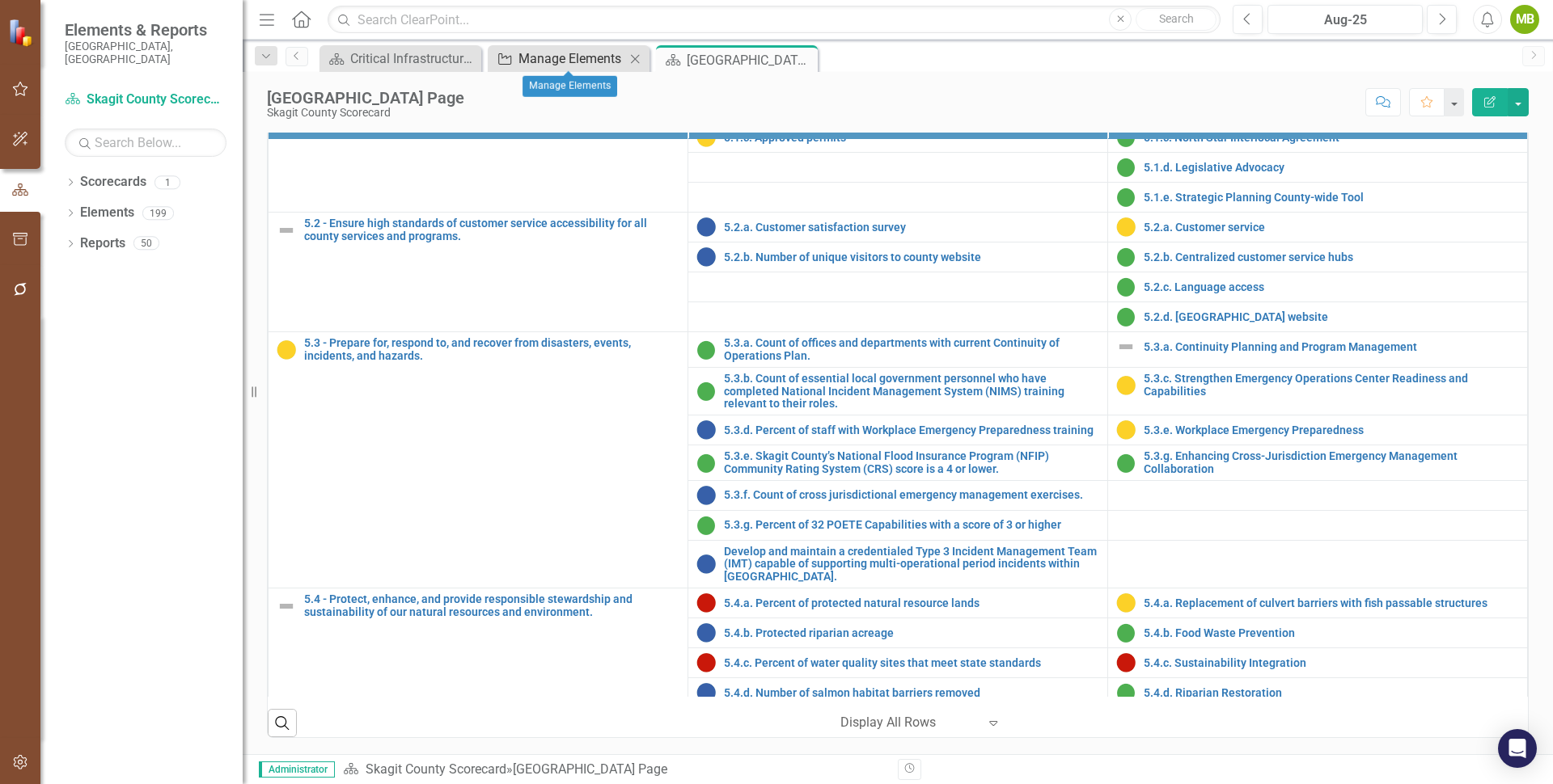
click at [564, 55] on div "Manage Elements" at bounding box center [572, 58] width 107 height 20
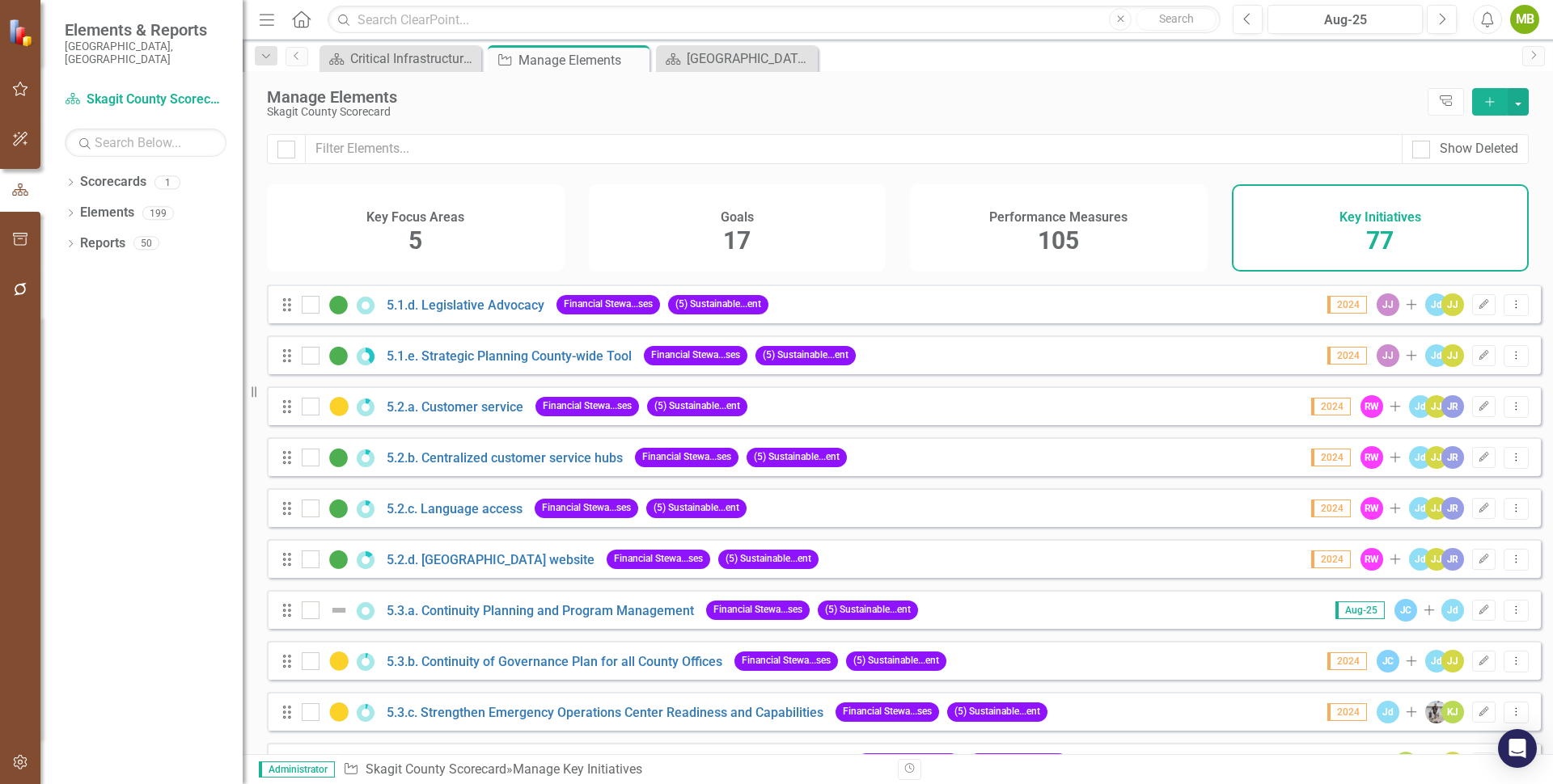
scroll to position [2653, 0]
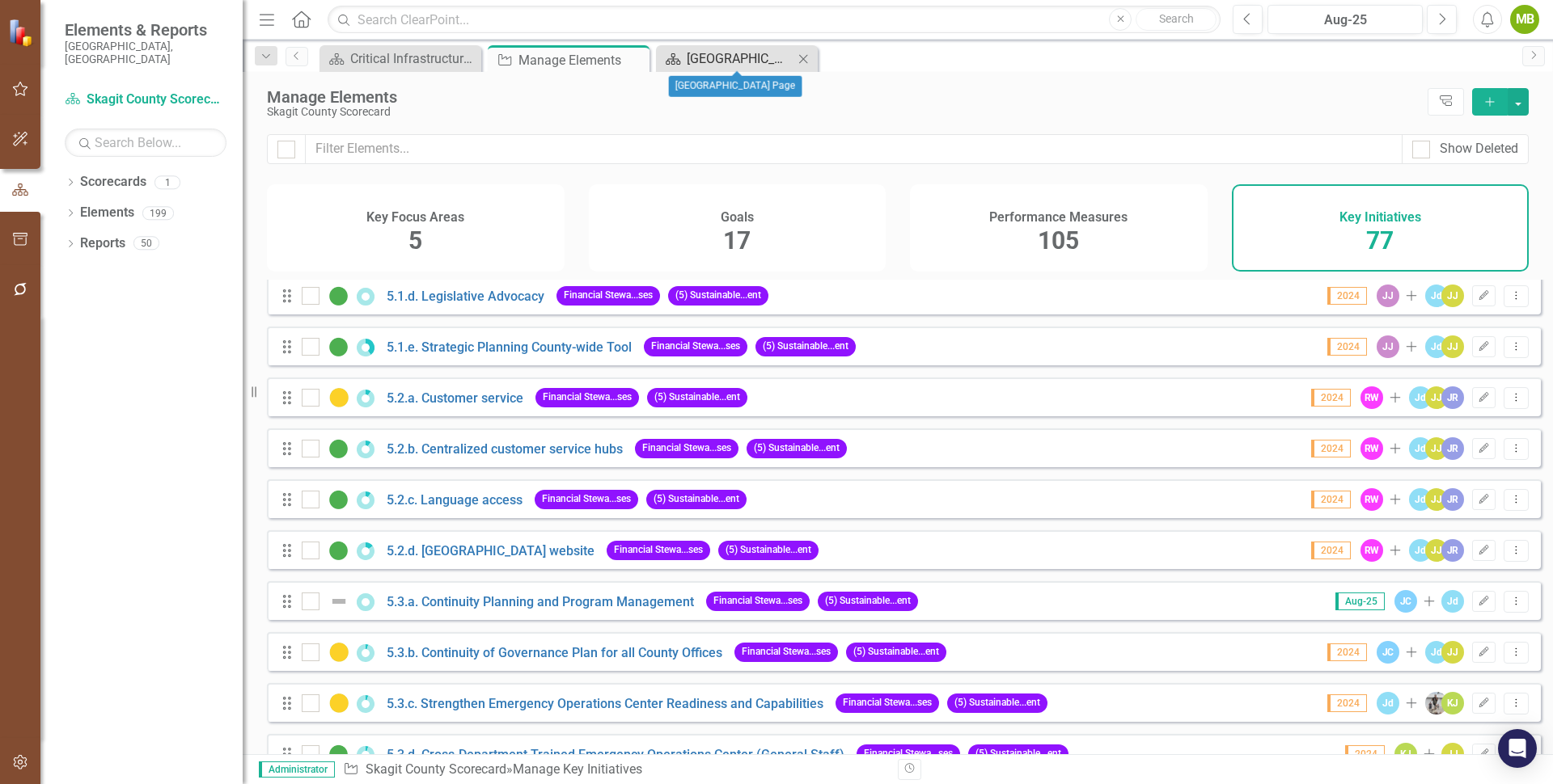
click at [740, 61] on div "[GEOGRAPHIC_DATA] Page" at bounding box center [740, 58] width 107 height 20
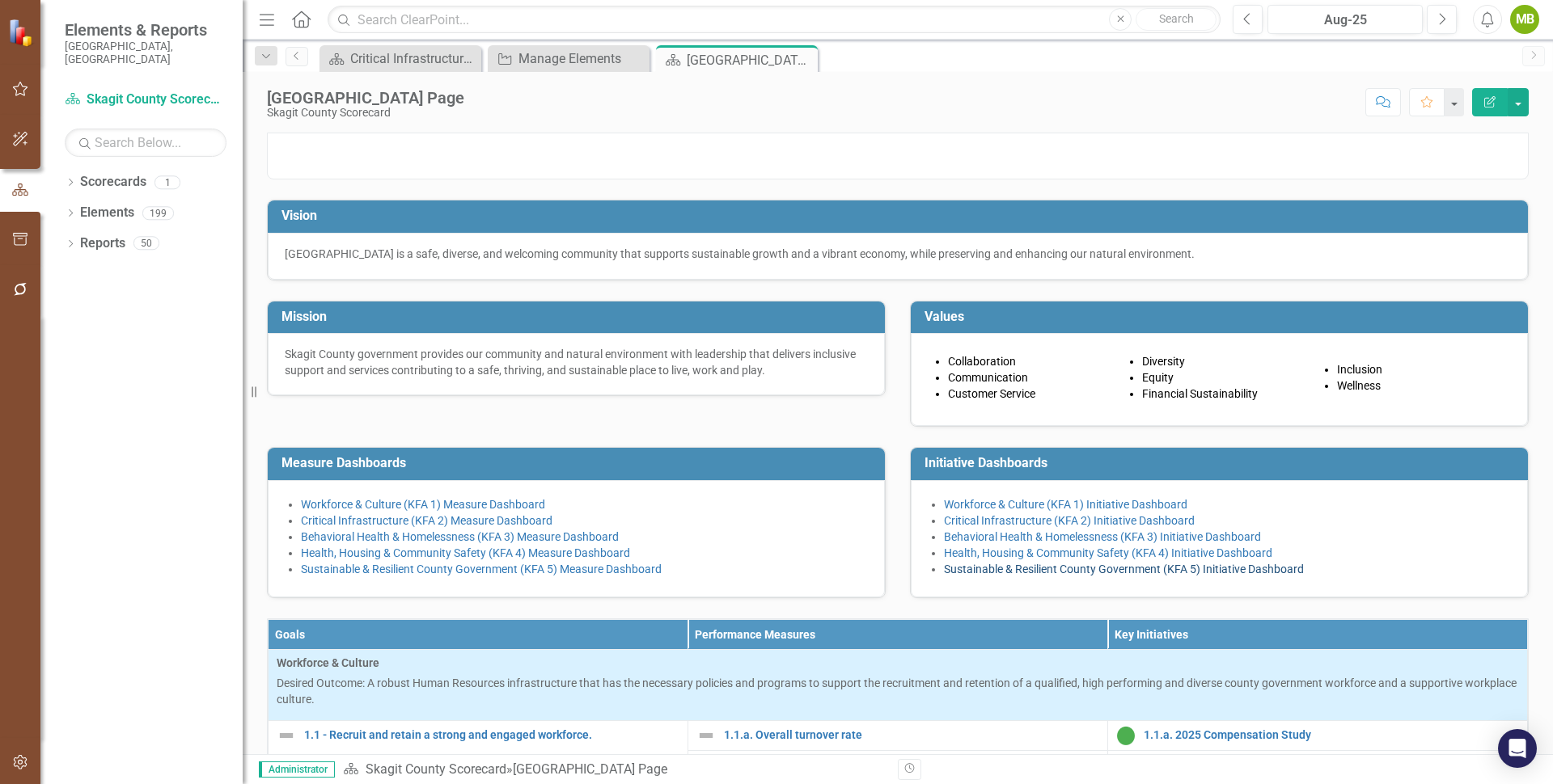
click at [982, 576] on link "Sustainable & Resilient County Government (KFA 5) Initiative Dashboard" at bounding box center [1123, 569] width 360 height 13
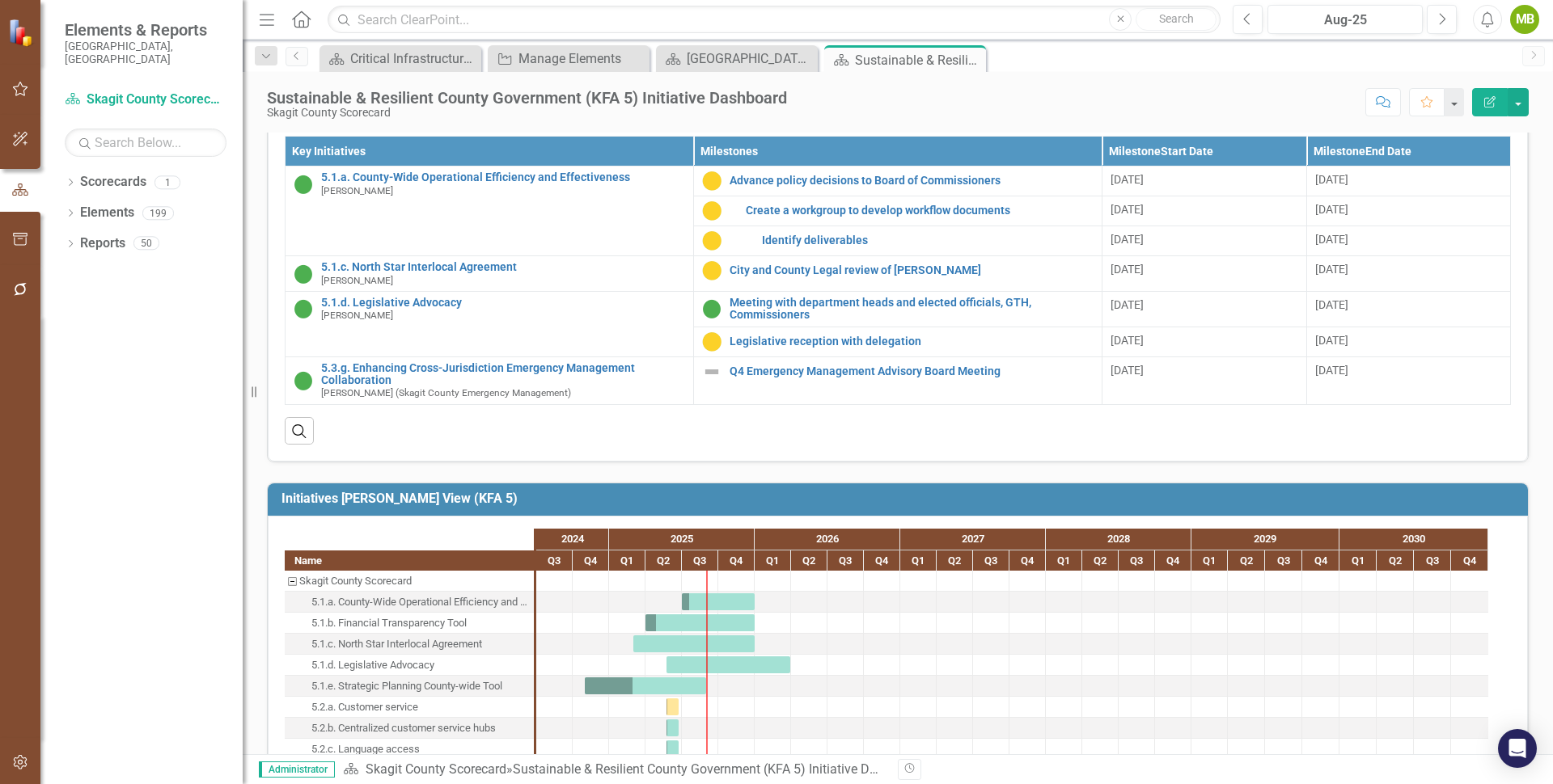
scroll to position [1095, 0]
click at [545, 60] on div "Manage Elements" at bounding box center [572, 58] width 107 height 20
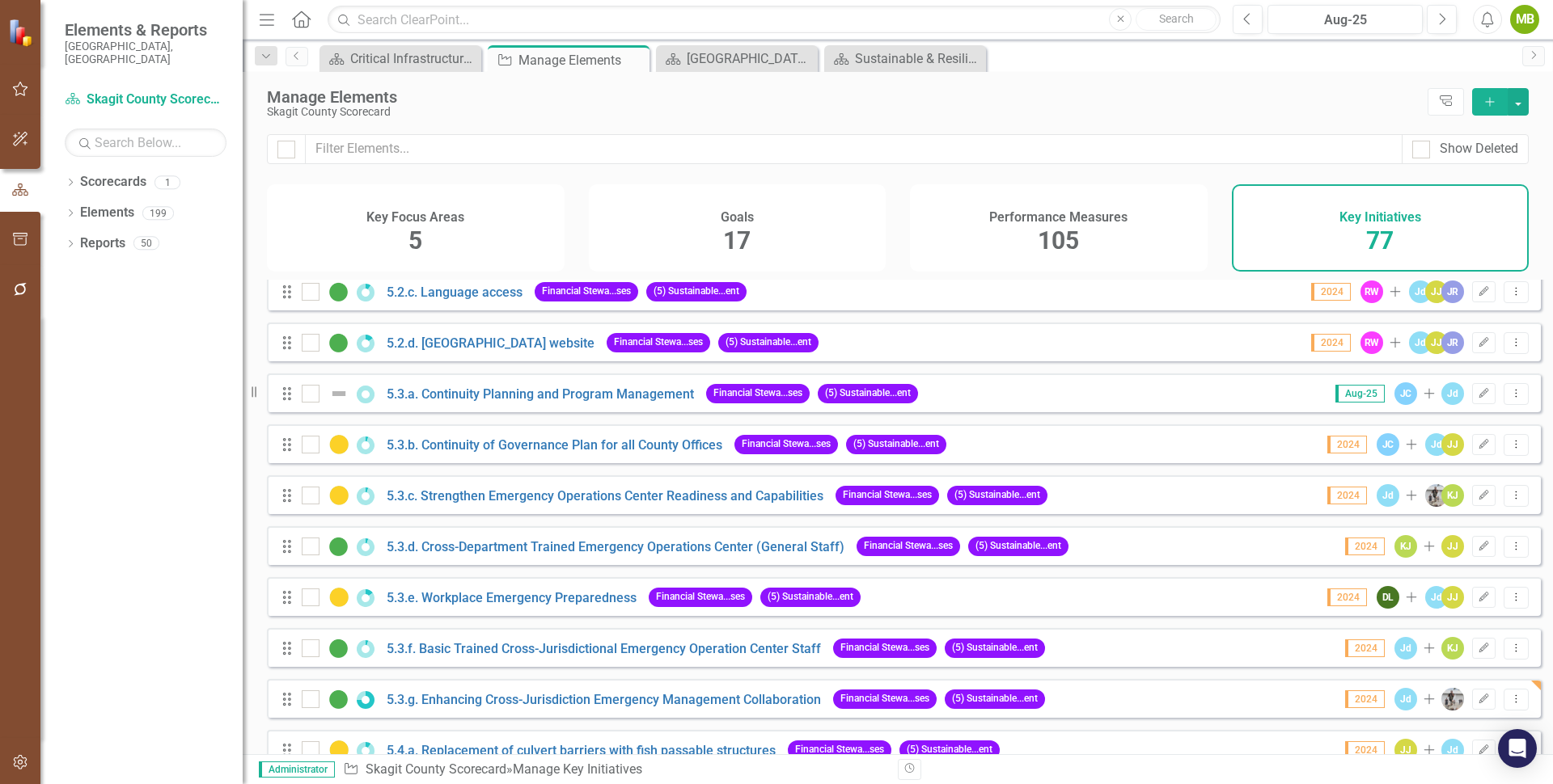
scroll to position [2821, 0]
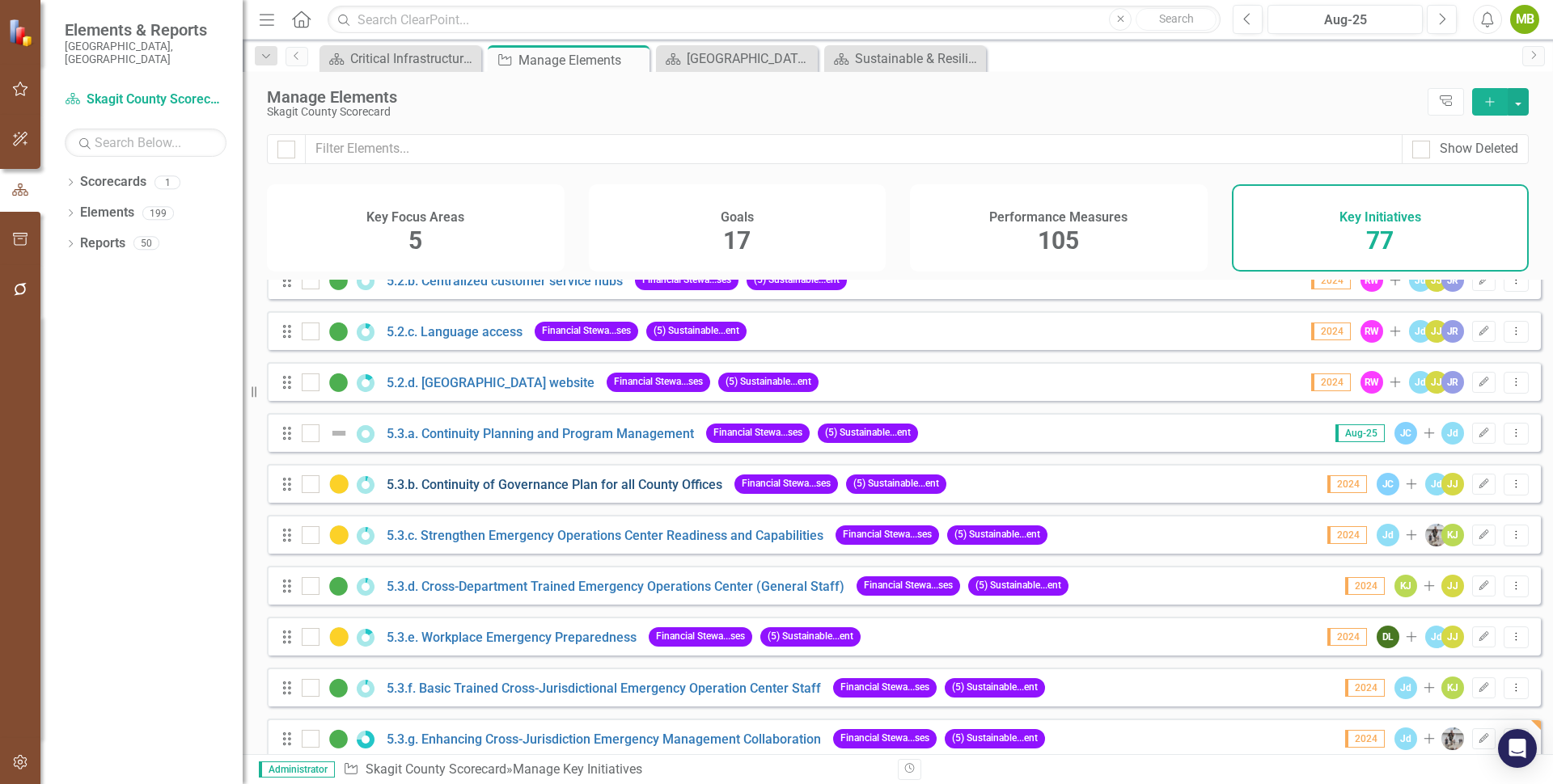
click at [621, 493] on link "5.3.b. Continuity of Governance Plan for all County Offices" at bounding box center [554, 485] width 335 height 15
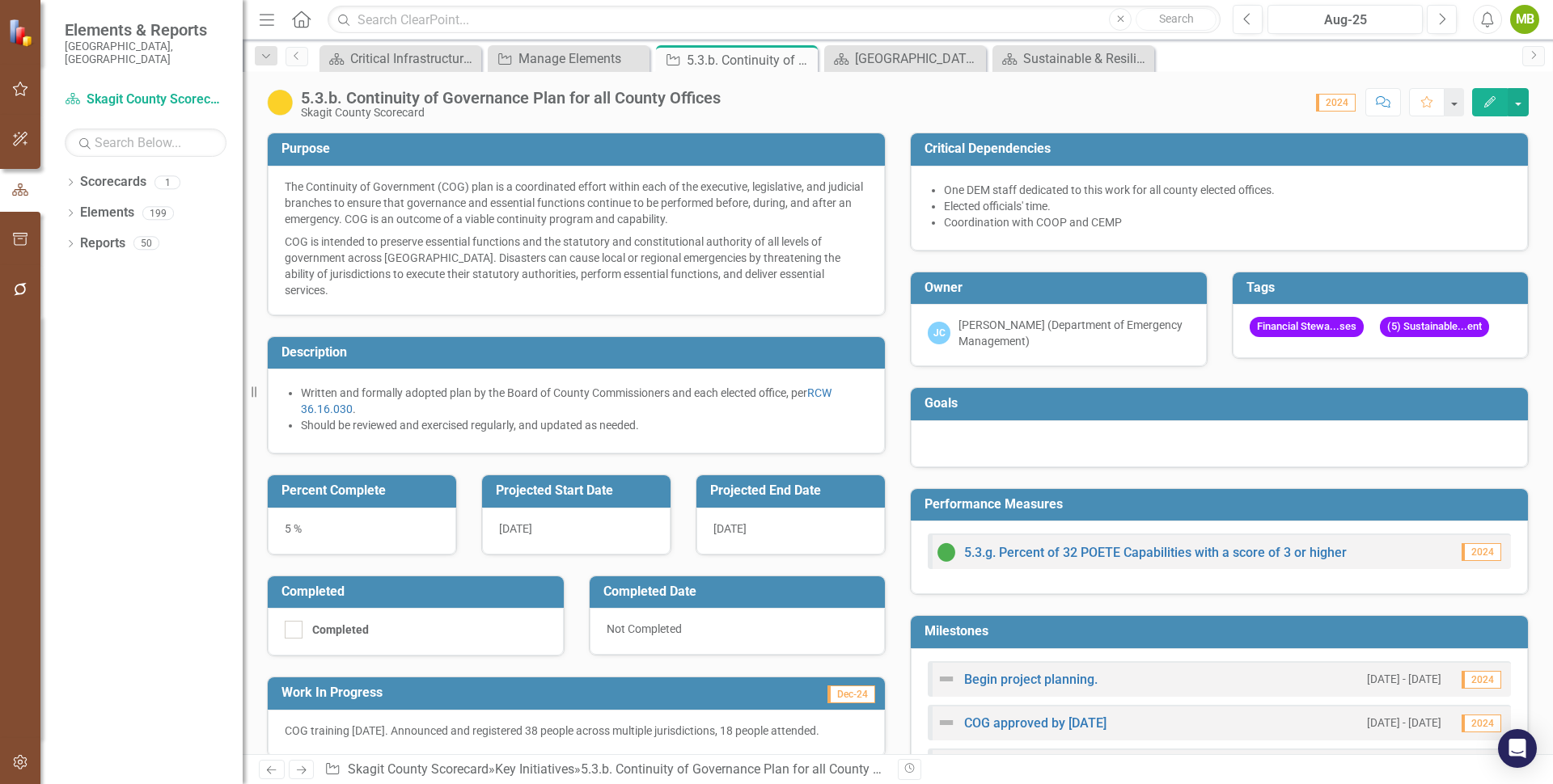
click at [1491, 97] on icon "Edit" at bounding box center [1489, 102] width 14 height 11
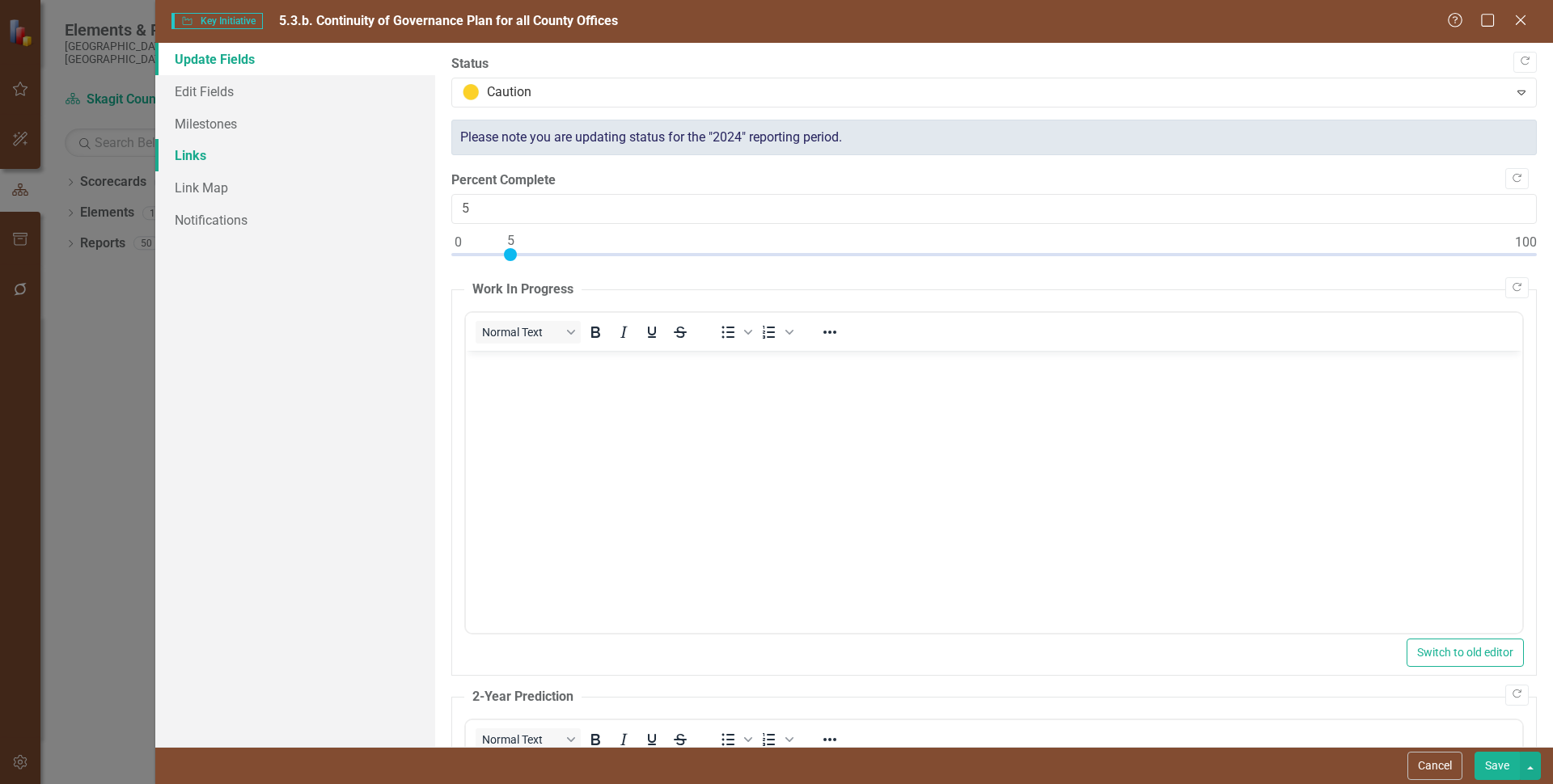
click at [219, 159] on link "Links" at bounding box center [295, 156] width 280 height 32
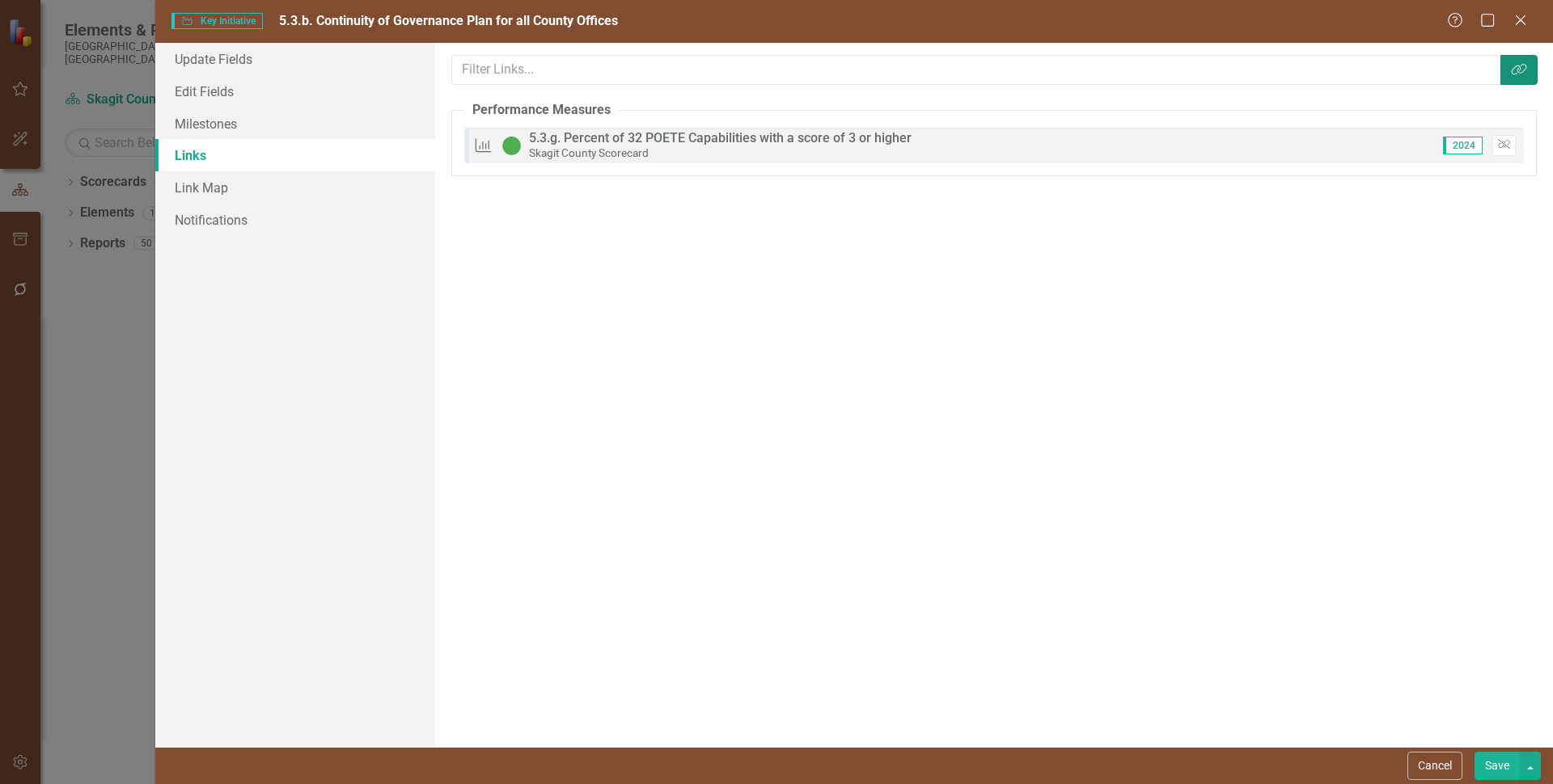
click at [1519, 68] on icon "Link Tag" at bounding box center [1519, 70] width 16 height 13
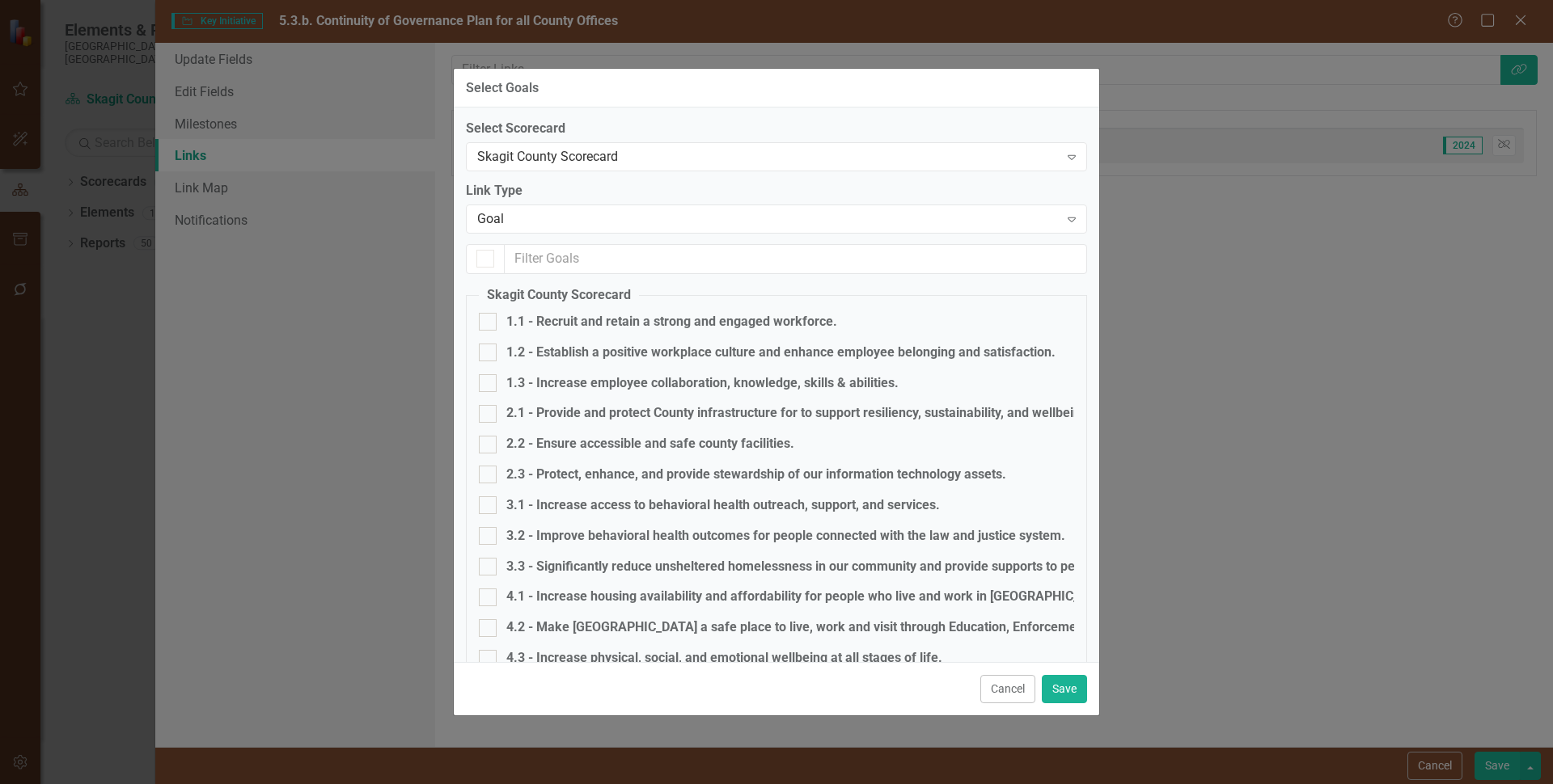
checkbox input "false"
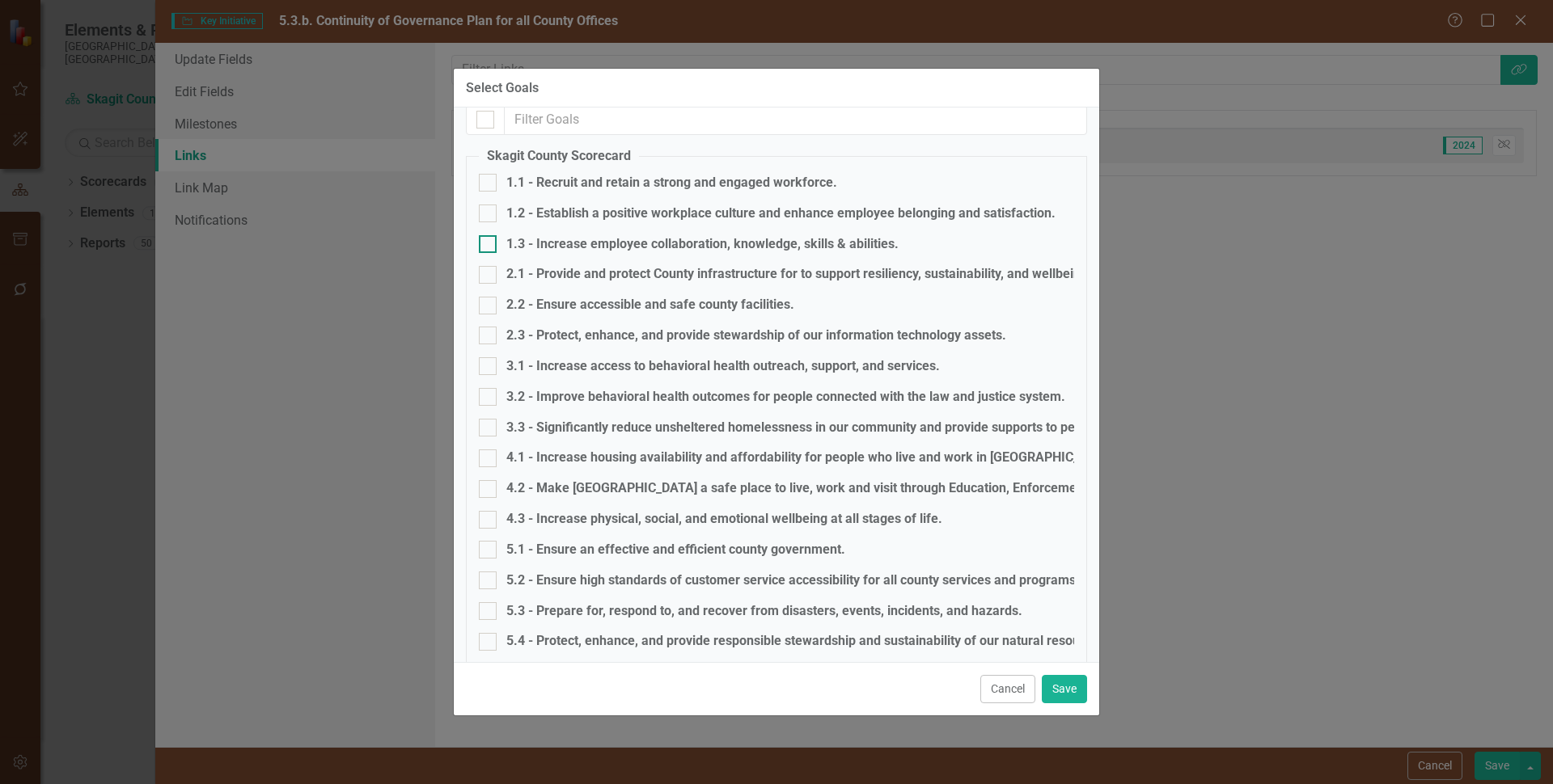
scroll to position [187, 0]
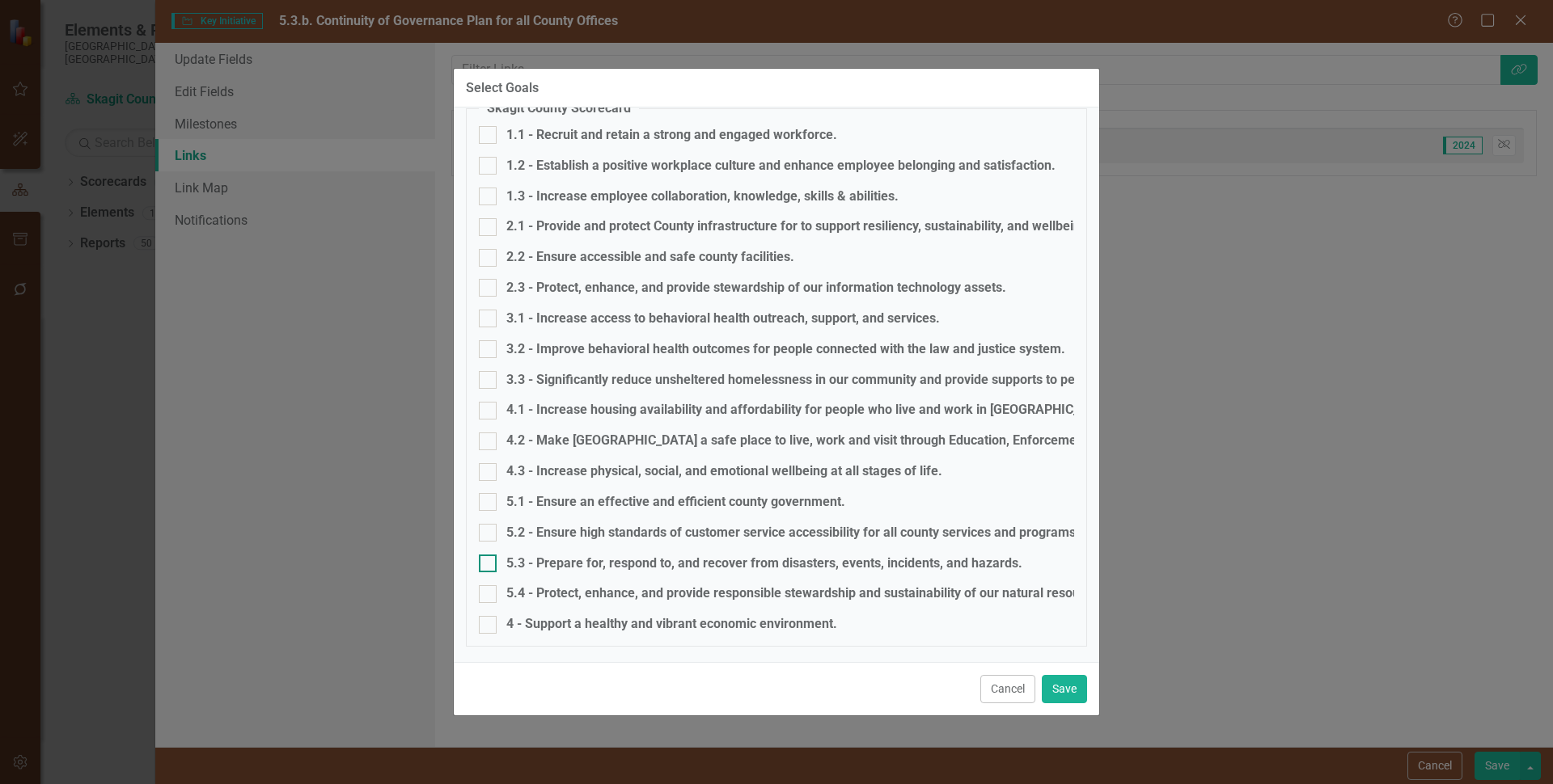
click at [488, 562] on div at bounding box center [487, 563] width 18 height 18
click at [488, 562] on input "5.3 - Prepare for, respond to, and recover from disasters, events, incidents, a…" at bounding box center [483, 560] width 11 height 11
checkbox input "true"
click at [1063, 682] on button "Save" at bounding box center [1064, 689] width 45 height 29
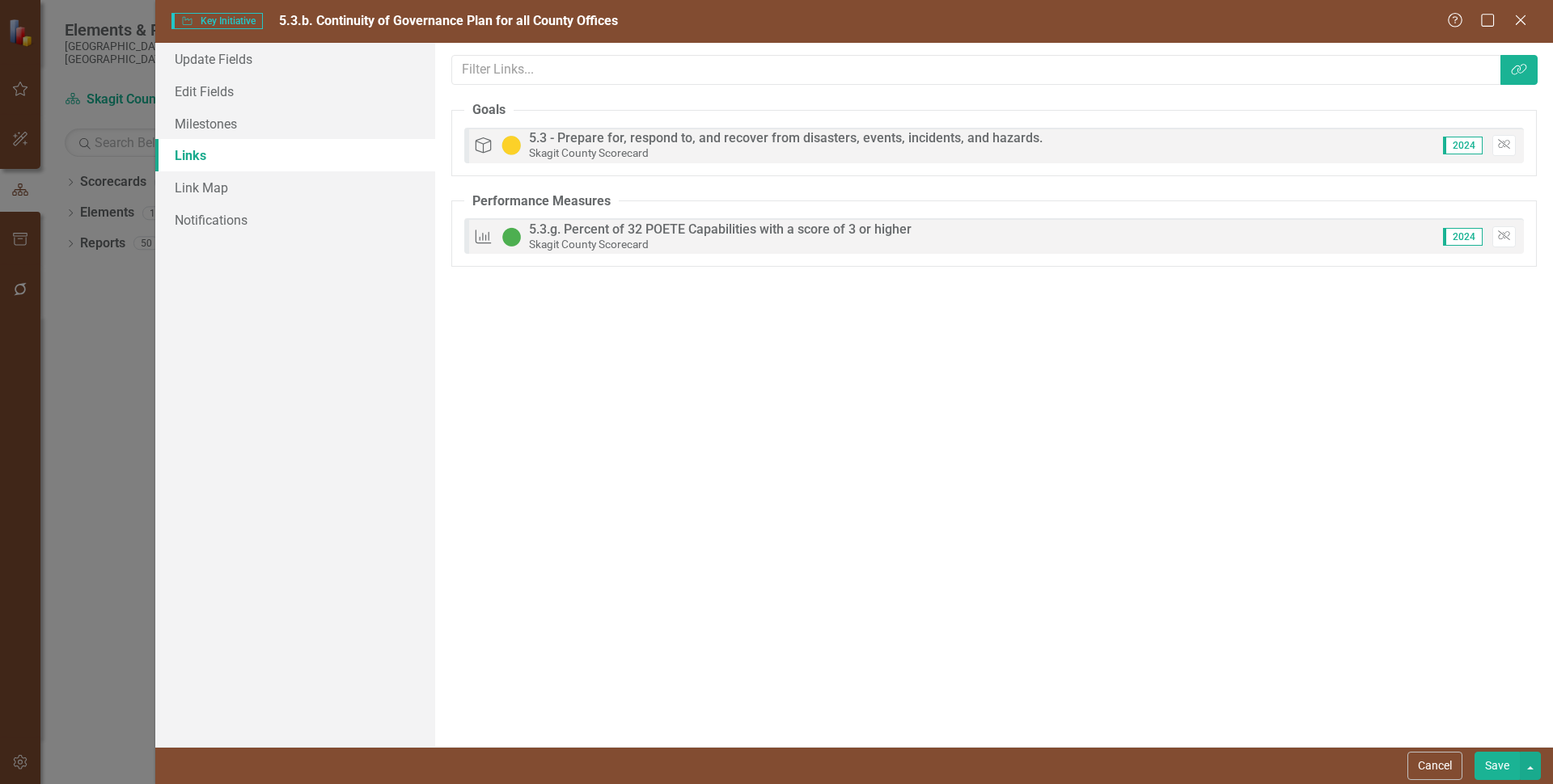
click at [1496, 767] on button "Save" at bounding box center [1497, 766] width 45 height 29
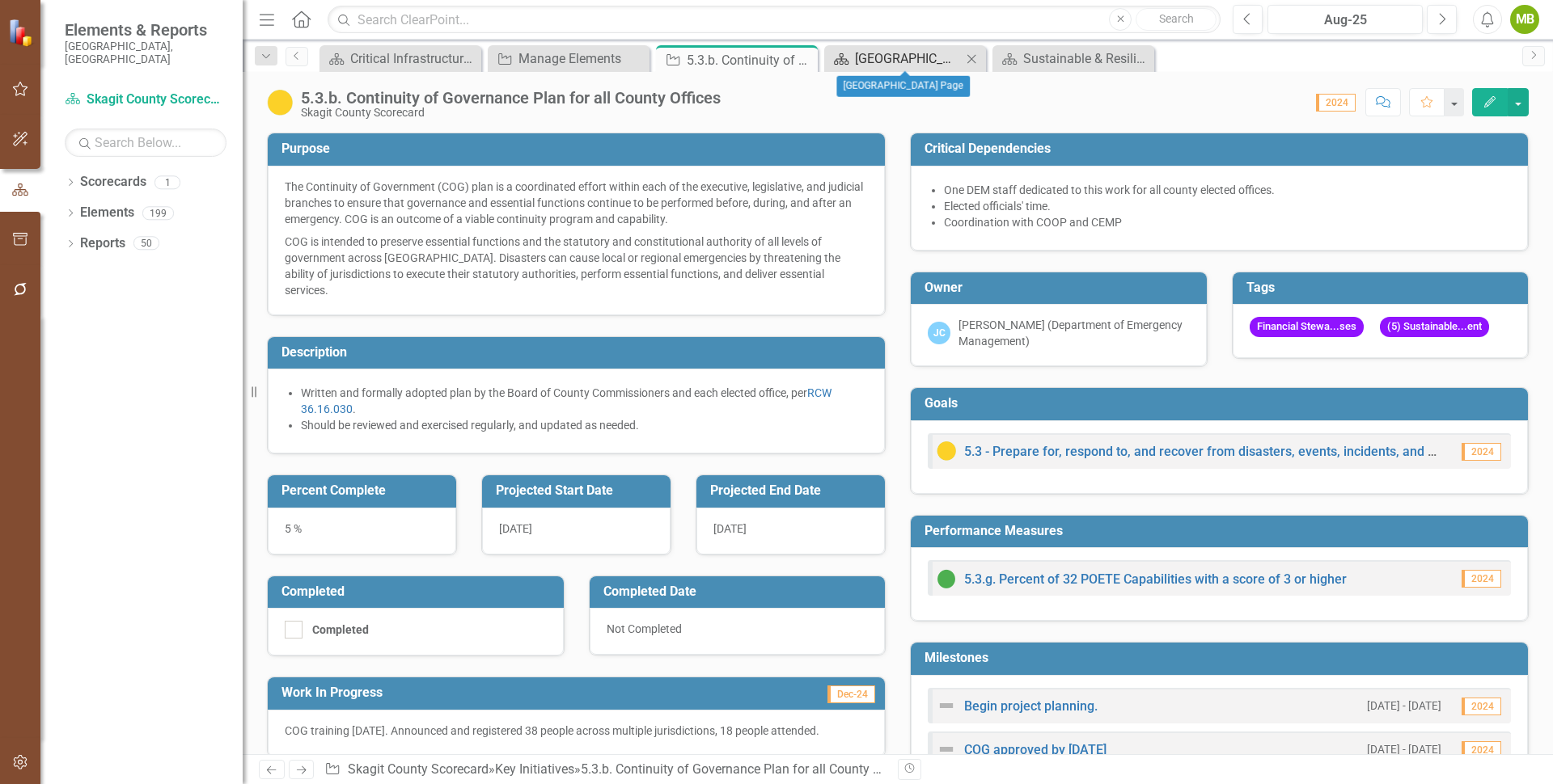
click at [875, 60] on div "[GEOGRAPHIC_DATA] Page" at bounding box center [908, 58] width 107 height 20
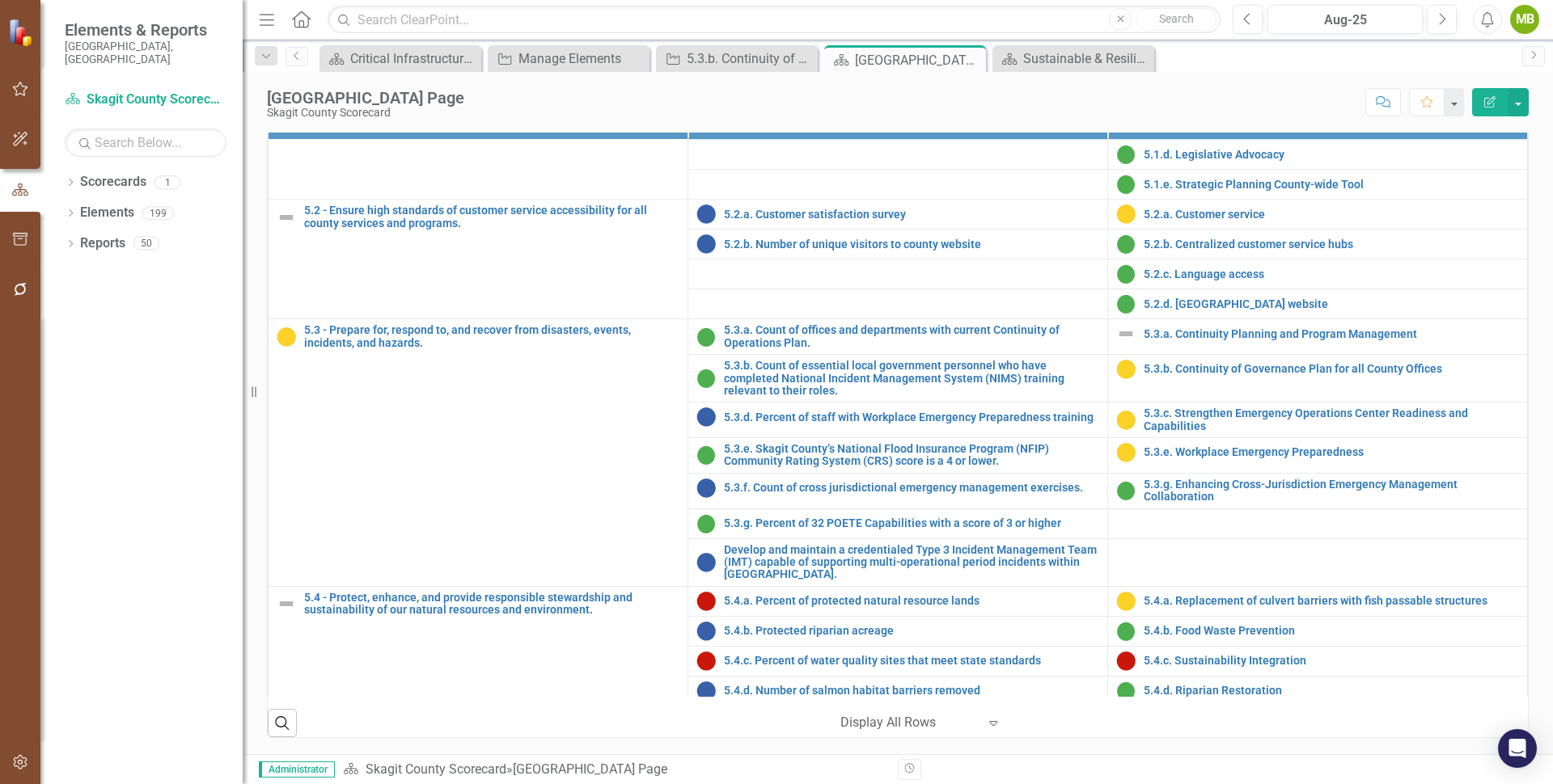
scroll to position [2084, 0]
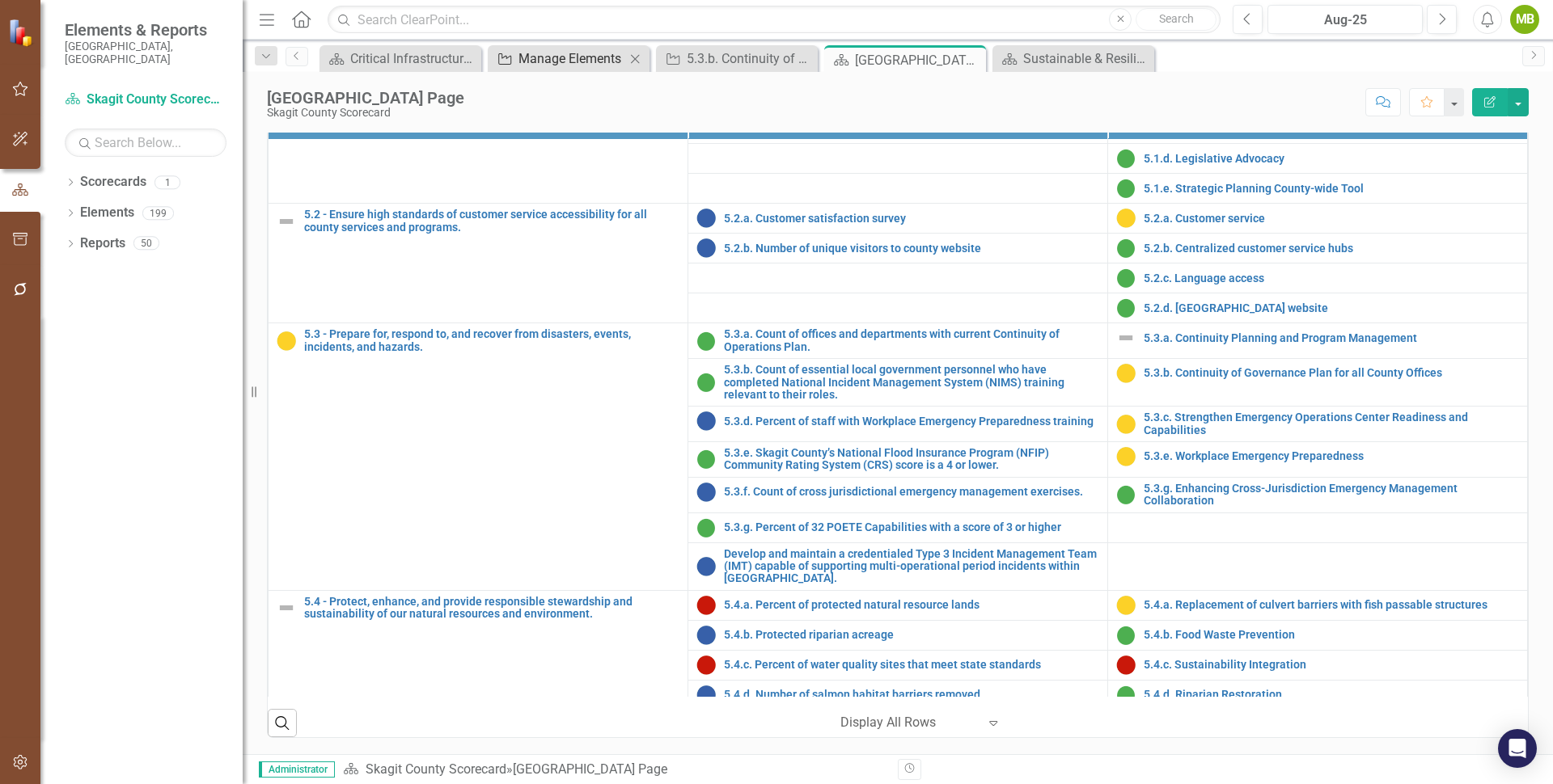
click at [582, 61] on div "Manage Elements" at bounding box center [572, 58] width 107 height 20
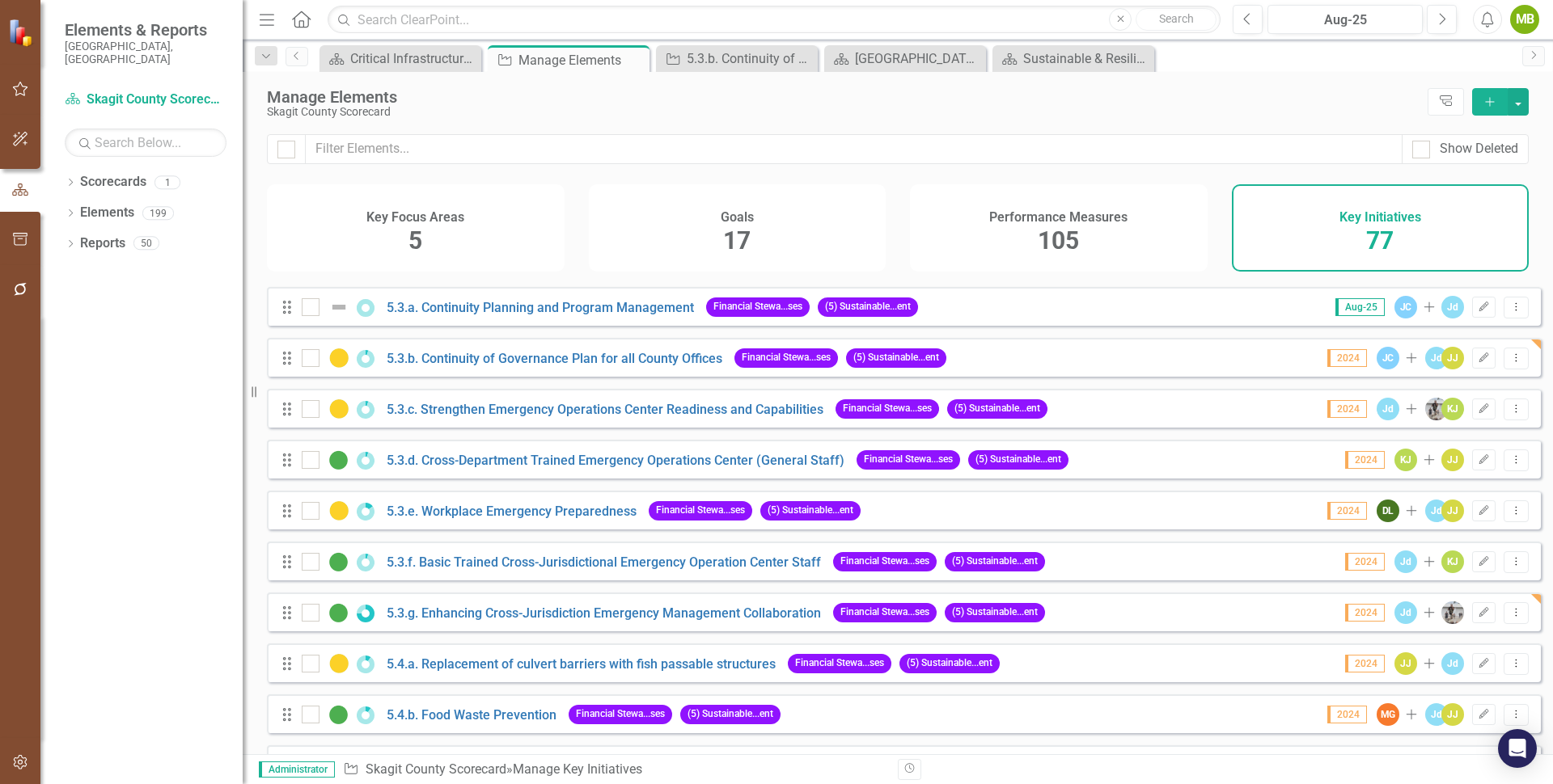
scroll to position [2945, 0]
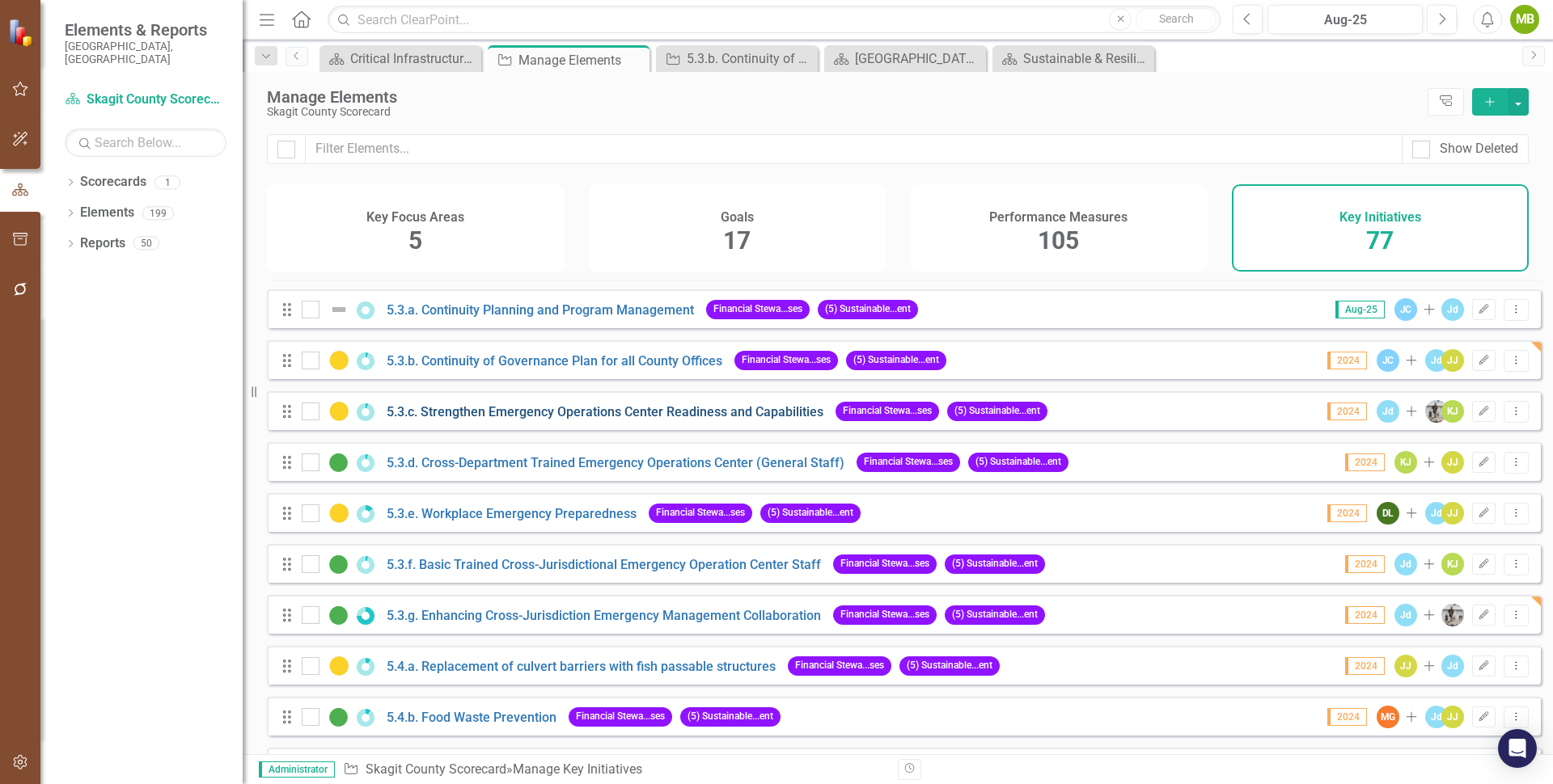
click at [735, 419] on link "5.3.c. Strengthen Emergency Operations Center Readiness and Capabilities" at bounding box center [605, 412] width 436 height 15
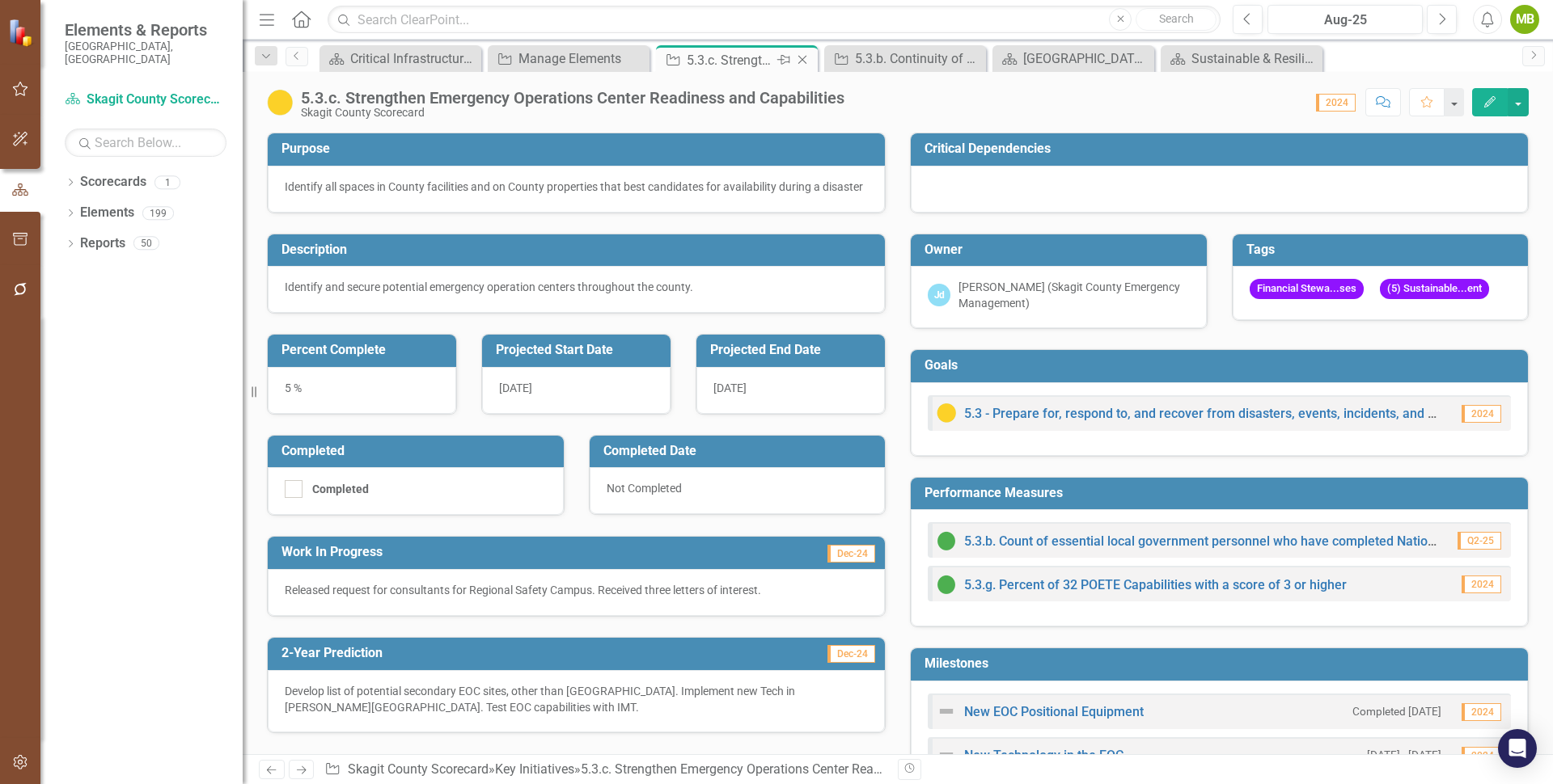
click at [799, 53] on icon "Close" at bounding box center [801, 60] width 16 height 13
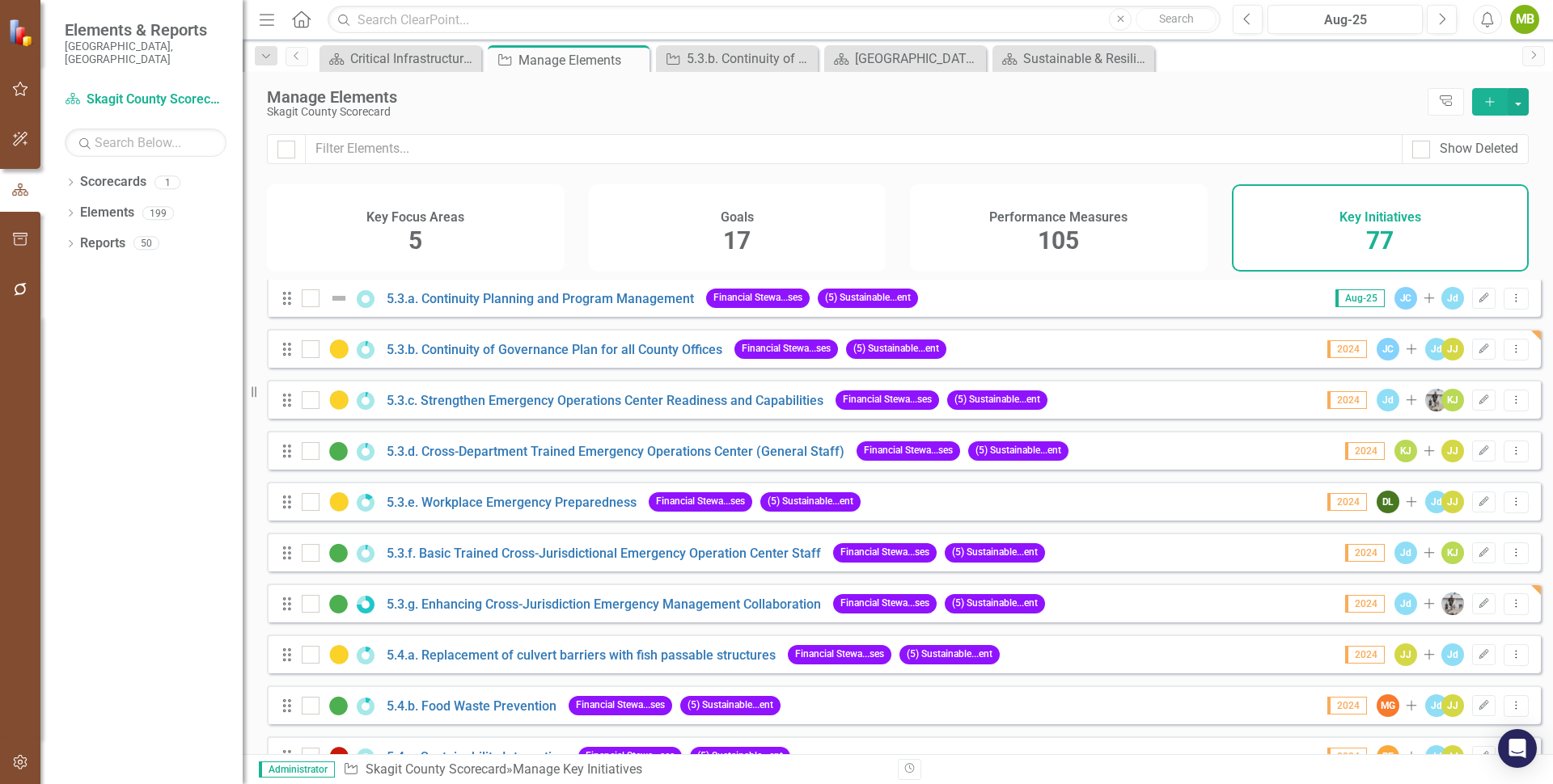
scroll to position [2948, 0]
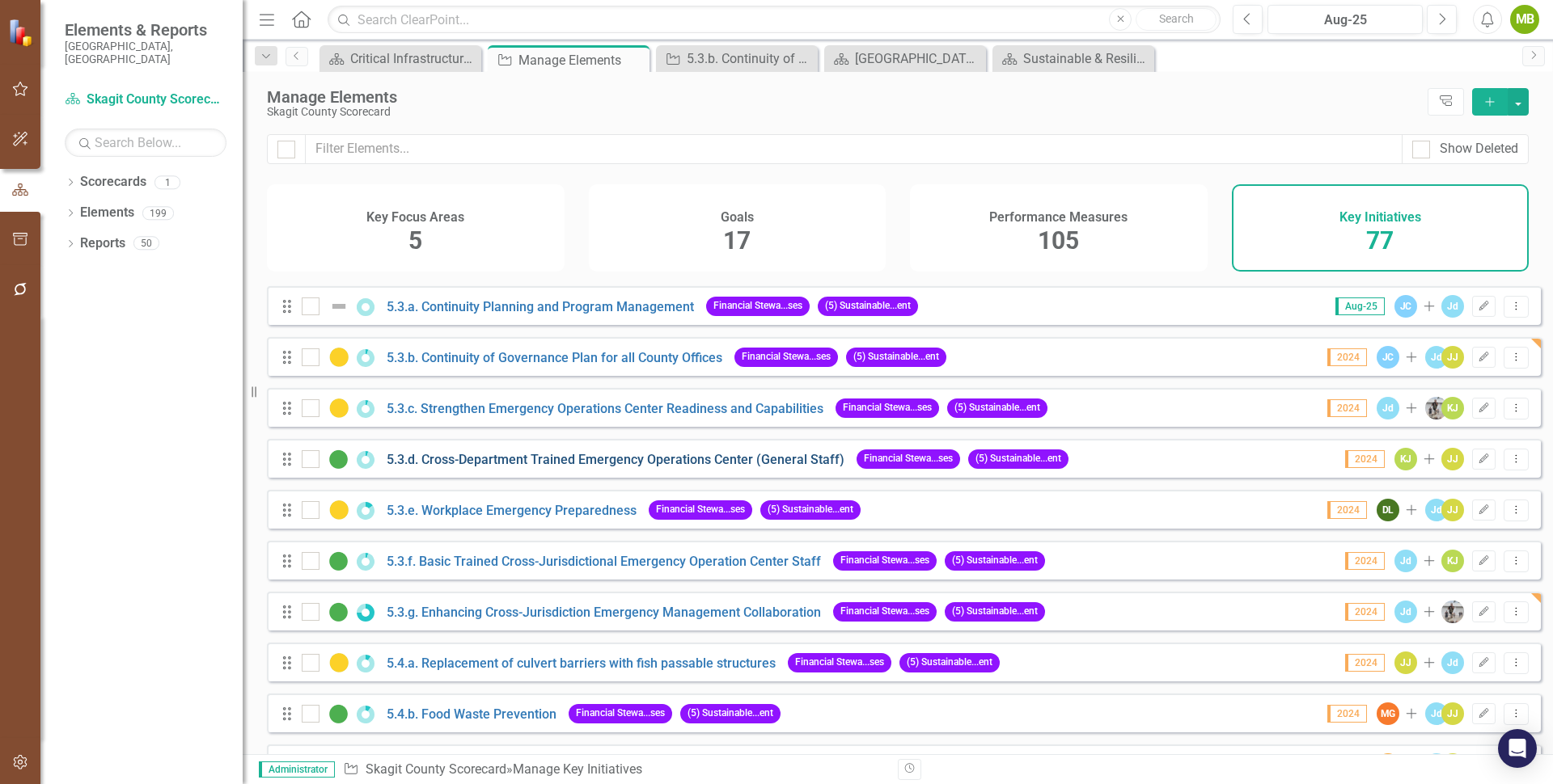
click at [475, 467] on link "5.3.d. Cross-Department Trained Emergency Operations Center (General Staff)" at bounding box center [615, 459] width 457 height 15
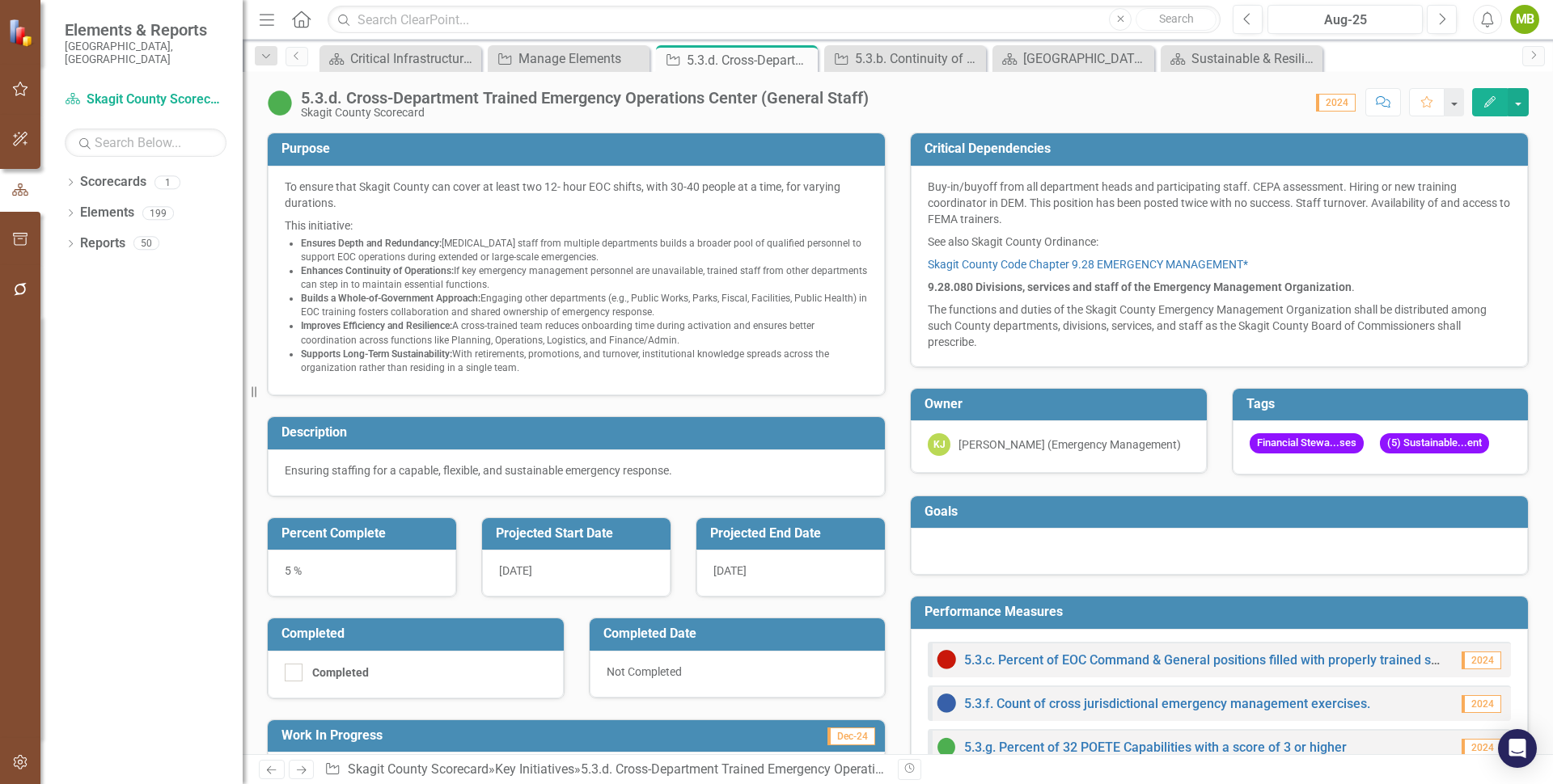
click at [1491, 100] on icon "Edit" at bounding box center [1489, 102] width 14 height 11
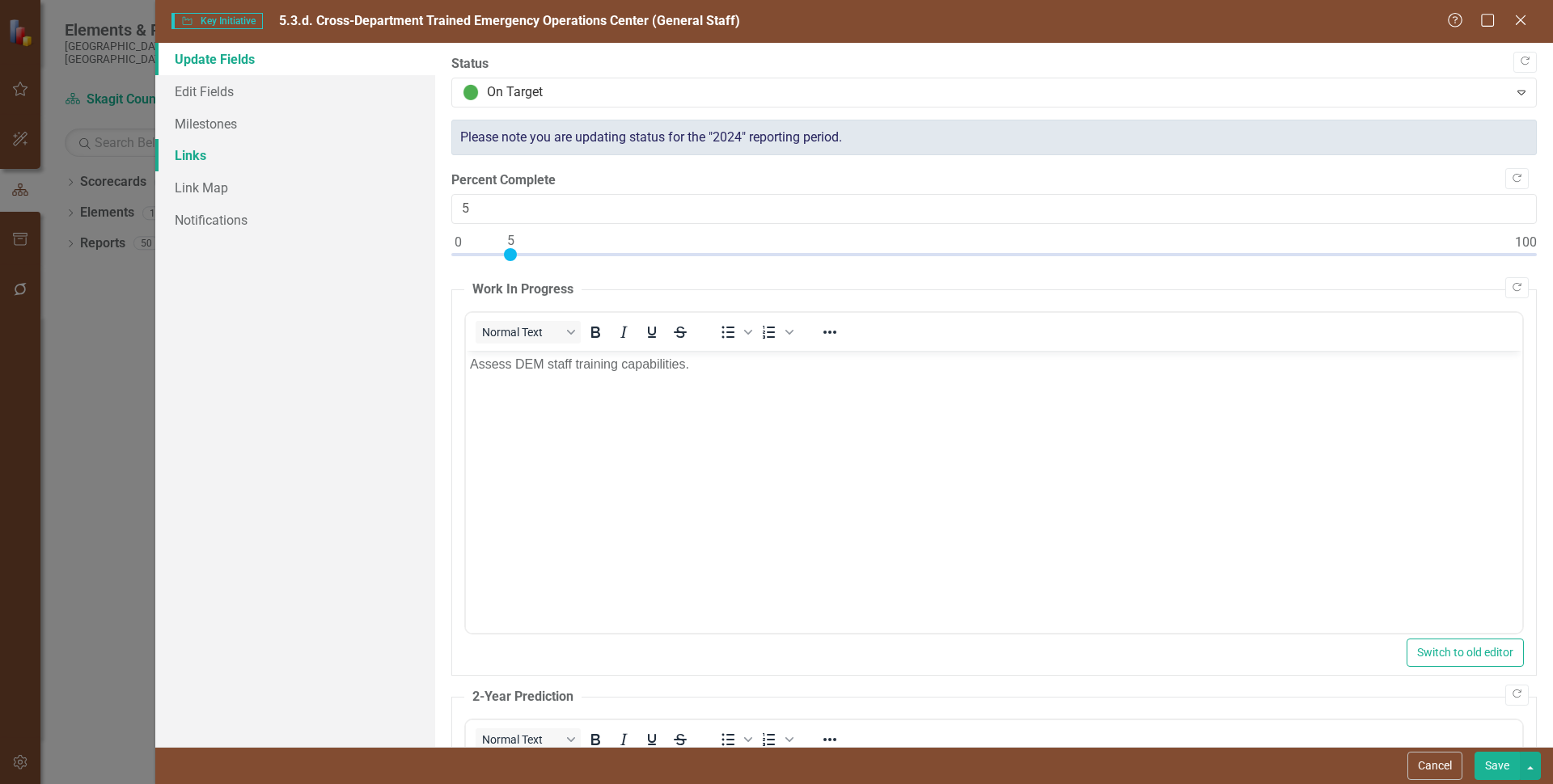
click at [194, 153] on link "Links" at bounding box center [295, 156] width 280 height 32
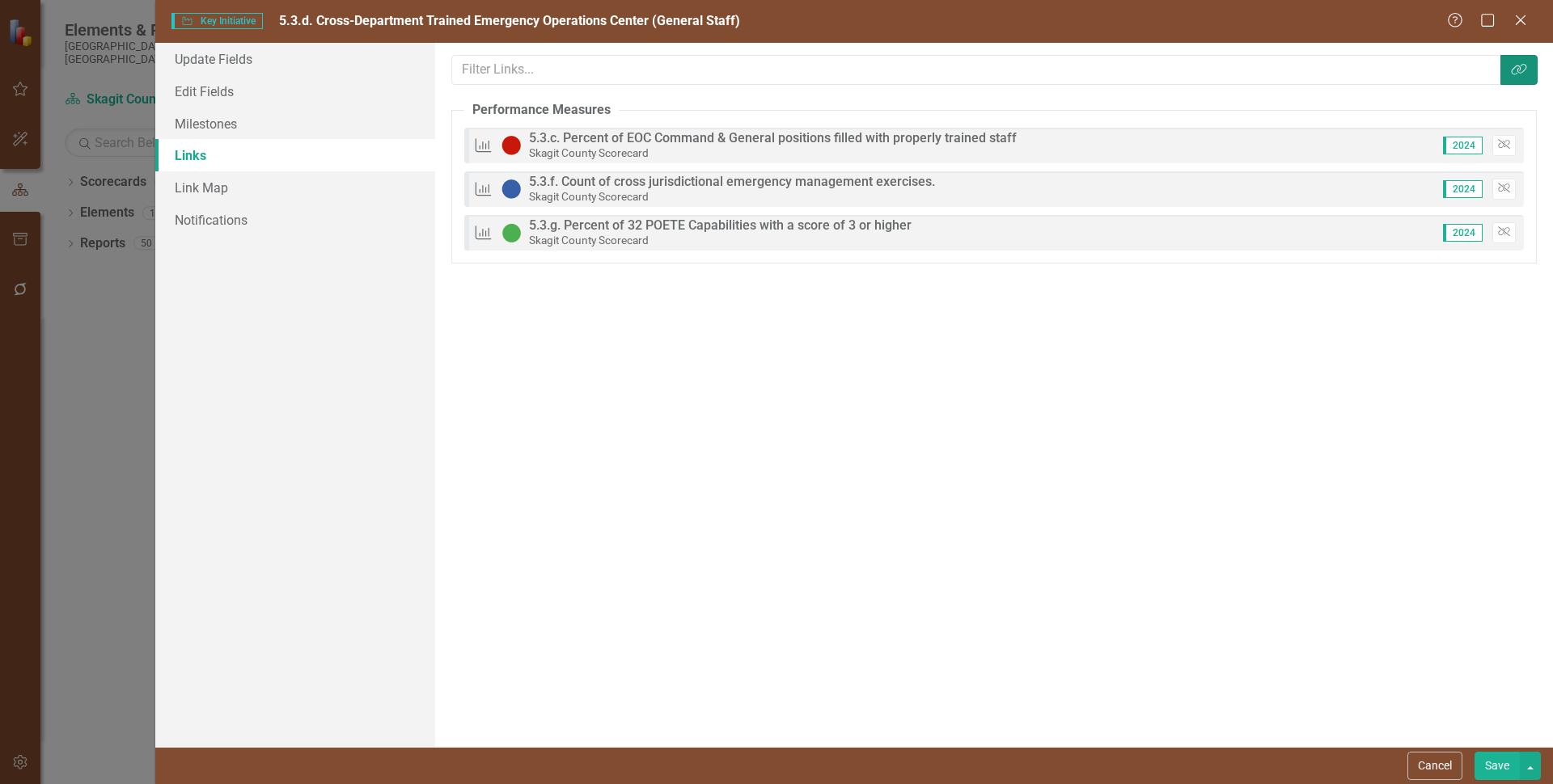
click at [1521, 71] on icon "Link Tag" at bounding box center [1519, 70] width 16 height 13
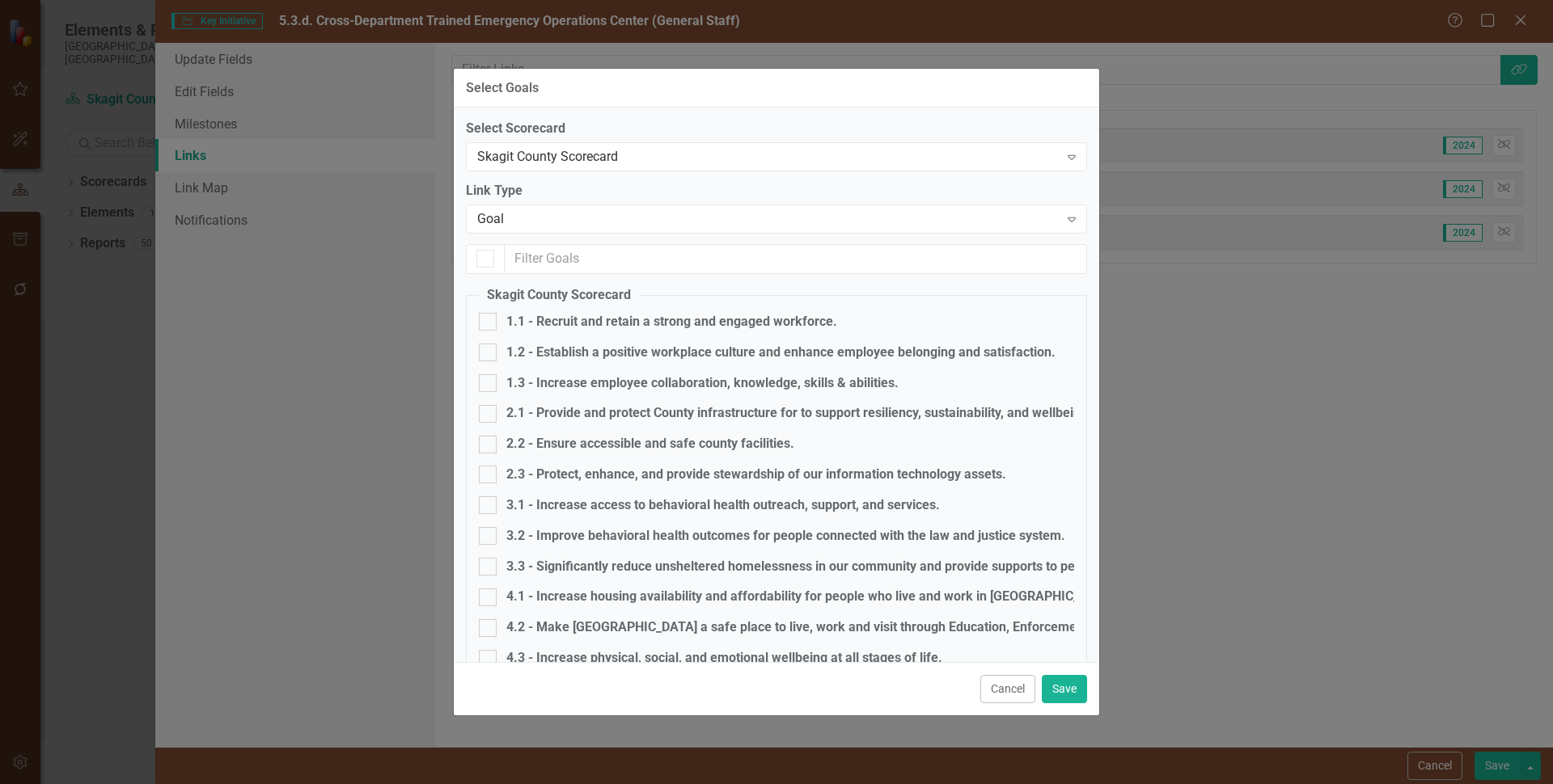
checkbox input "false"
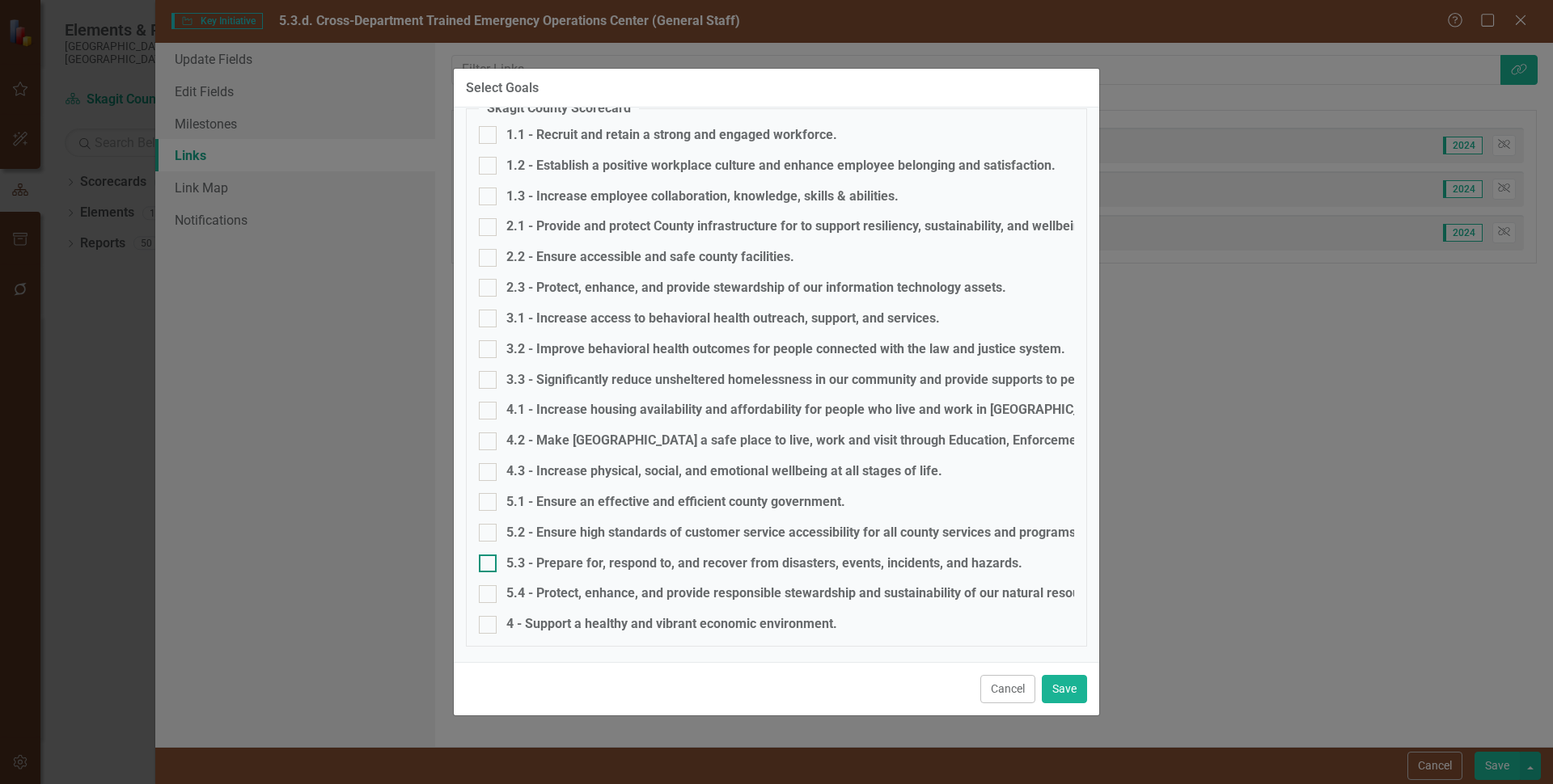
click at [488, 562] on input "5.3 - Prepare for, respond to, and recover from disasters, events, incidents, a…" at bounding box center [483, 560] width 11 height 11
checkbox input "true"
click at [1063, 683] on button "Save" at bounding box center [1064, 689] width 45 height 29
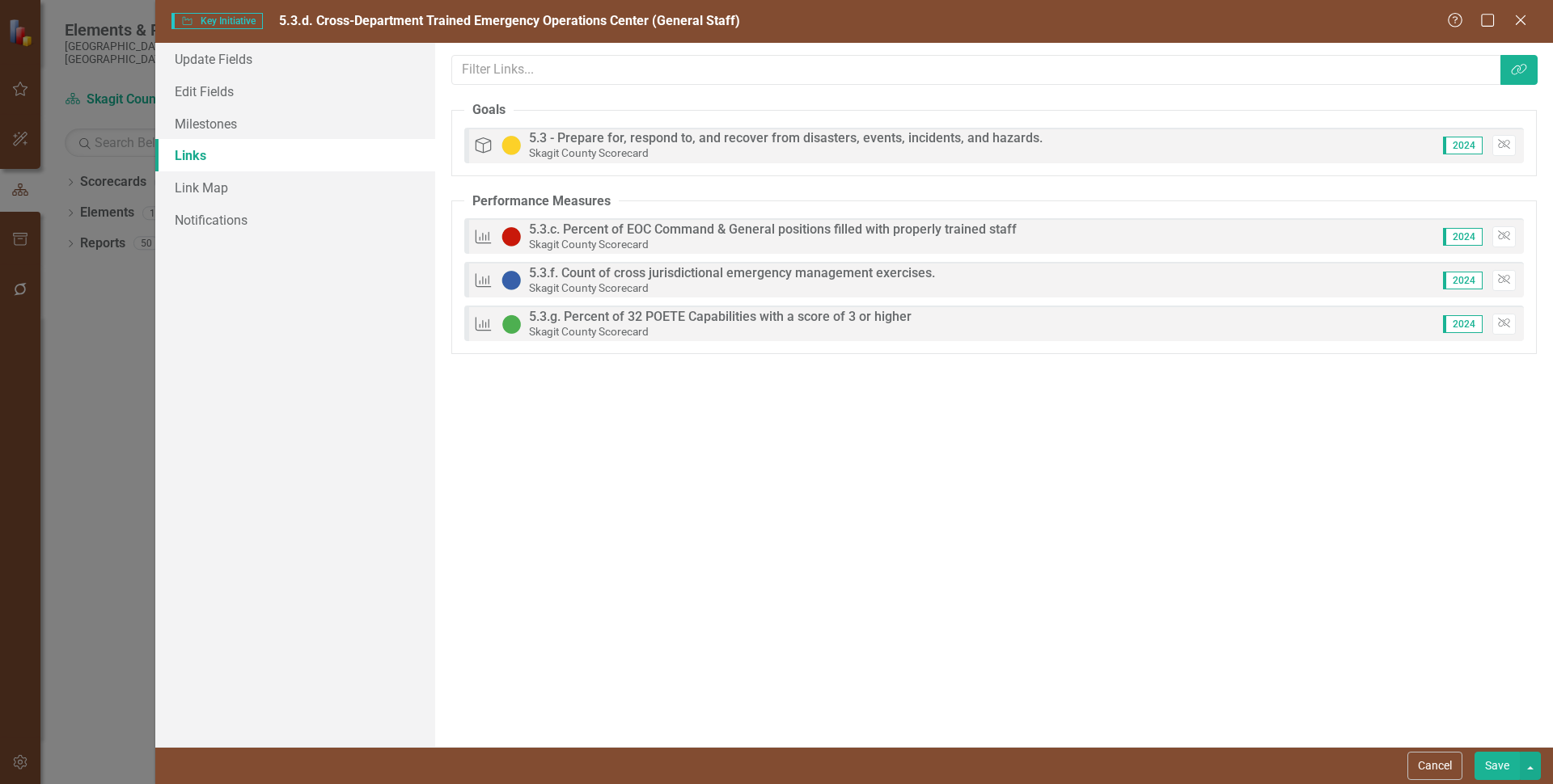
click at [1499, 768] on button "Save" at bounding box center [1497, 766] width 45 height 29
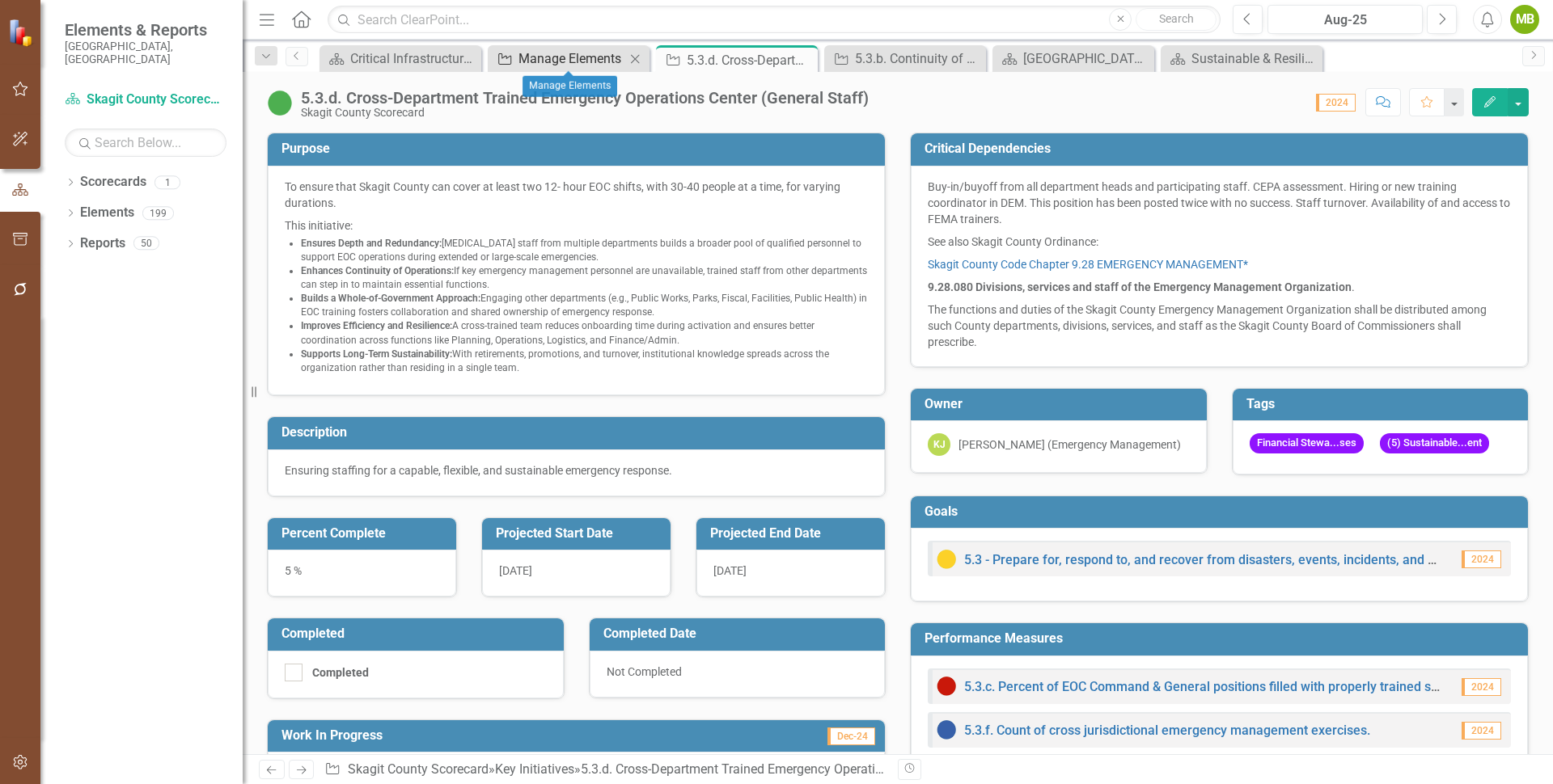
click at [582, 57] on div "Manage Elements" at bounding box center [572, 58] width 107 height 20
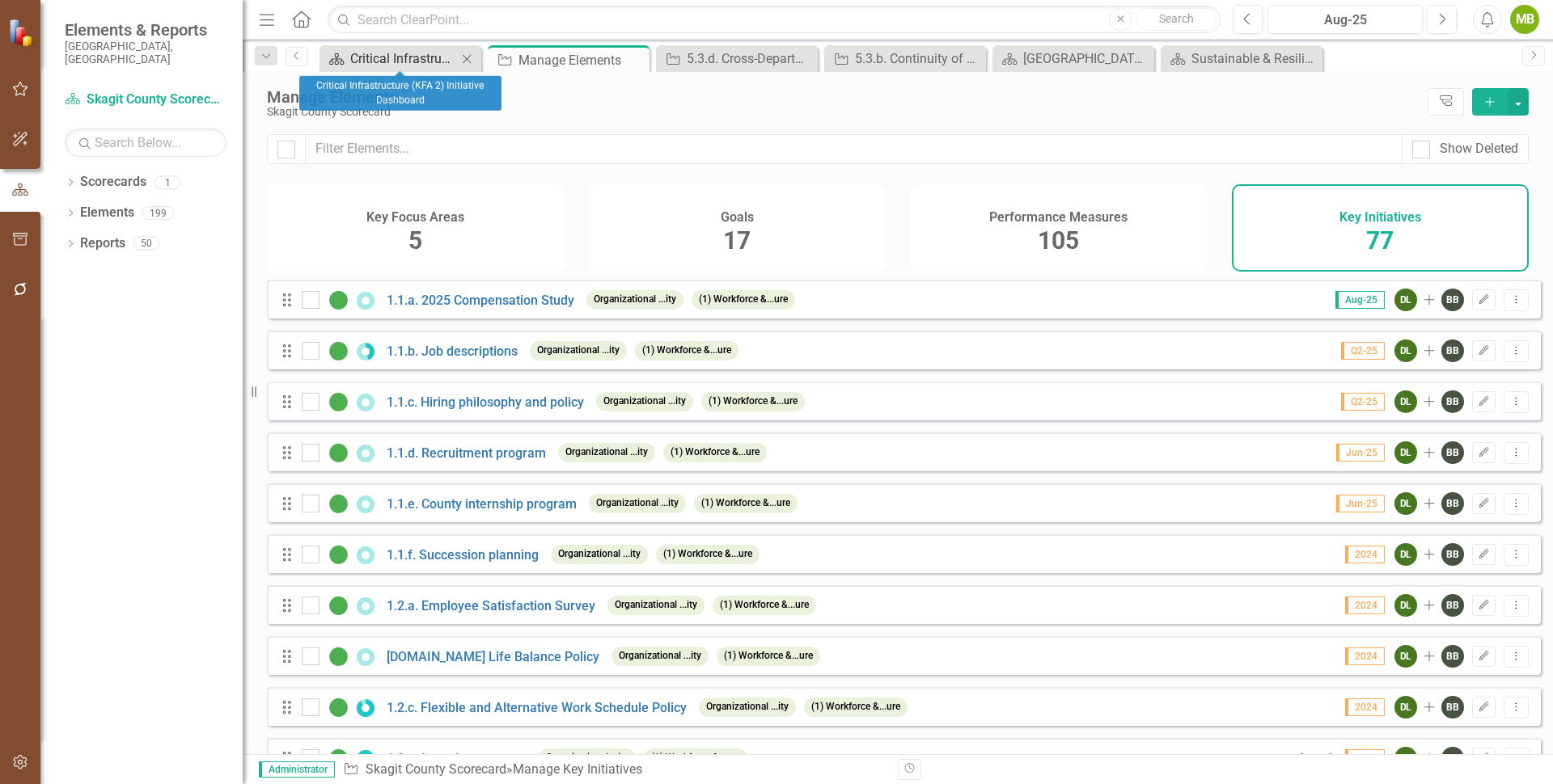
click at [411, 61] on div "Critical Infrastructure (KFA 2) Initiative Dashboard" at bounding box center [404, 58] width 107 height 20
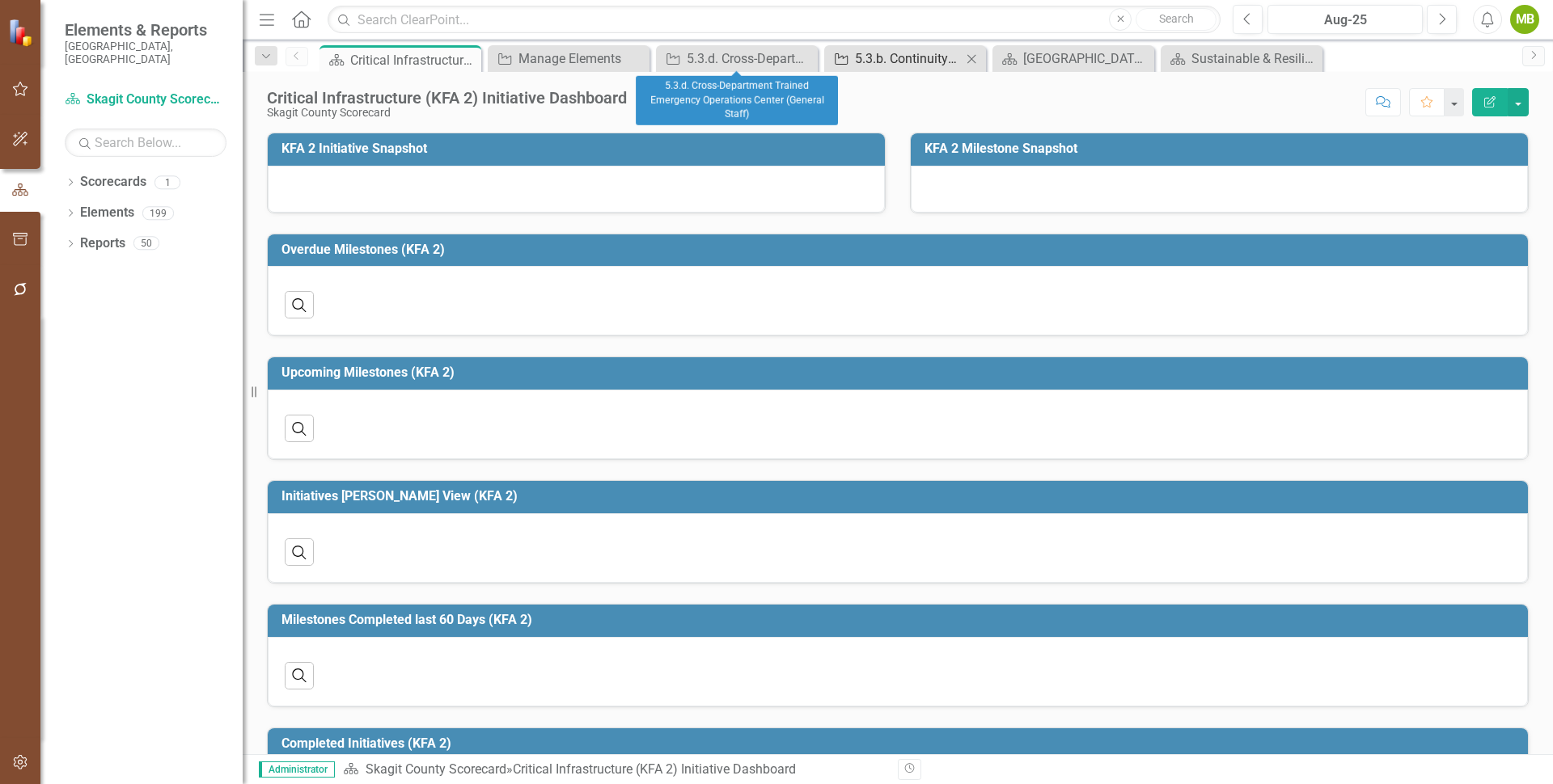
click at [896, 65] on div "5.3.b. Continuity of Governance Plan for all County Offices" at bounding box center [908, 58] width 107 height 20
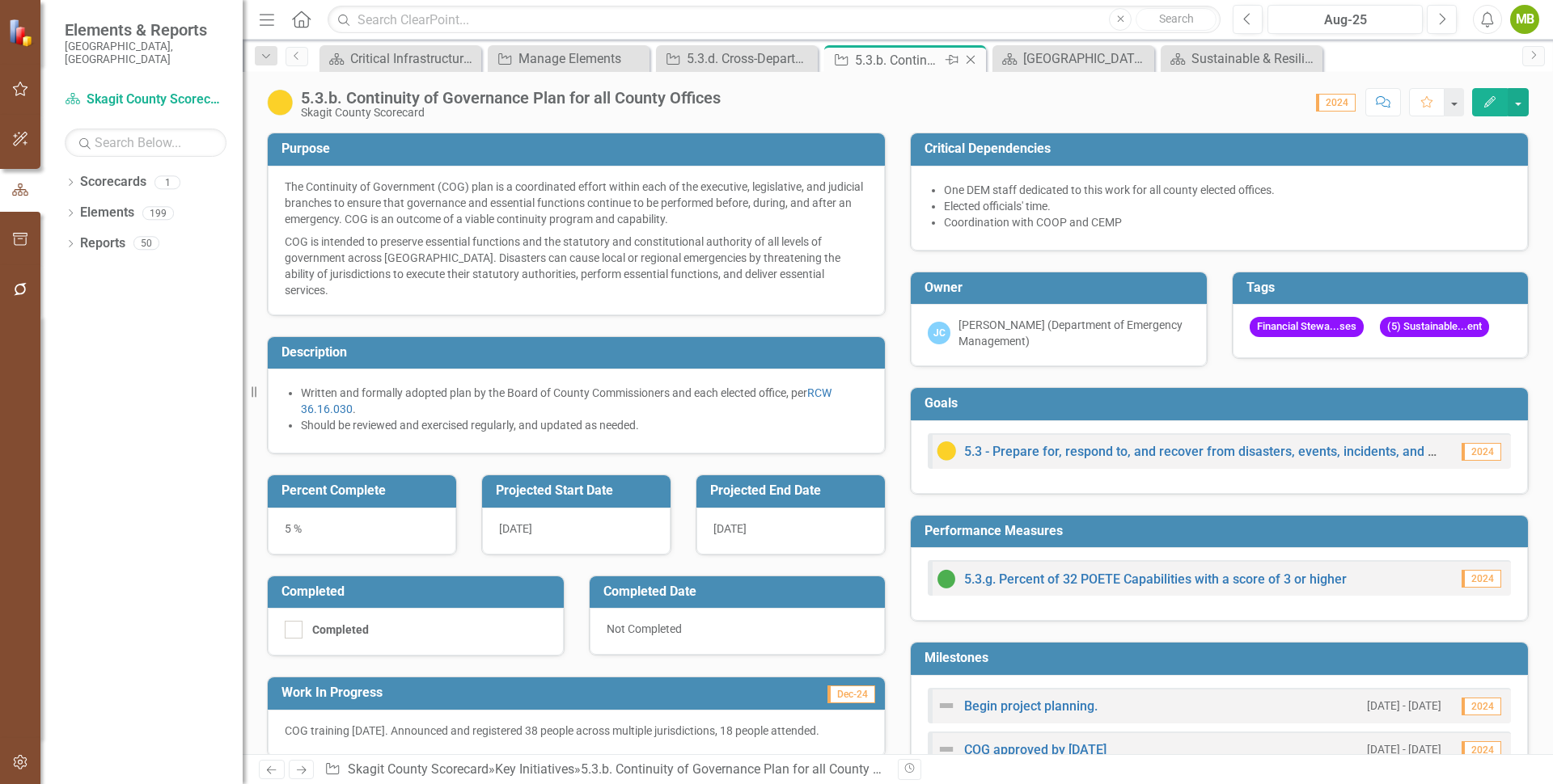
click at [969, 61] on icon "Close" at bounding box center [970, 60] width 16 height 13
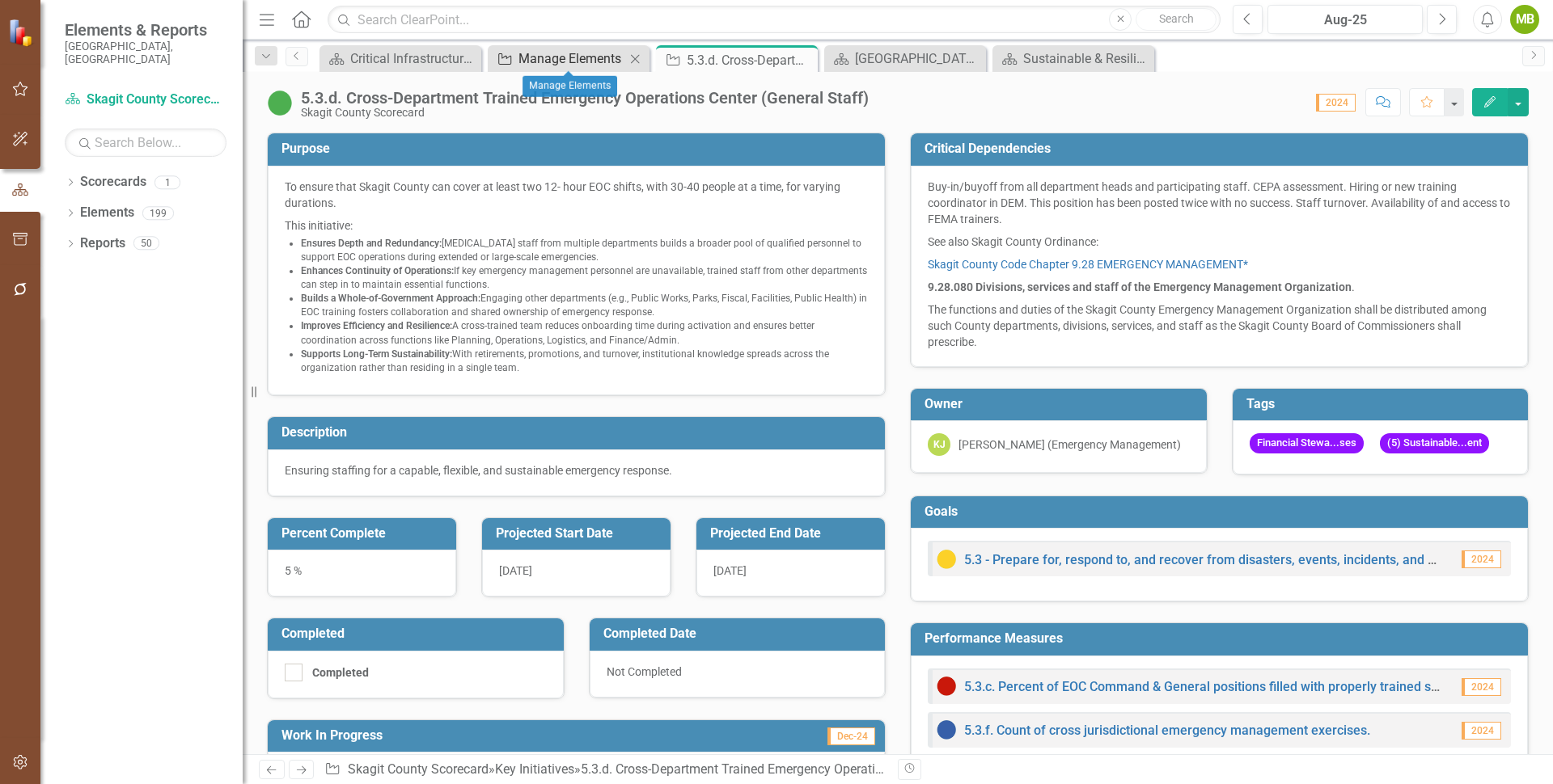
click at [585, 59] on div "Manage Elements" at bounding box center [572, 58] width 107 height 20
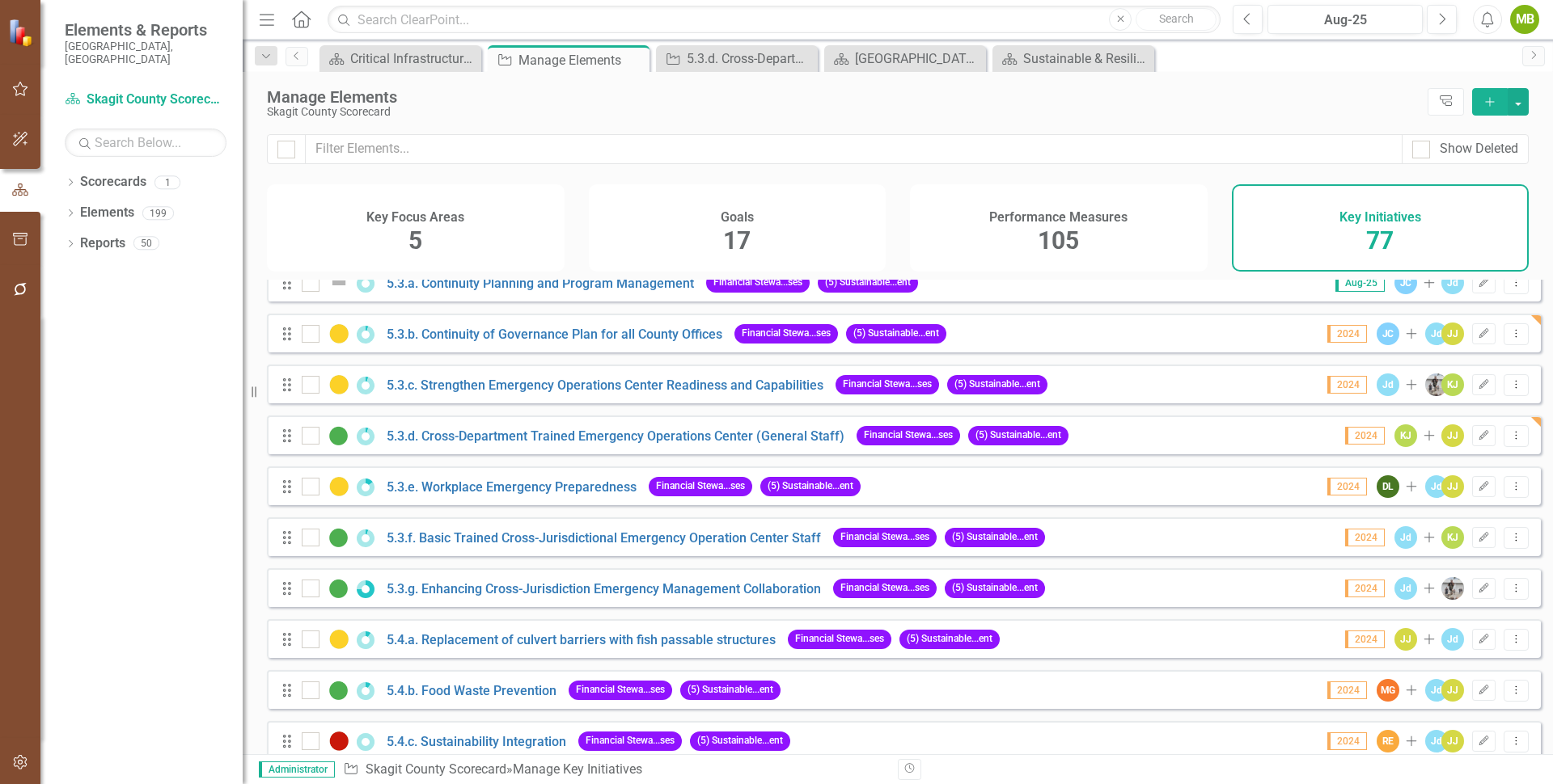
scroll to position [2967, 0]
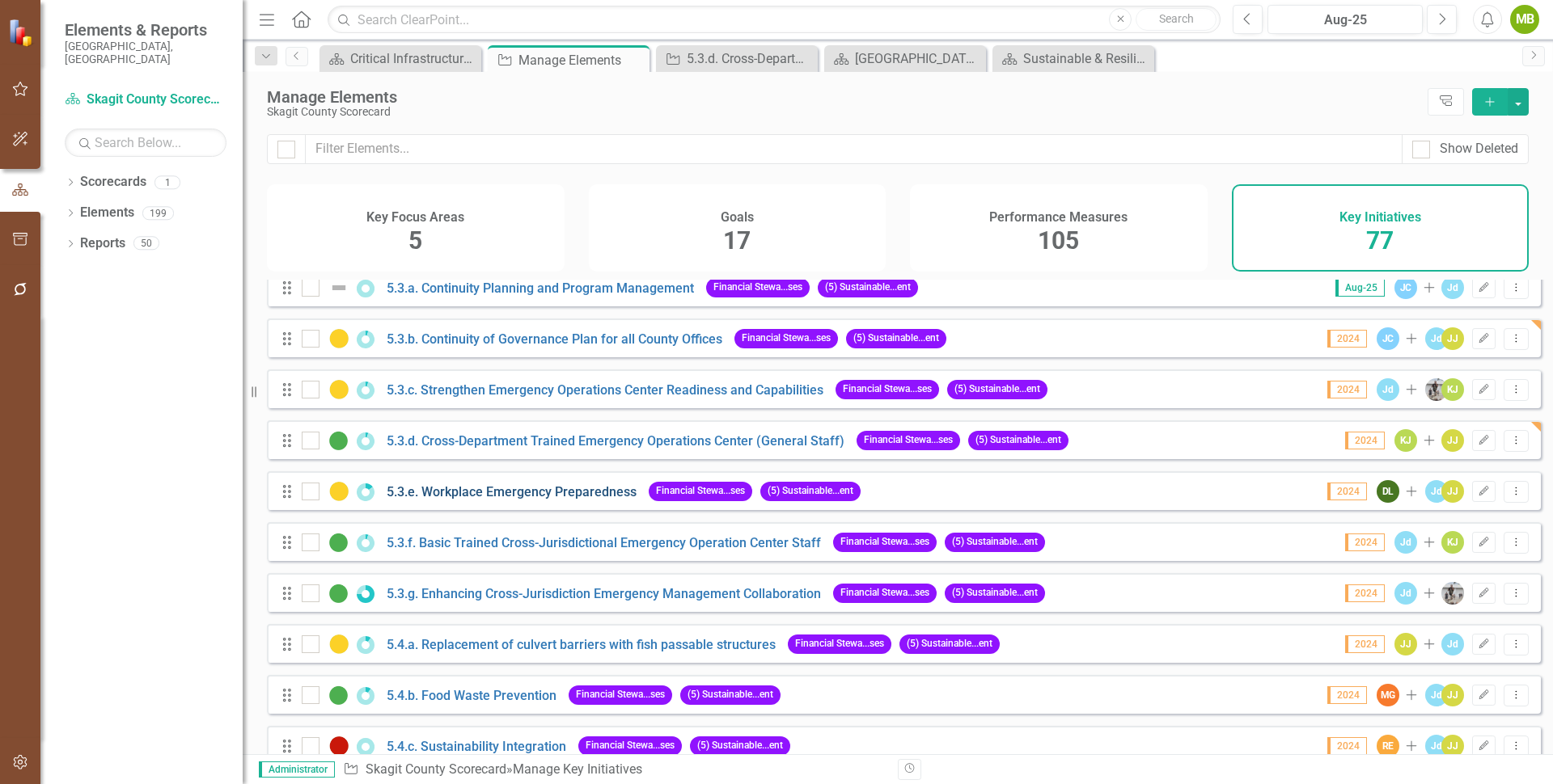
click at [580, 499] on link "5.3.e. Workplace Emergency Preparedness" at bounding box center [512, 492] width 250 height 15
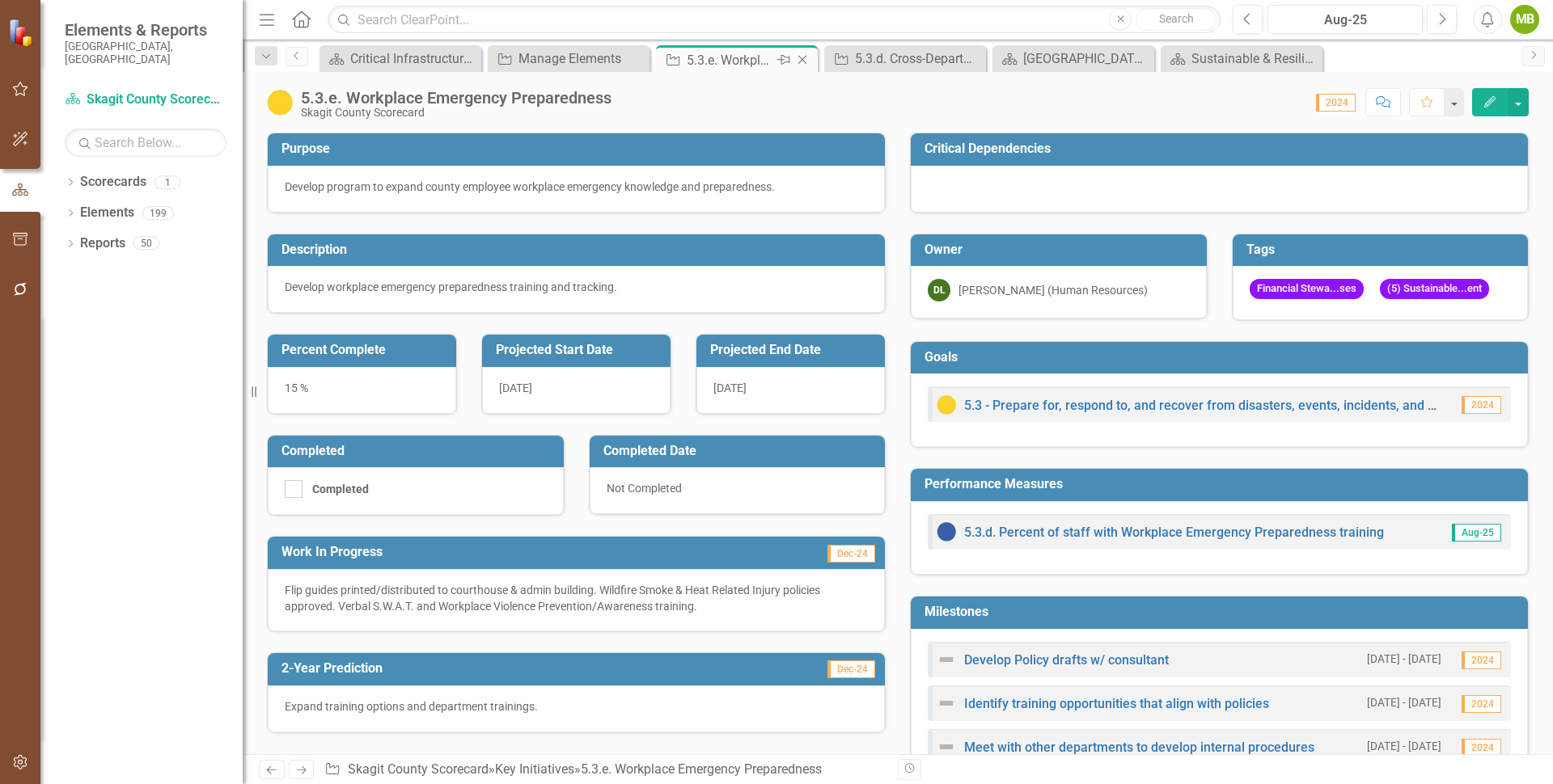
click at [805, 58] on icon "Close" at bounding box center [801, 60] width 16 height 13
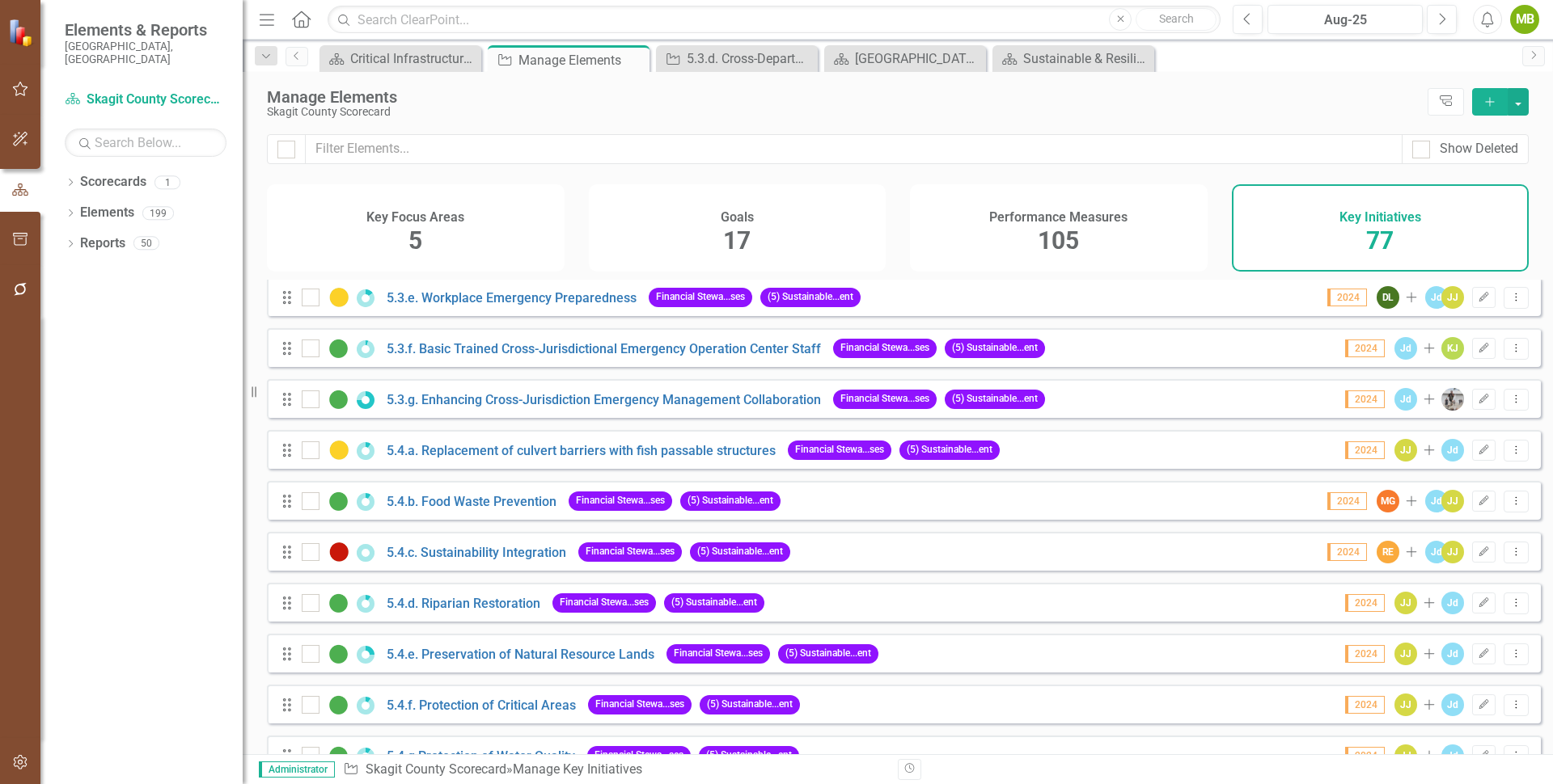
scroll to position [3151, 0]
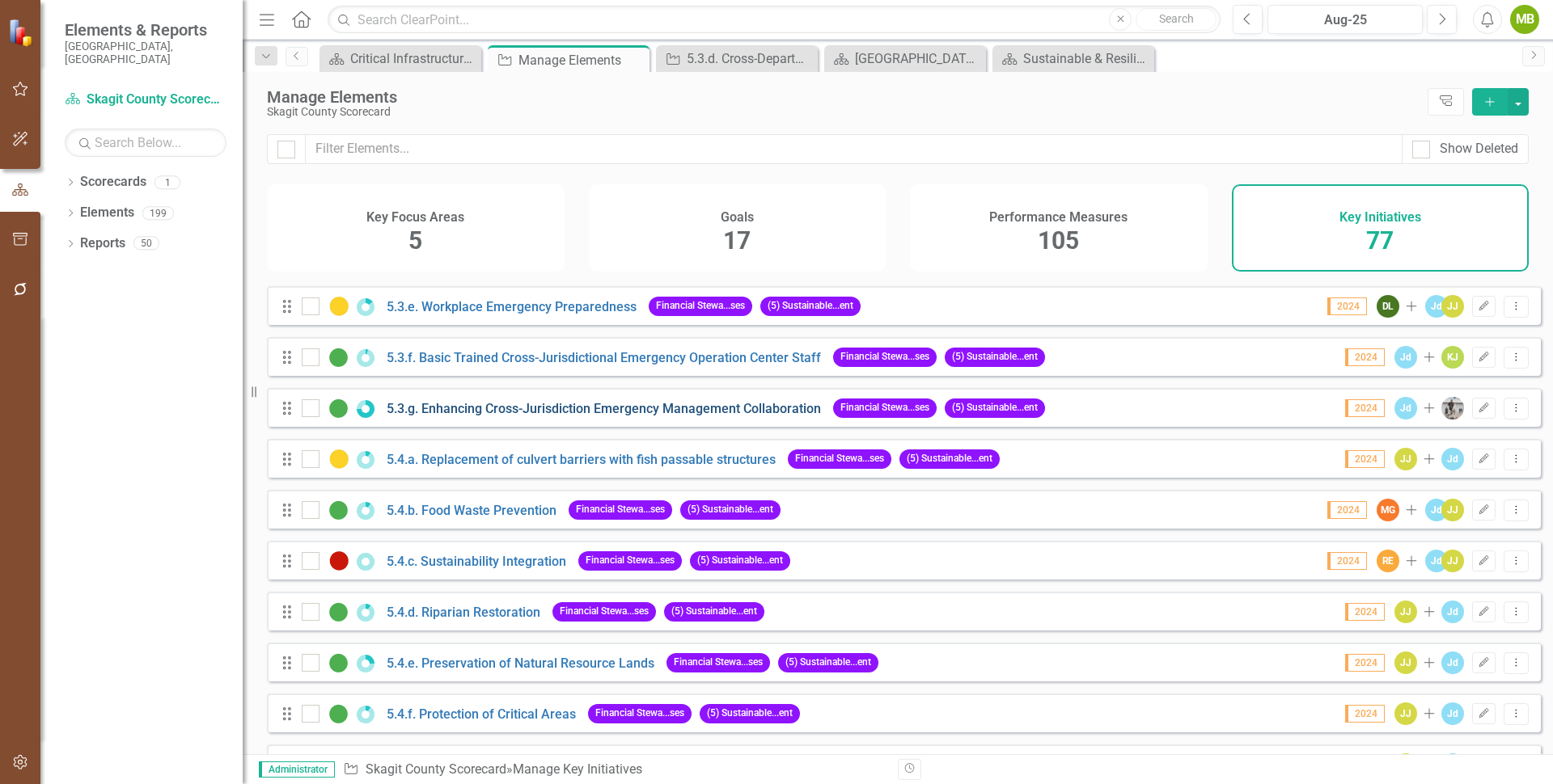
click at [733, 414] on link "5.3.g. Enhancing Cross-Jurisdiction Emergency Management Collaboration" at bounding box center [604, 409] width 435 height 15
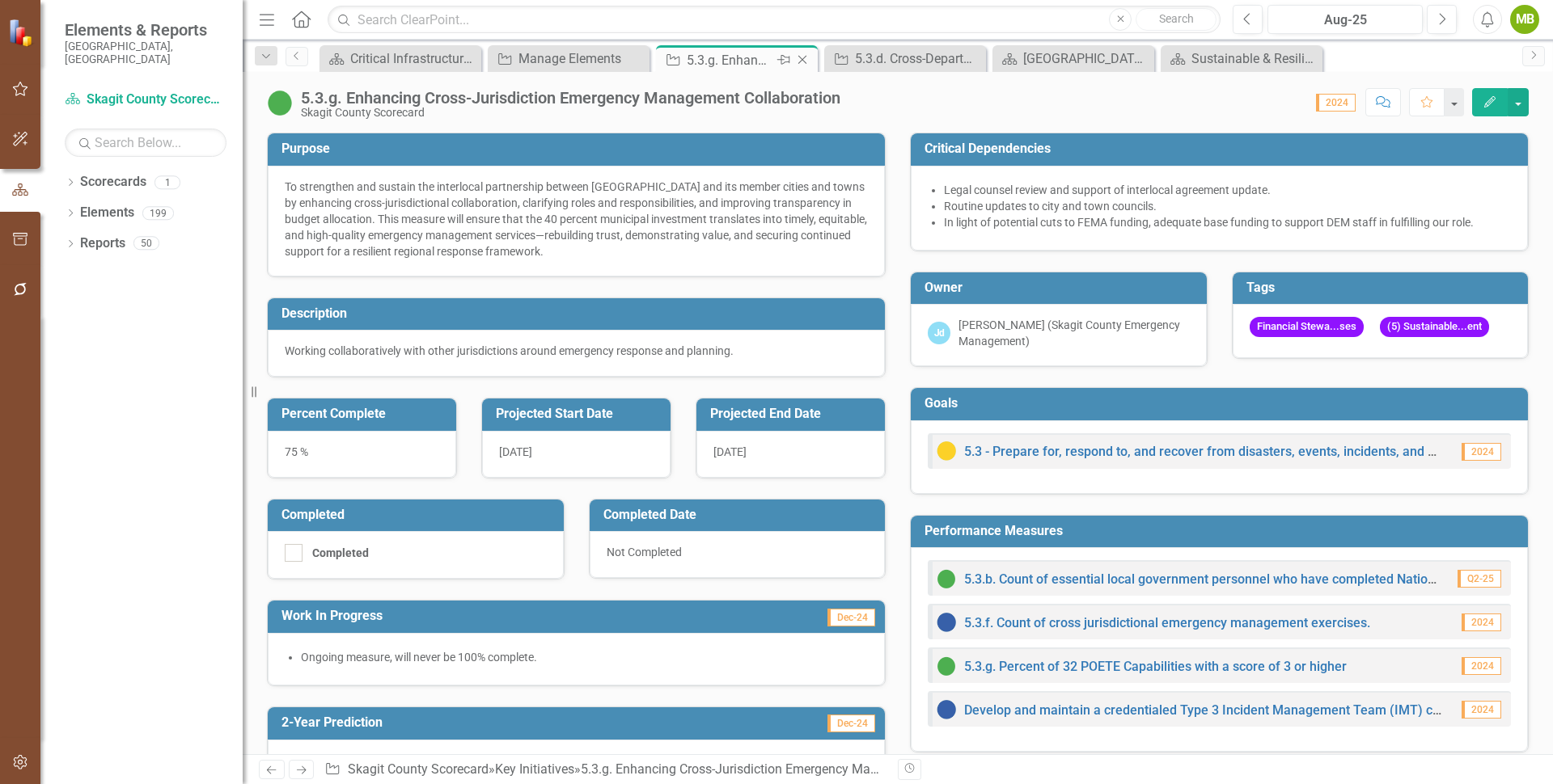
click at [798, 56] on icon "Close" at bounding box center [801, 60] width 16 height 13
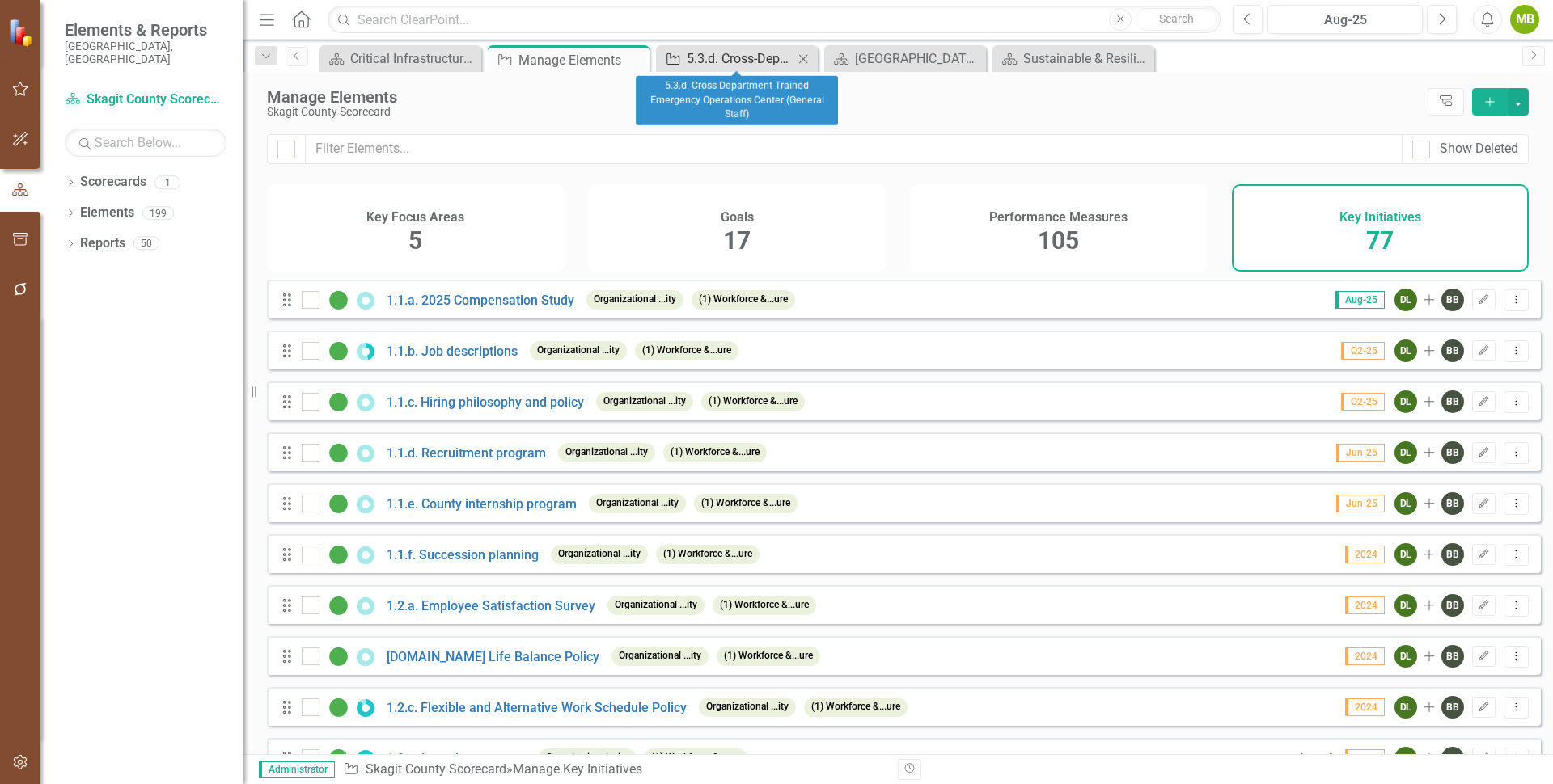
click at [731, 55] on div "5.3.d. Cross-Department Trained Emergency Operations Center (General Staff)" at bounding box center [740, 58] width 107 height 20
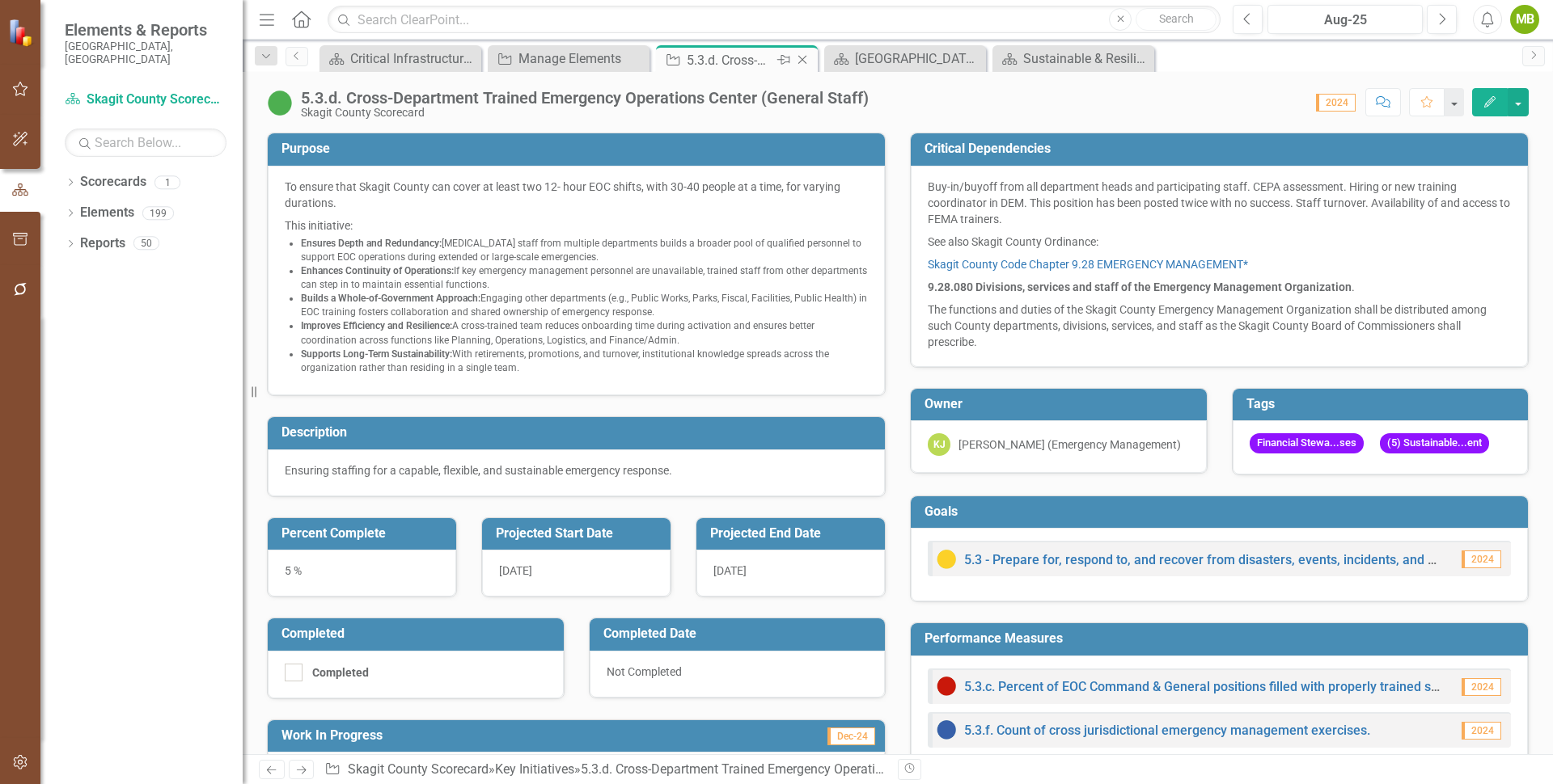
click at [801, 55] on icon "Close" at bounding box center [801, 60] width 16 height 13
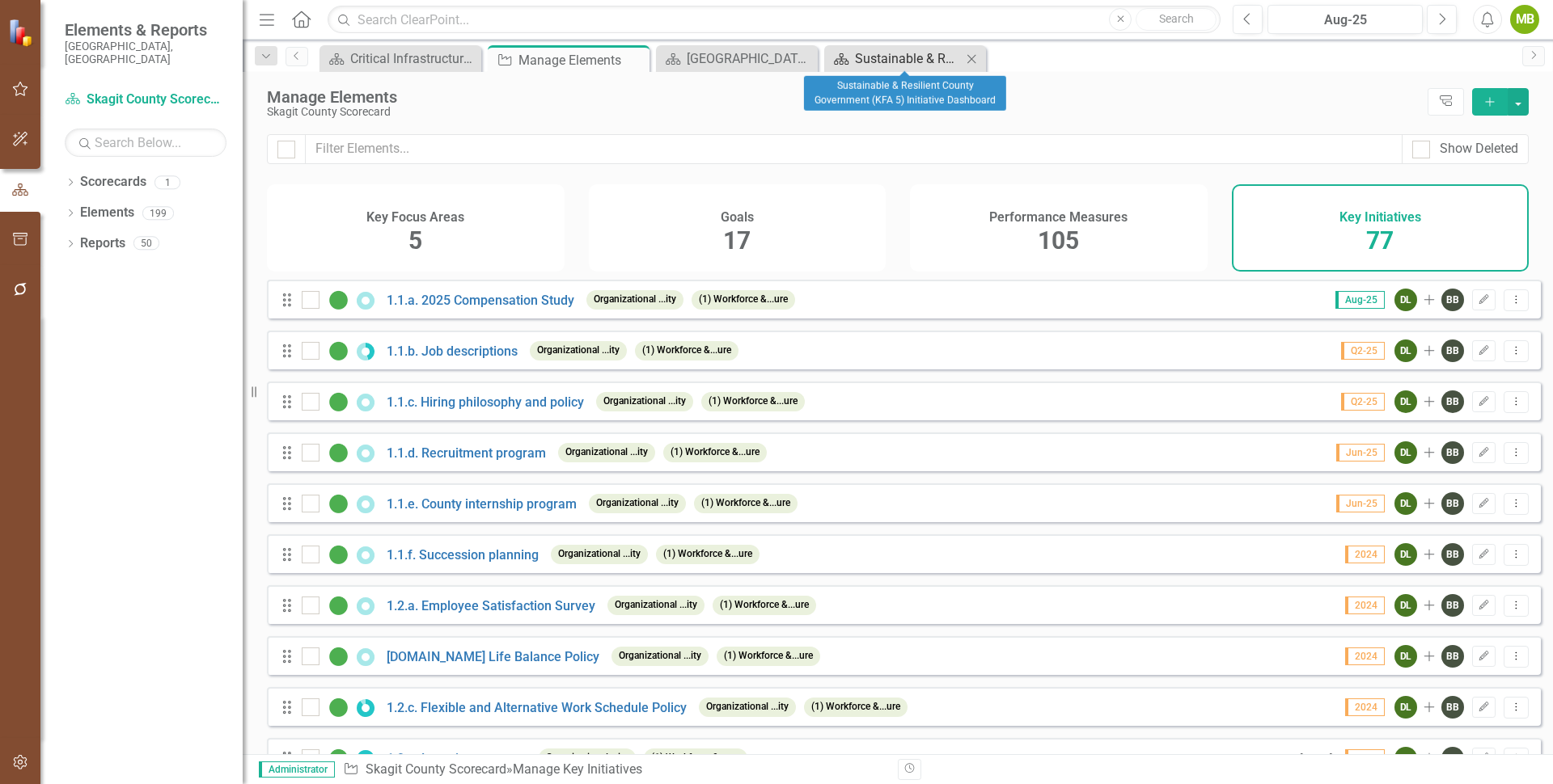
click at [904, 55] on div "Sustainable & Resilient County Government (KFA 5) Initiative Dashboard" at bounding box center [908, 58] width 107 height 20
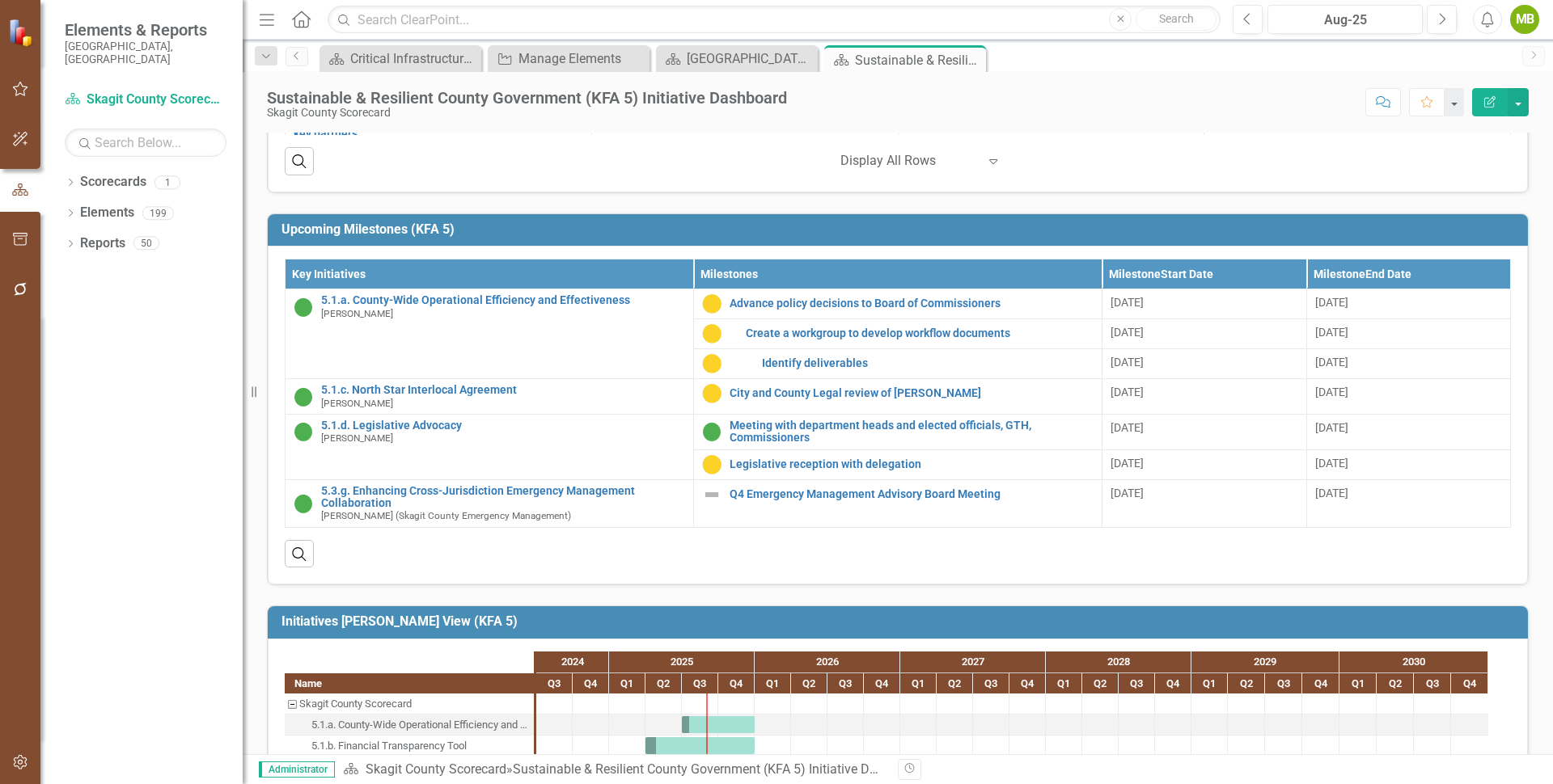
scroll to position [996, 0]
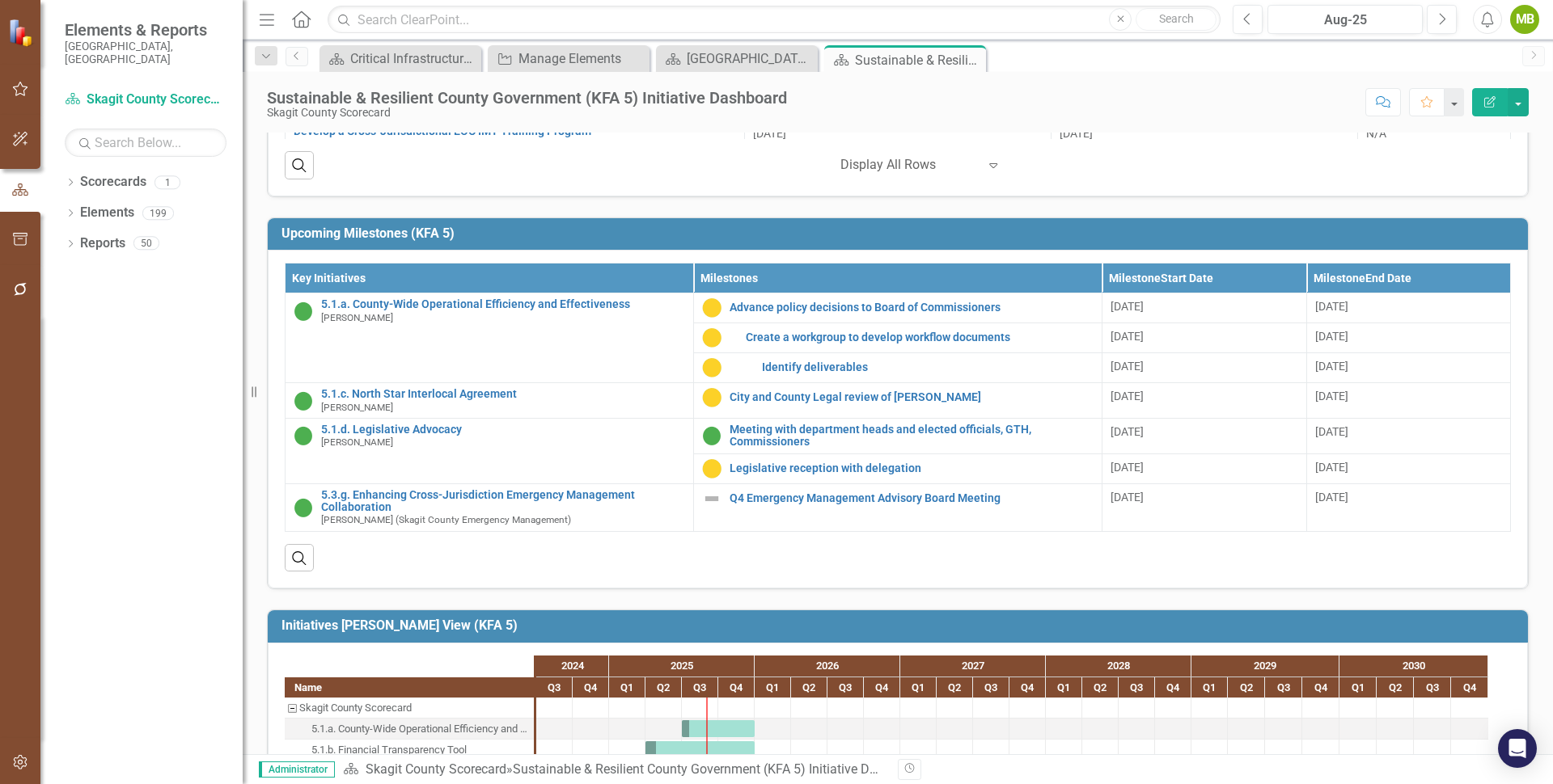
scroll to position [946, 0]
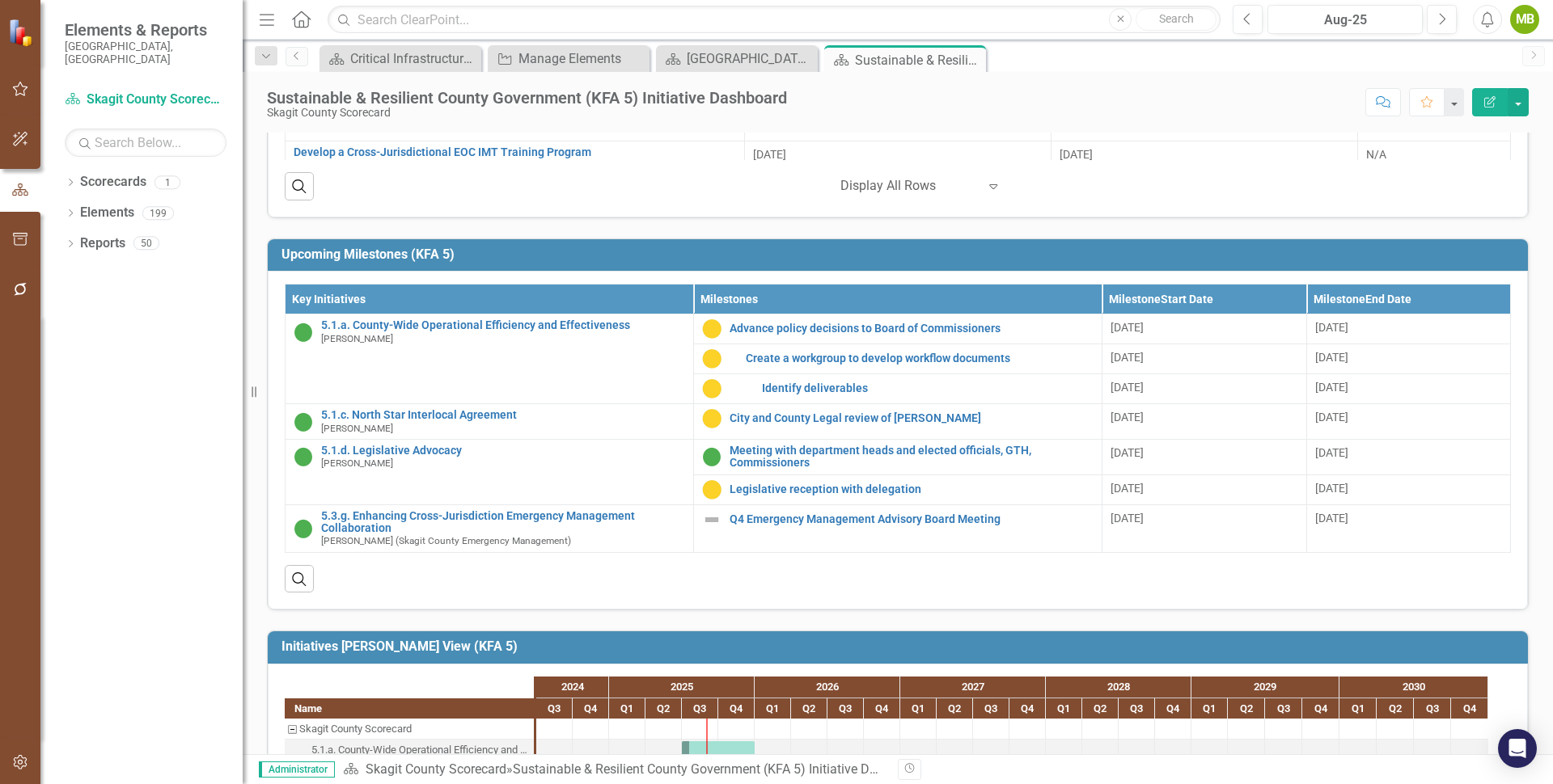
click at [1488, 97] on icon "Edit Report" at bounding box center [1489, 102] width 14 height 11
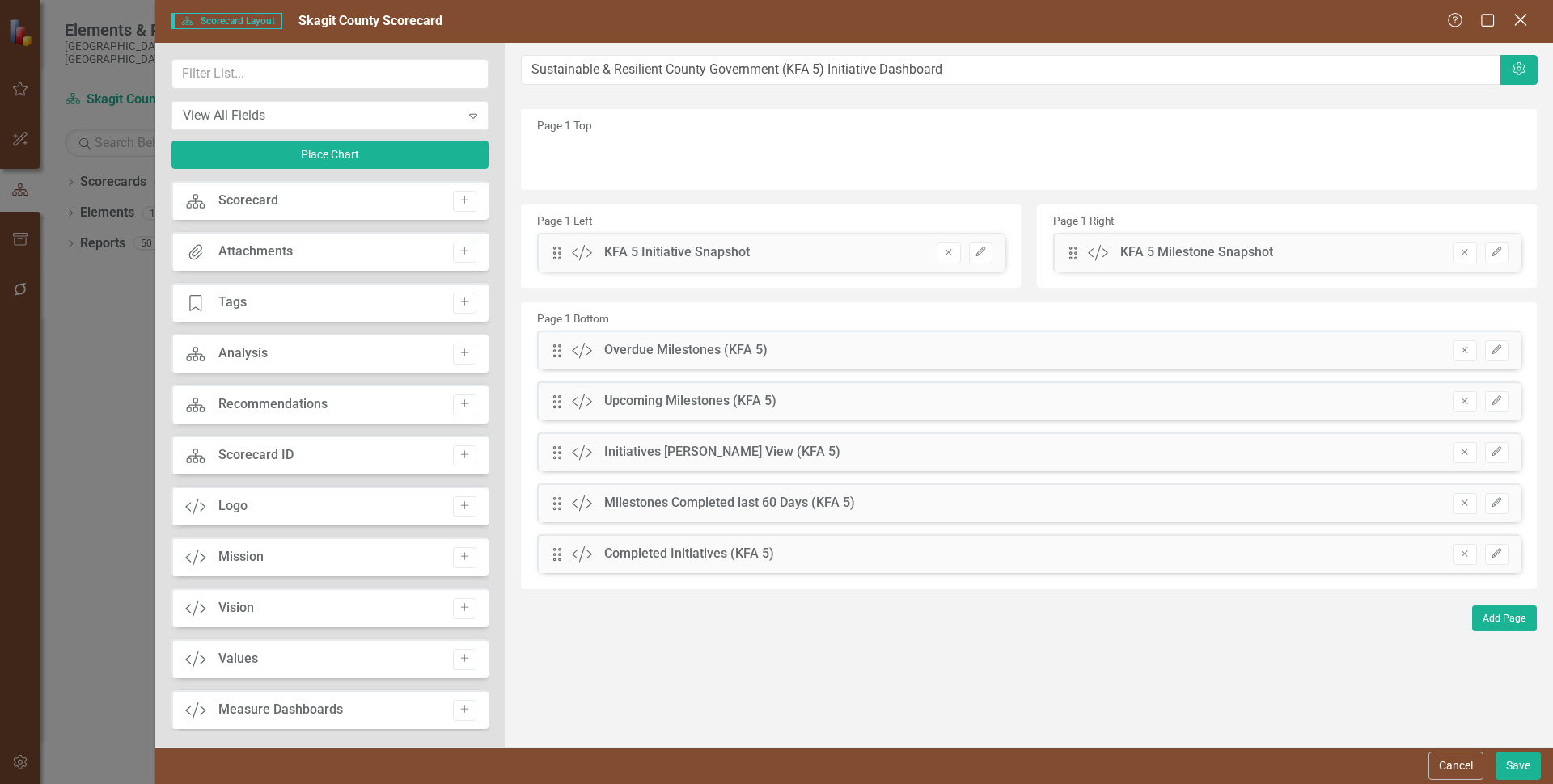
click at [1521, 21] on icon at bounding box center [1520, 19] width 12 height 12
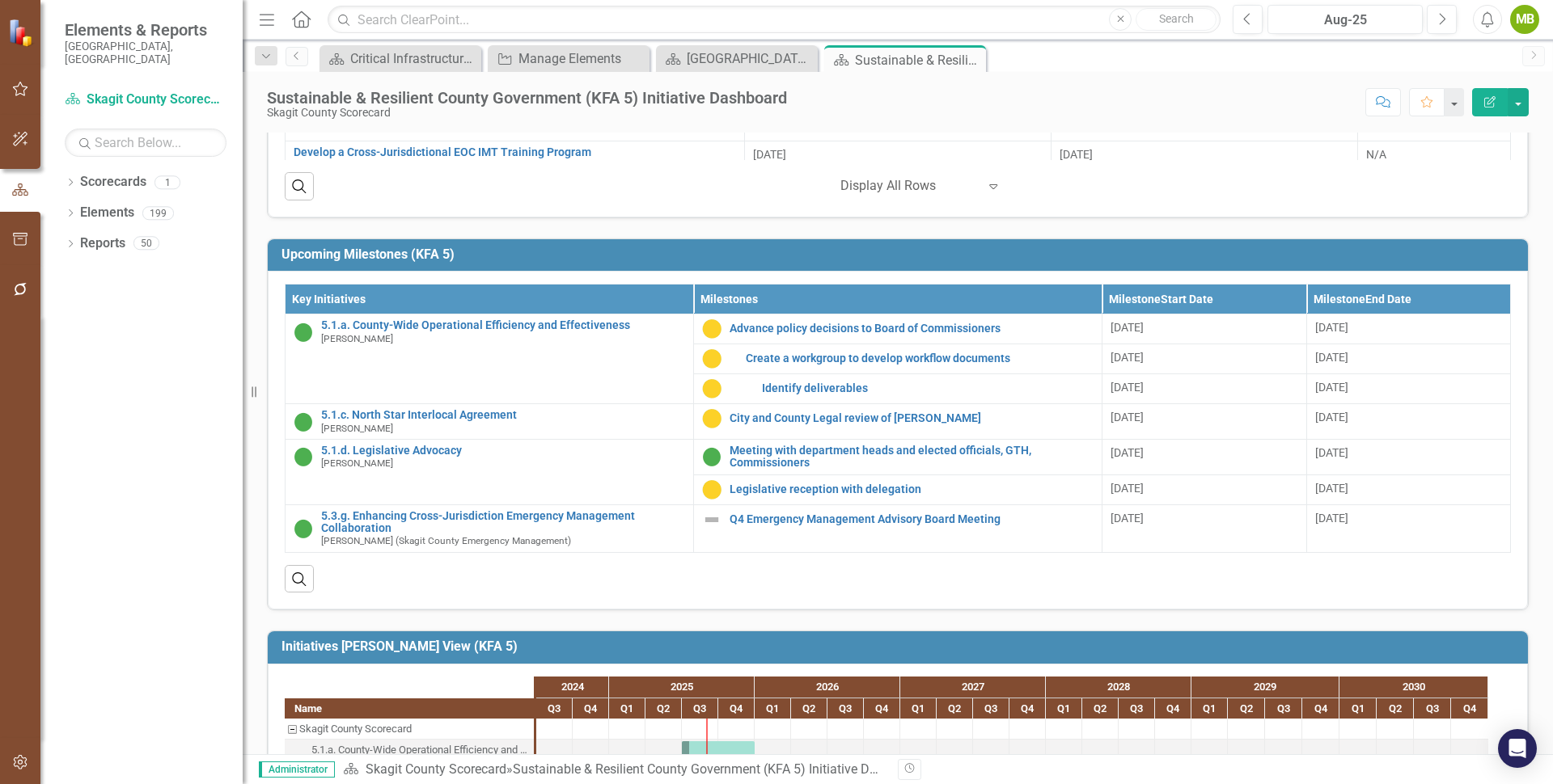
scroll to position [1, 0]
click at [583, 62] on div "Manage Elements" at bounding box center [572, 58] width 107 height 20
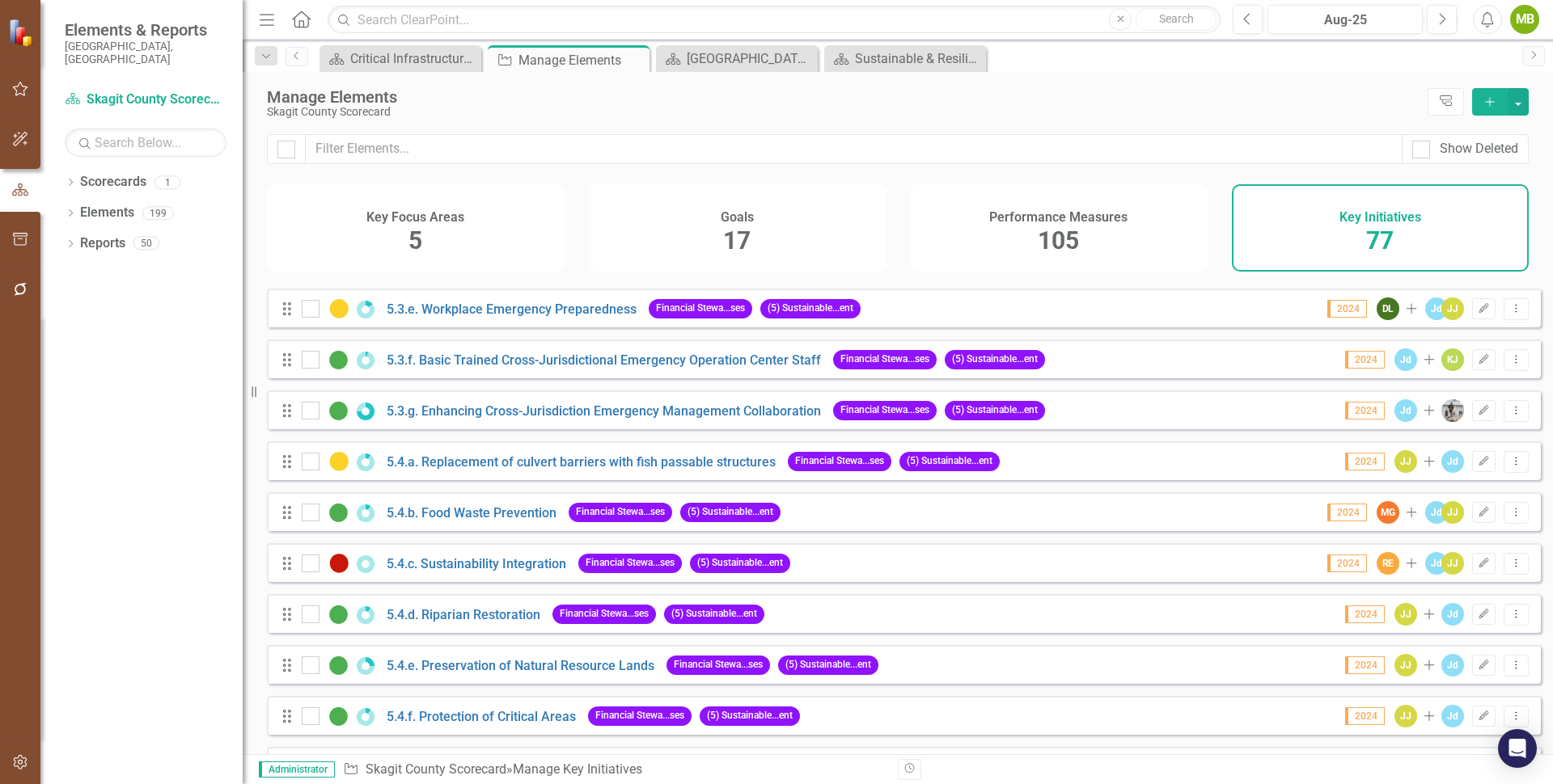
scroll to position [3146, 0]
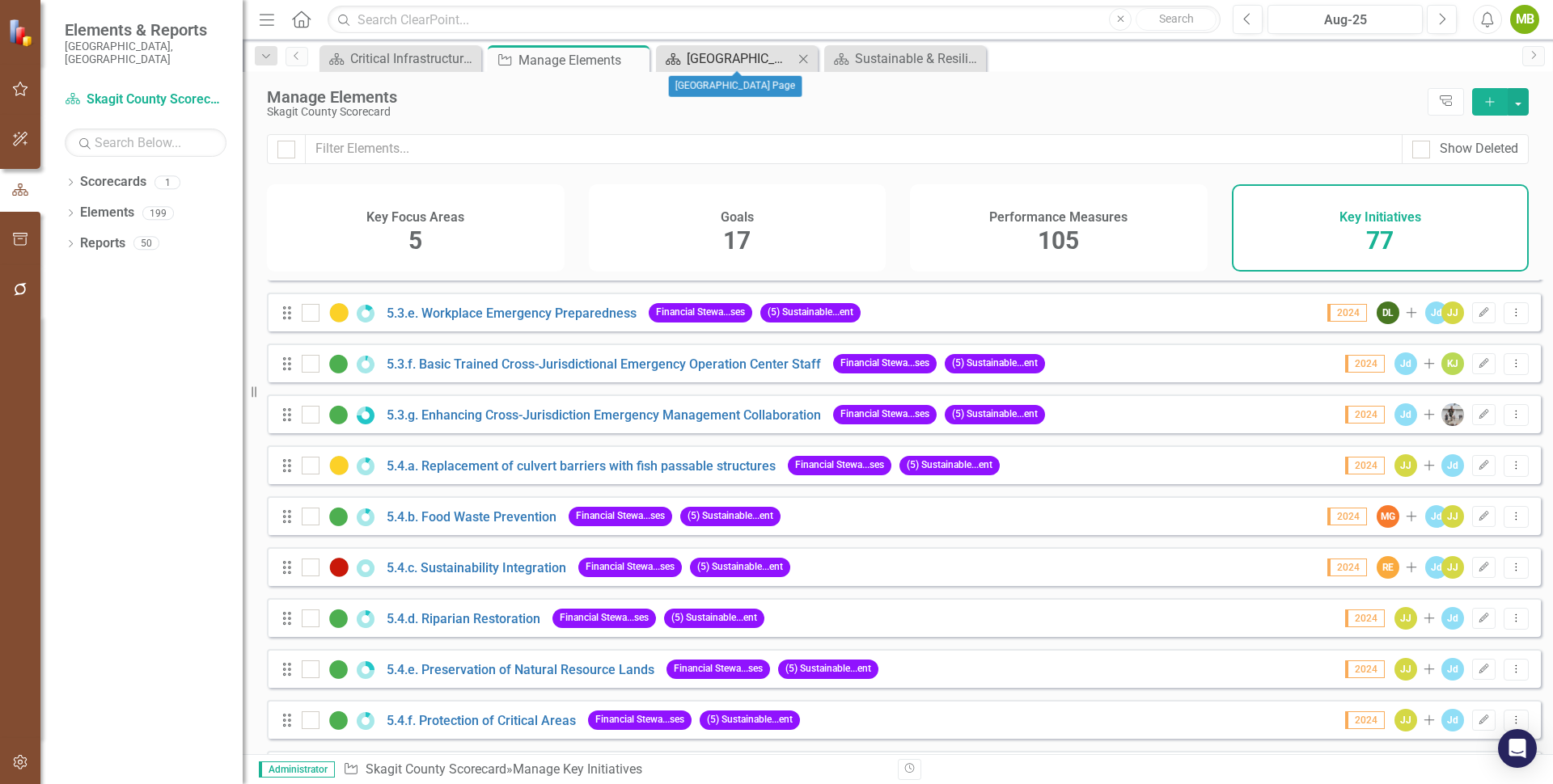
click at [739, 61] on div "[GEOGRAPHIC_DATA] Page" at bounding box center [740, 58] width 107 height 20
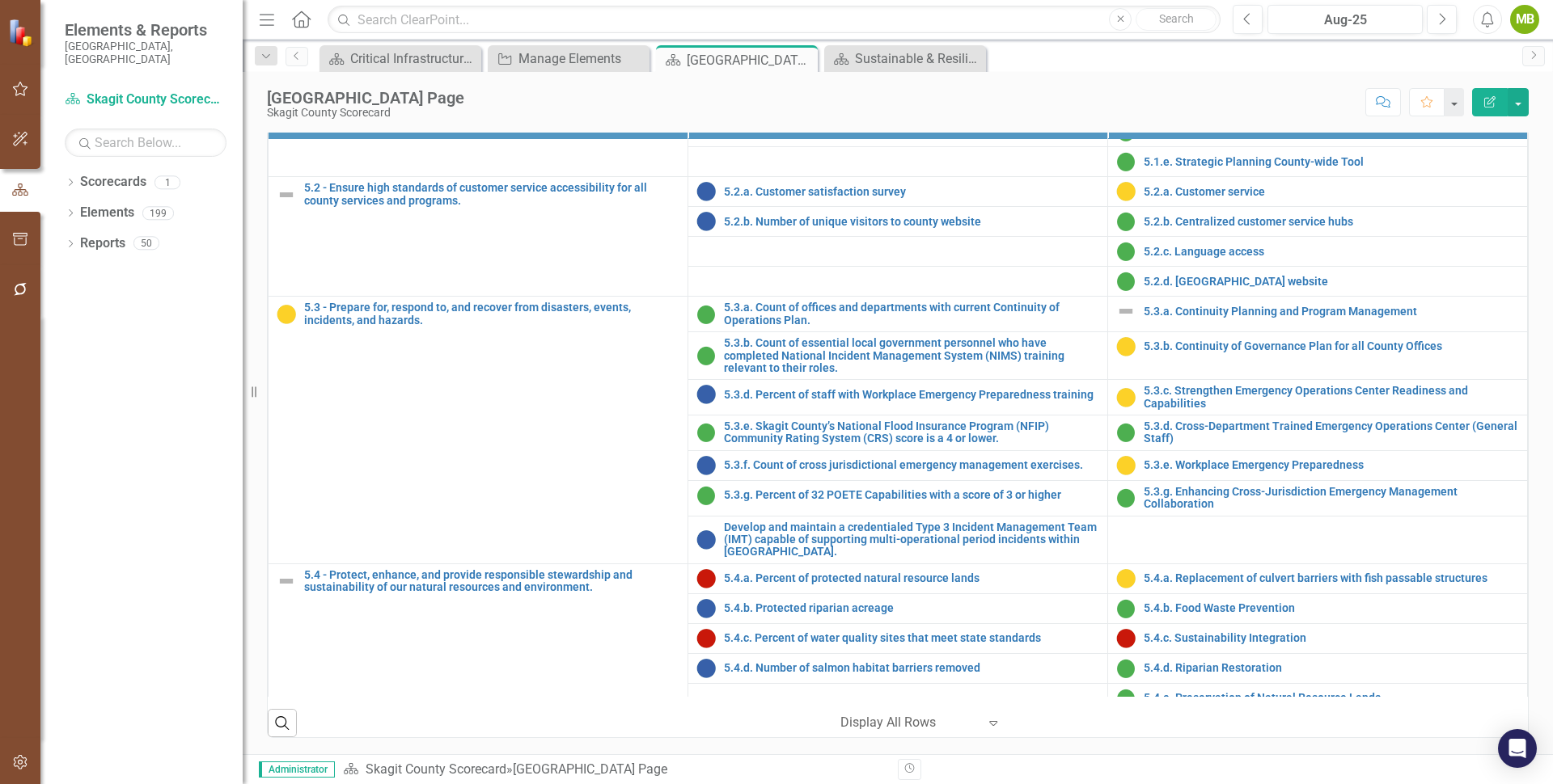
scroll to position [2211, 0]
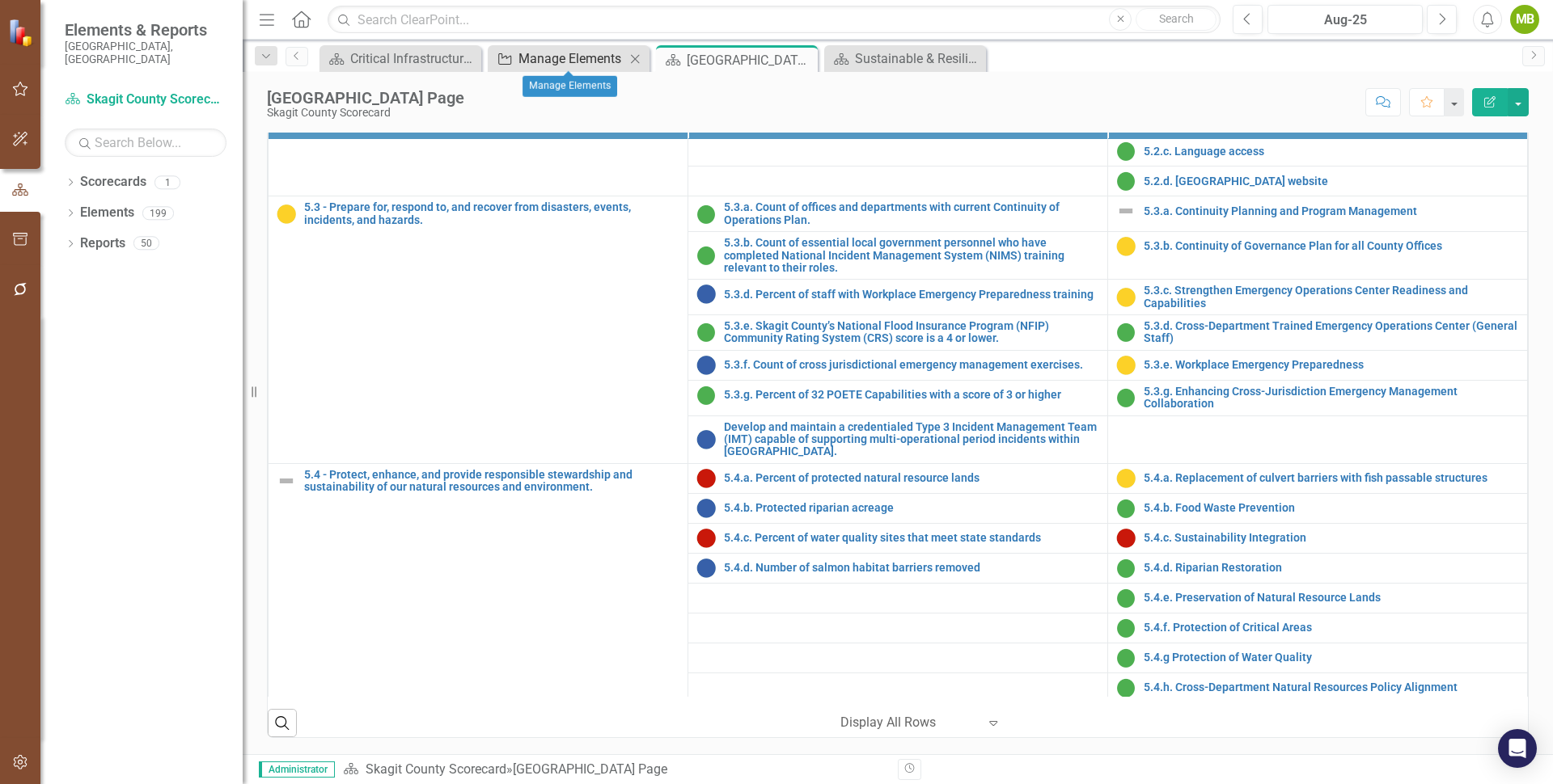
click at [587, 58] on div "Manage Elements" at bounding box center [572, 58] width 107 height 20
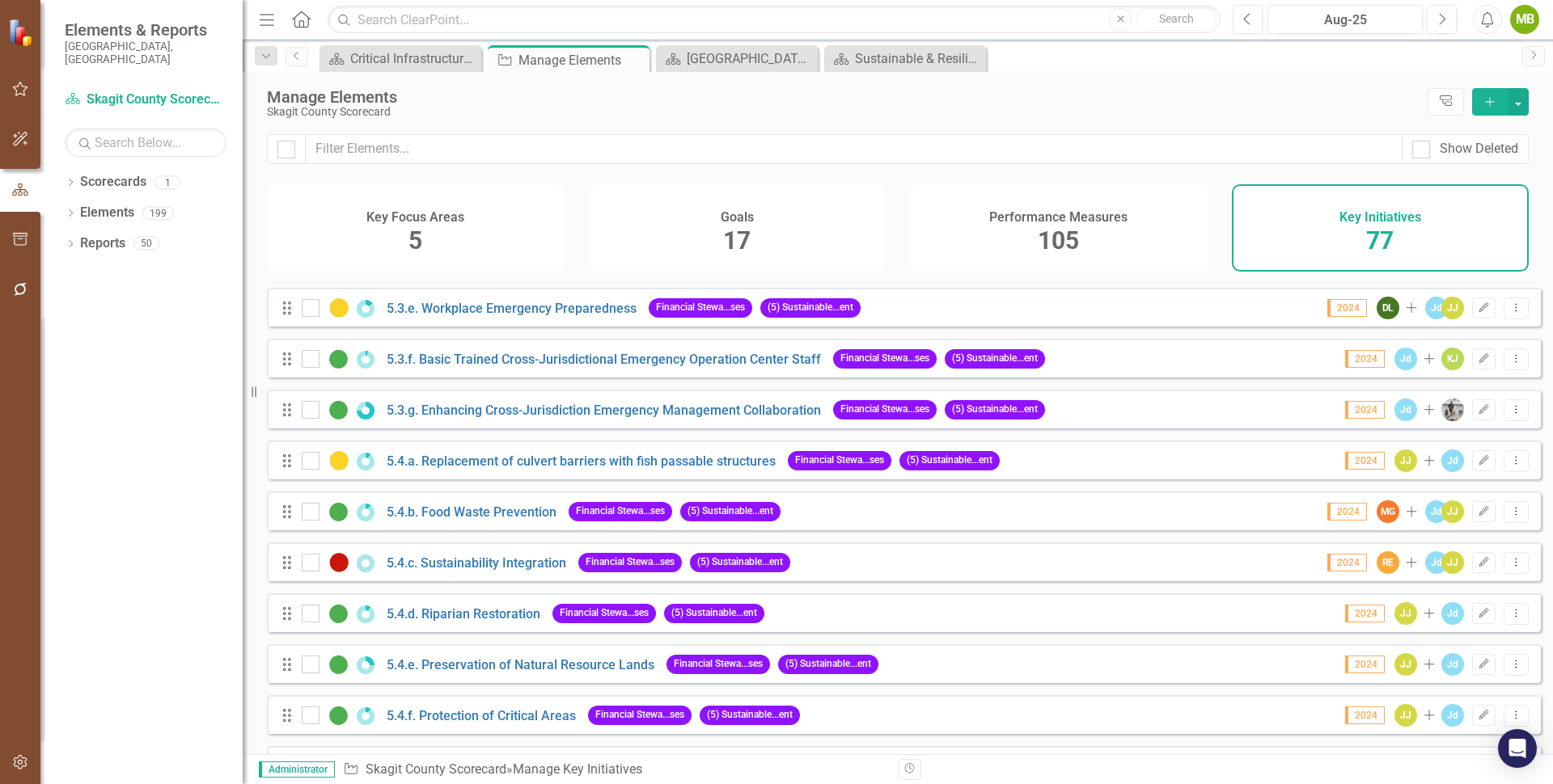
scroll to position [3144, 0]
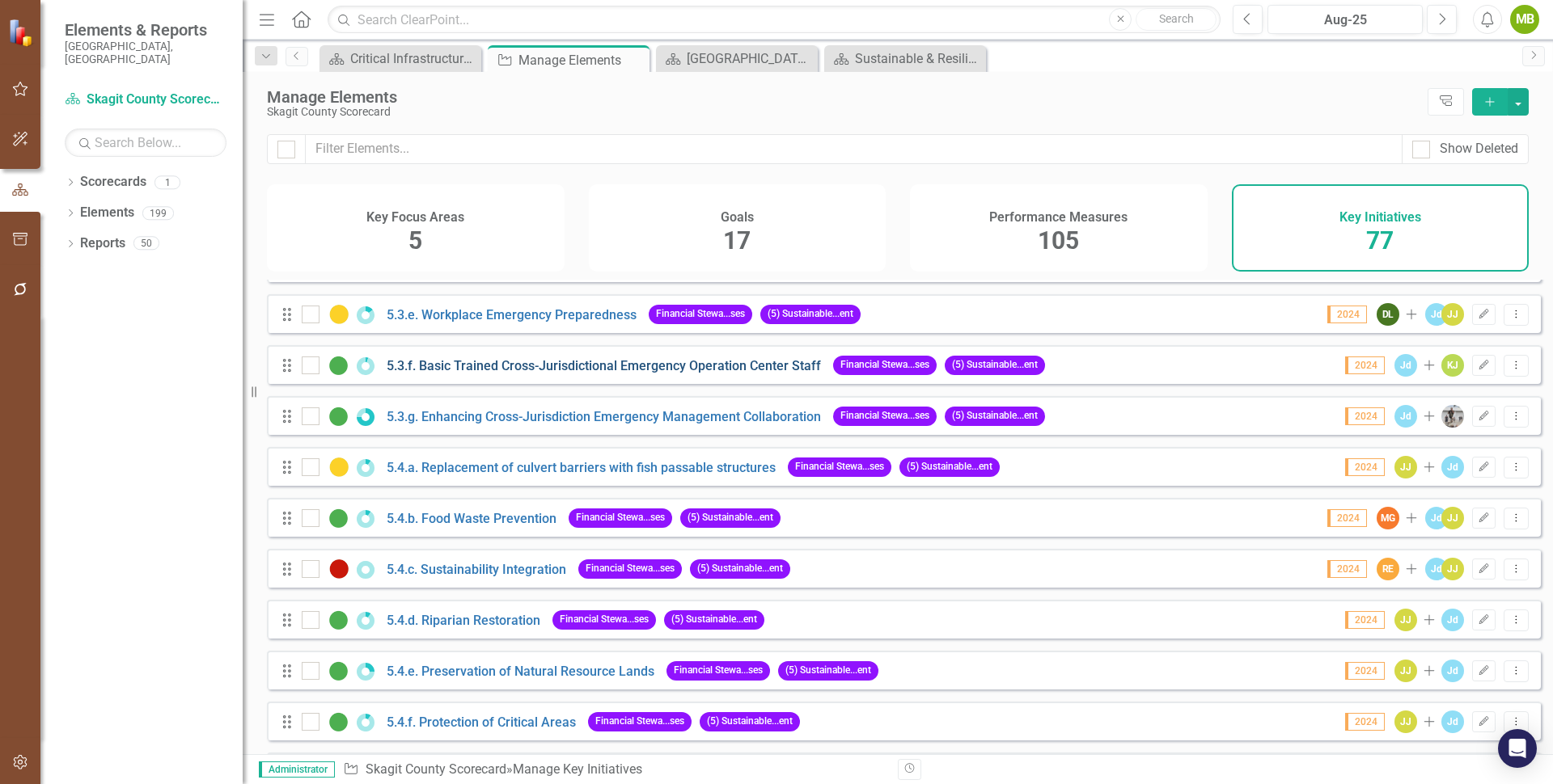
click at [509, 373] on link "5.3.f. Basic Trained Cross-Jurisdictional Emergency Operation Center Staff" at bounding box center [604, 366] width 435 height 15
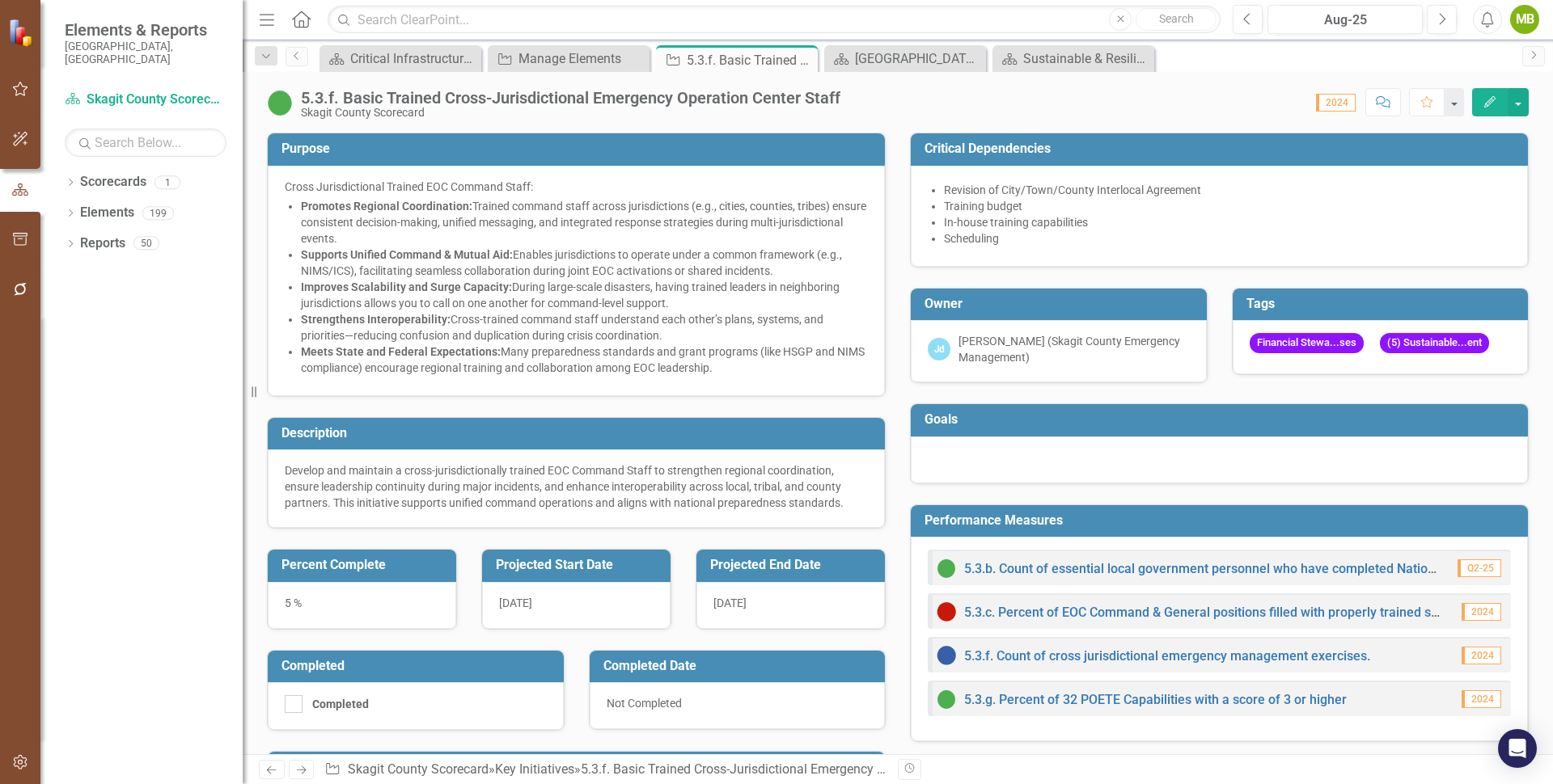
click at [1492, 99] on icon "Edit" at bounding box center [1489, 102] width 14 height 11
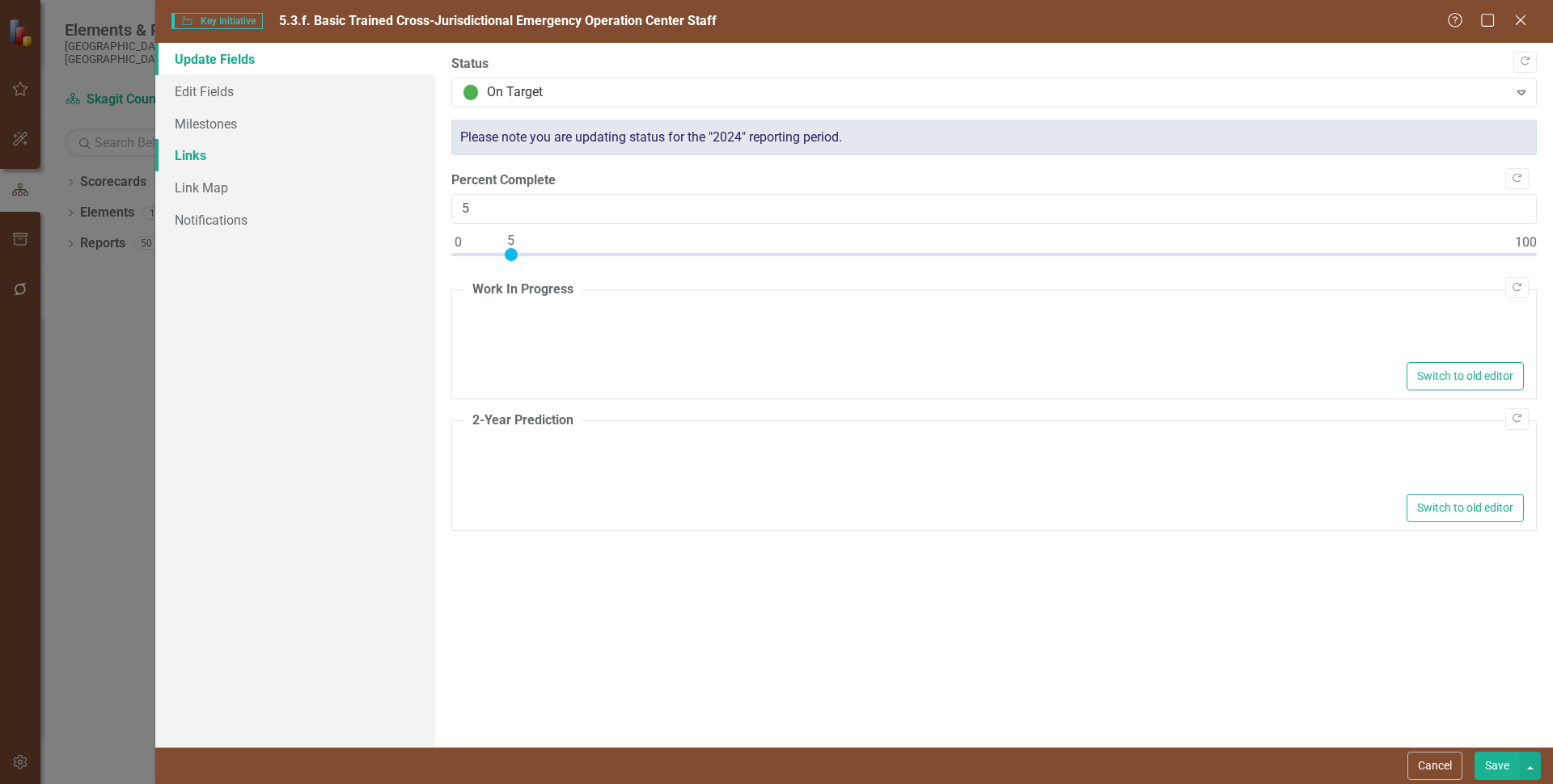
type textarea "<ul> <li>DEM staff becoming trained trainers, certified with [US_STATE] Divisio…"
type textarea "<ul> <li>Survey of baseline and experience from which we will develop and annou…"
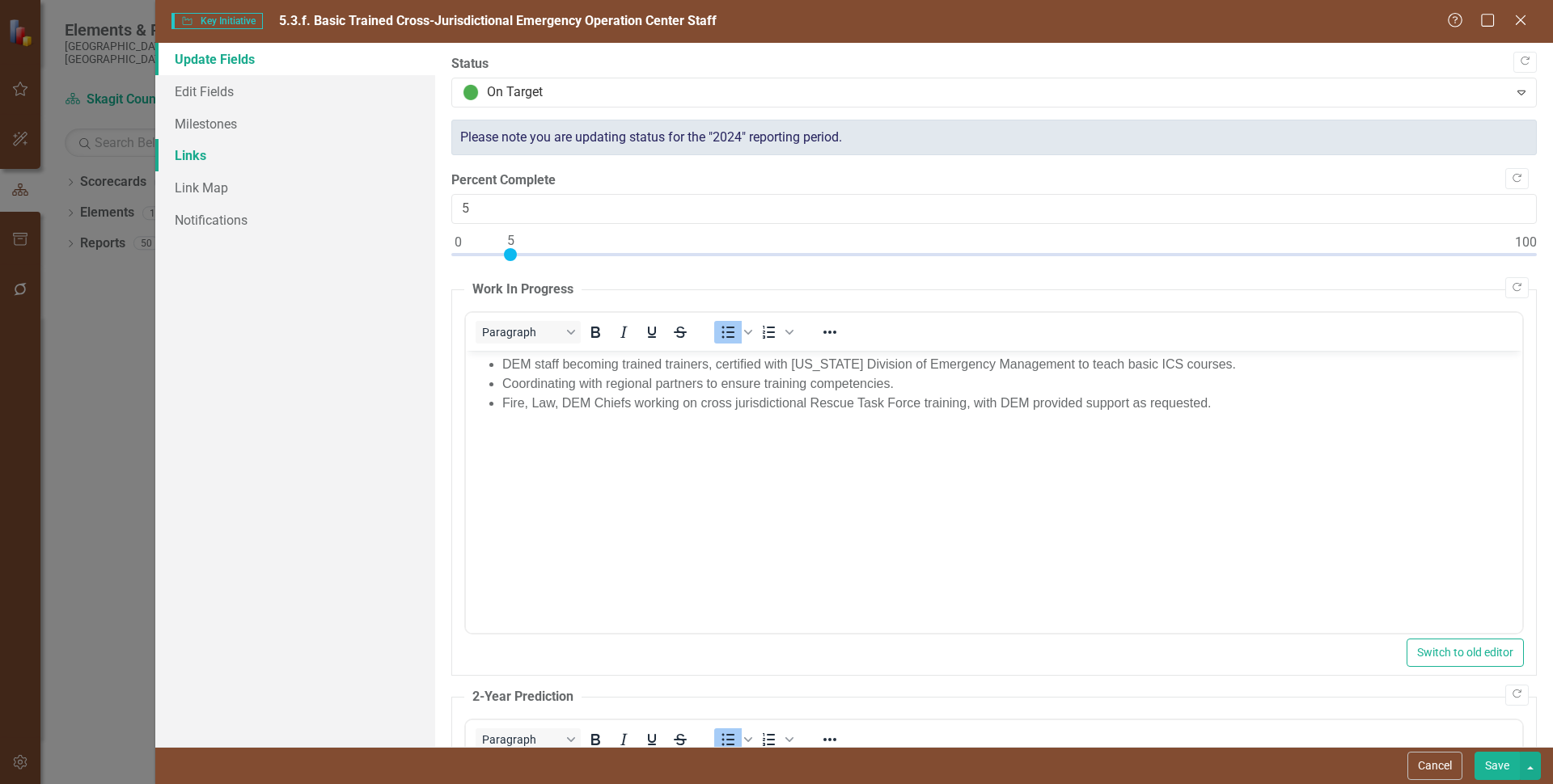
click at [203, 155] on link "Links" at bounding box center [295, 156] width 280 height 32
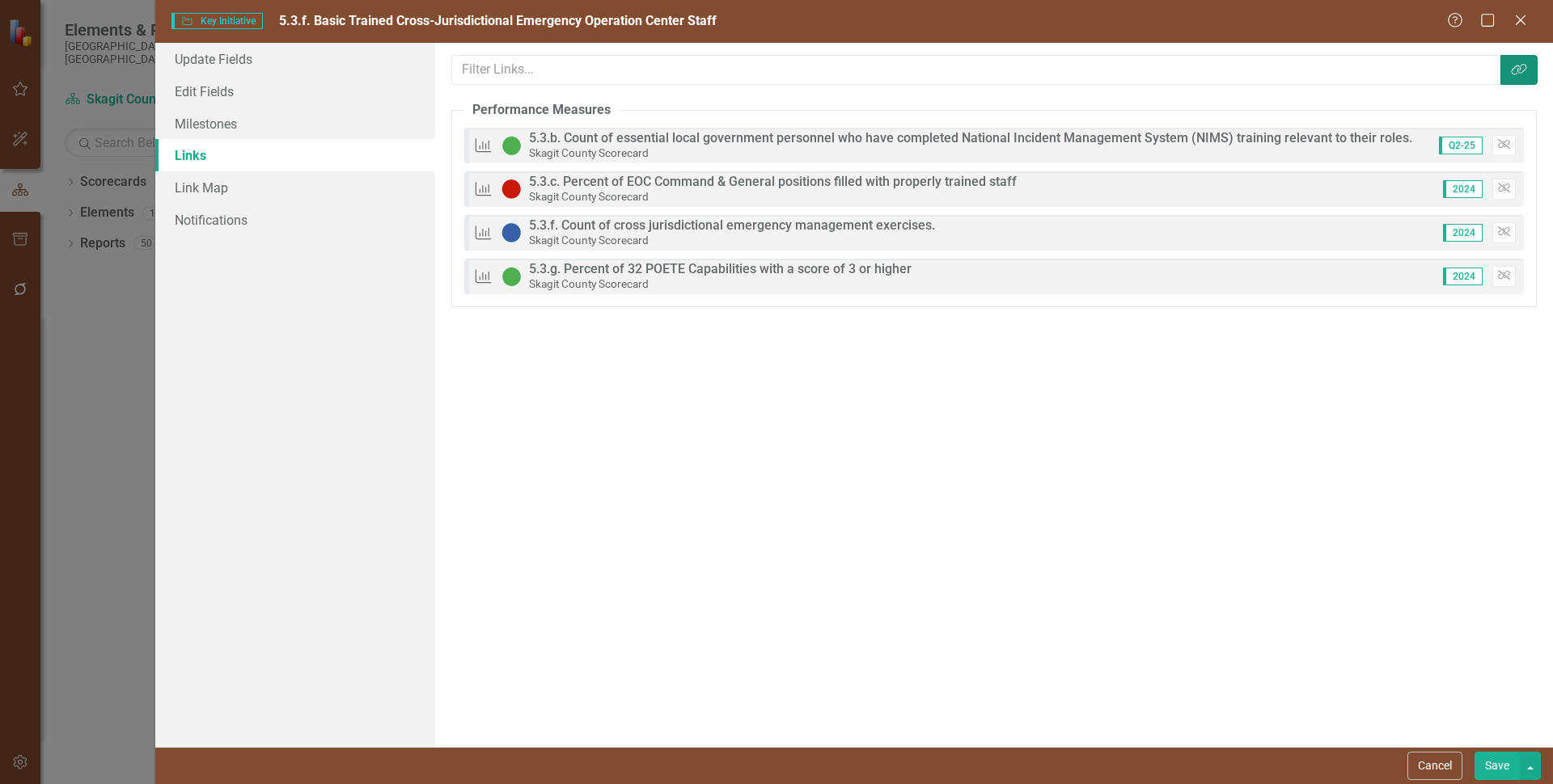
click at [1516, 68] on icon "Link Tag" at bounding box center [1519, 70] width 16 height 13
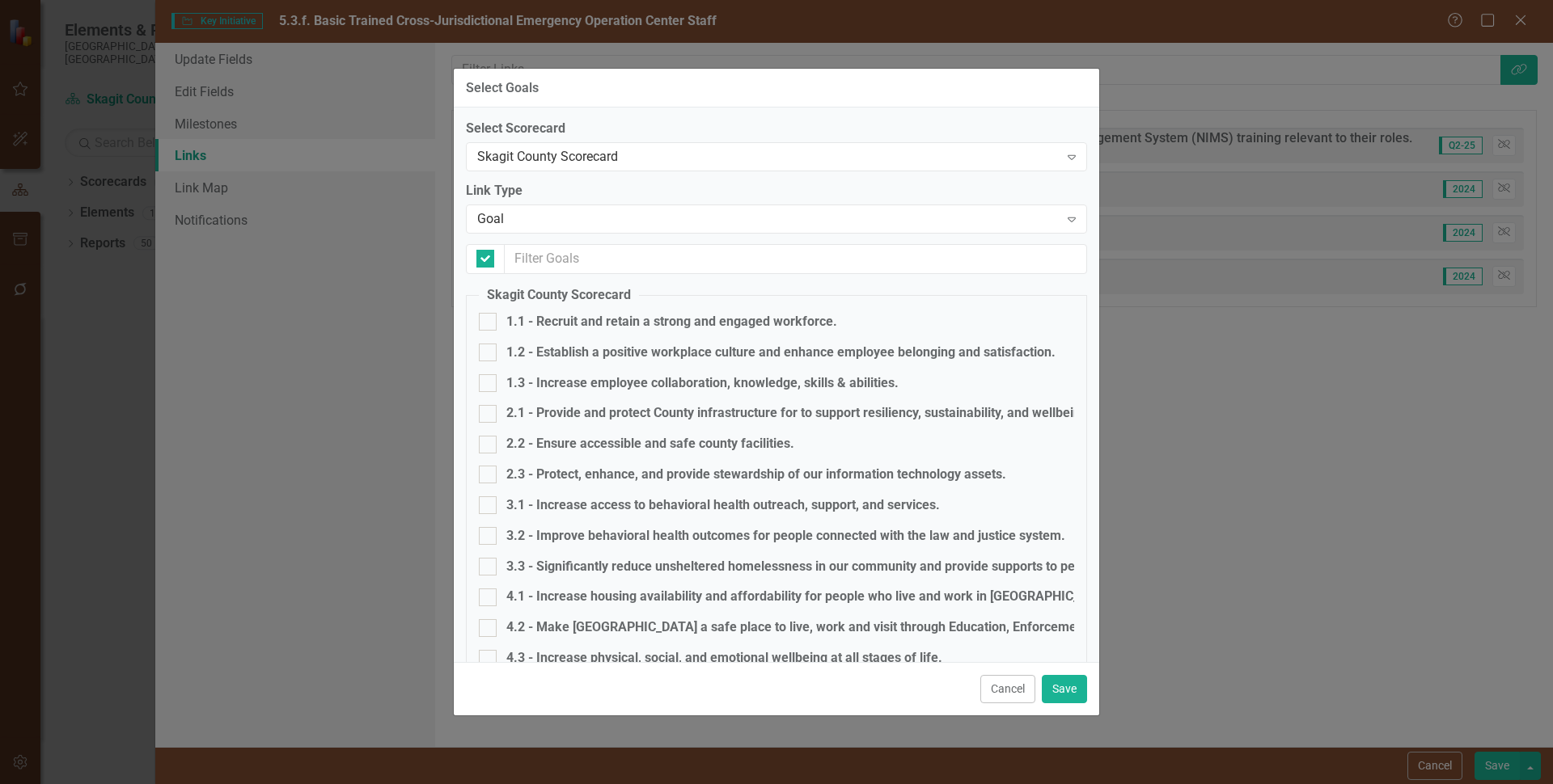
checkbox input "false"
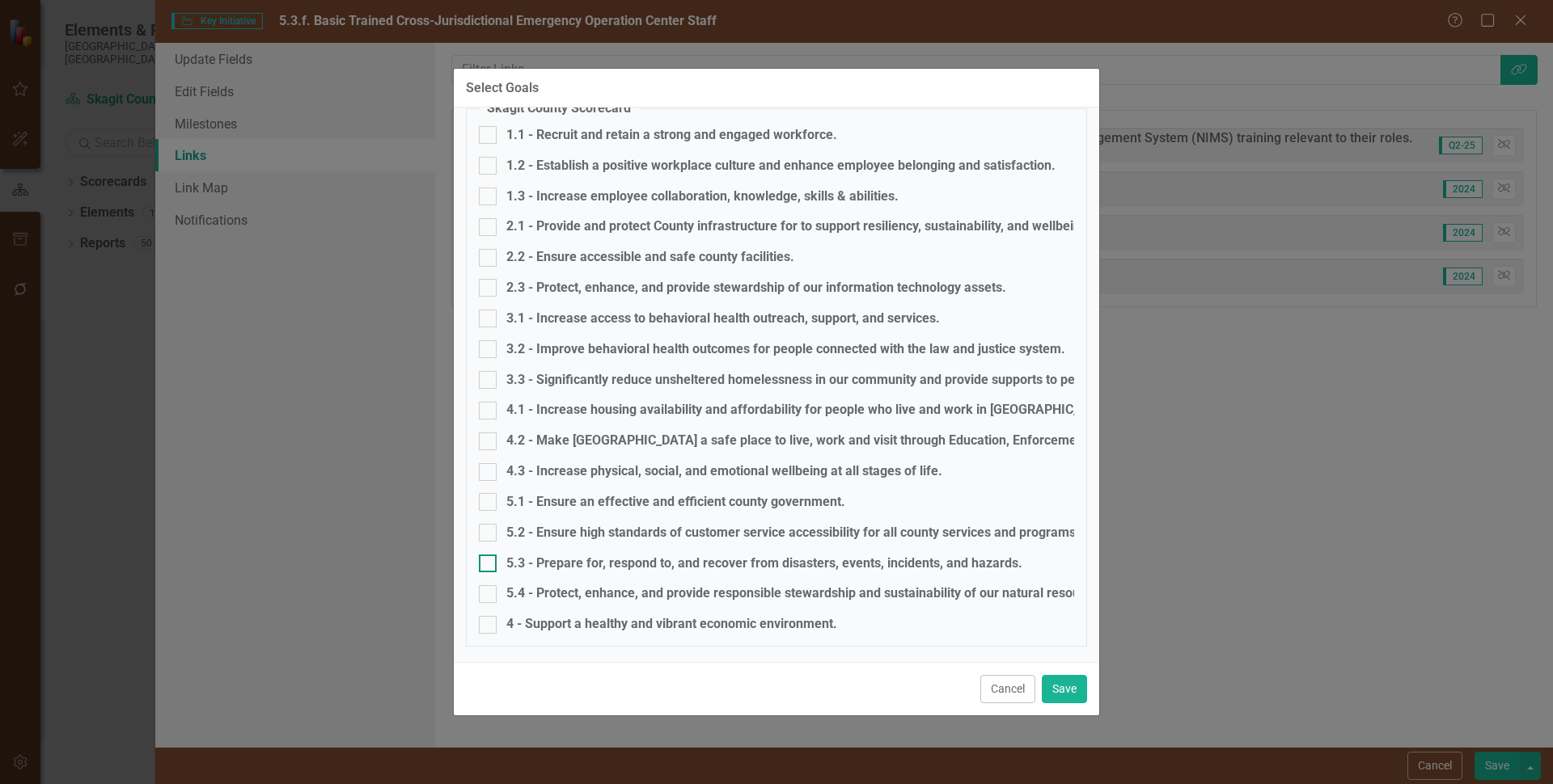
click at [487, 564] on input "5.3 - Prepare for, respond to, and recover from disasters, events, incidents, a…" at bounding box center [483, 560] width 11 height 11
checkbox input "true"
click at [1066, 687] on button "Save" at bounding box center [1064, 689] width 45 height 29
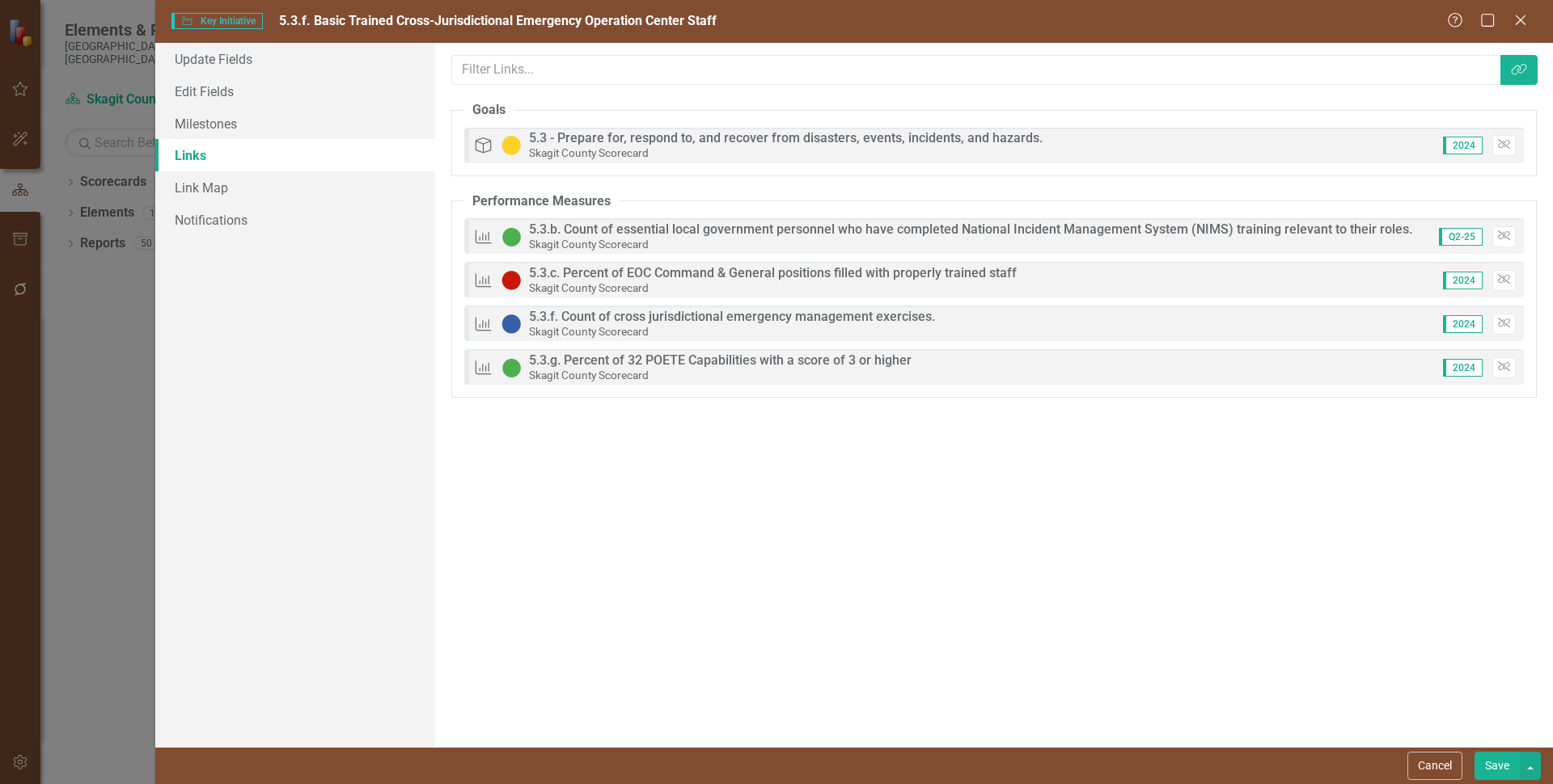
click at [1498, 769] on button "Save" at bounding box center [1497, 766] width 45 height 29
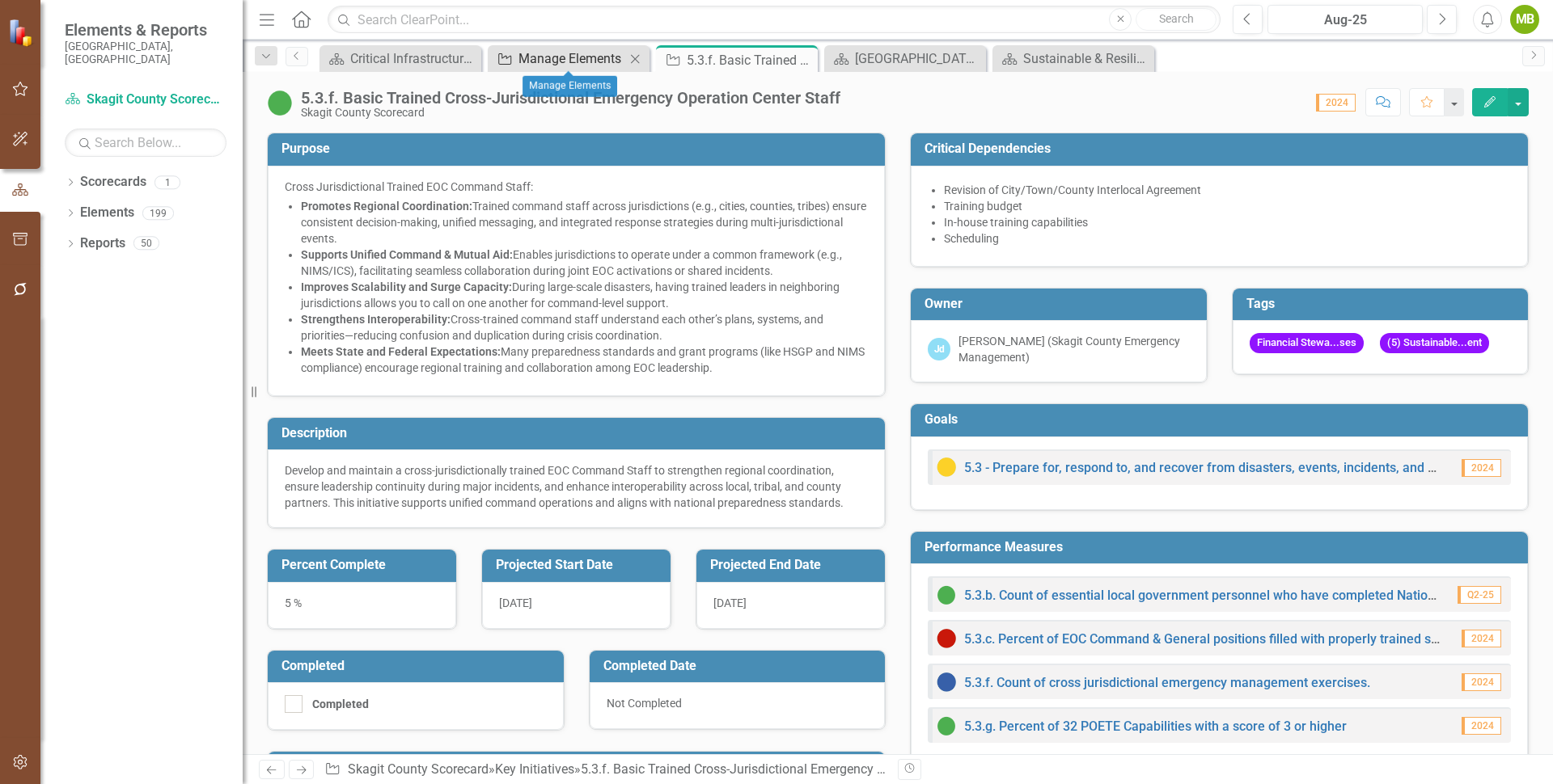
click at [542, 49] on div "Manage Elements" at bounding box center [572, 58] width 107 height 20
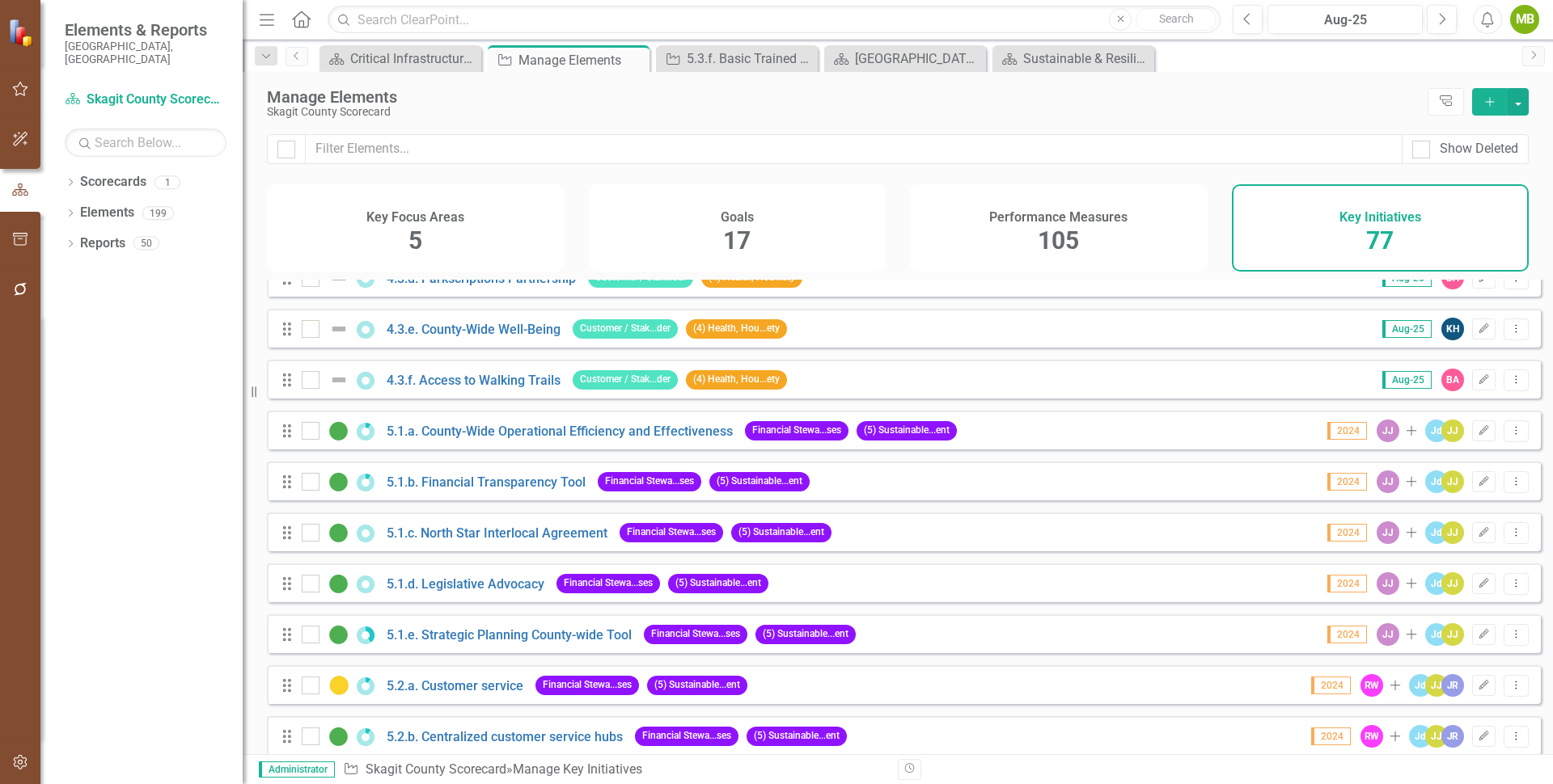
scroll to position [2364, 0]
click at [562, 117] on div "Skagit County Scorecard" at bounding box center [842, 112] width 1153 height 12
click at [893, 57] on div "[GEOGRAPHIC_DATA] Page" at bounding box center [908, 58] width 107 height 20
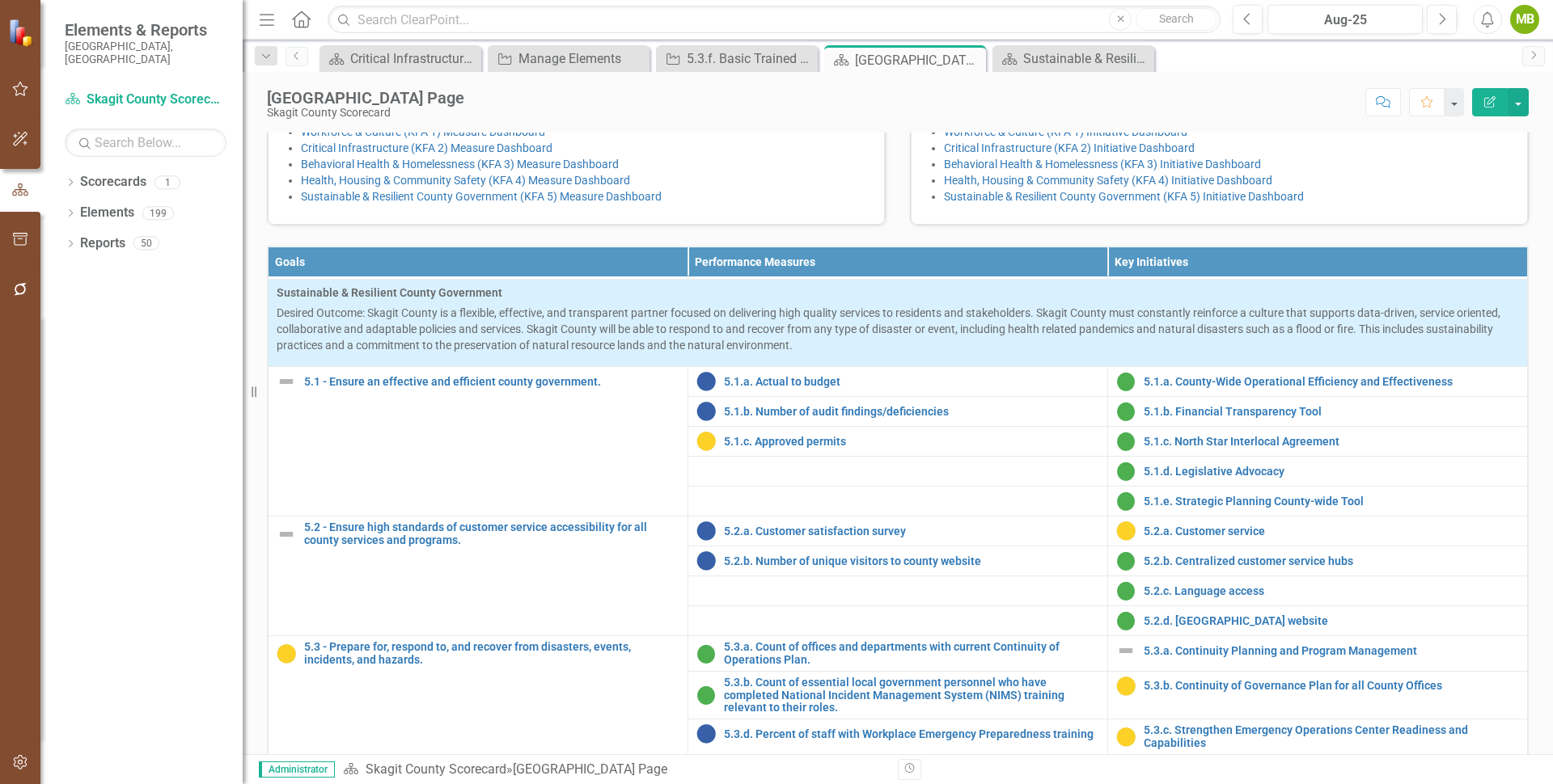
scroll to position [1912, 0]
